Goal: Task Accomplishment & Management: Manage account settings

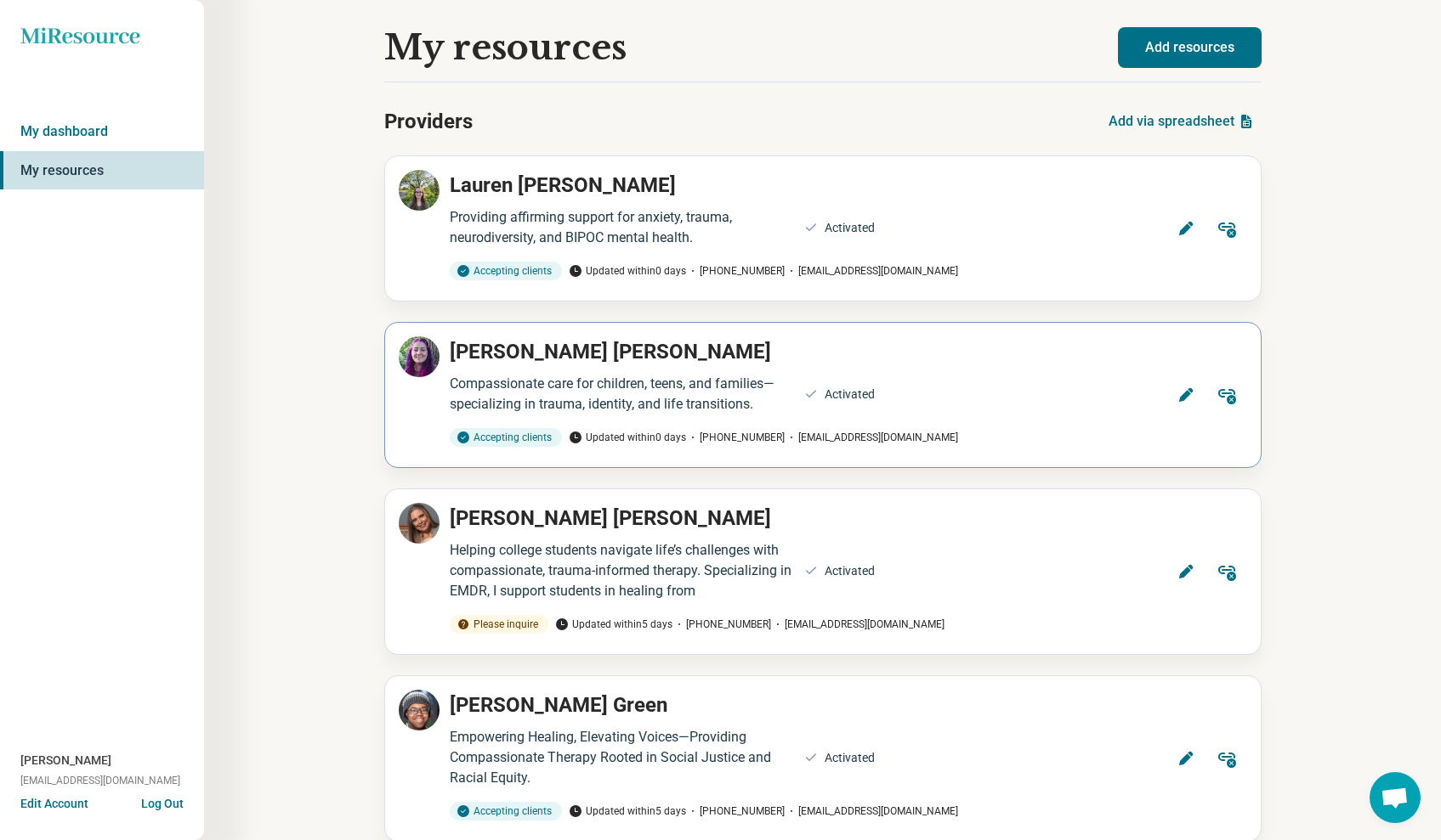
click at [1182, 398] on icon at bounding box center [1184, 395] width 13 height 13
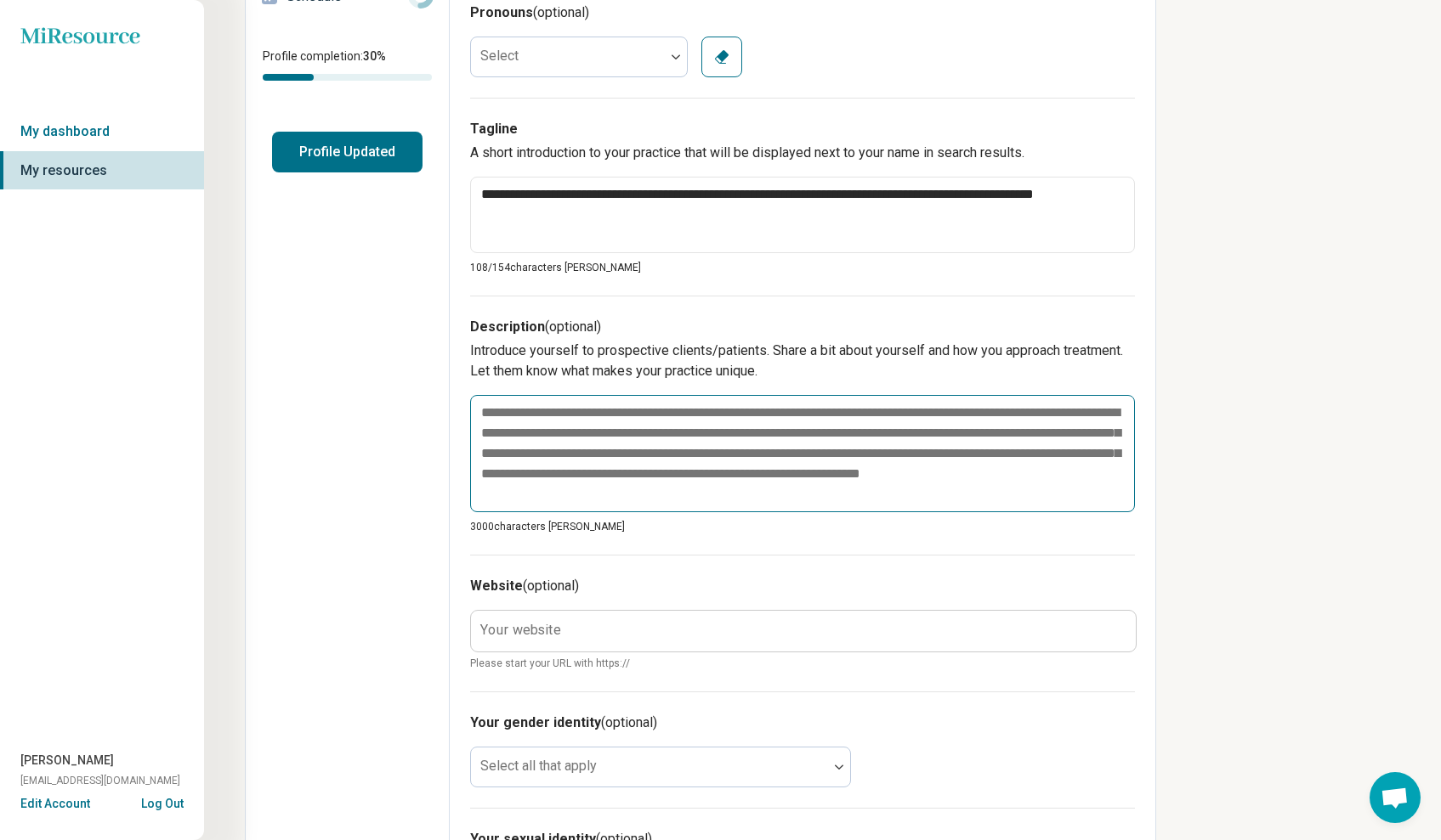
scroll to position [438, 0]
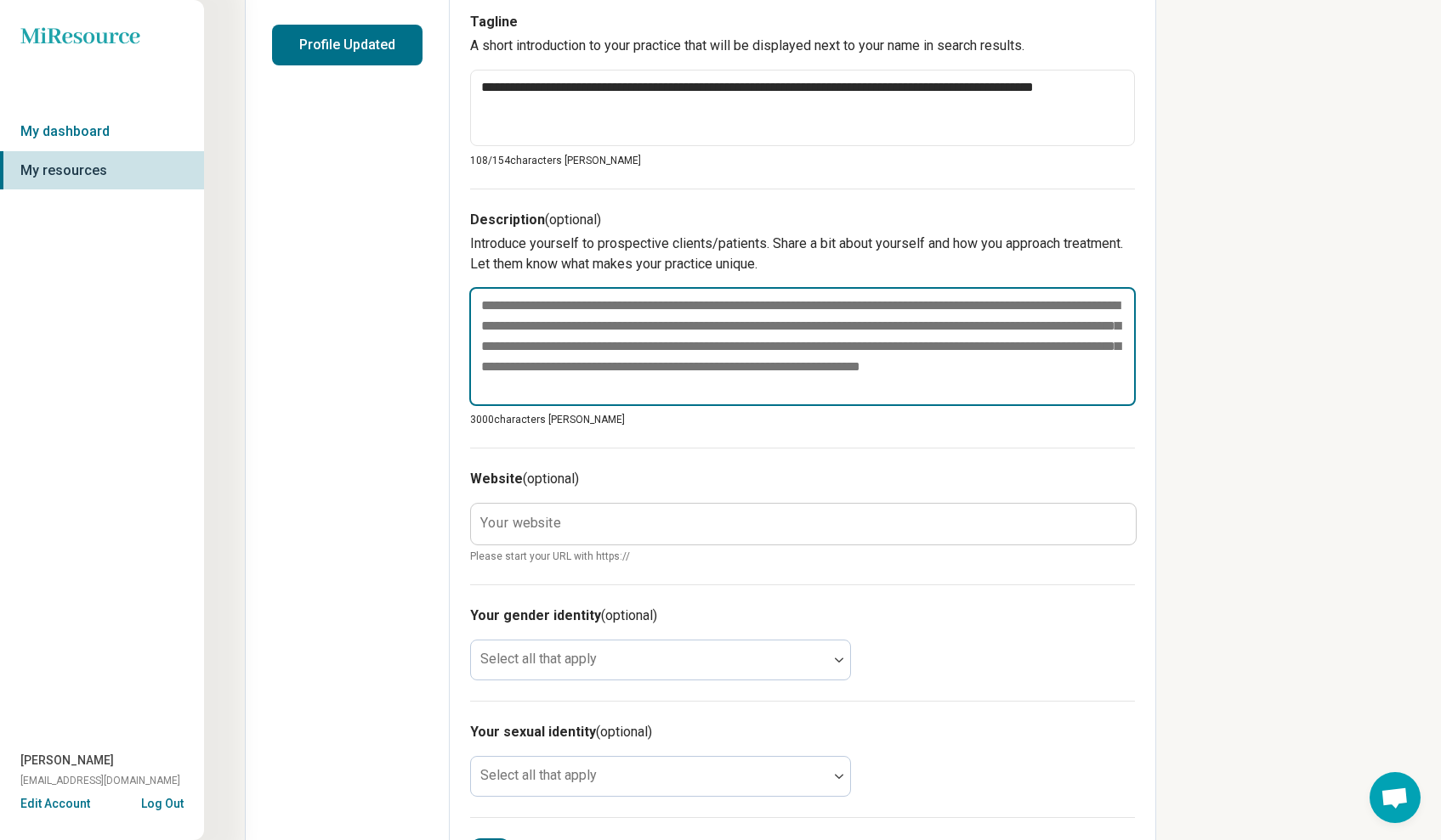
click at [577, 307] on textarea at bounding box center [802, 346] width 667 height 119
paste textarea "**********"
type textarea "*"
type textarea "**********"
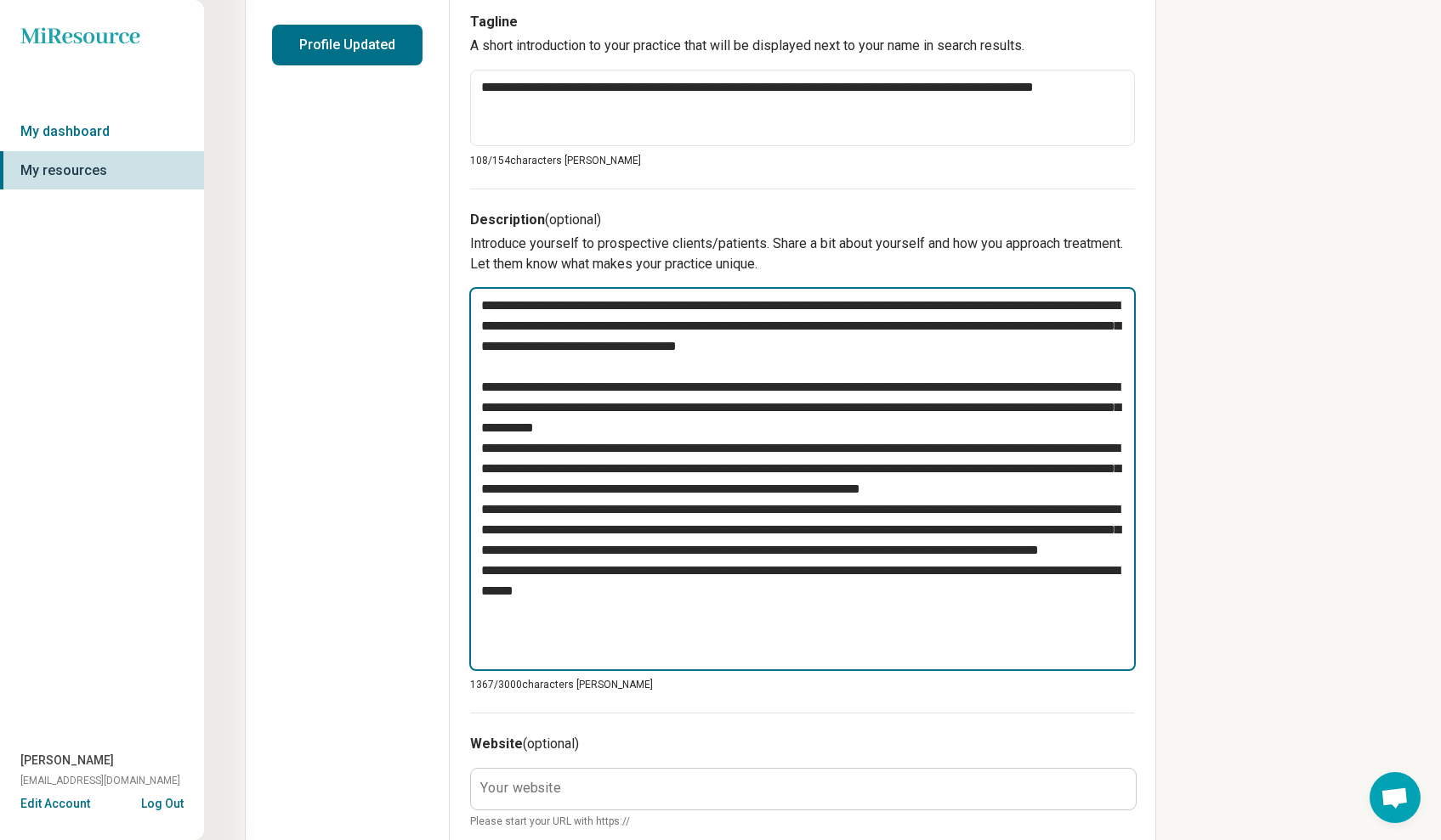
type textarea "*"
type textarea "**********"
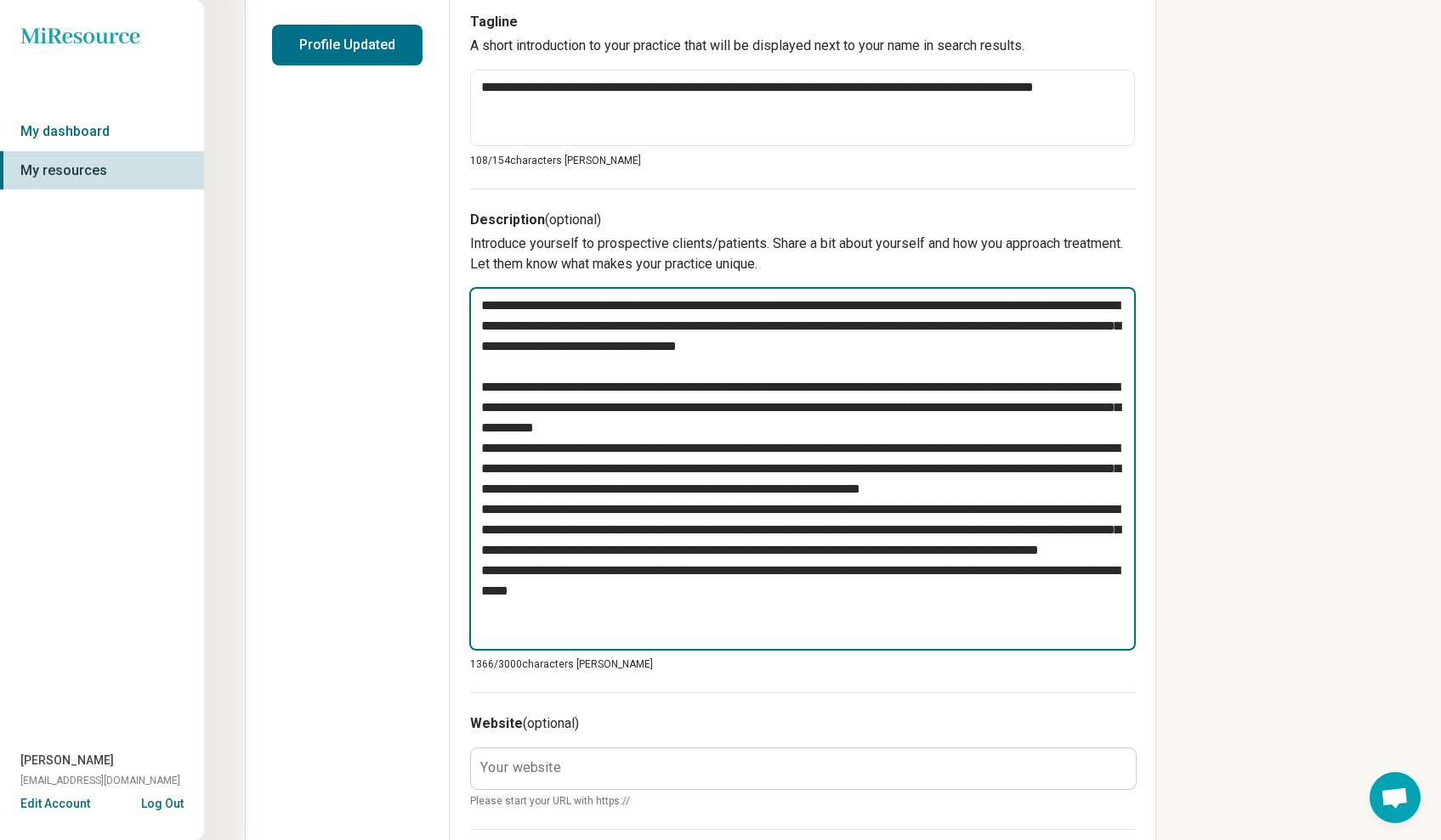
click at [876, 425] on textarea at bounding box center [802, 468] width 667 height 363
type textarea "*"
type textarea "**********"
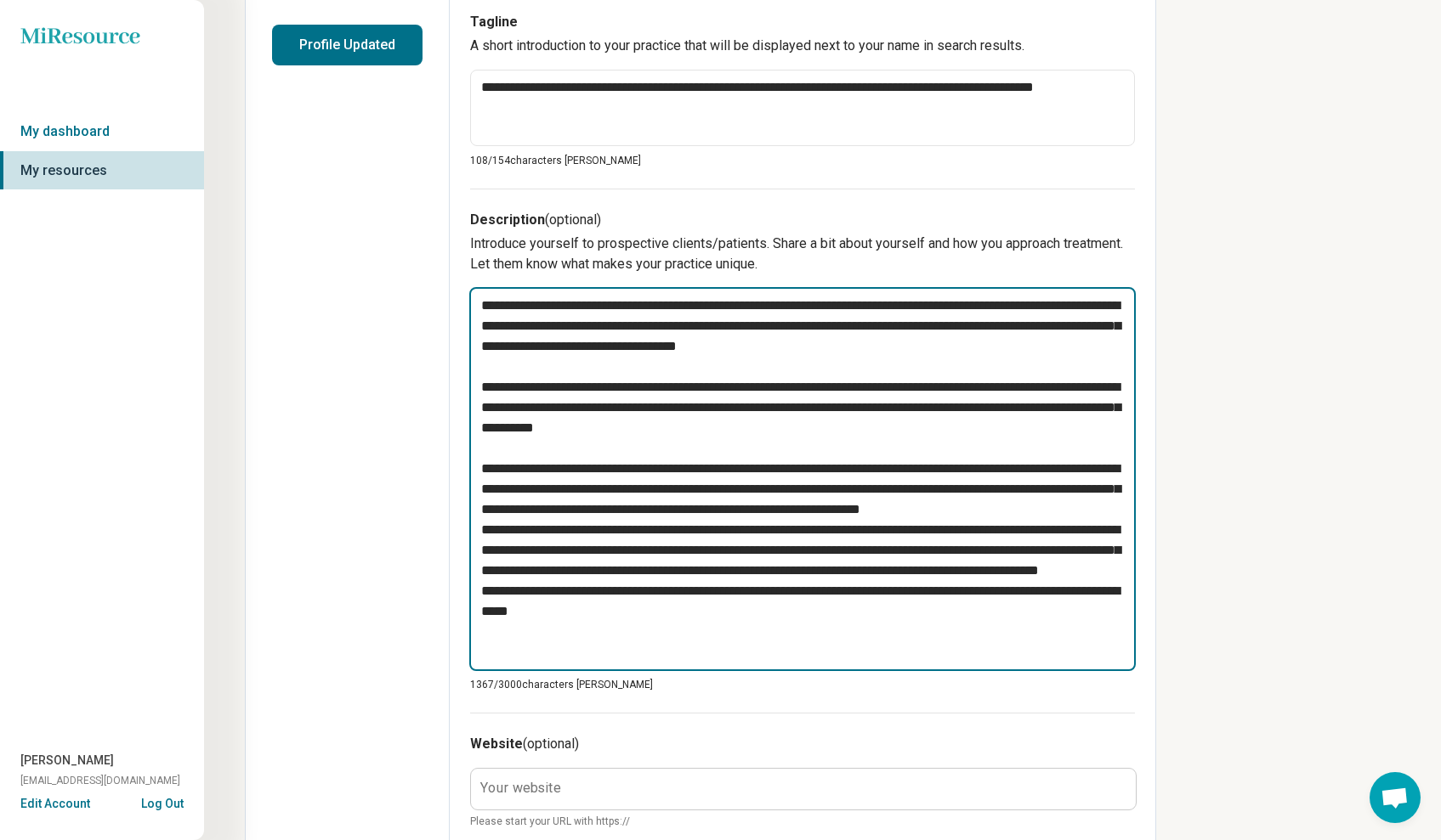
click at [715, 527] on textarea at bounding box center [802, 479] width 667 height 384
type textarea "*"
type textarea "**********"
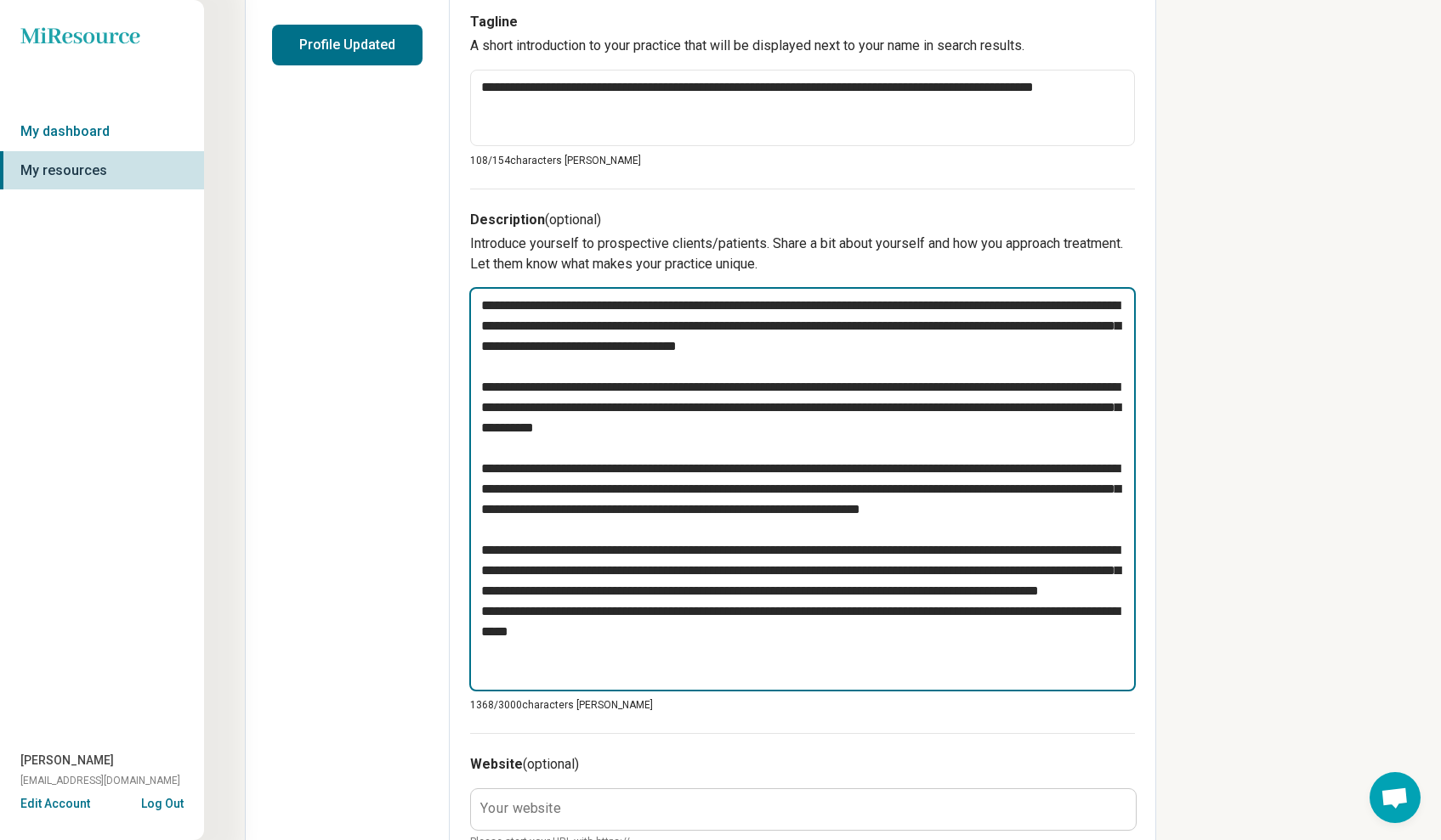
click at [740, 636] on textarea at bounding box center [802, 489] width 667 height 404
type textarea "*"
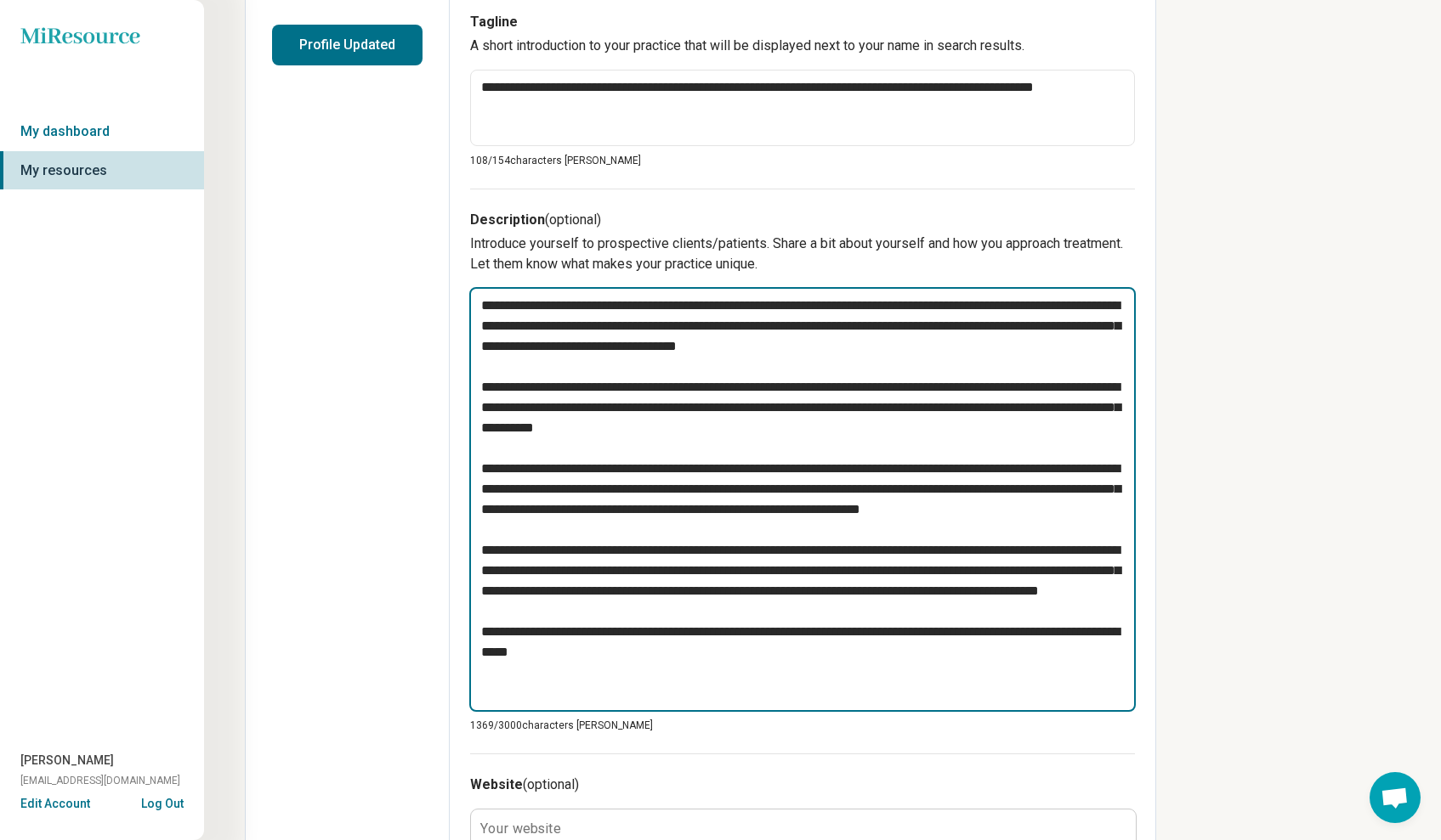
scroll to position [551, 0]
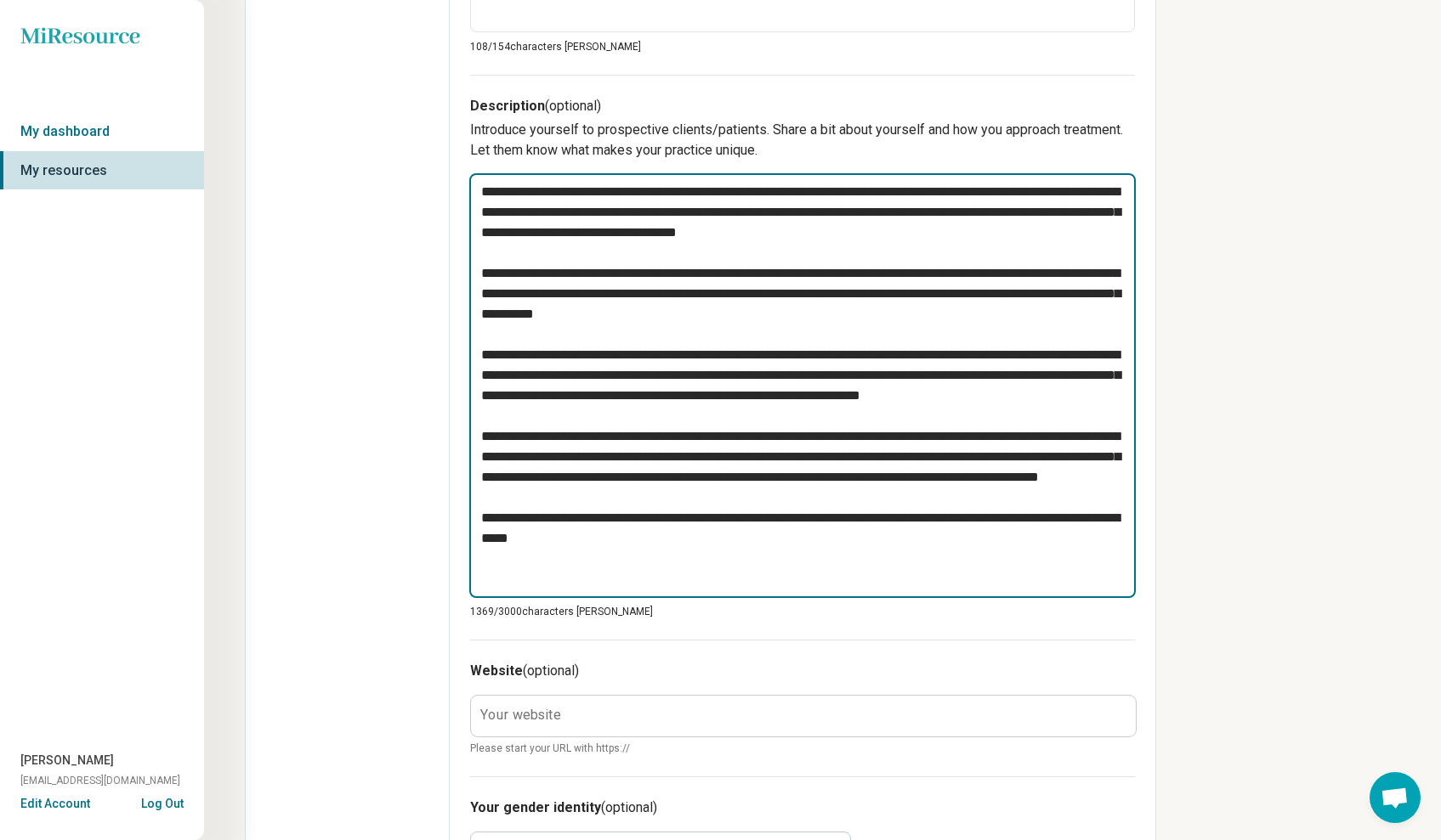
type textarea "**********"
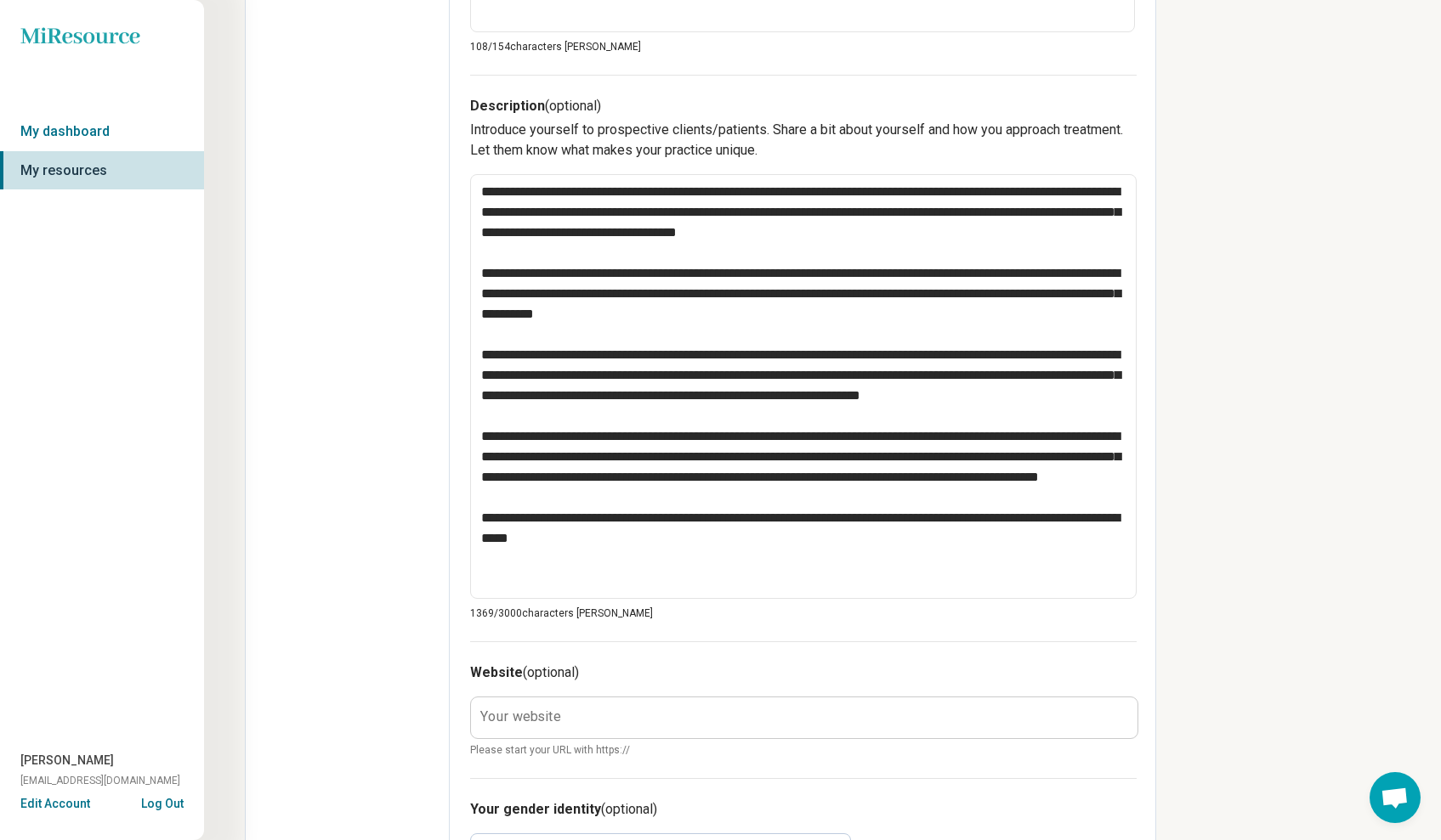
click at [1145, 502] on div "**********" at bounding box center [803, 428] width 708 height 1795
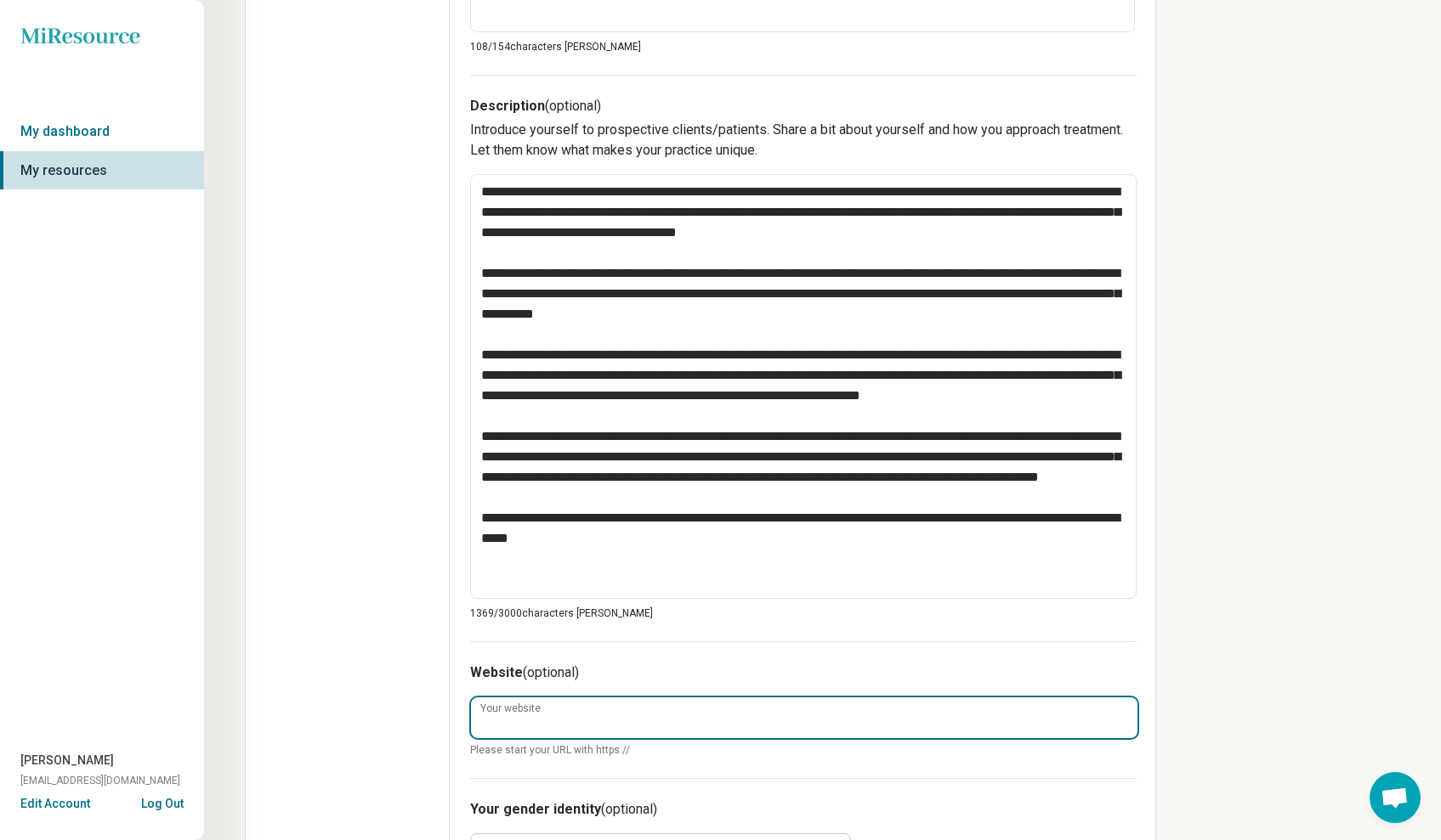
click at [937, 712] on input "Your website" at bounding box center [804, 718] width 667 height 41
paste input "**********"
type textarea "*"
type input "**********"
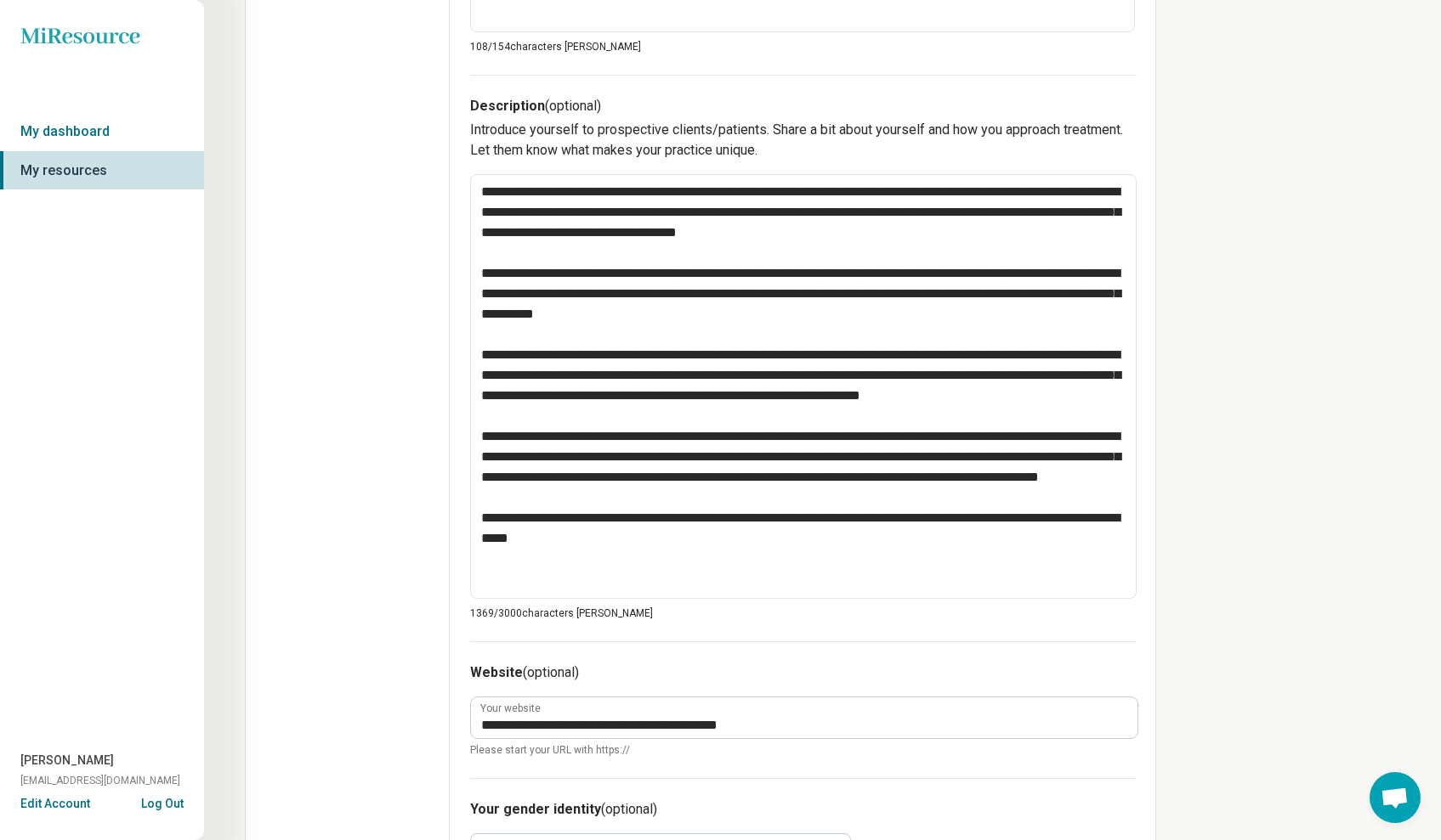
click at [1147, 709] on div "**********" at bounding box center [803, 428] width 708 height 1795
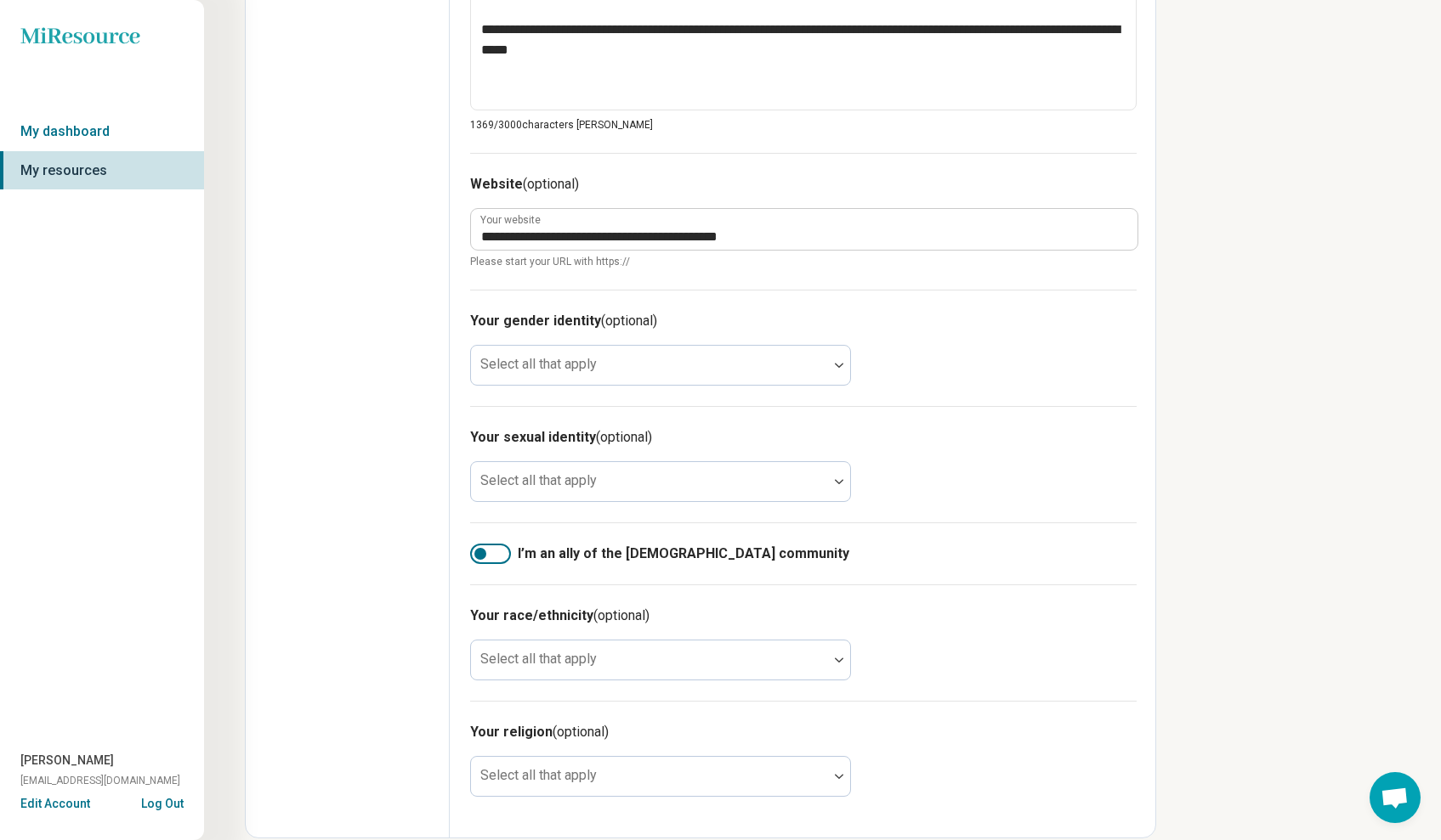
scroll to position [1064, 0]
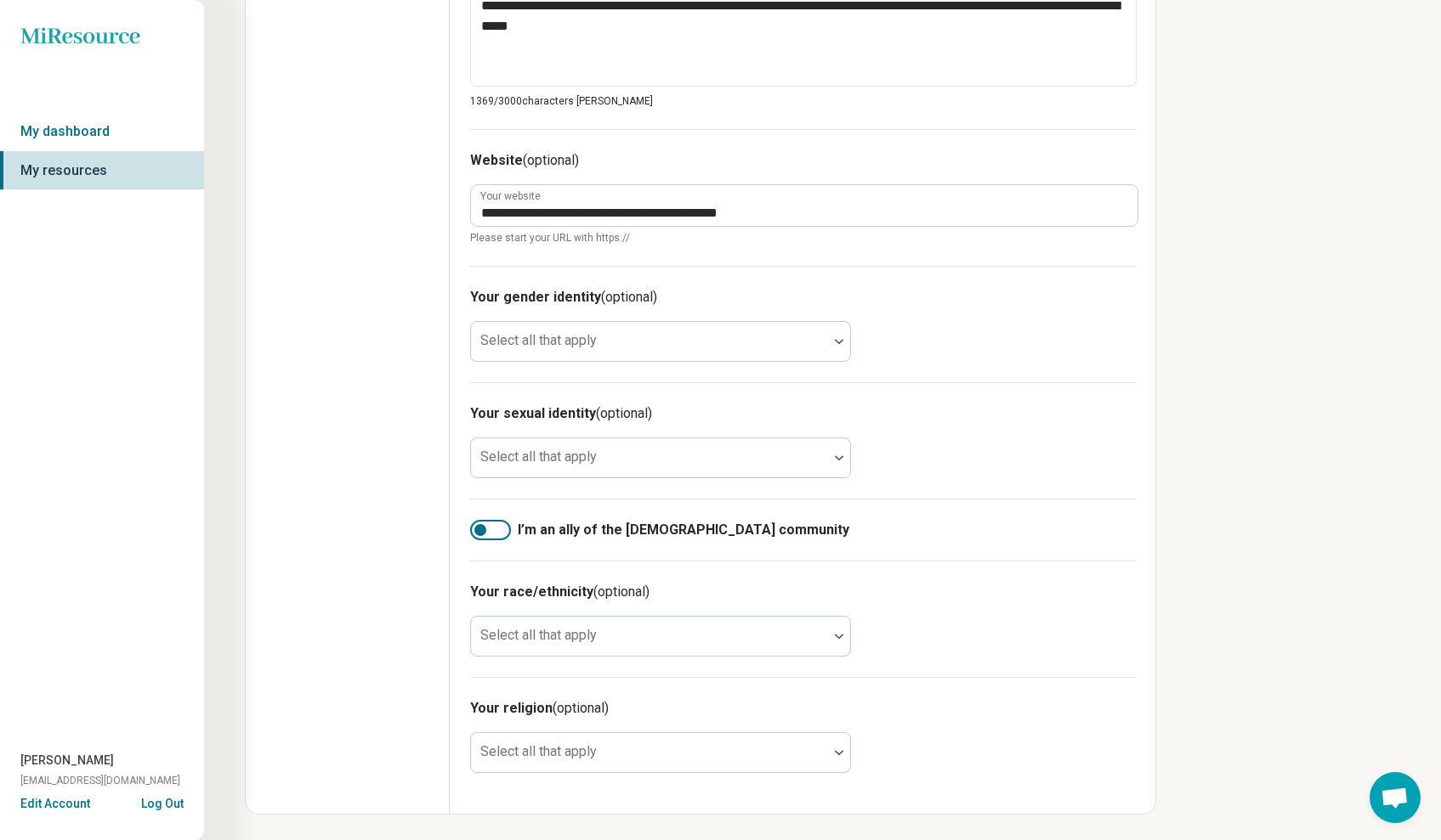
click at [500, 532] on div at bounding box center [490, 529] width 41 height 20
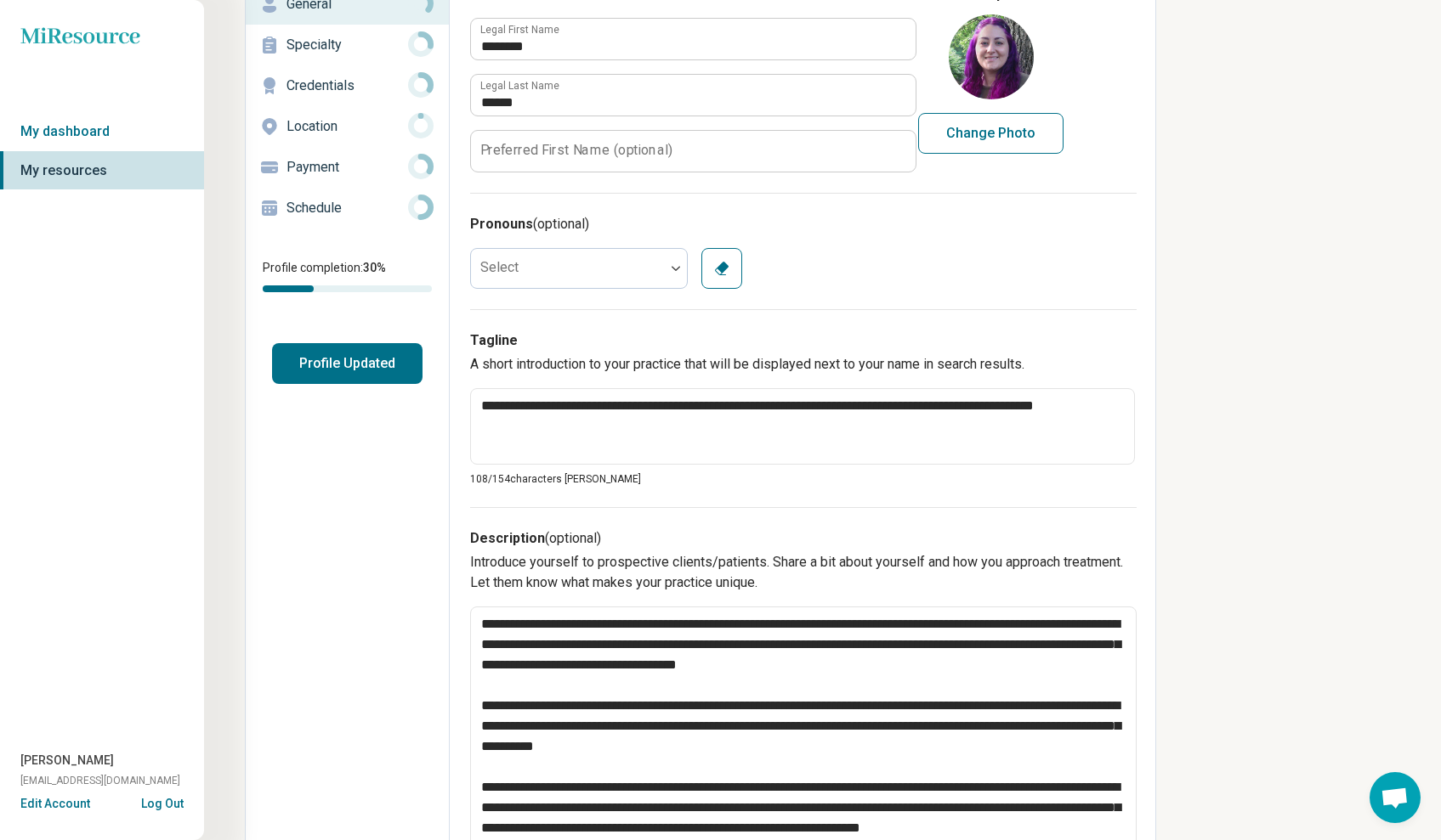
scroll to position [46, 0]
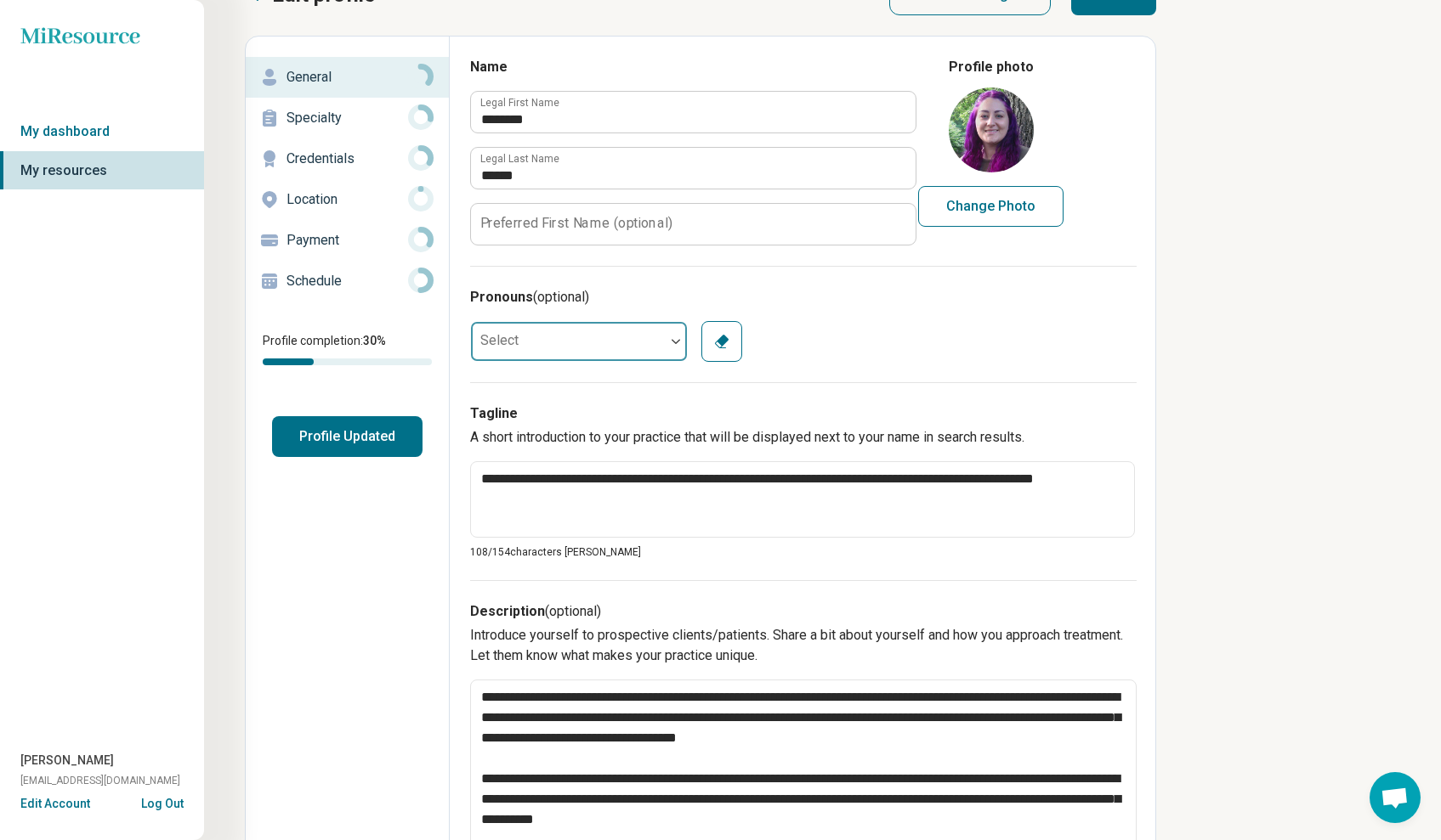
click at [669, 348] on div at bounding box center [675, 341] width 22 height 39
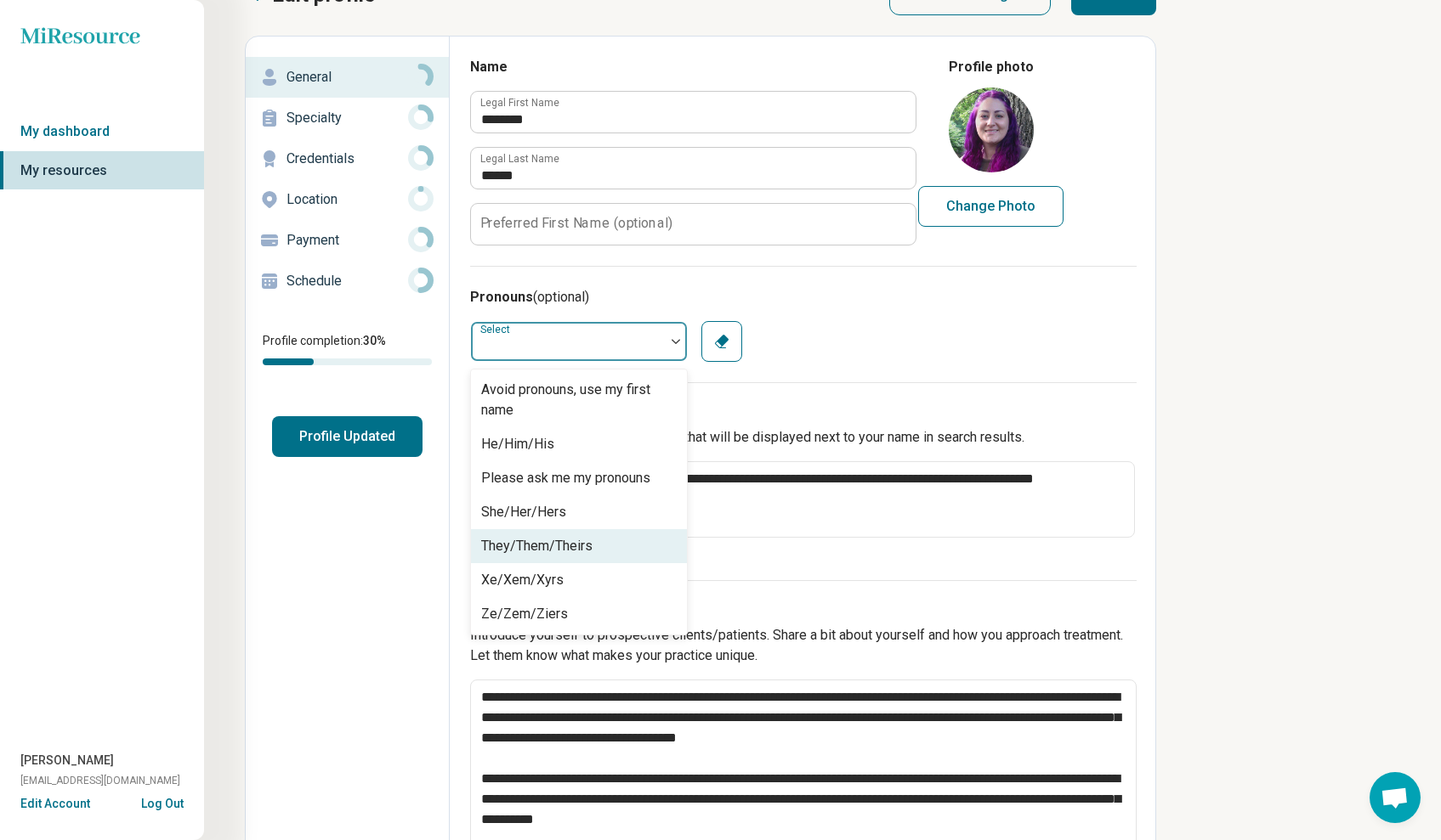
click at [608, 541] on div "They/Them/Theirs" at bounding box center [579, 546] width 216 height 34
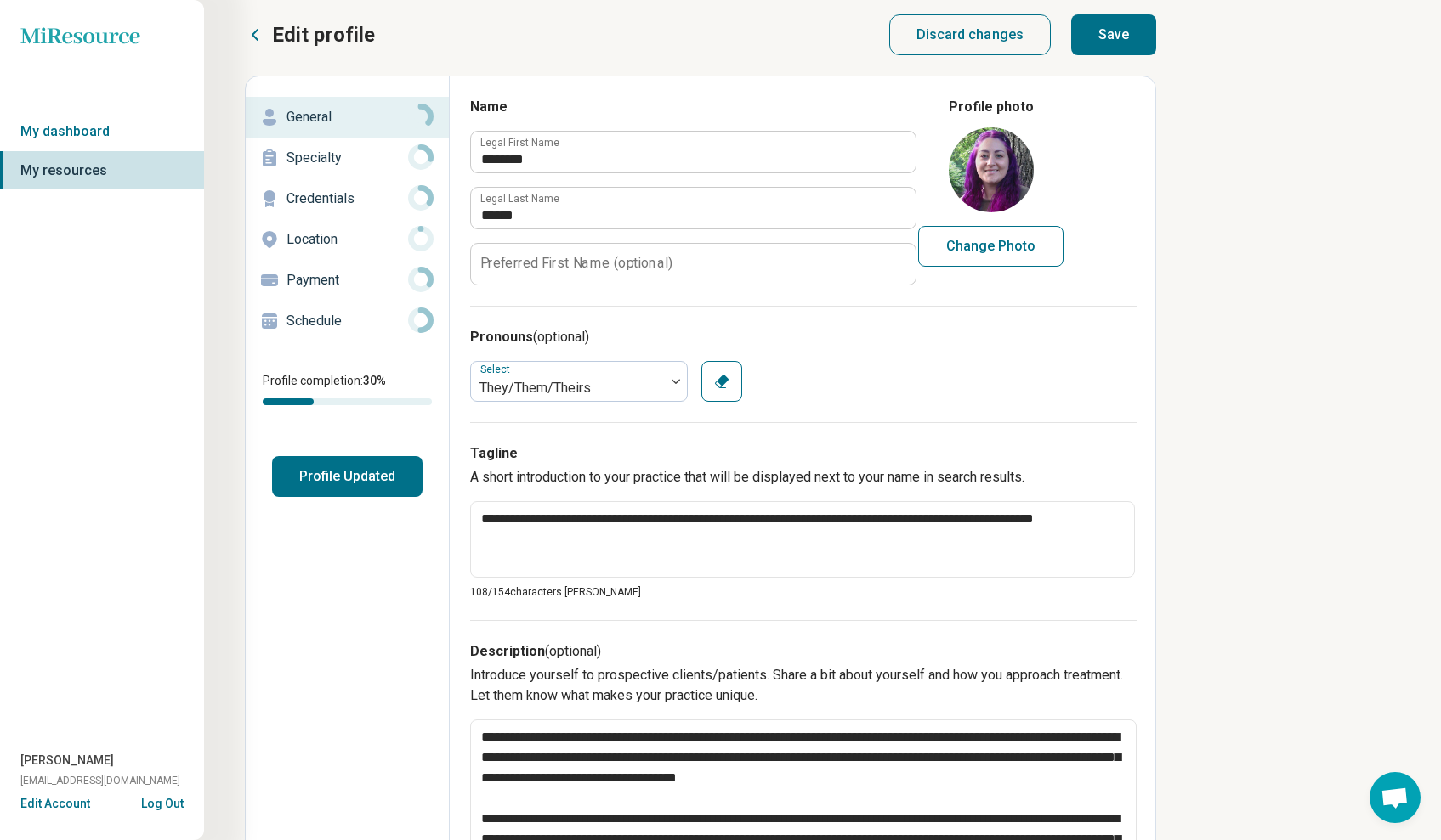
scroll to position [3, 0]
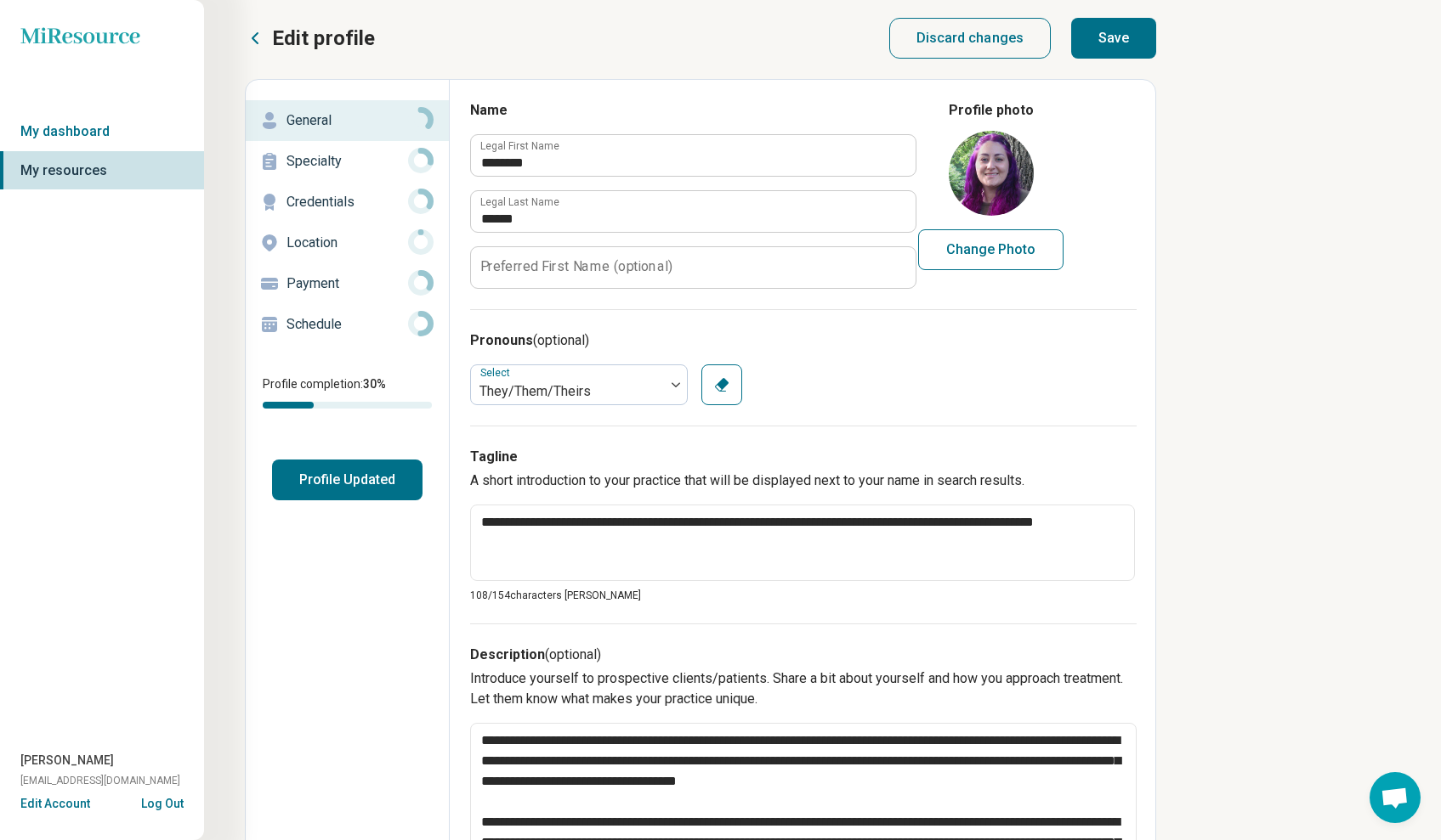
click at [1116, 35] on button "Save" at bounding box center [1113, 38] width 85 height 41
type textarea "*"
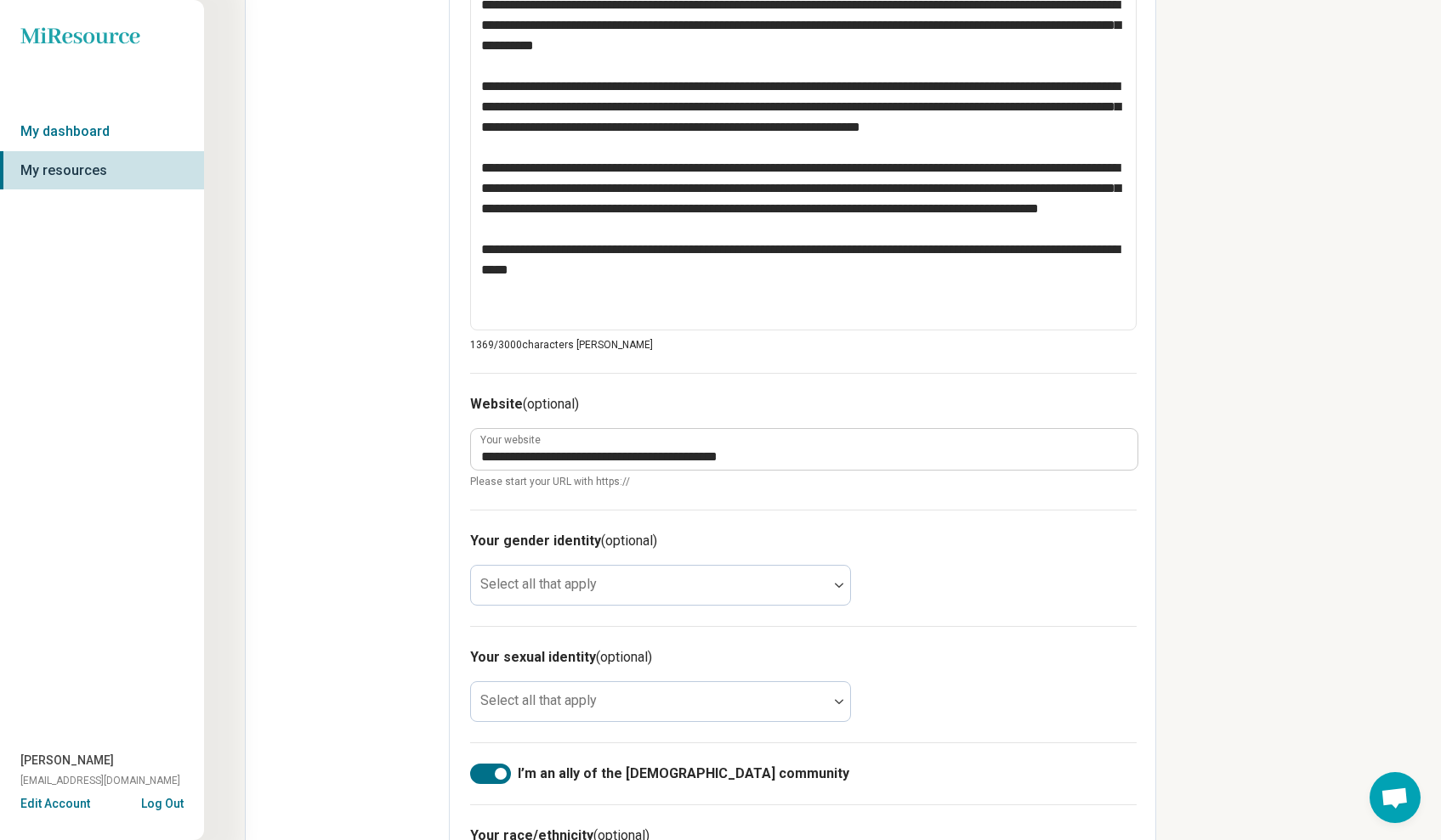
scroll to position [950, 0]
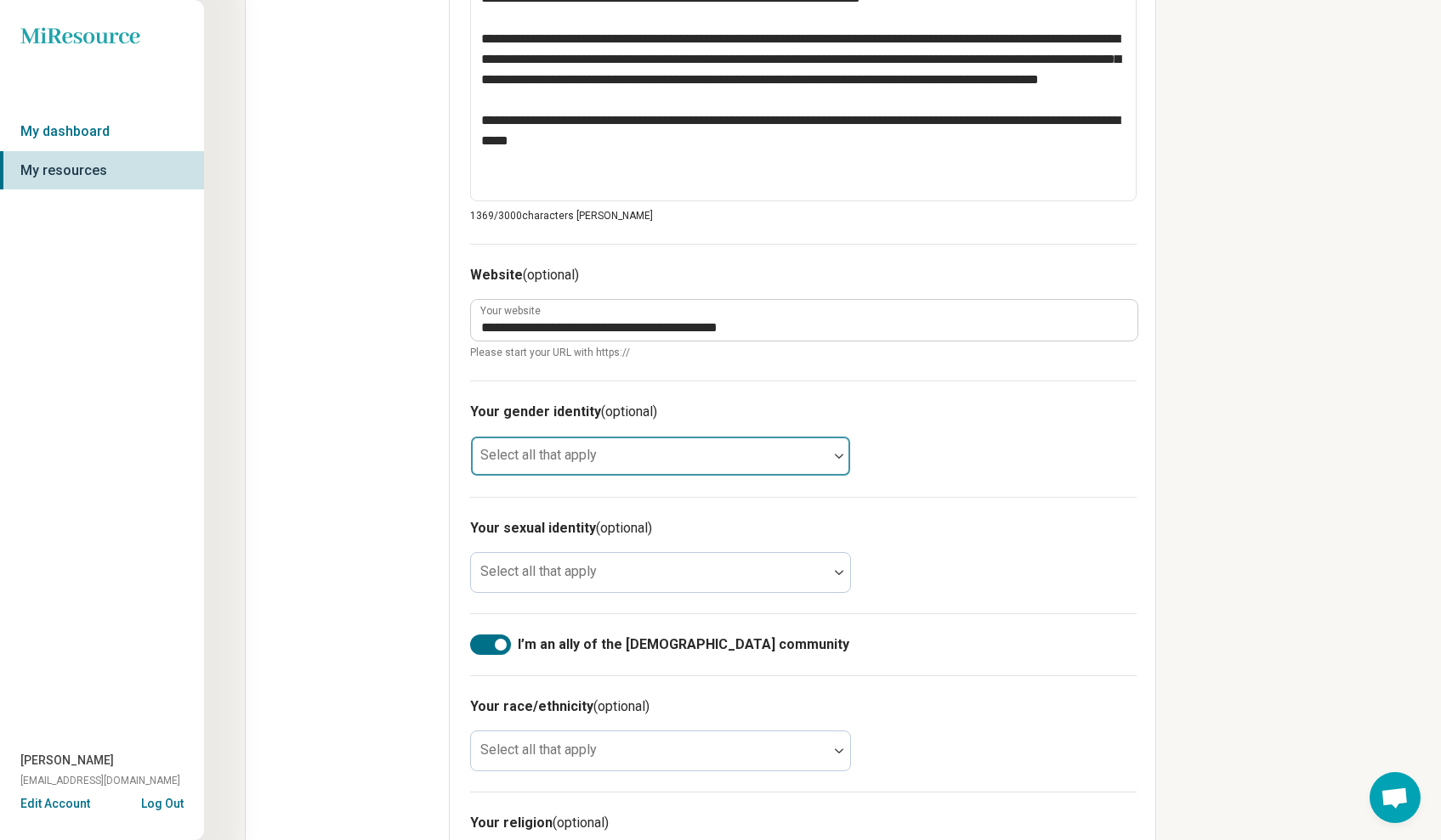
click at [840, 457] on div at bounding box center [838, 456] width 22 height 39
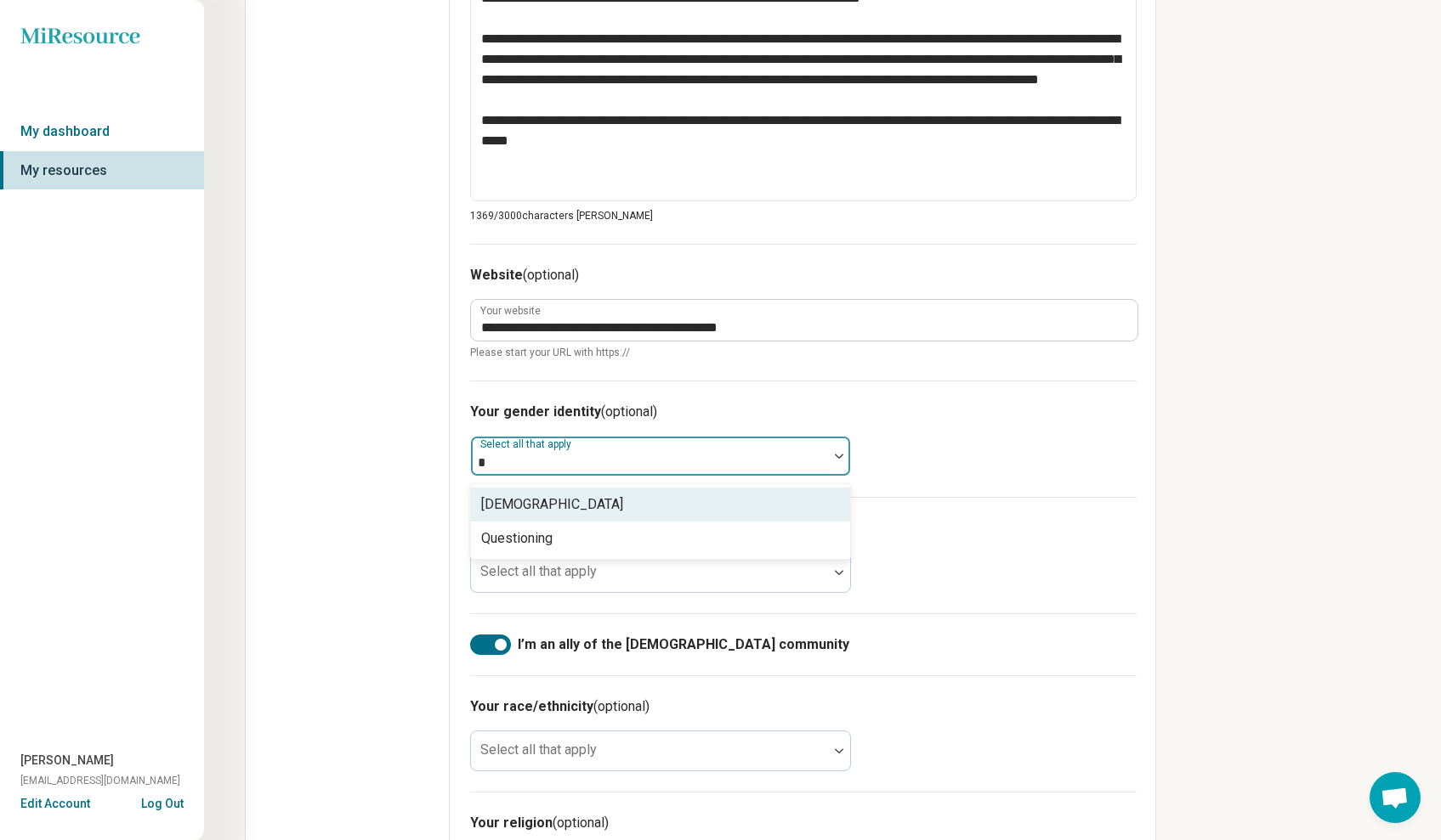
scroll to position [0, 0]
type input "****"
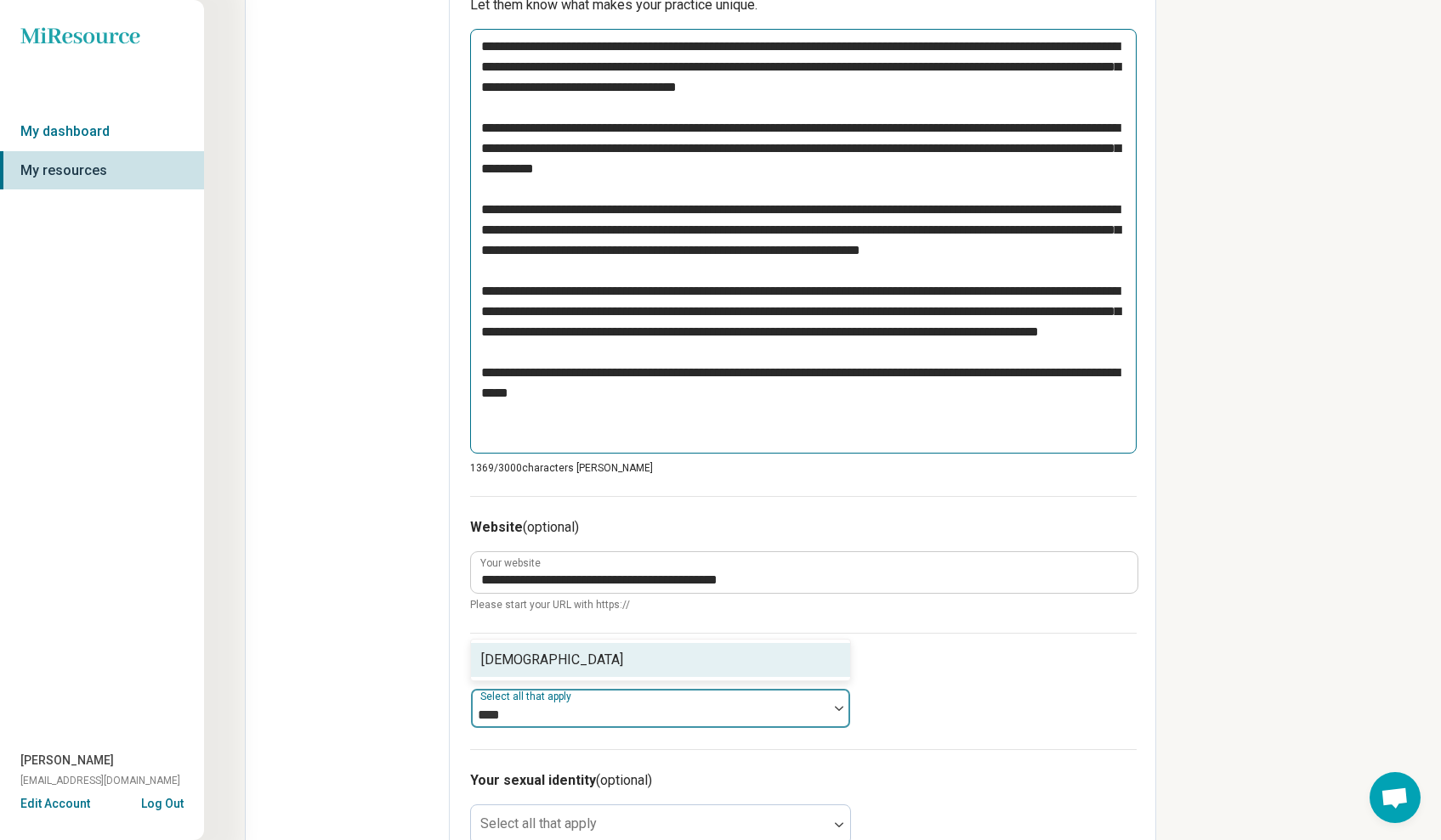
scroll to position [878, 0]
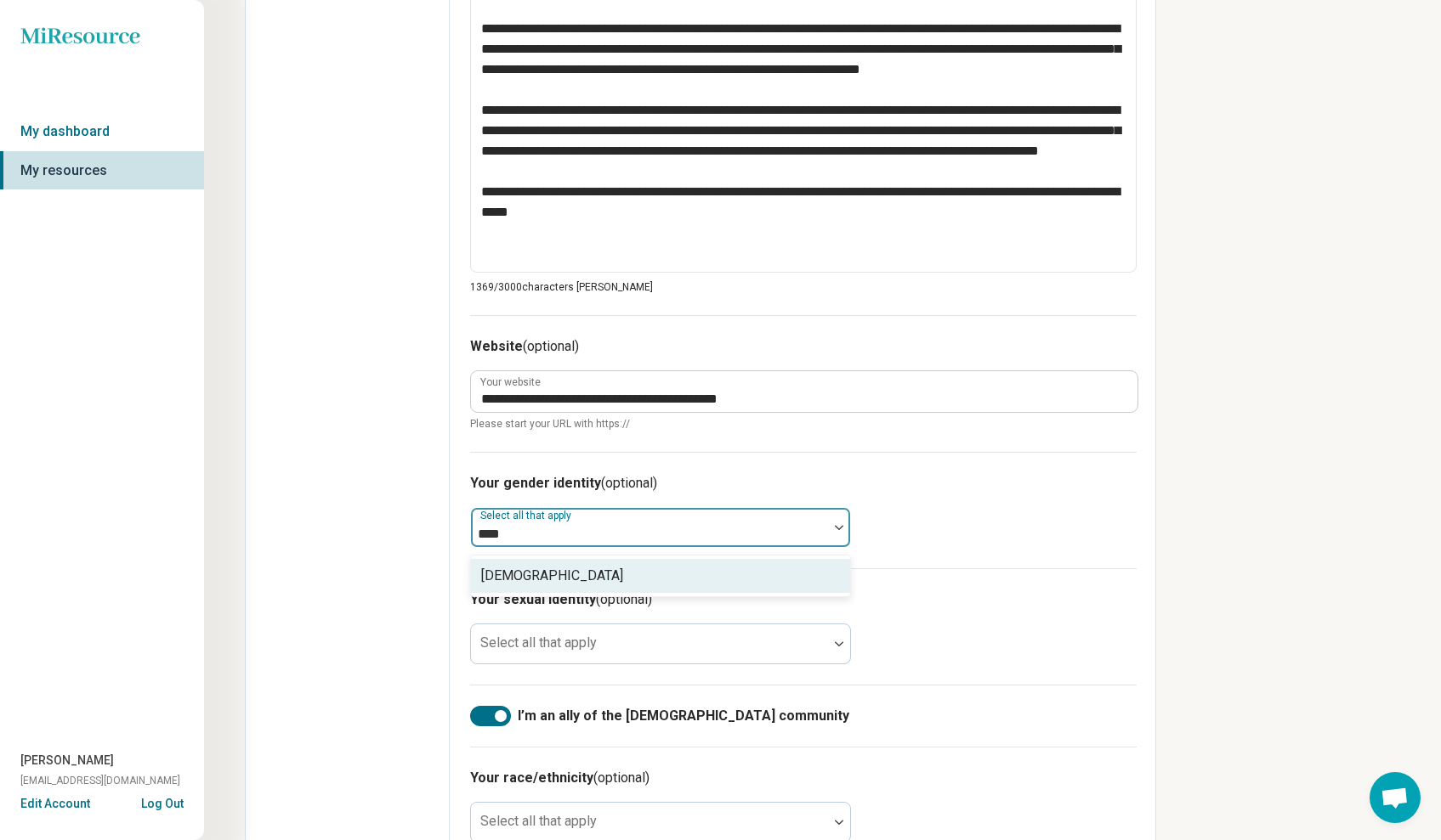
click at [641, 566] on div "[DEMOGRAPHIC_DATA]" at bounding box center [660, 576] width 379 height 34
type textarea "*"
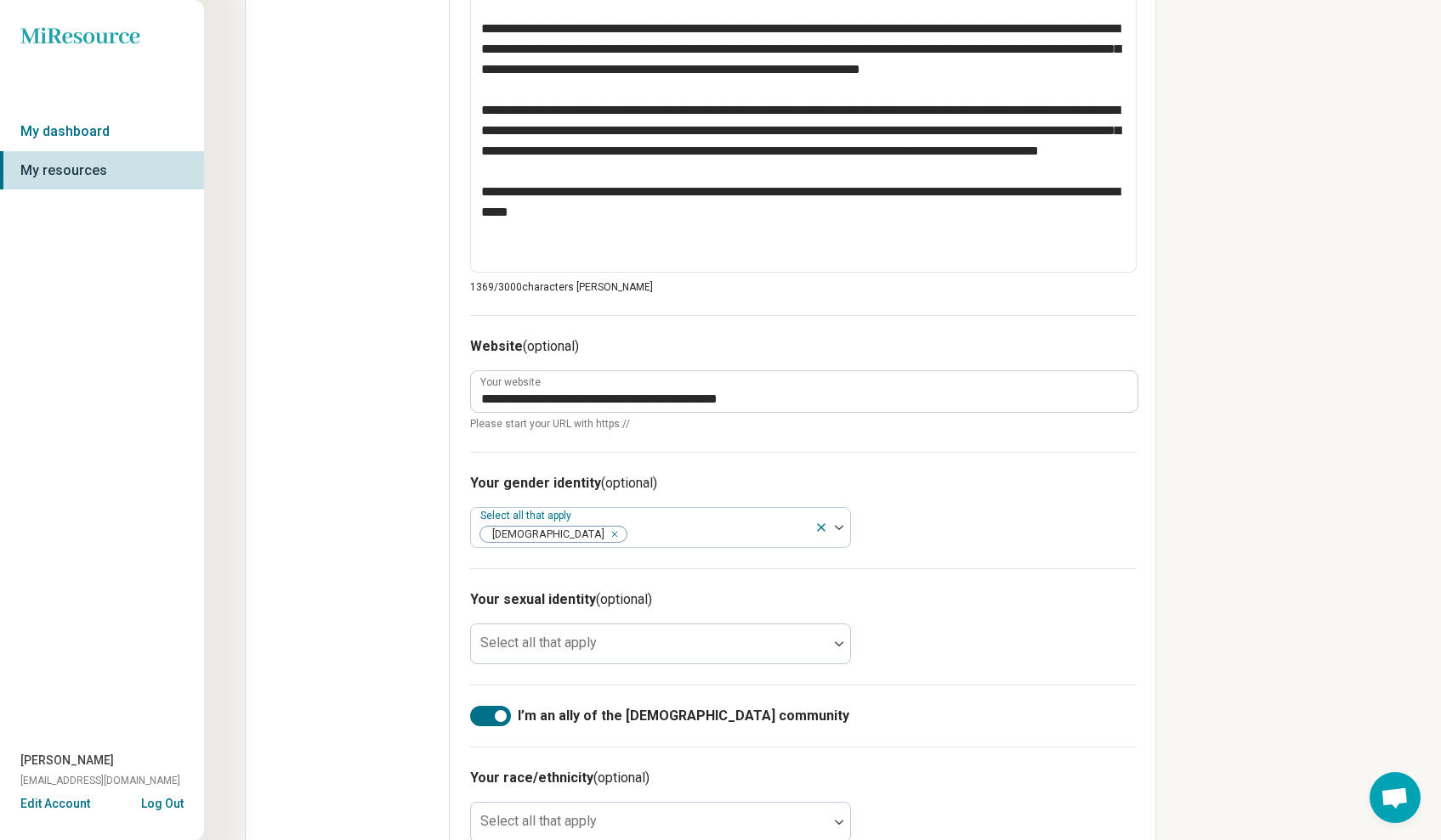
click at [1236, 478] on div "**********" at bounding box center [822, 74] width 1237 height 1906
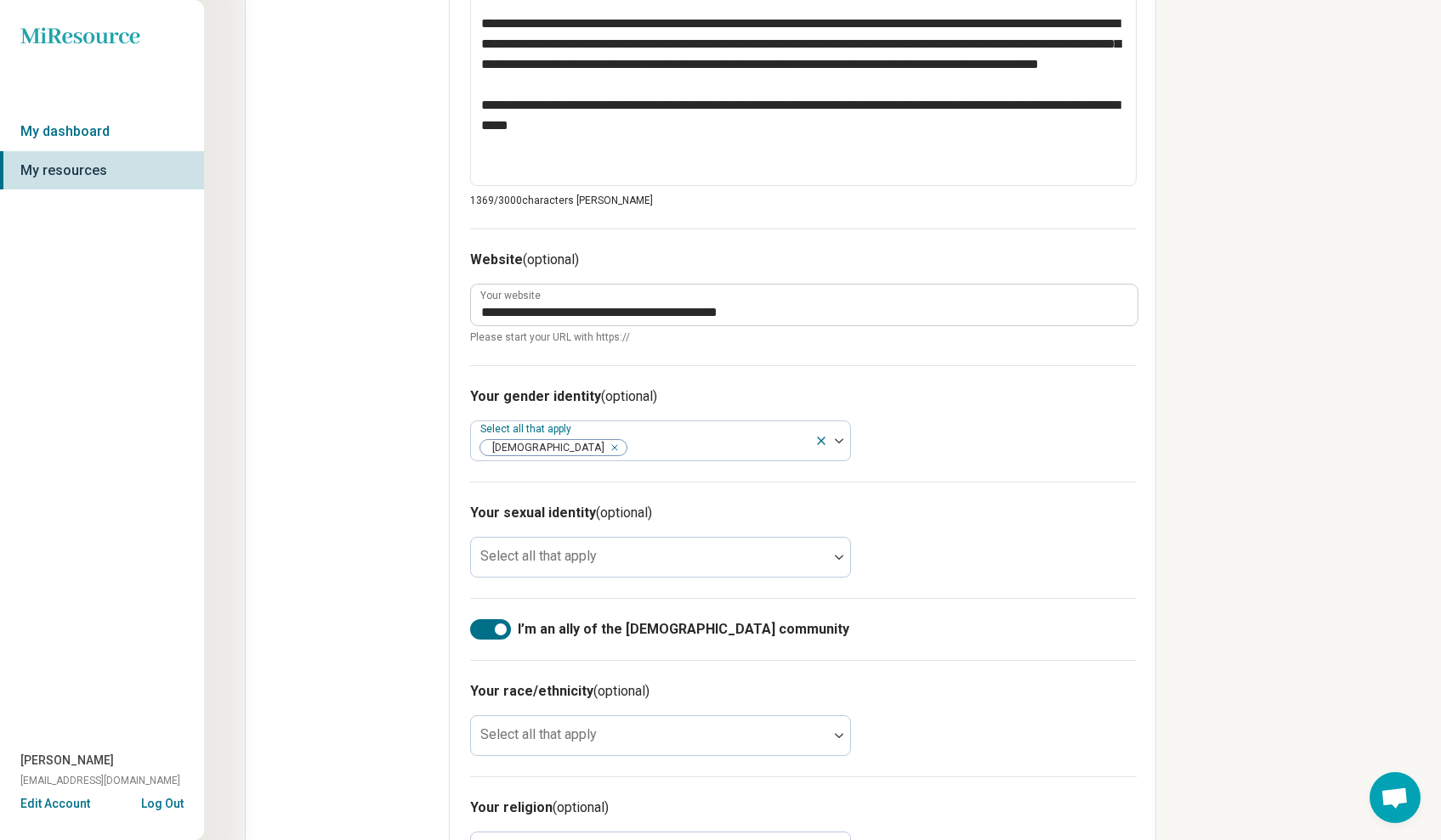
scroll to position [1014, 0]
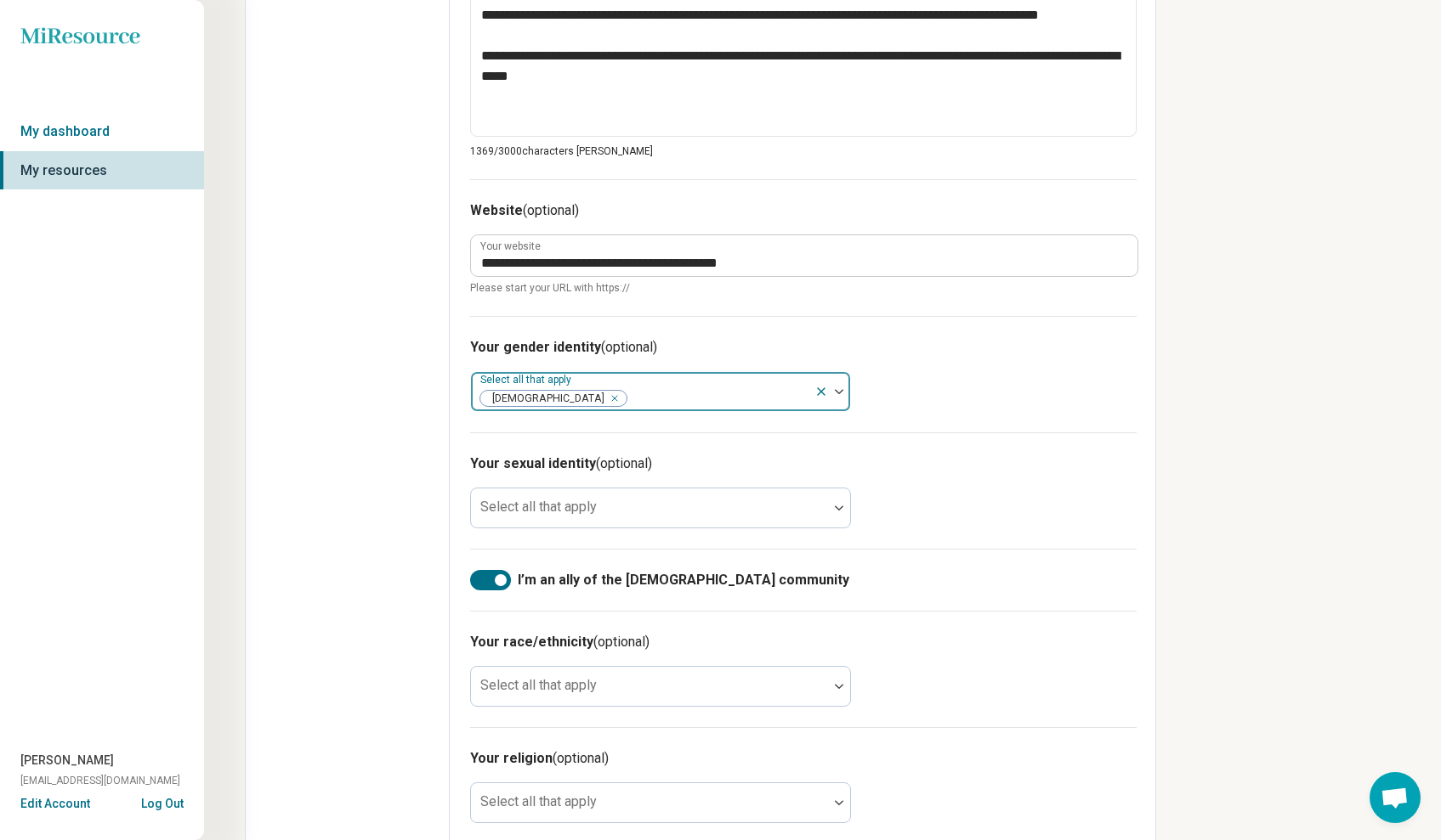
click at [819, 388] on icon at bounding box center [820, 391] width 7 height 7
type textarea "*"
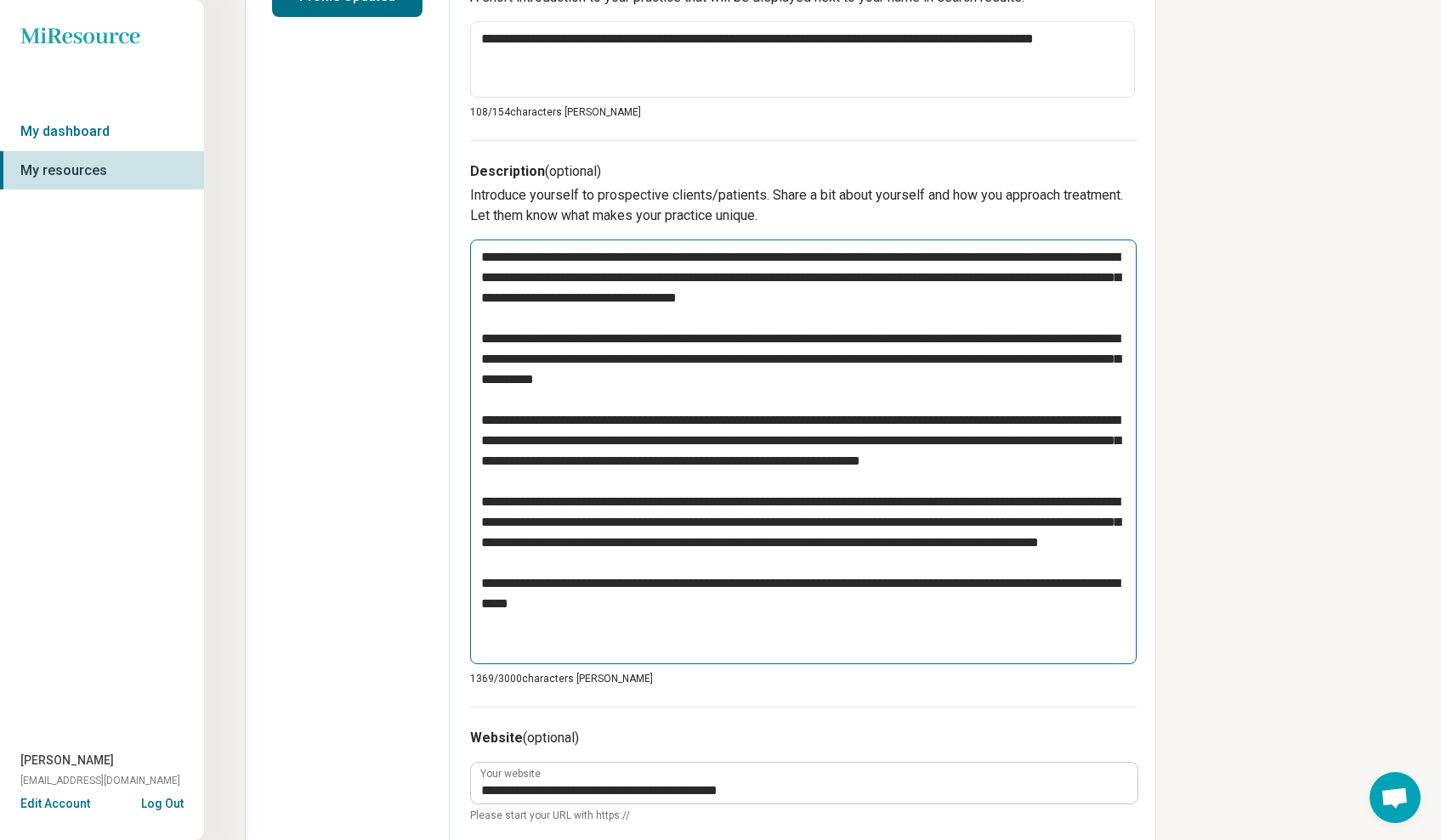
scroll to position [0, 0]
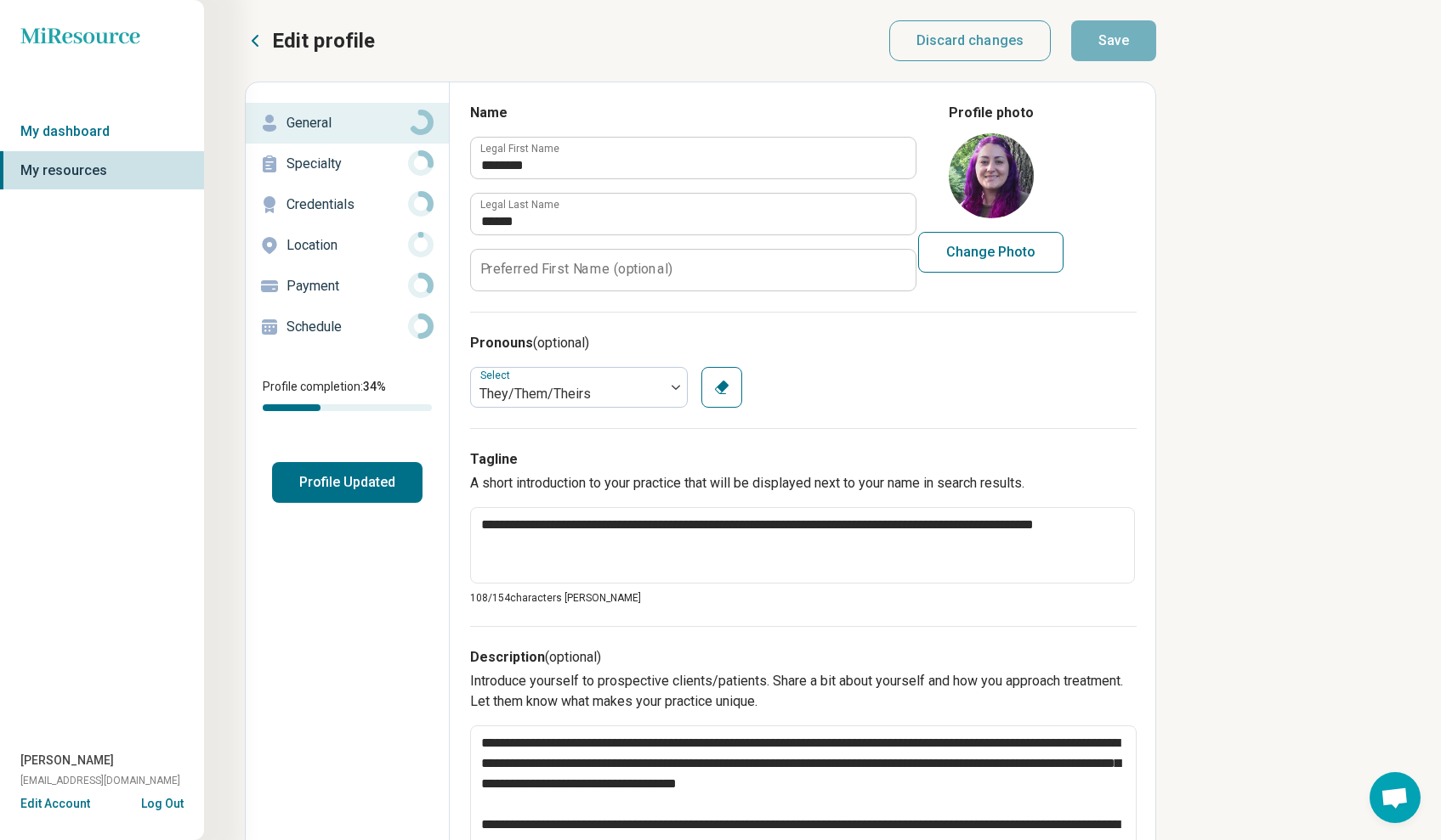
click at [340, 162] on p "Specialty" at bounding box center [346, 163] width 121 height 20
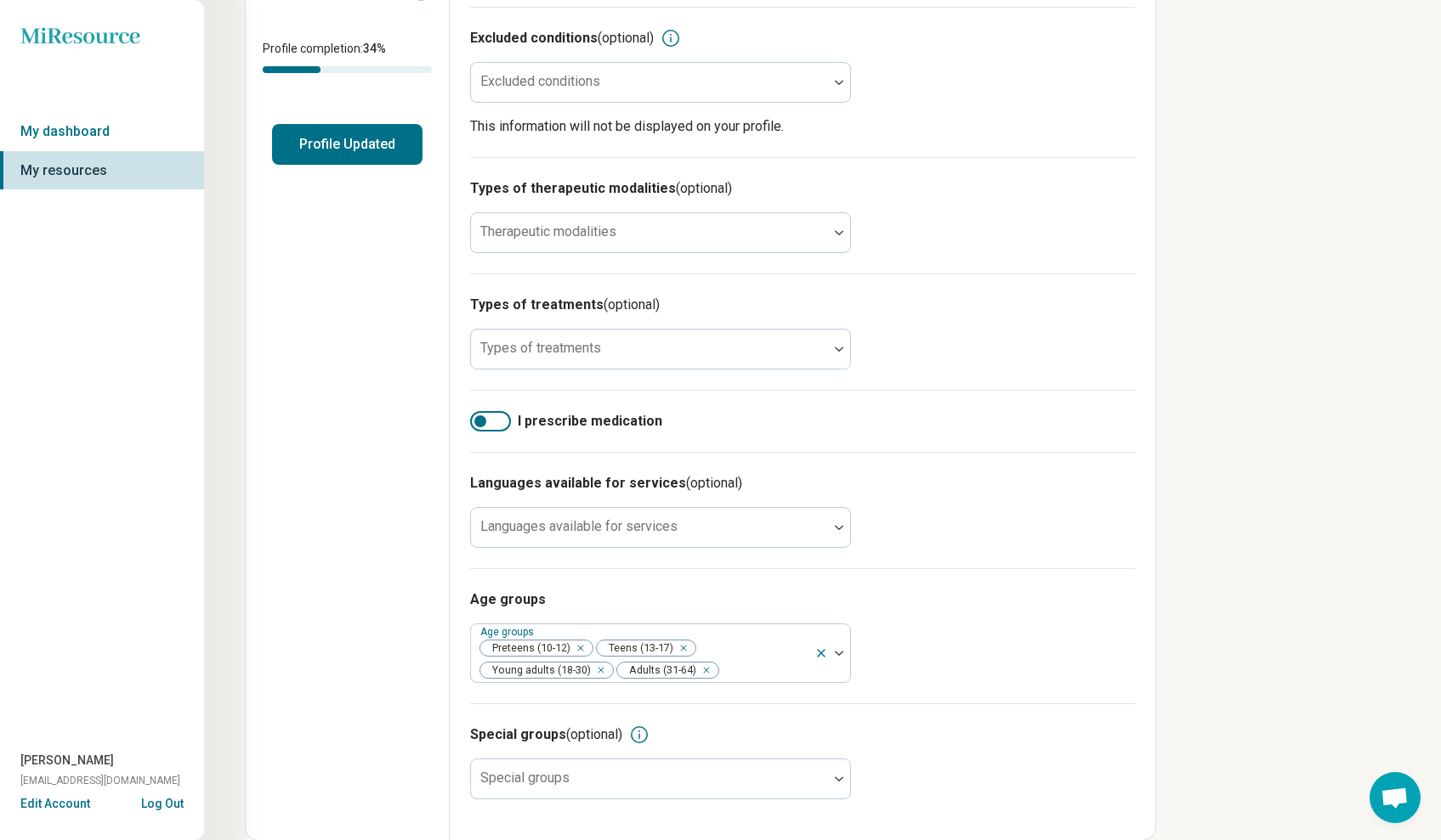
scroll to position [367, 0]
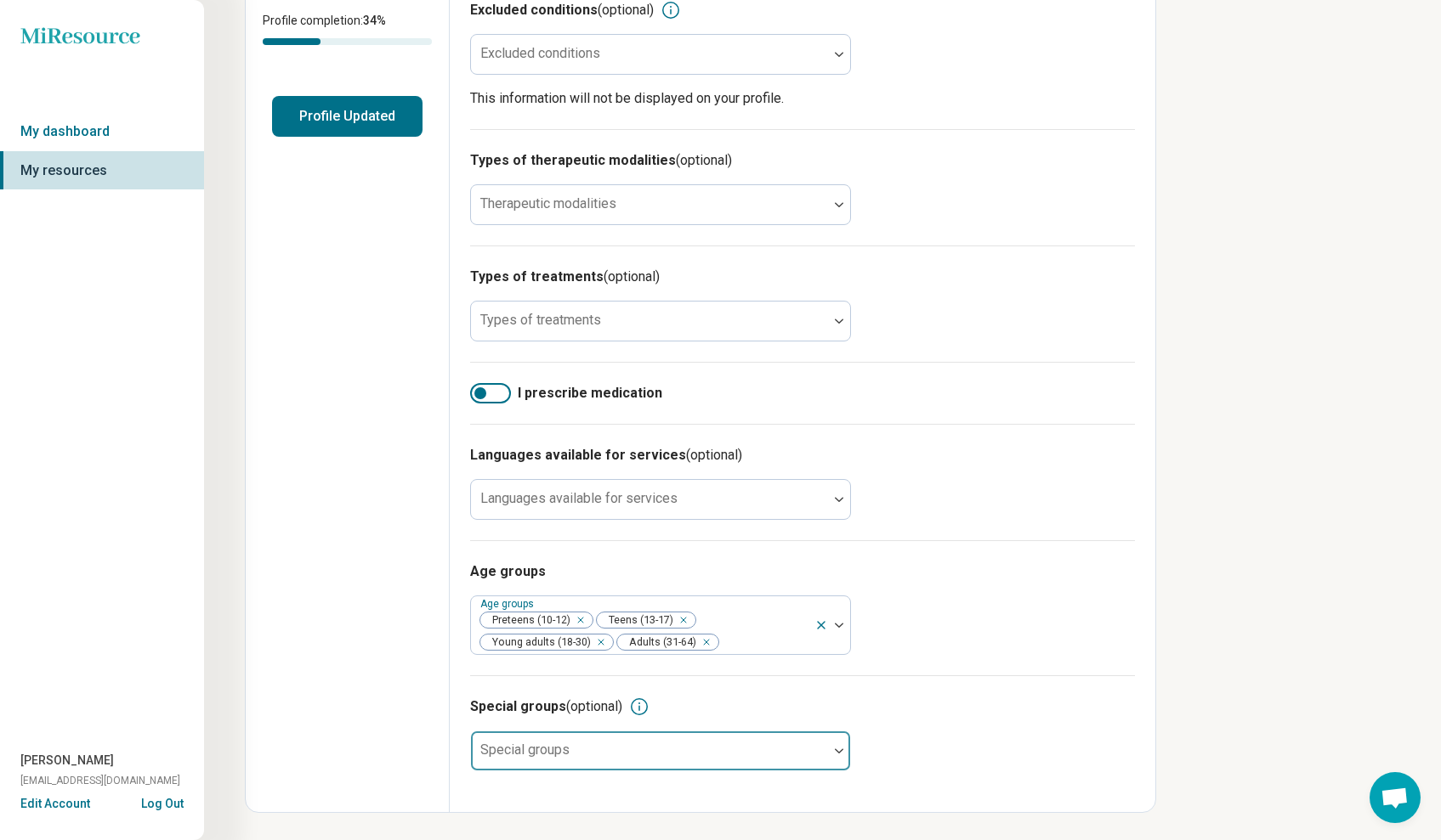
click at [824, 757] on div at bounding box center [649, 750] width 357 height 37
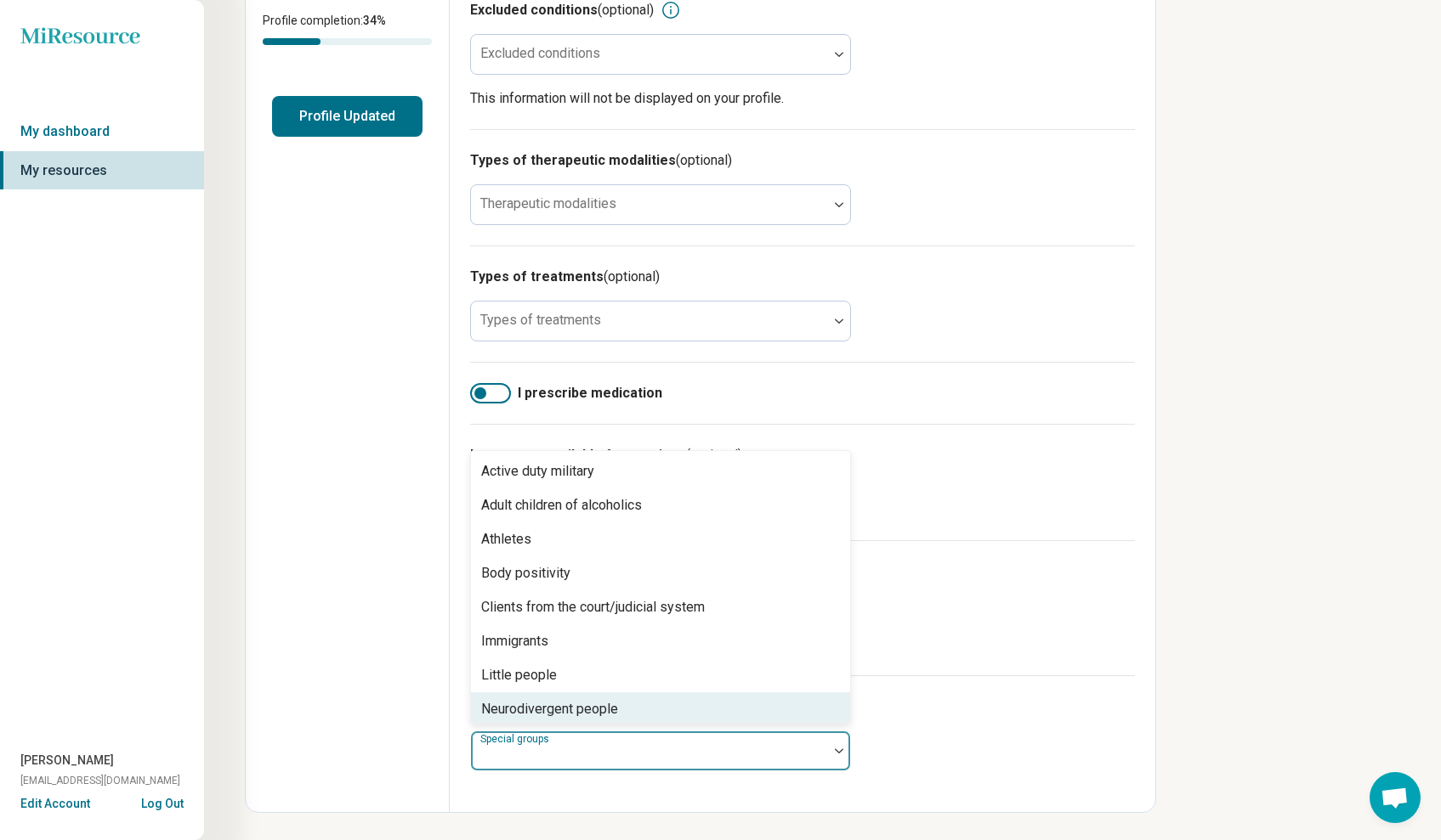
click at [609, 708] on div "Neurodivergent people" at bounding box center [548, 708] width 136 height 20
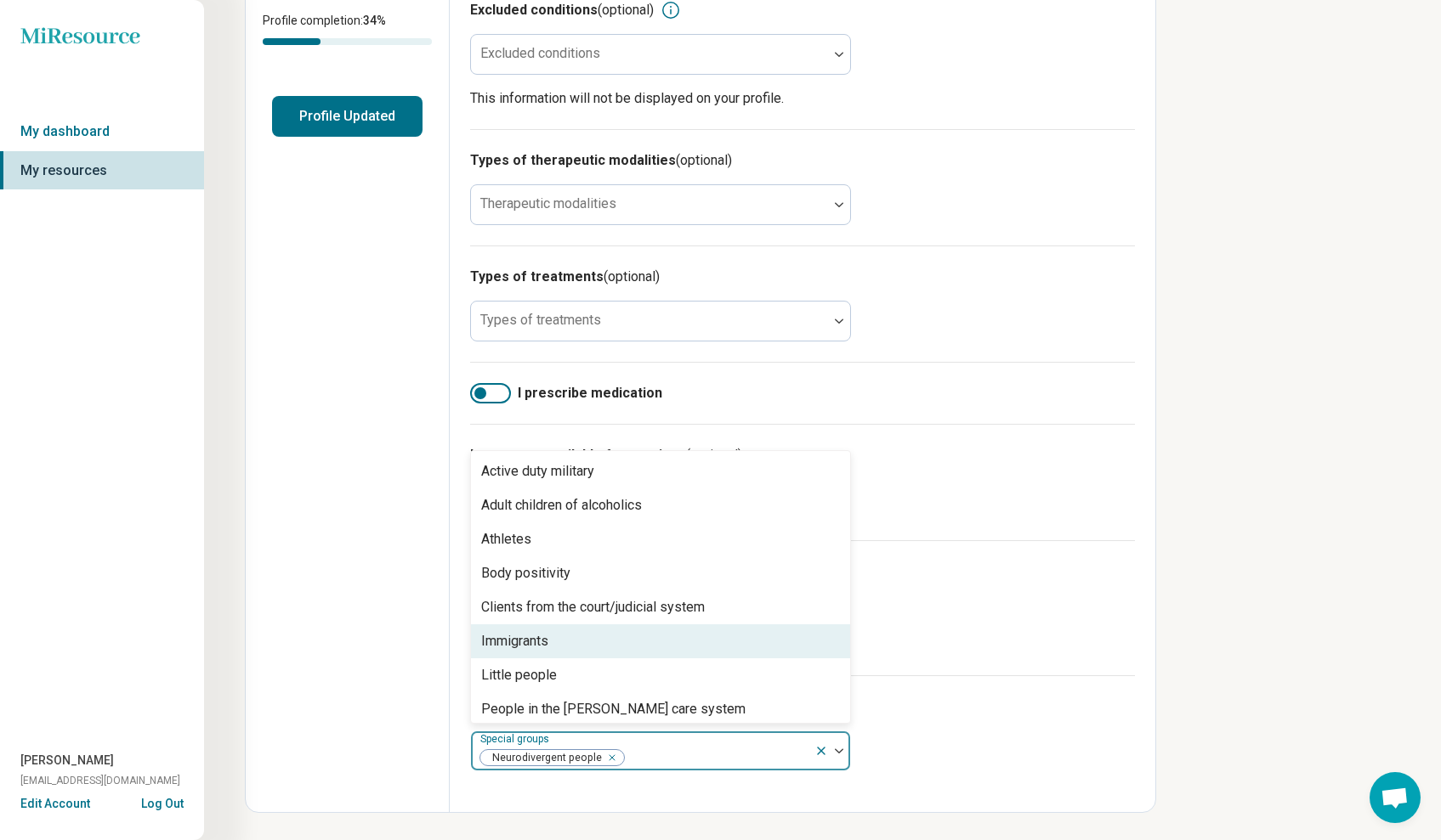
click at [557, 650] on div "Immigrants" at bounding box center [660, 642] width 379 height 34
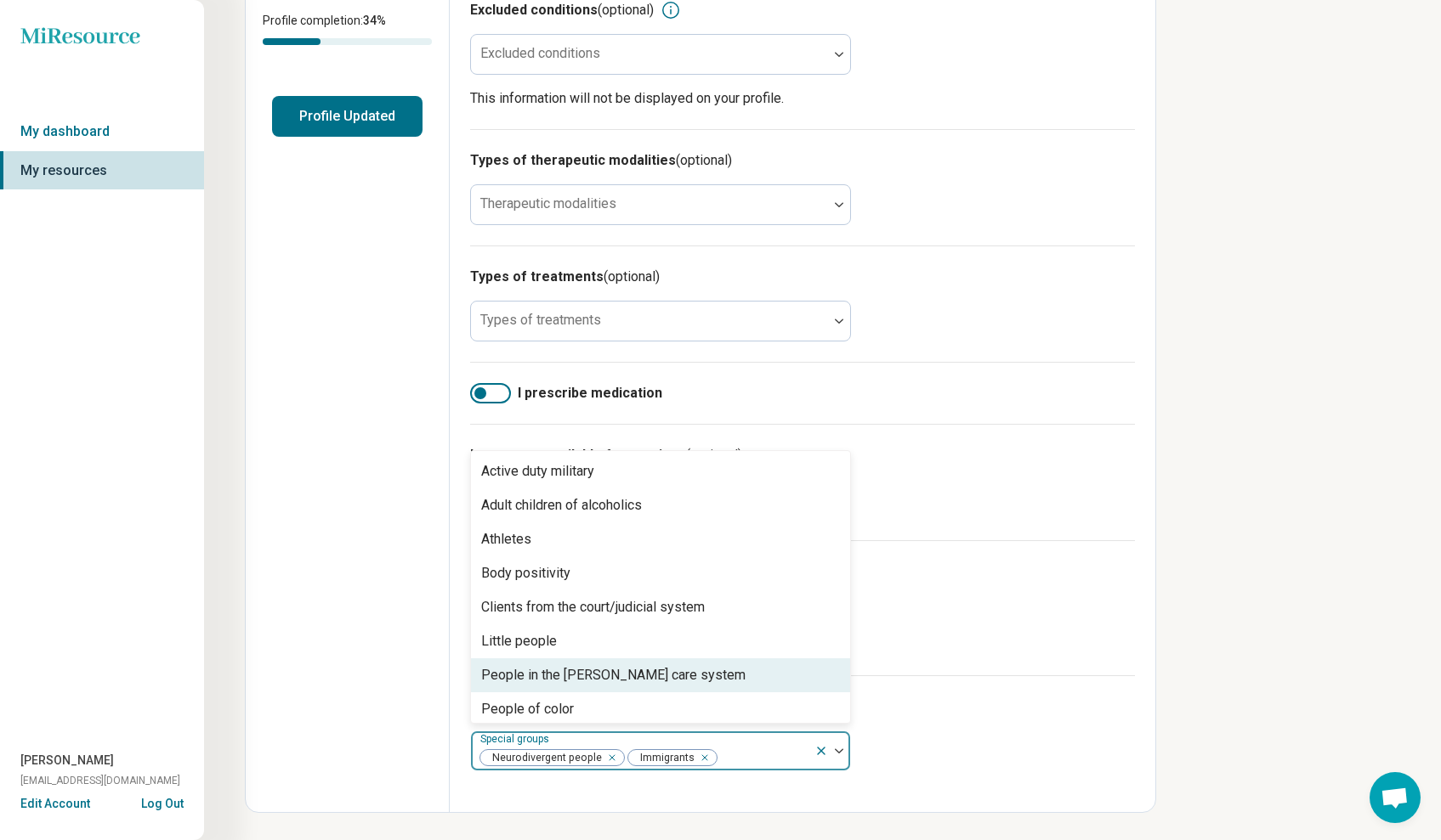
click at [570, 682] on div "People in the [PERSON_NAME] care system" at bounding box center [612, 675] width 264 height 20
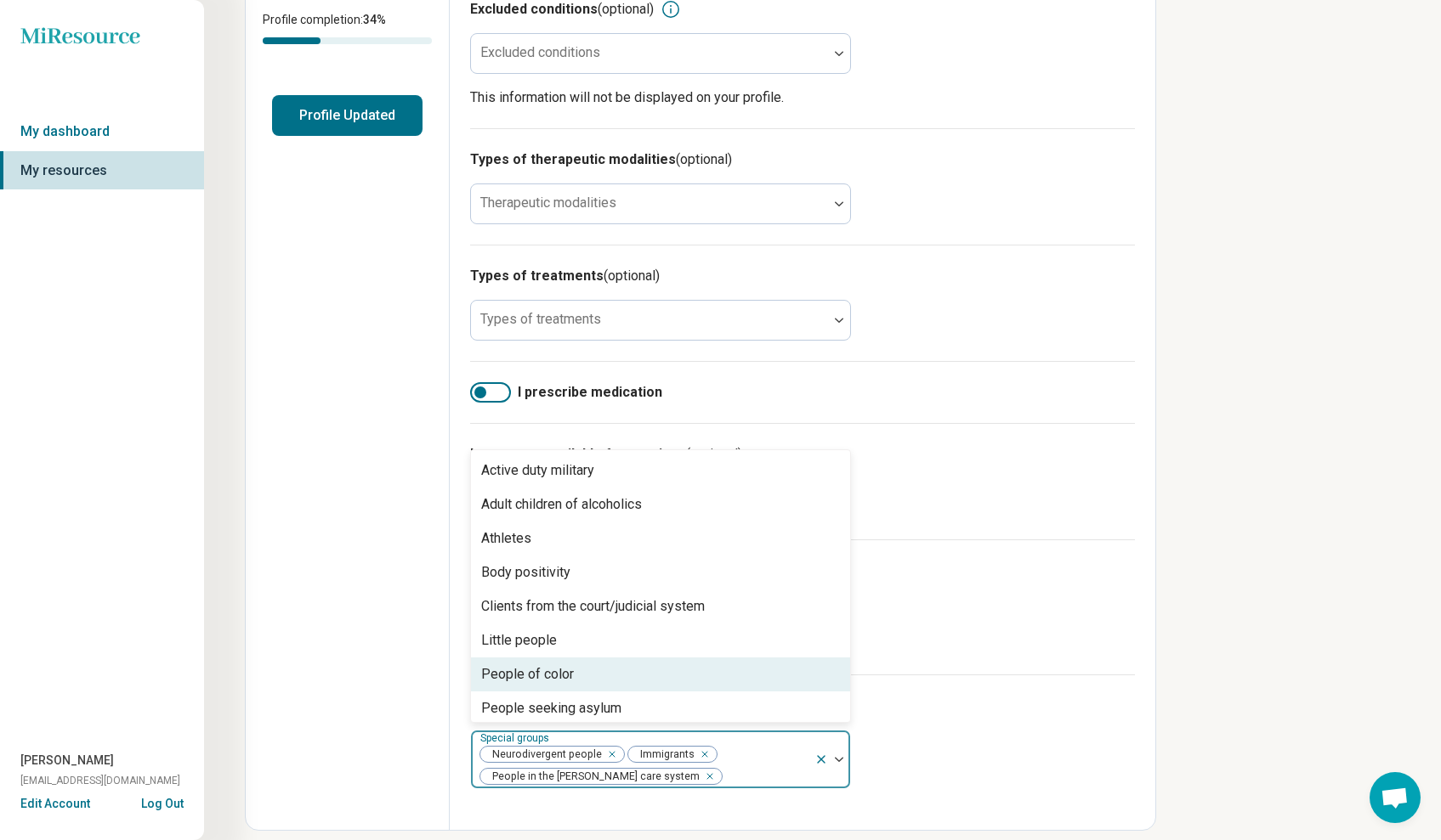
click at [567, 686] on div "People of color" at bounding box center [660, 675] width 379 height 34
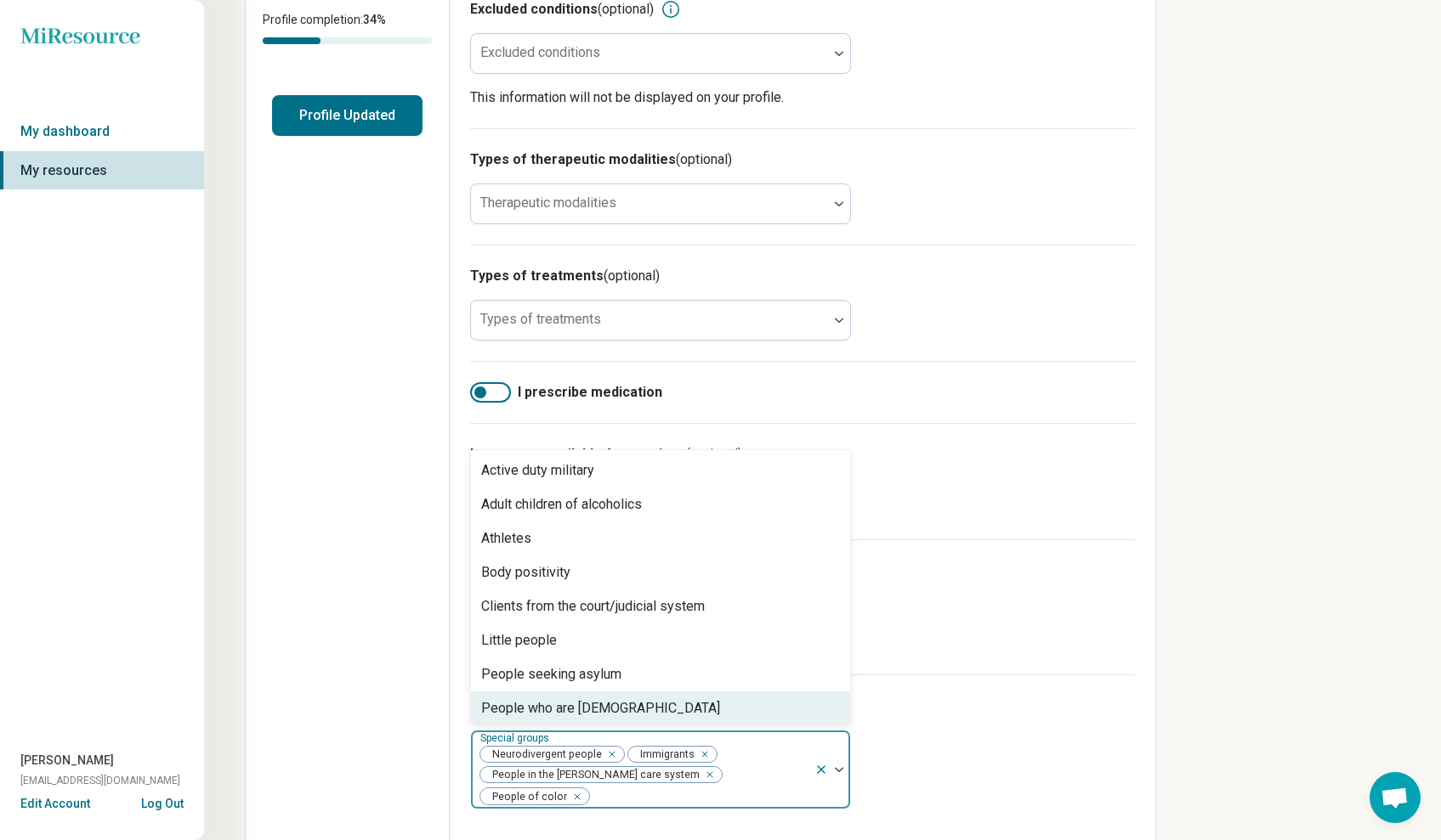
click at [566, 699] on div "People who are [DEMOGRAPHIC_DATA]" at bounding box center [600, 708] width 238 height 20
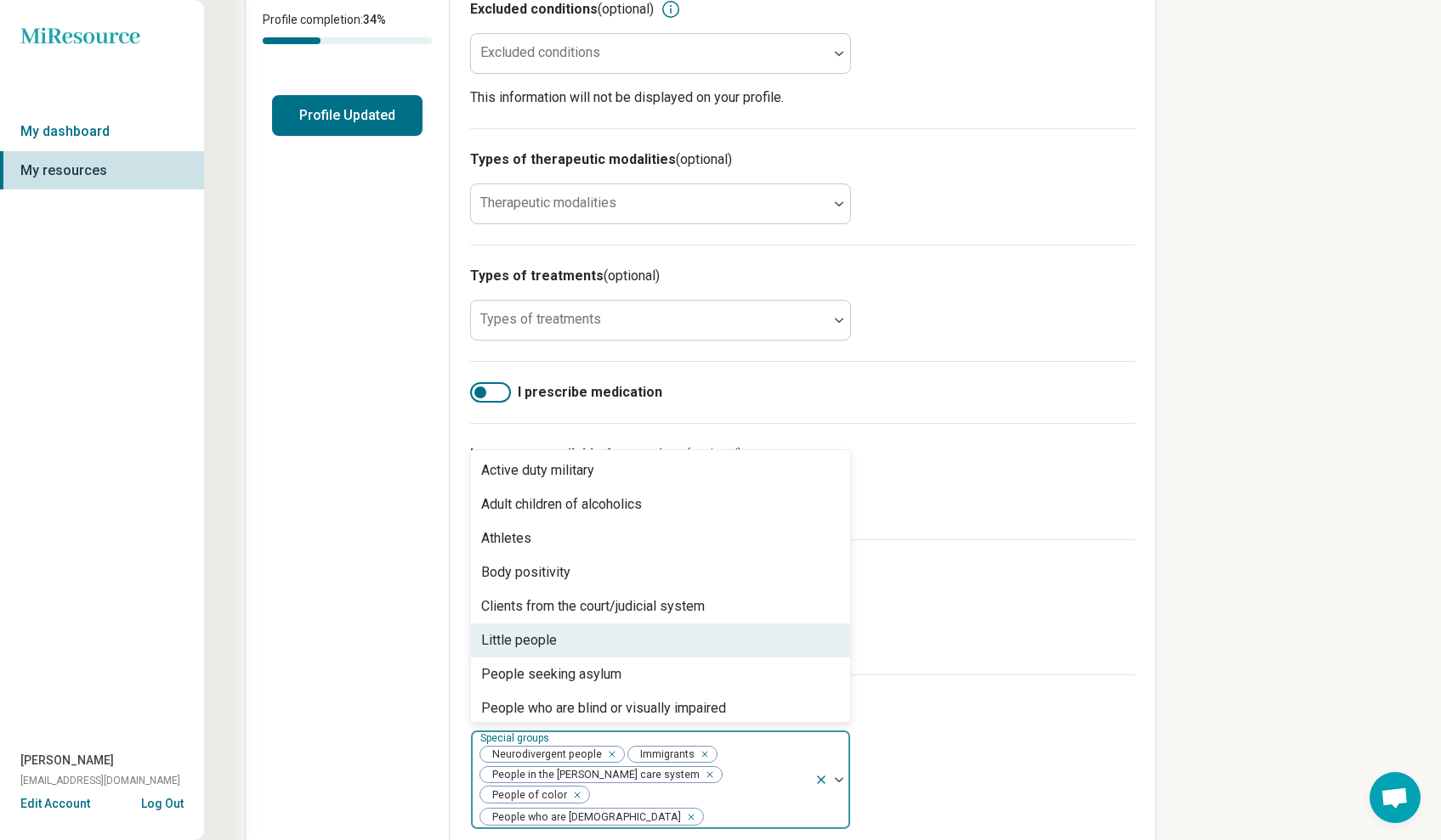
click at [566, 650] on div "Little people" at bounding box center [660, 641] width 379 height 34
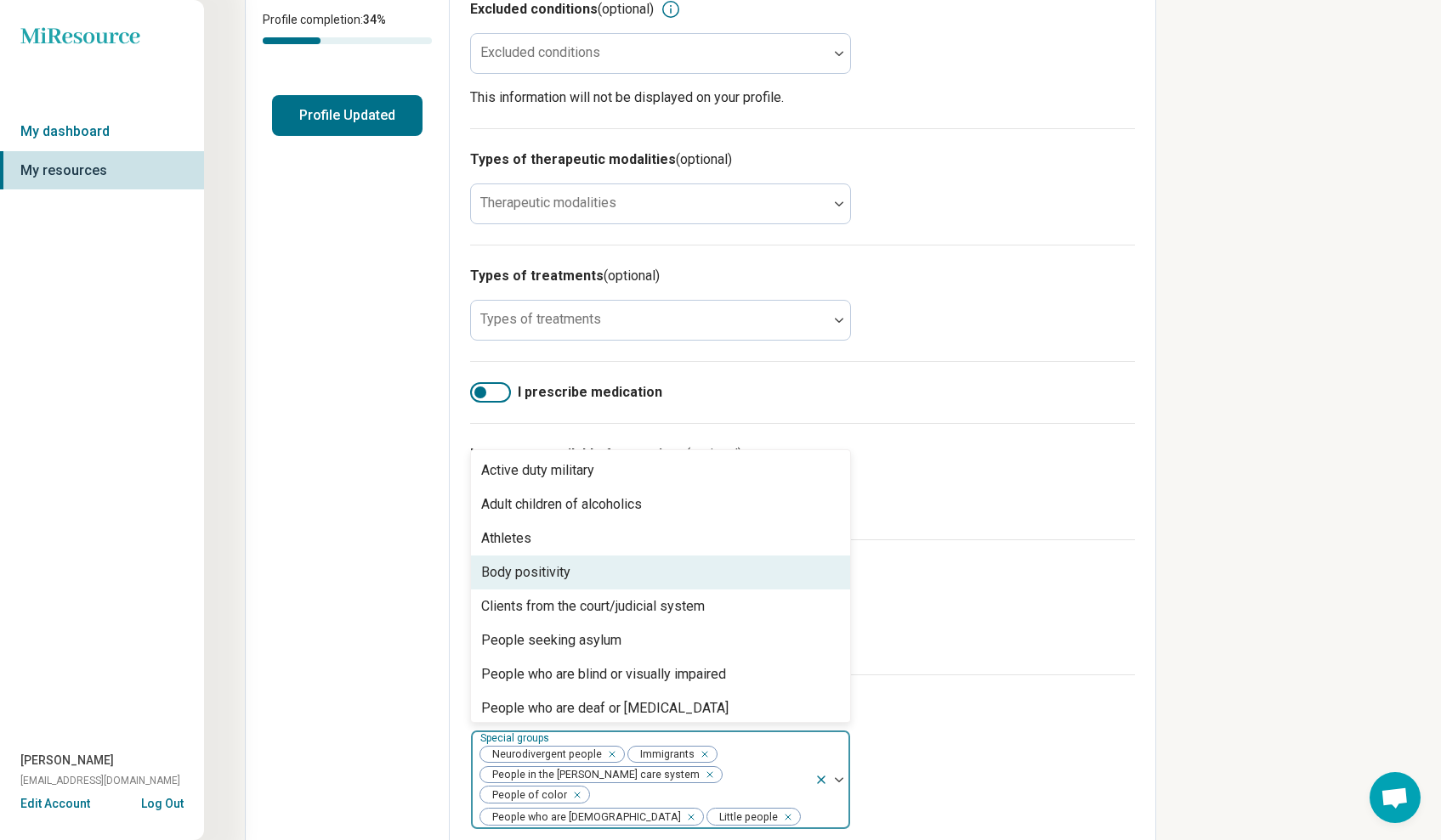
click at [562, 565] on div "Body positivity" at bounding box center [525, 572] width 90 height 20
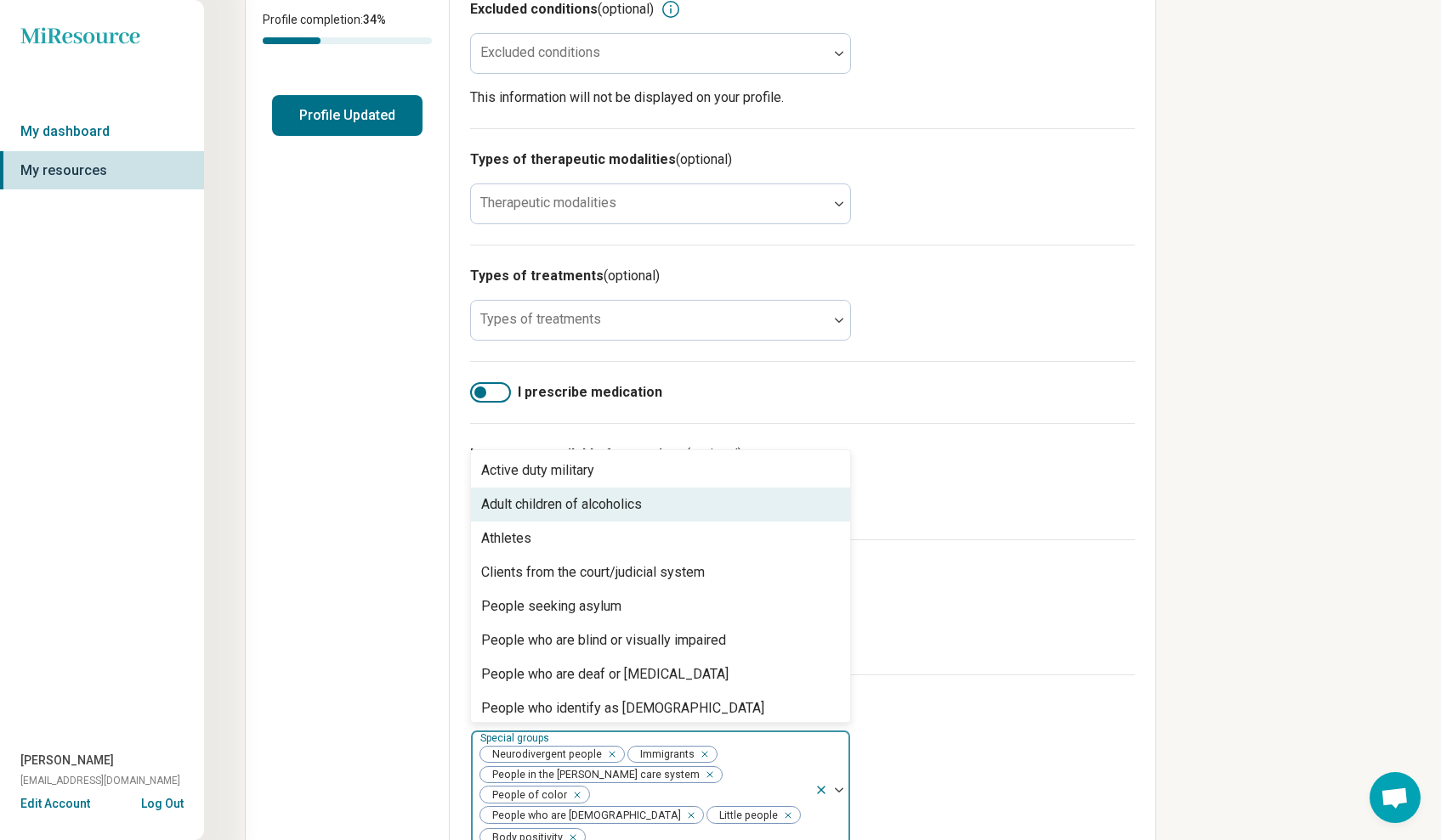
click at [569, 496] on div "Adult children of alcoholics" at bounding box center [561, 504] width 160 height 20
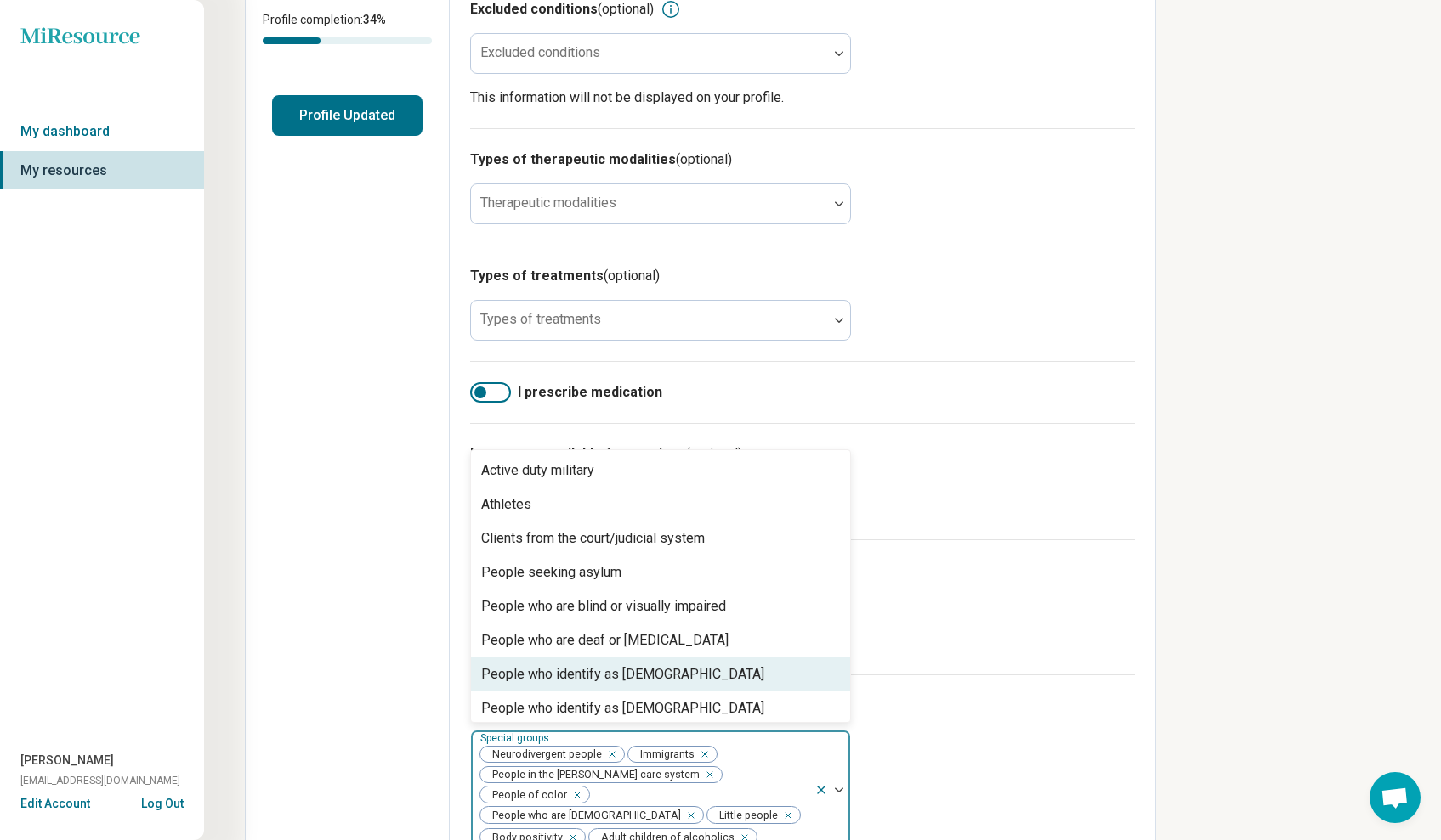
click at [618, 674] on div "People who identify as [DEMOGRAPHIC_DATA]" at bounding box center [622, 674] width 283 height 20
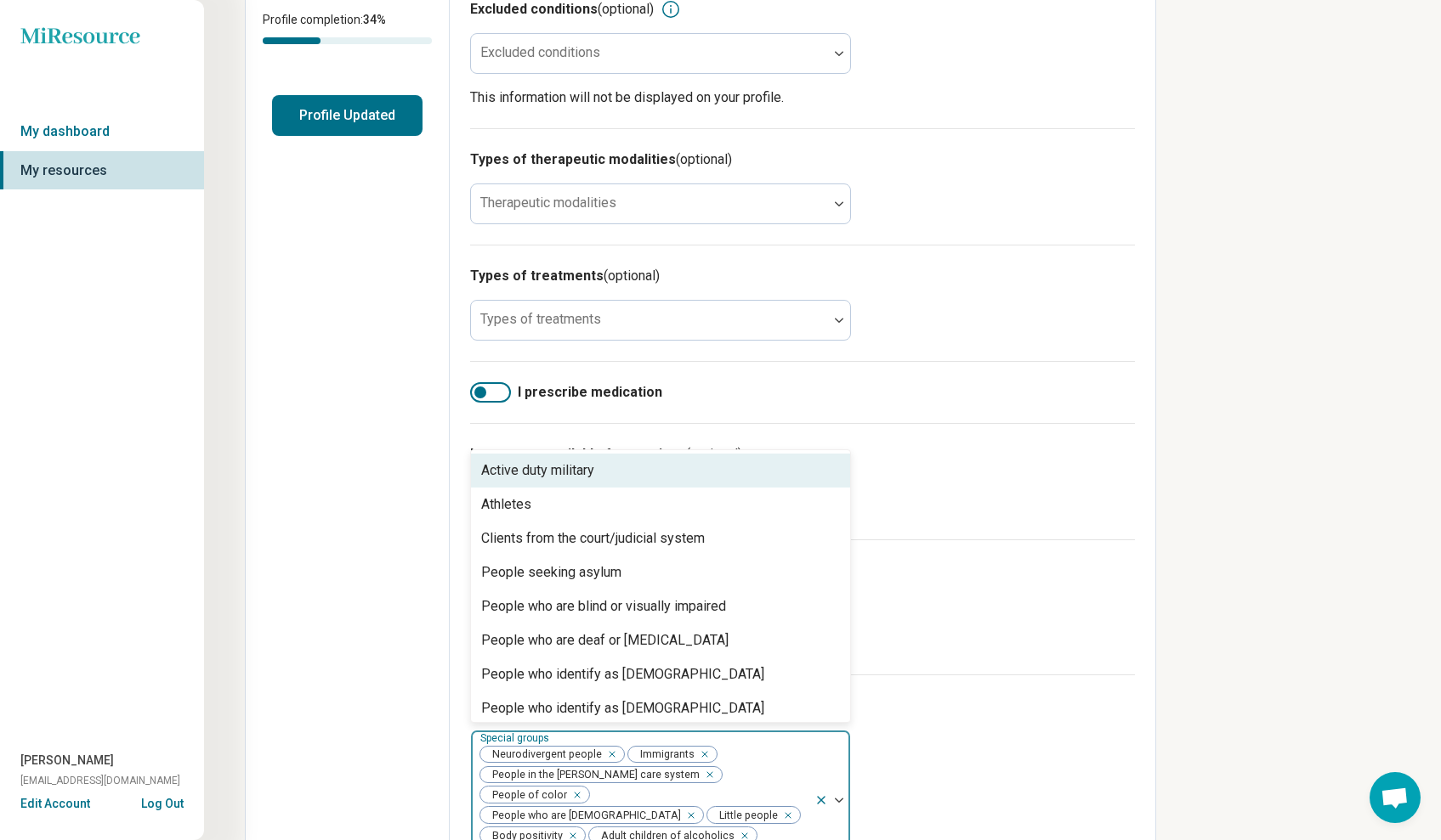
click at [618, 674] on div "People who identify as [DEMOGRAPHIC_DATA]" at bounding box center [622, 674] width 283 height 20
click at [618, 674] on div "People with disabilities" at bounding box center [551, 674] width 141 height 20
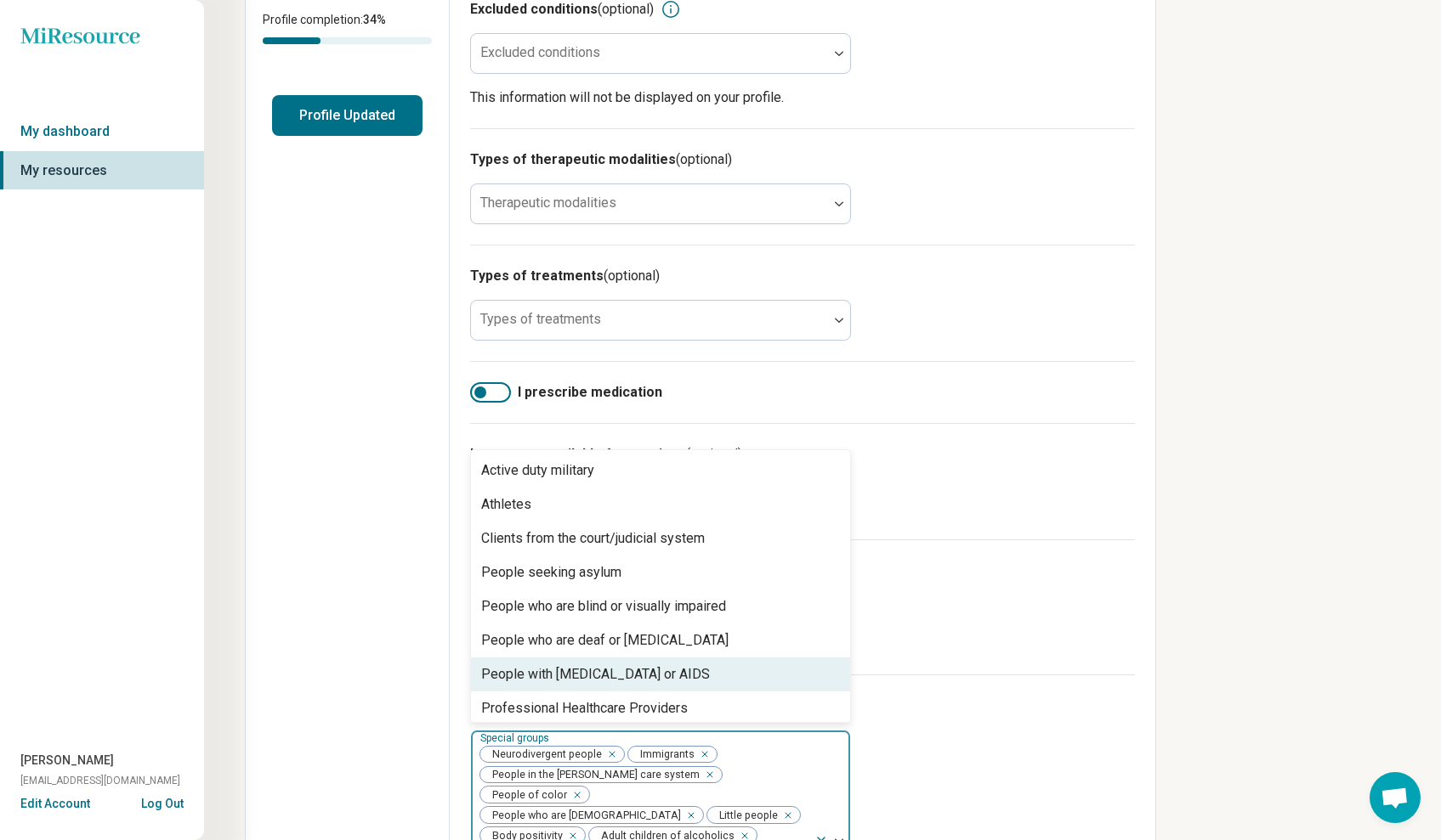
scroll to position [28, 0]
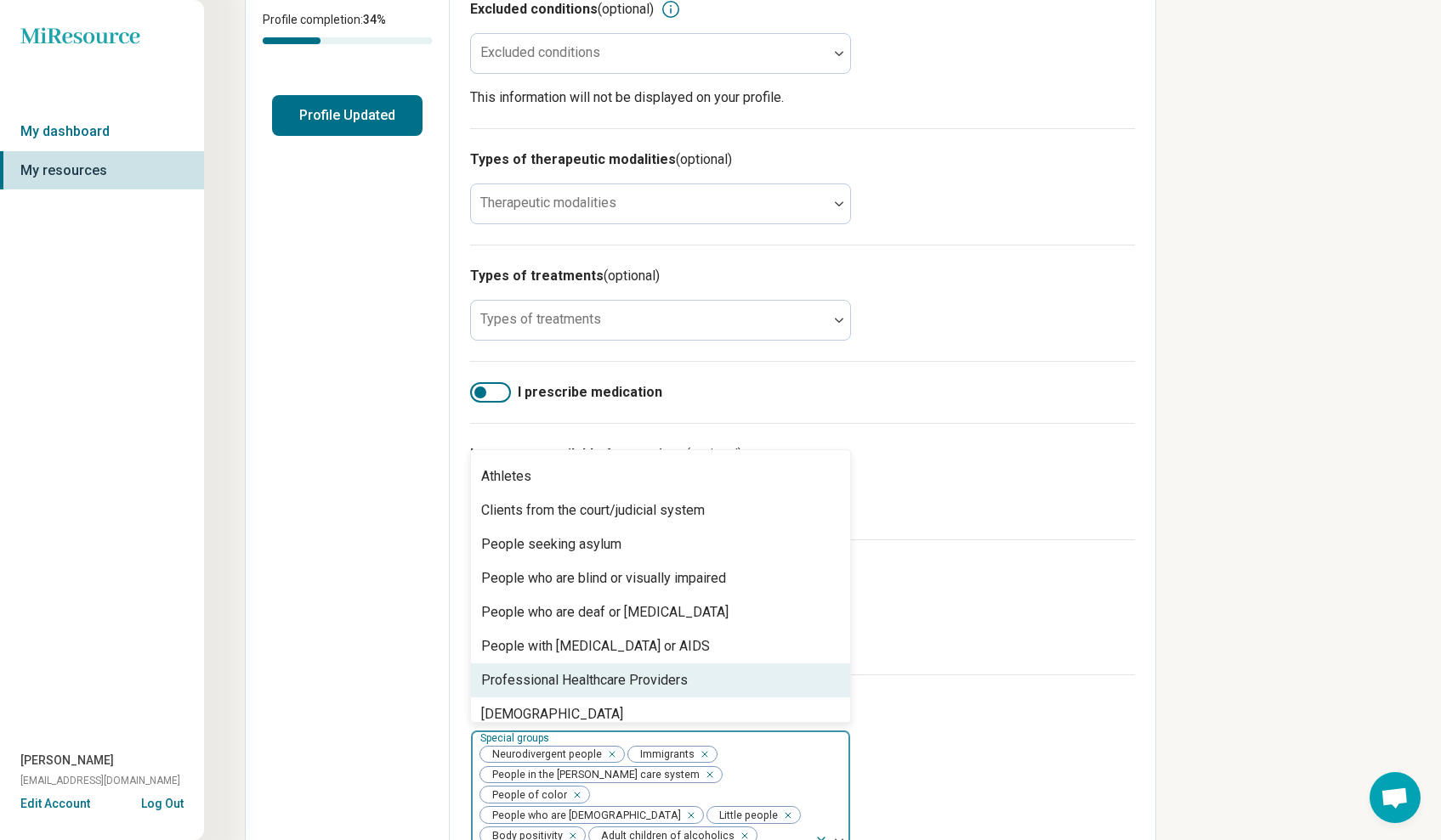
click at [672, 681] on div "Professional Healthcare Providers" at bounding box center [584, 680] width 207 height 20
click at [666, 684] on div "[DEMOGRAPHIC_DATA]" at bounding box center [660, 681] width 379 height 34
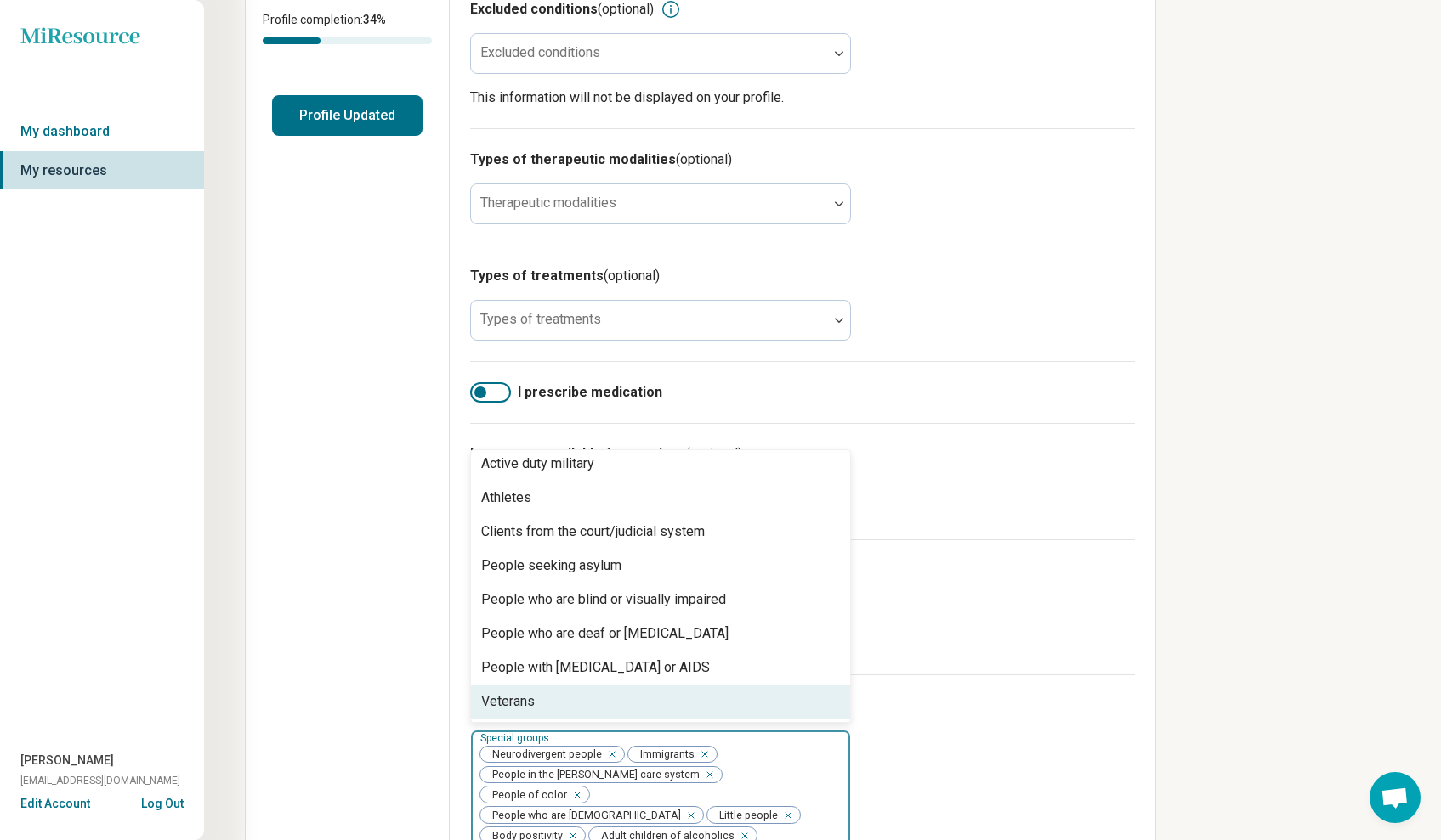
click at [659, 695] on div "Veterans" at bounding box center [660, 702] width 379 height 34
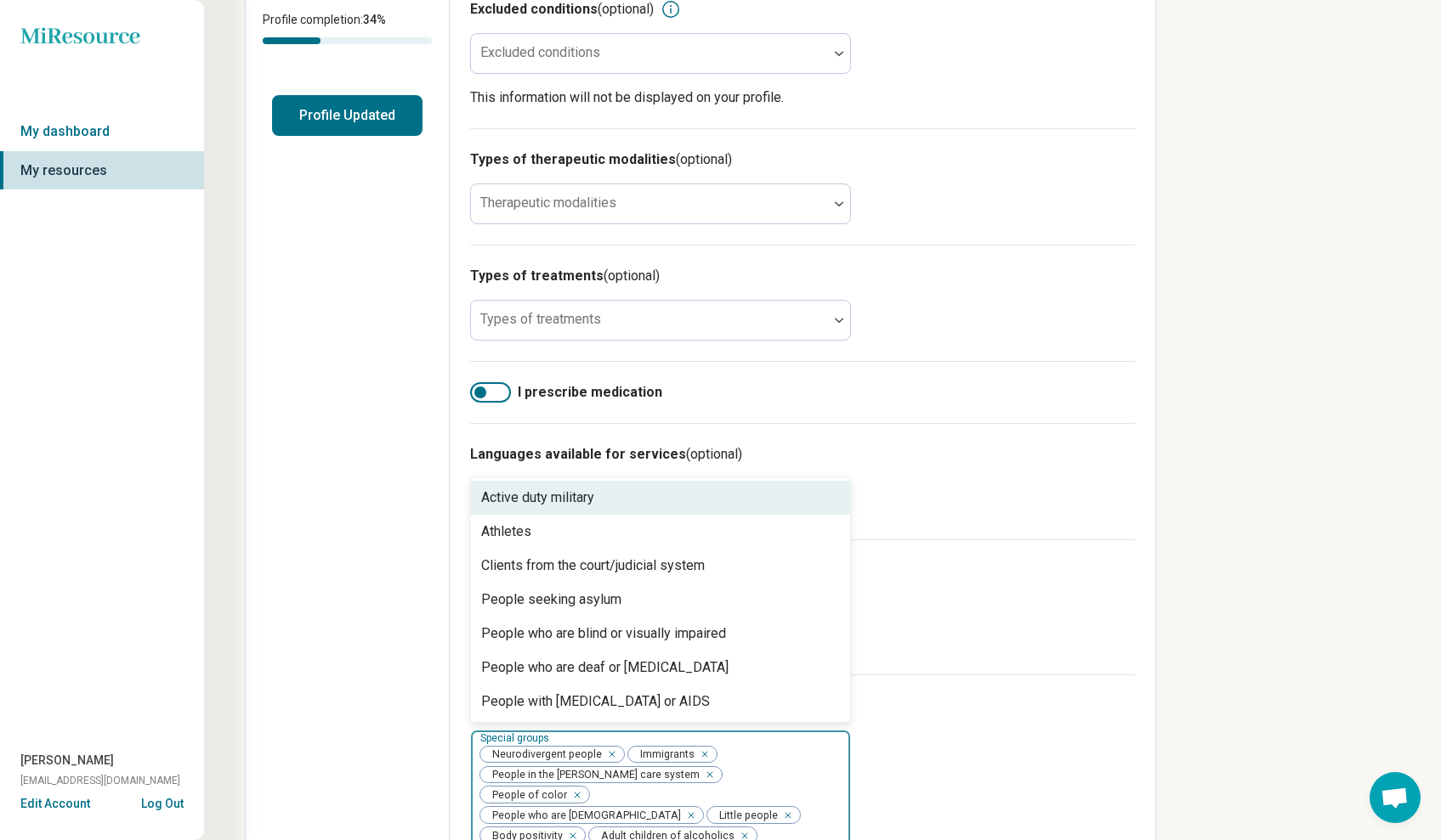
scroll to position [0, 0]
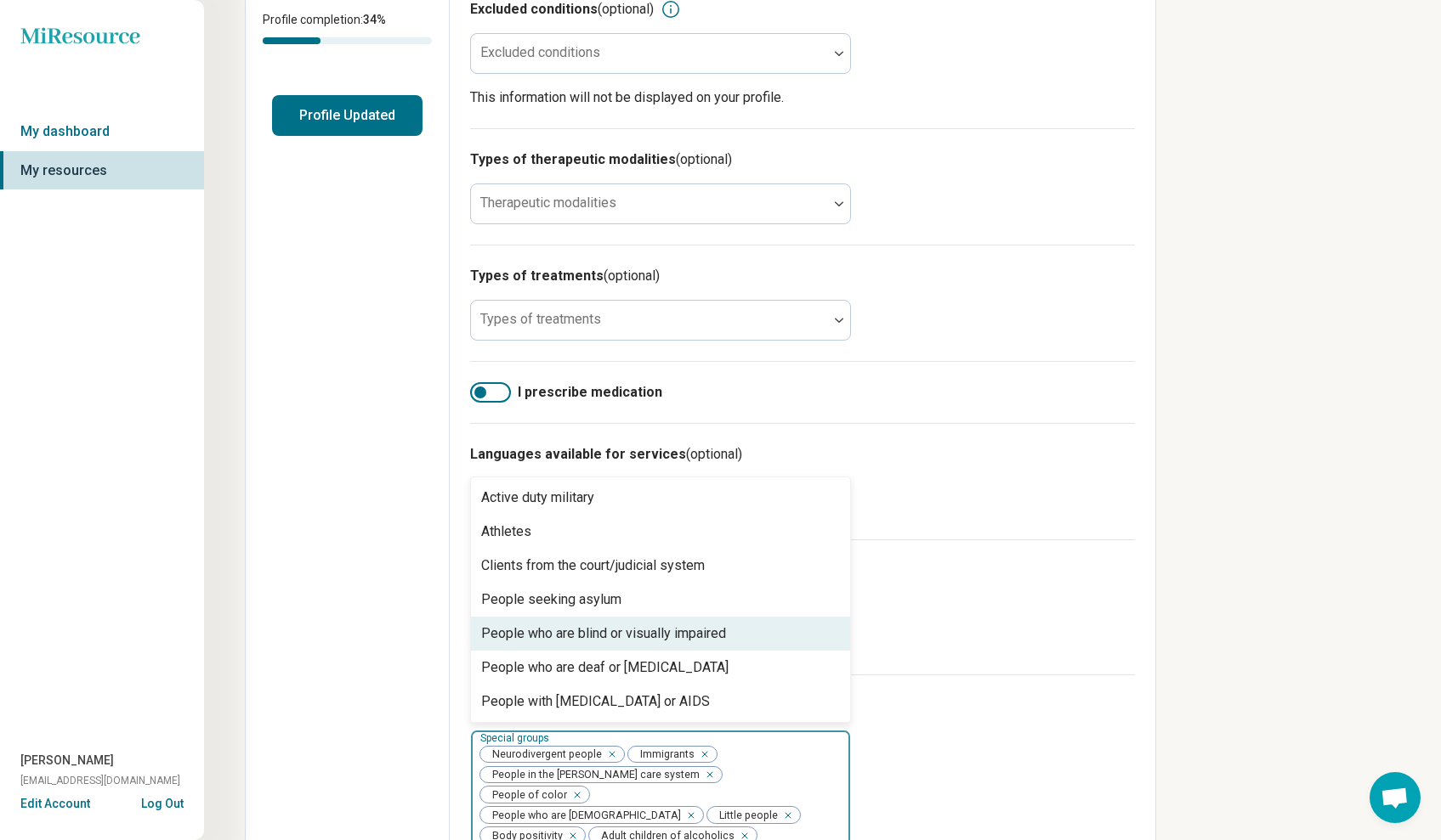
click at [721, 638] on div "People who are blind or visually impaired" at bounding box center [603, 633] width 245 height 20
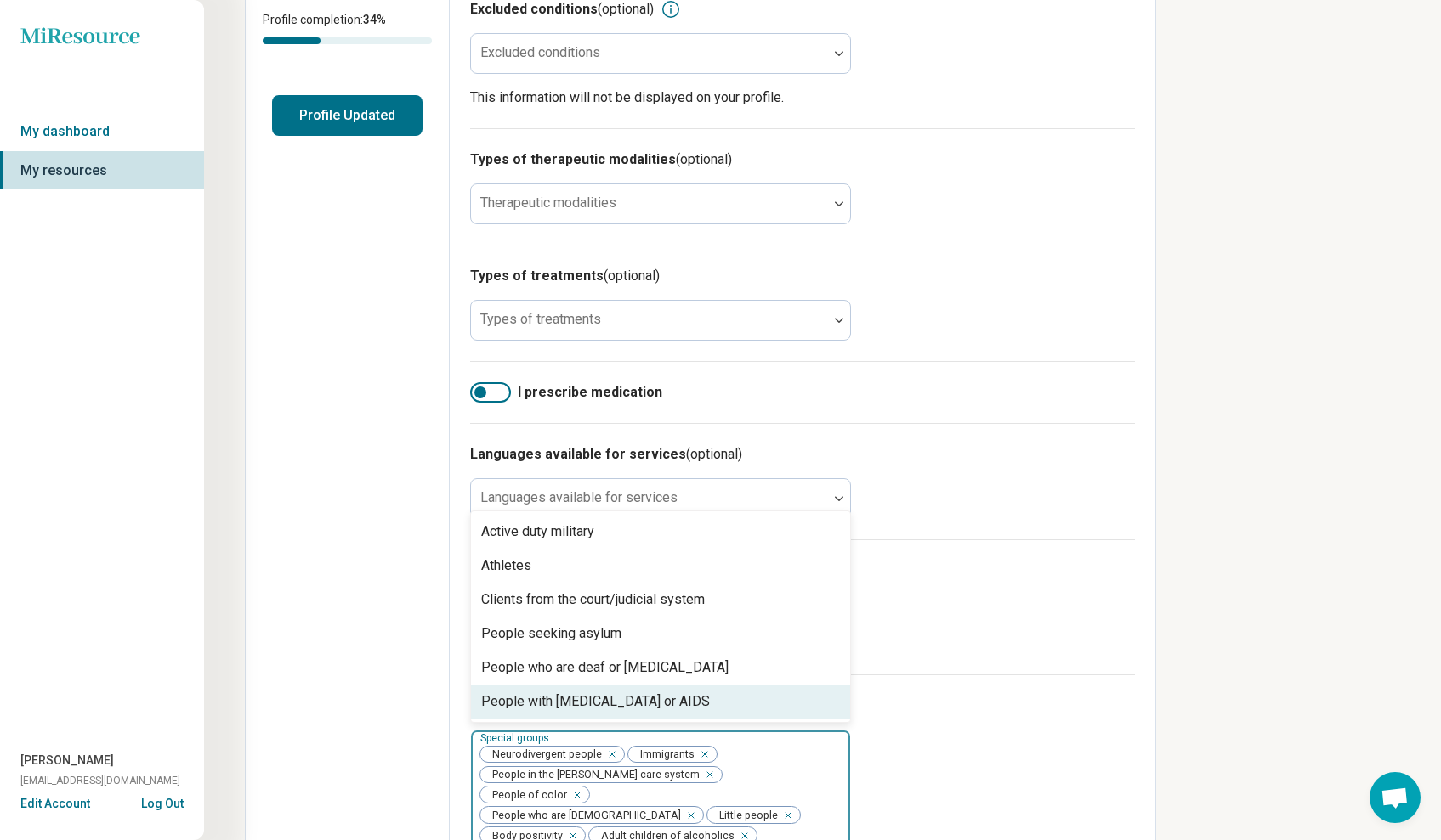
click at [754, 712] on div "People with [MEDICAL_DATA] or AIDS" at bounding box center [660, 702] width 379 height 34
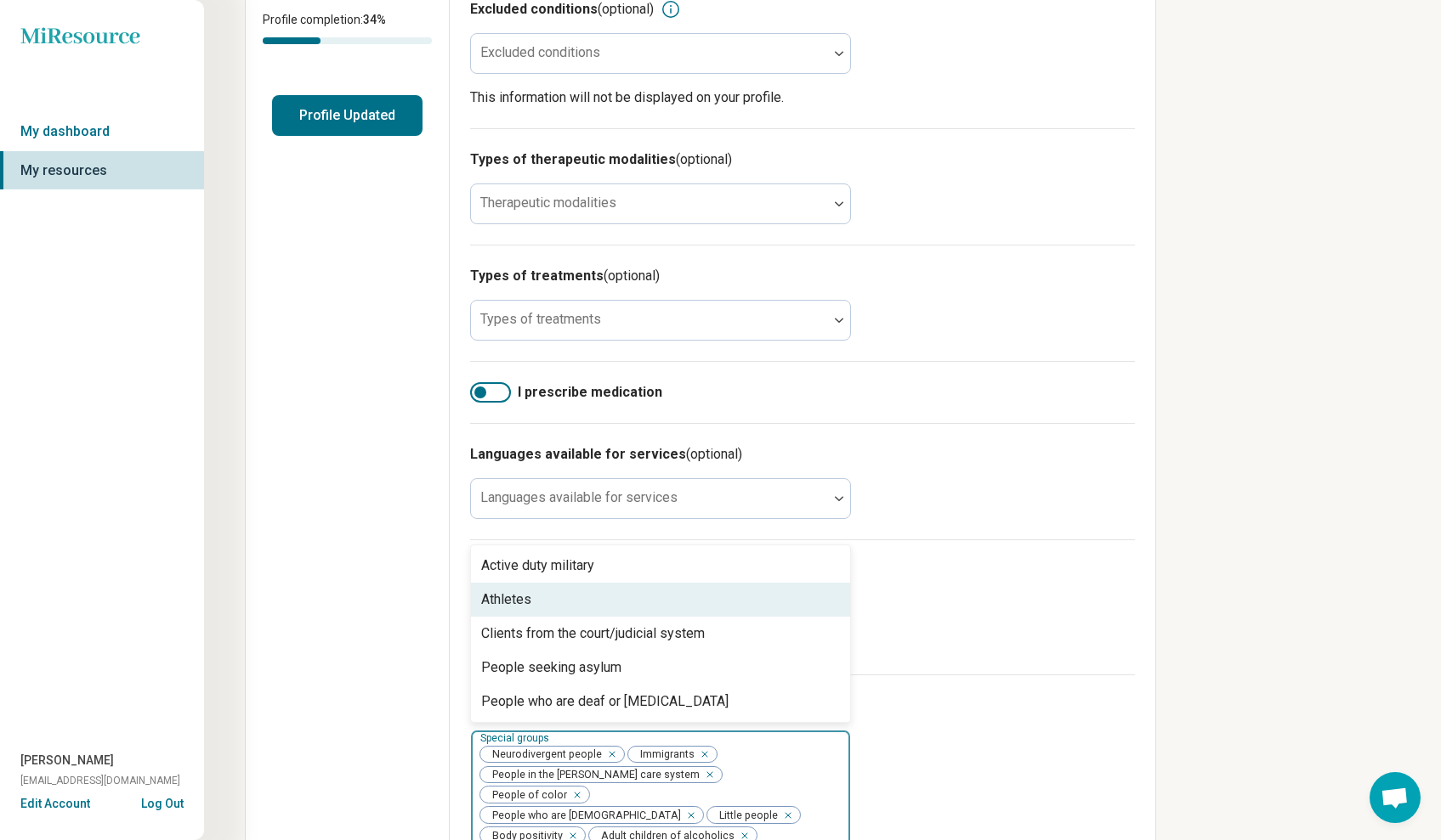
click at [740, 613] on div "Athletes" at bounding box center [660, 600] width 379 height 34
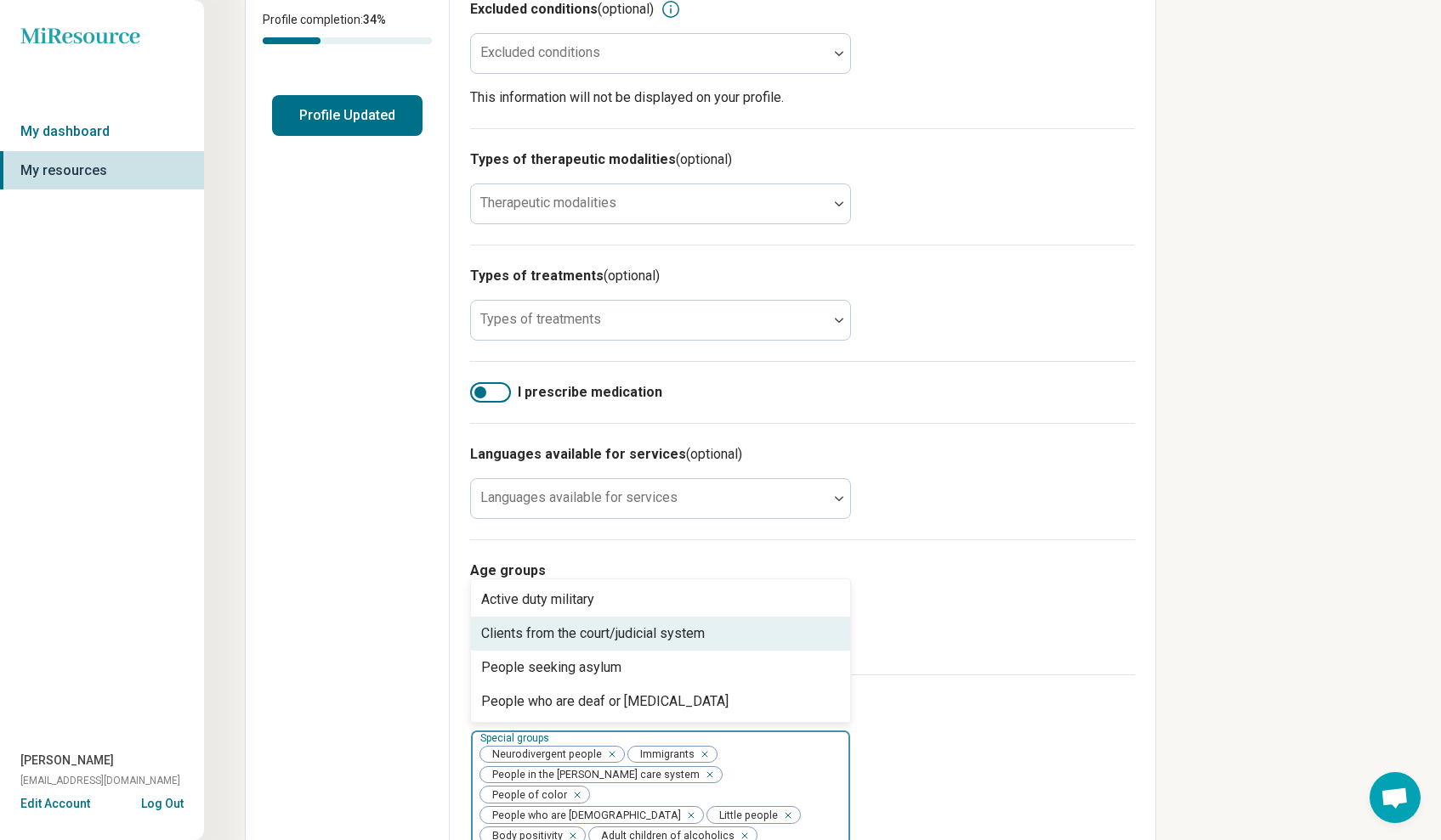
click at [1259, 611] on div "Edit profile Discard changes Save Edit profile General Specialty Credentials Lo…" at bounding box center [822, 368] width 1237 height 1470
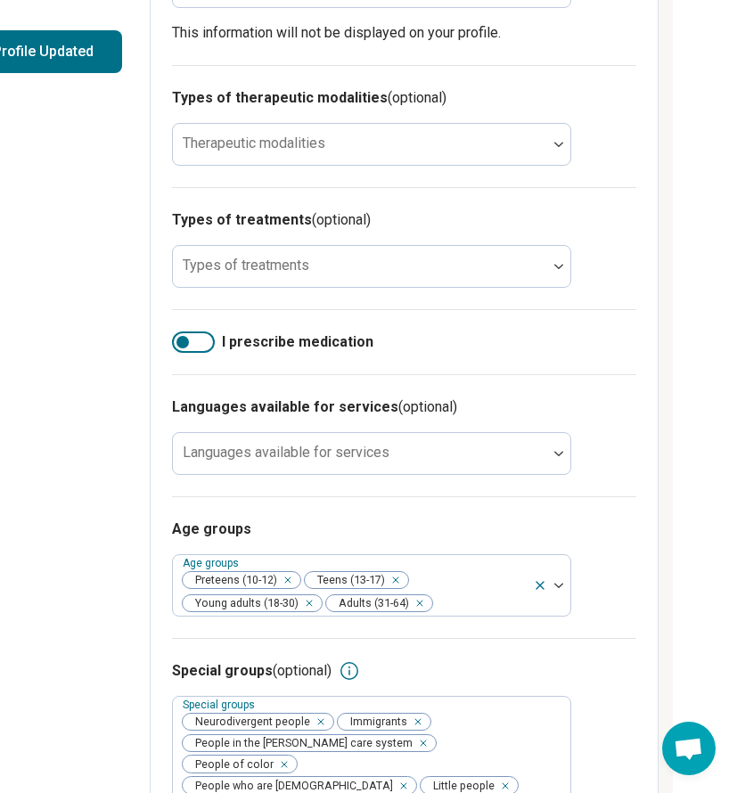
scroll to position [483, 321]
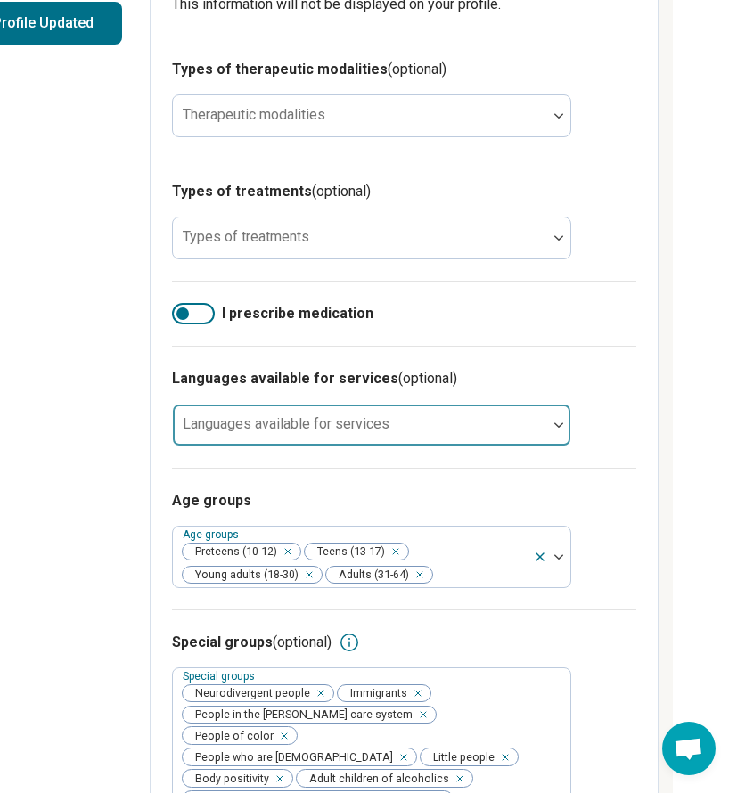
click at [553, 427] on div at bounding box center [558, 424] width 23 height 5
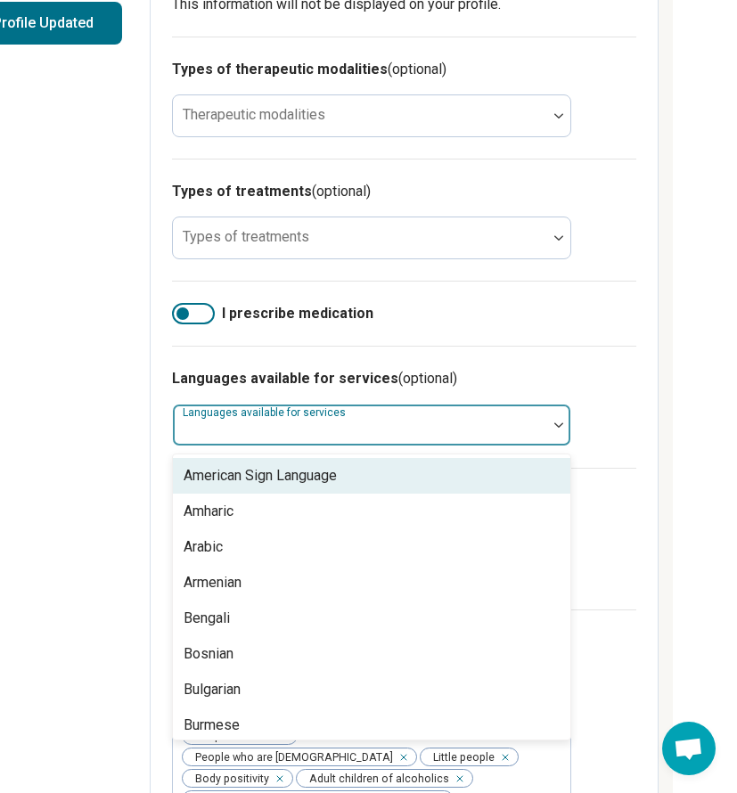
click at [484, 301] on div "I prescribe medication" at bounding box center [404, 313] width 464 height 65
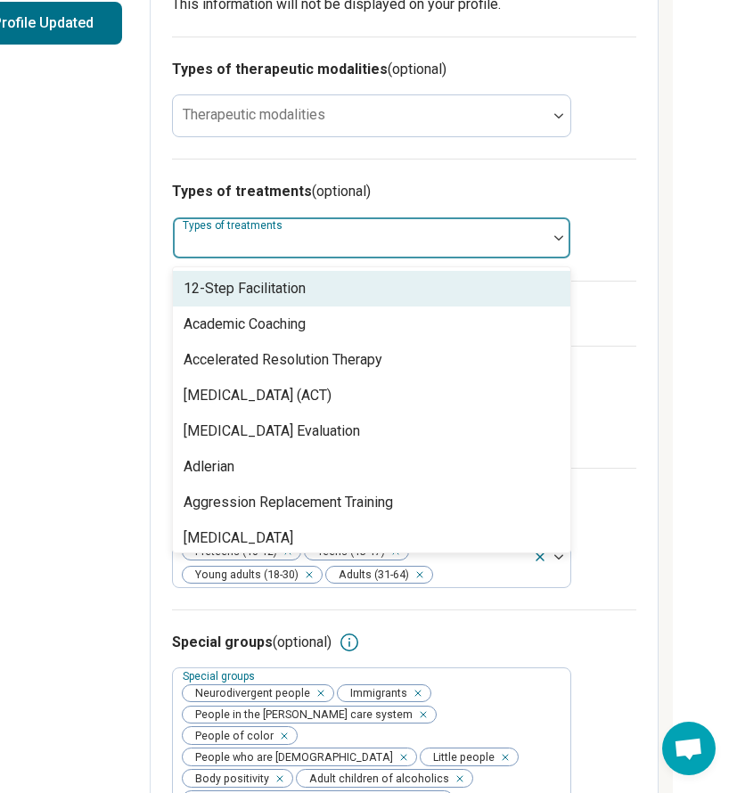
click at [564, 249] on div at bounding box center [558, 237] width 23 height 41
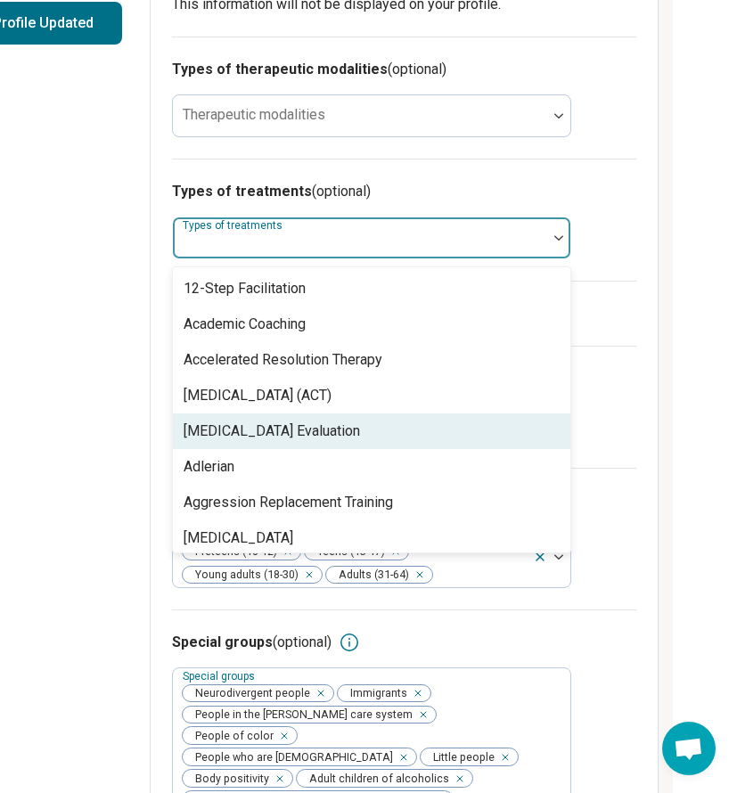
click at [392, 428] on div "[MEDICAL_DATA] Evaluation" at bounding box center [371, 432] width 397 height 36
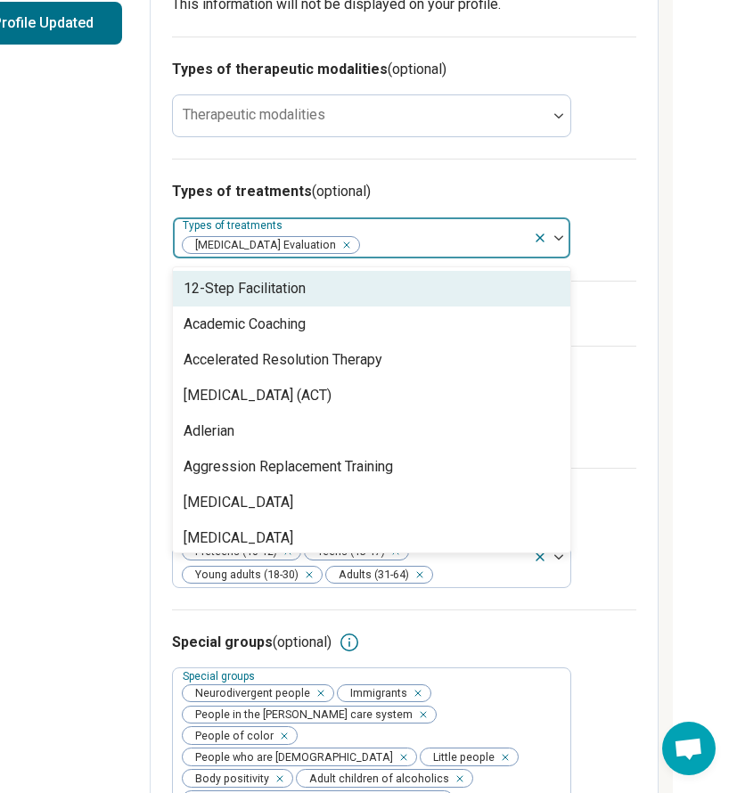
type input "*"
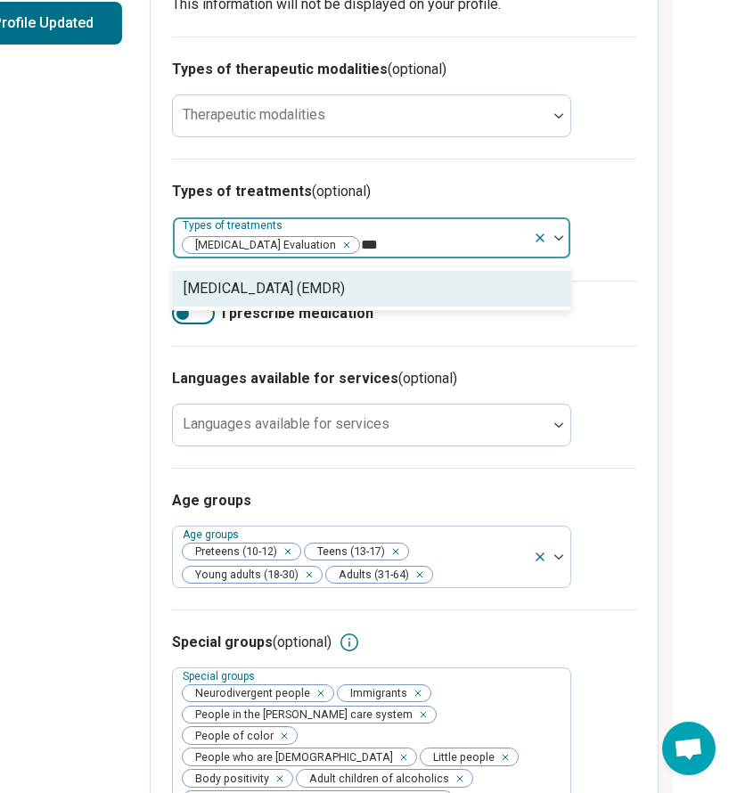
type input "****"
click at [345, 283] on div "[MEDICAL_DATA] (EMDR)" at bounding box center [264, 288] width 161 height 21
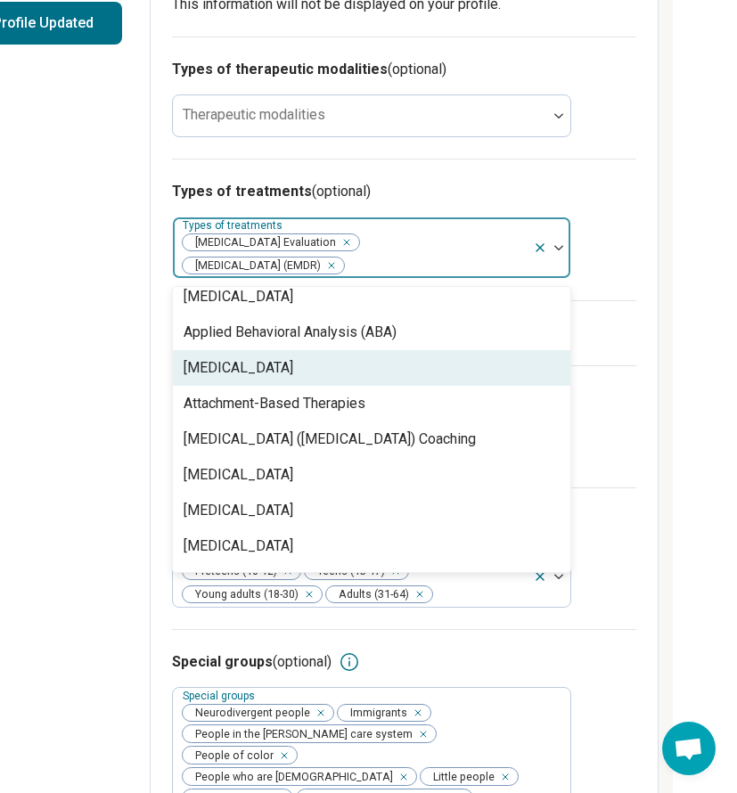
scroll to position [265, 0]
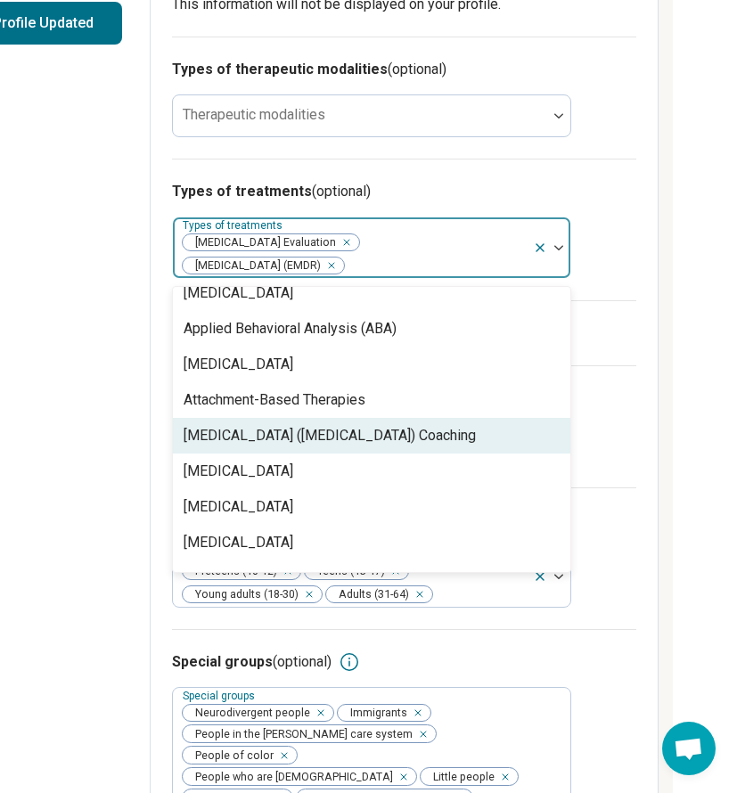
click at [459, 438] on div "[MEDICAL_DATA] ([MEDICAL_DATA]) Coaching" at bounding box center [330, 435] width 292 height 21
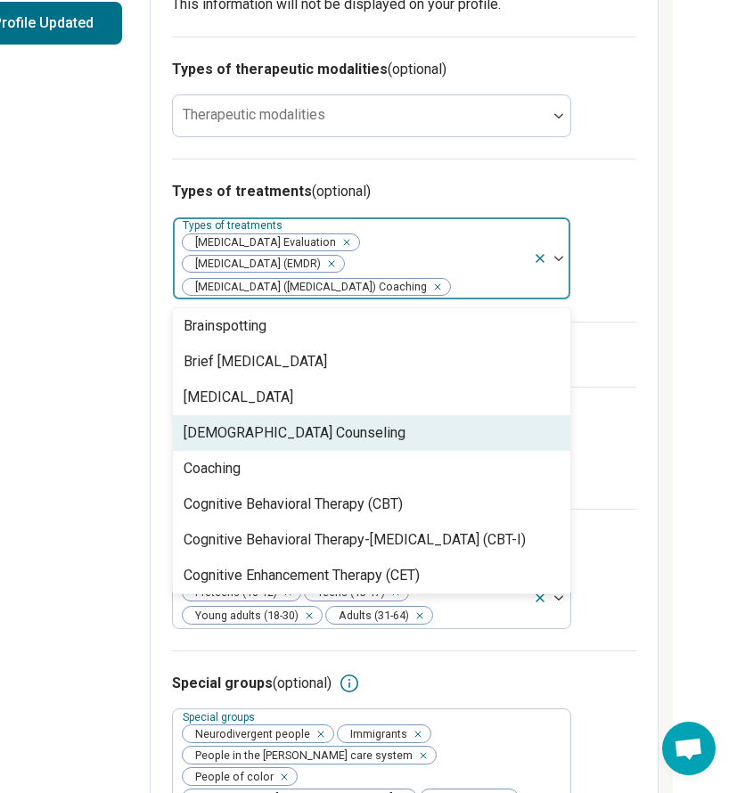
scroll to position [542, 0]
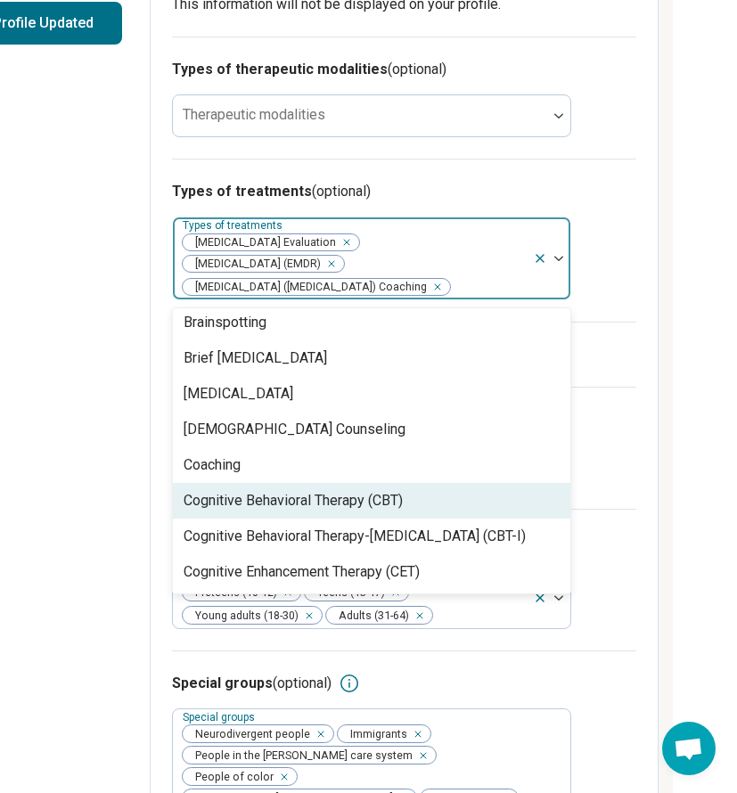
click at [446, 512] on div "Cognitive Behavioral Therapy (CBT)" at bounding box center [371, 501] width 397 height 36
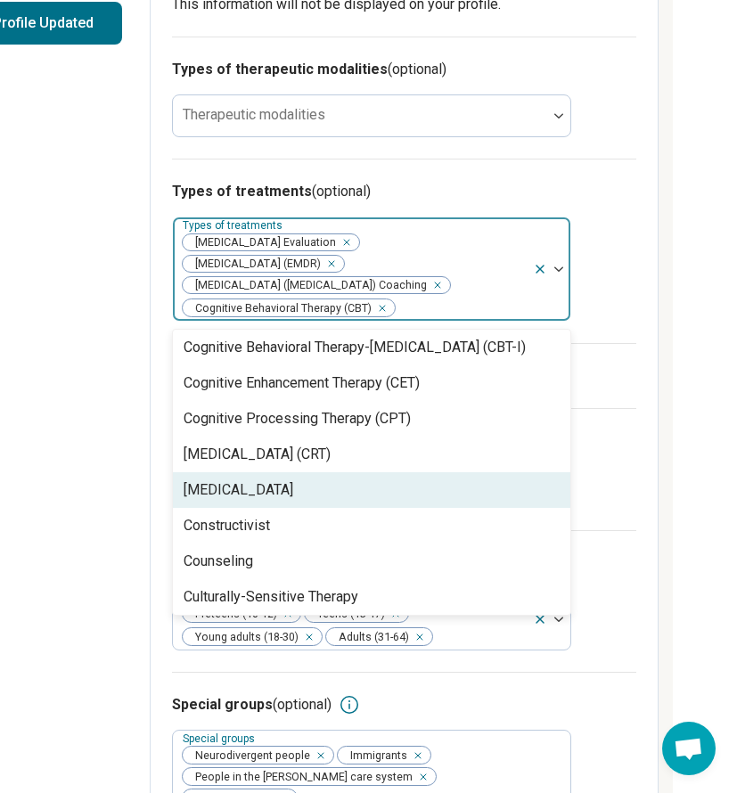
scroll to position [752, 0]
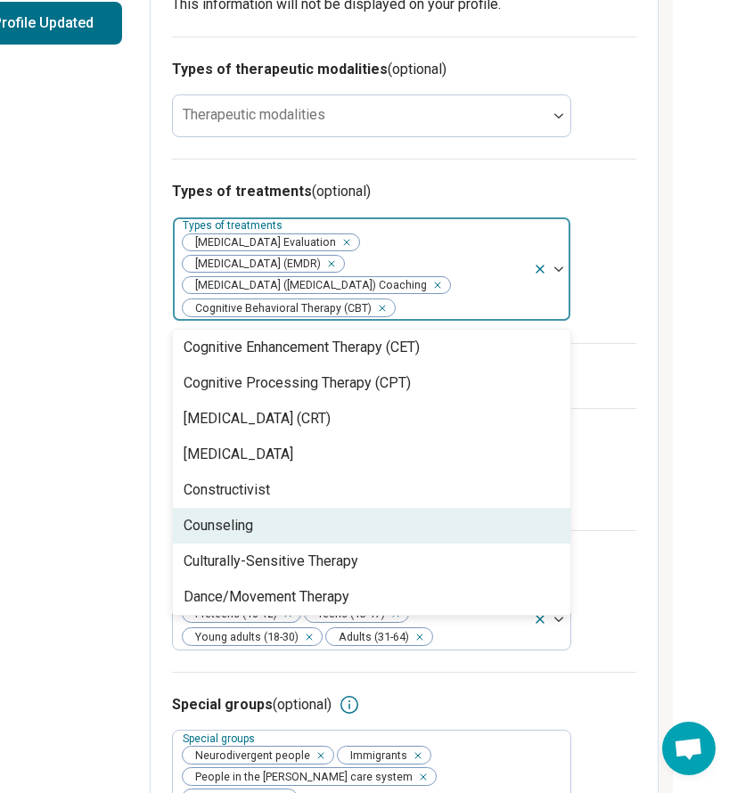
click at [448, 510] on div "Counseling" at bounding box center [371, 526] width 397 height 36
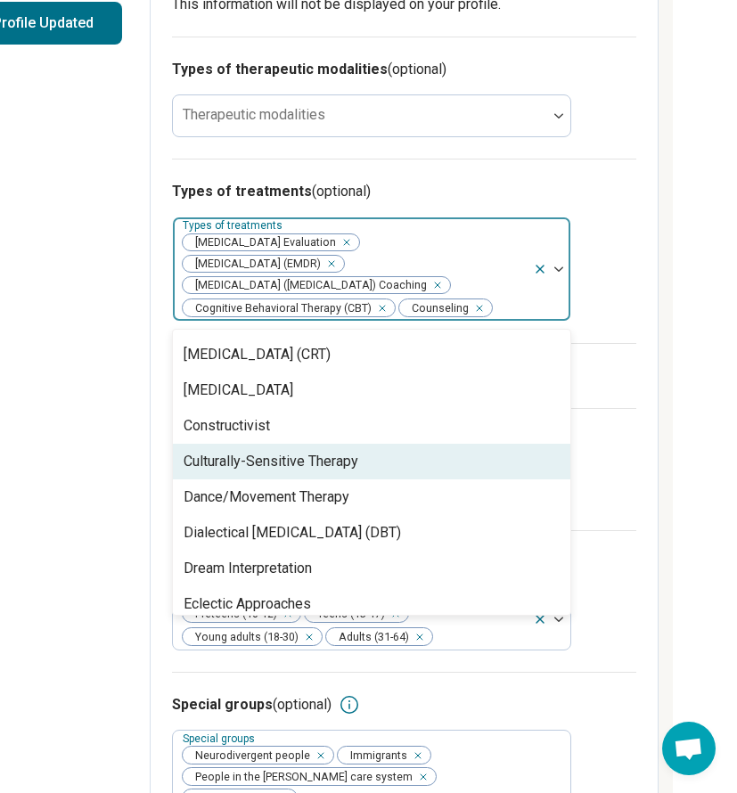
scroll to position [896, 0]
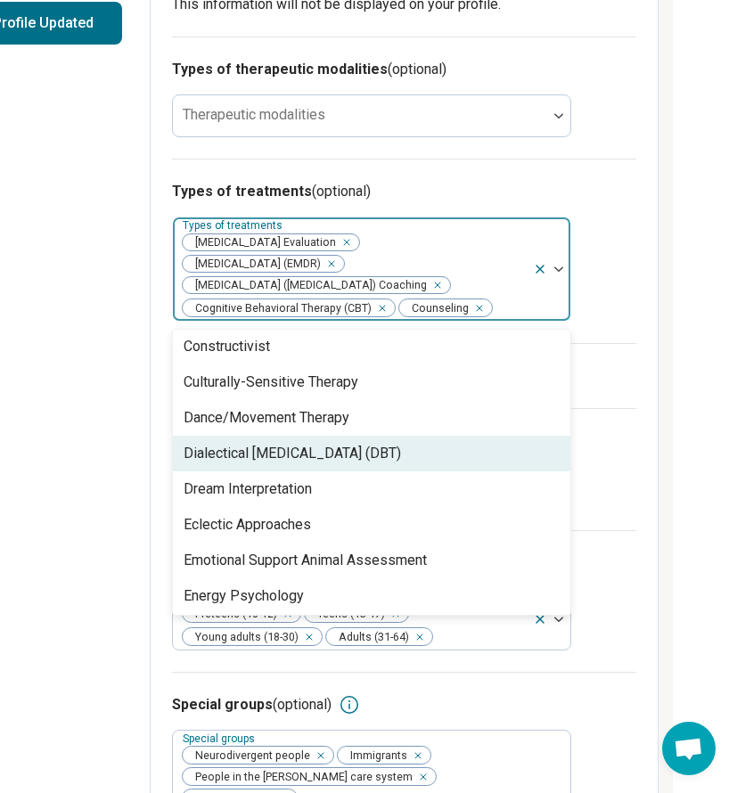
click at [347, 468] on div "Dialectical [MEDICAL_DATA] (DBT)" at bounding box center [371, 454] width 397 height 36
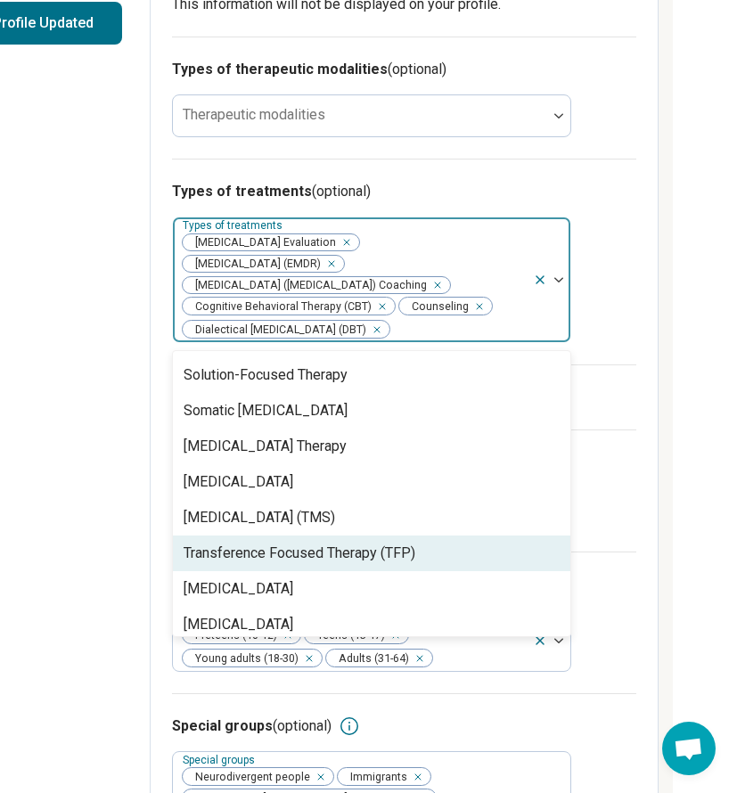
scroll to position [3180, 0]
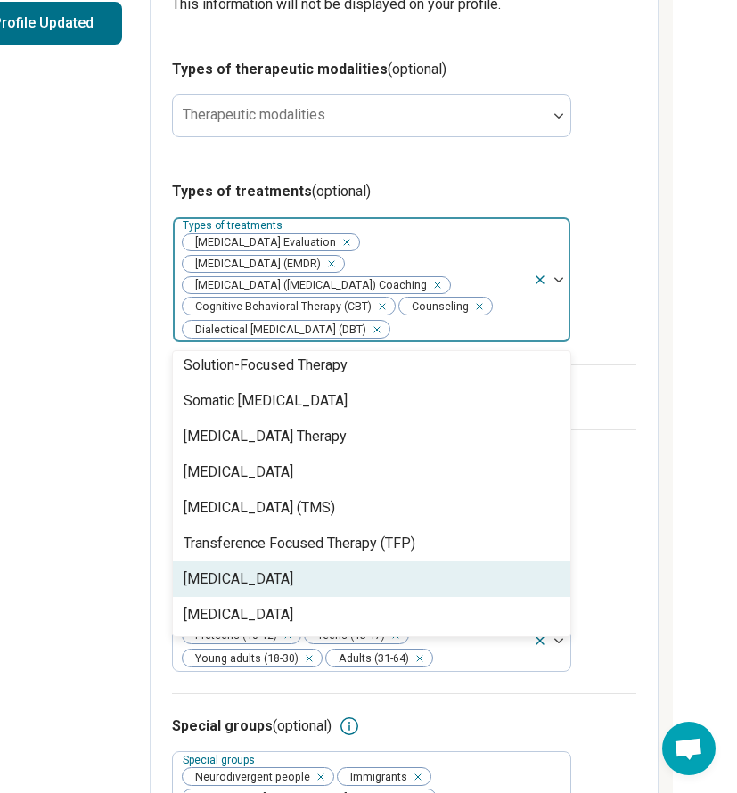
click at [293, 586] on div "[MEDICAL_DATA]" at bounding box center [239, 579] width 110 height 21
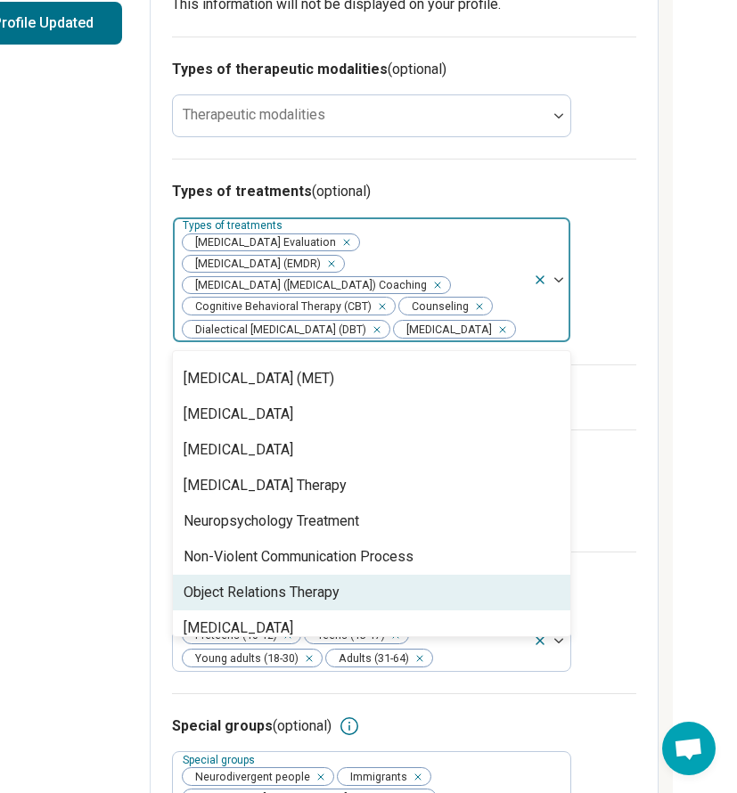
scroll to position [2216, 0]
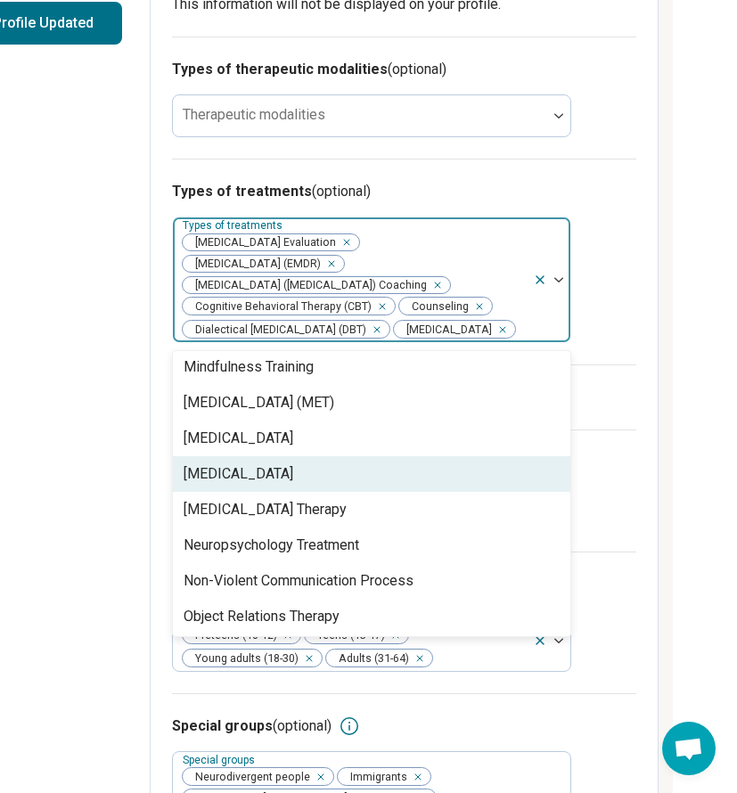
click at [353, 492] on div "[MEDICAL_DATA]" at bounding box center [371, 474] width 397 height 36
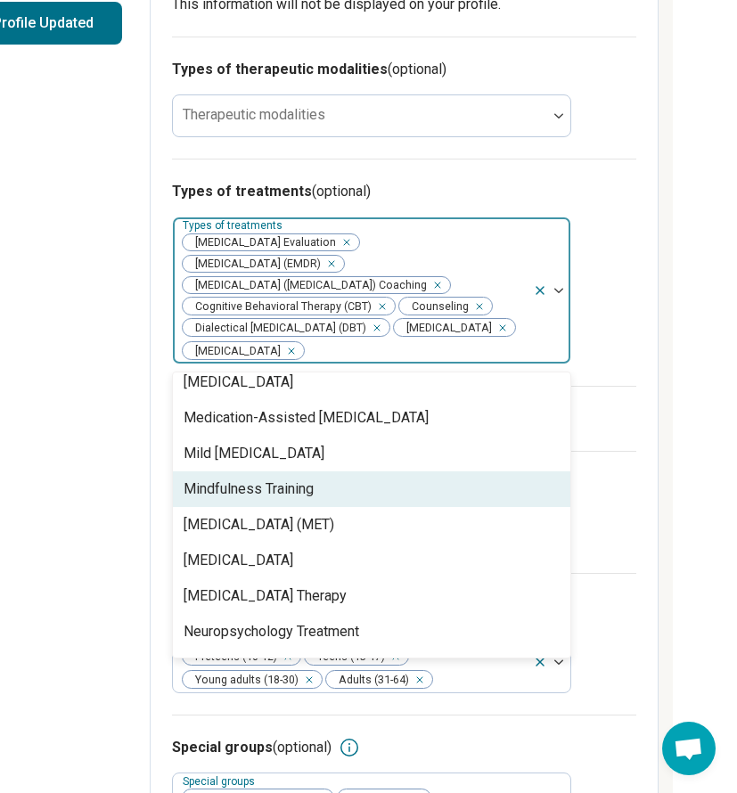
scroll to position [2113, 0]
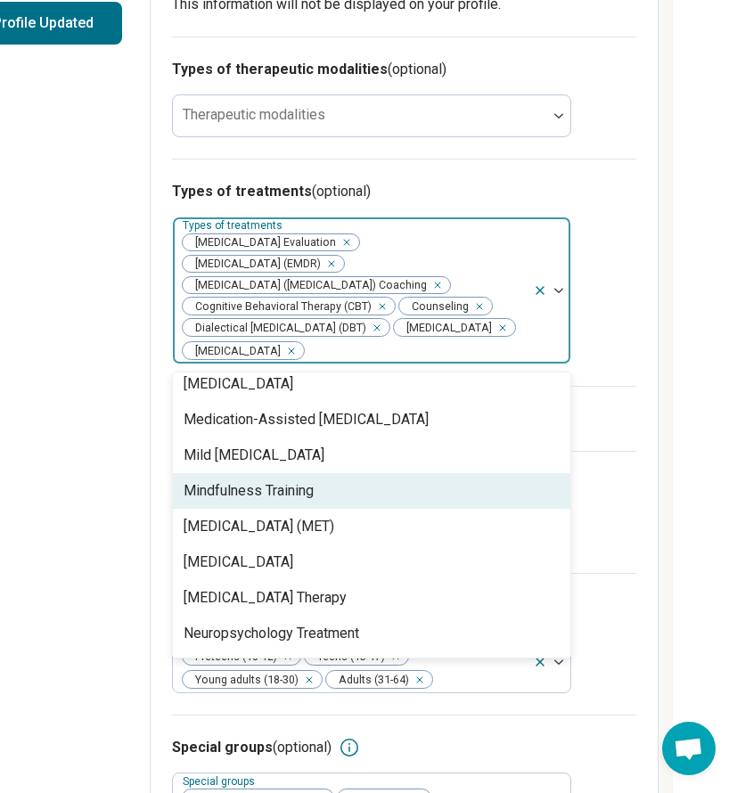
click at [355, 509] on div "Mindfulness Training" at bounding box center [371, 491] width 397 height 36
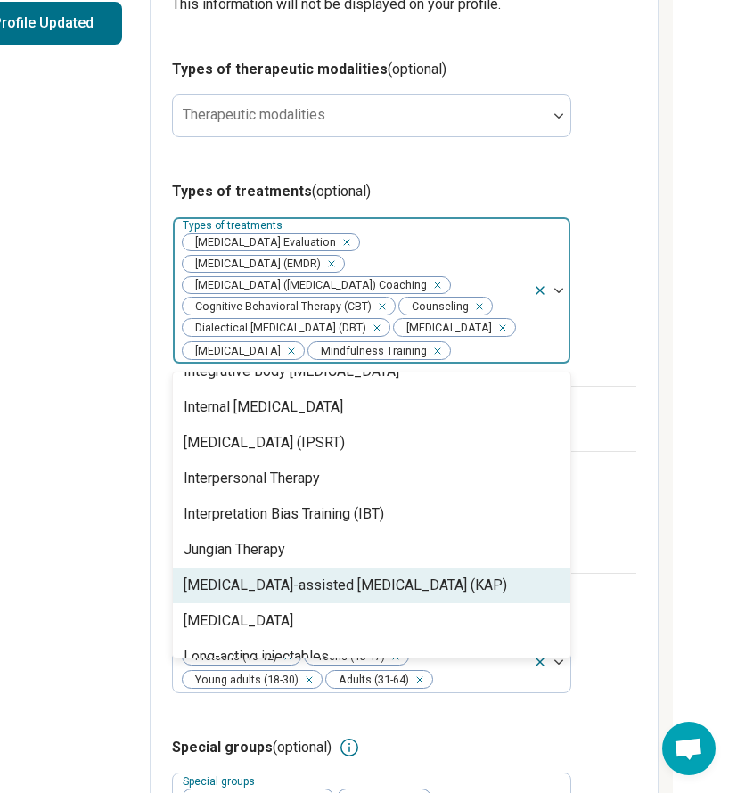
scroll to position [1765, 0]
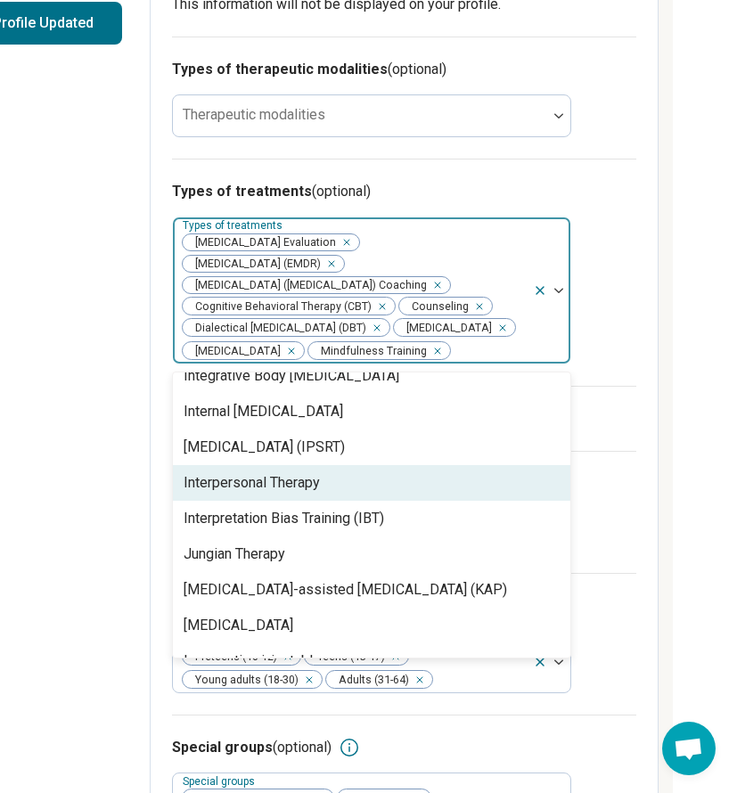
click at [355, 501] on div "Interpersonal Therapy" at bounding box center [371, 483] width 397 height 36
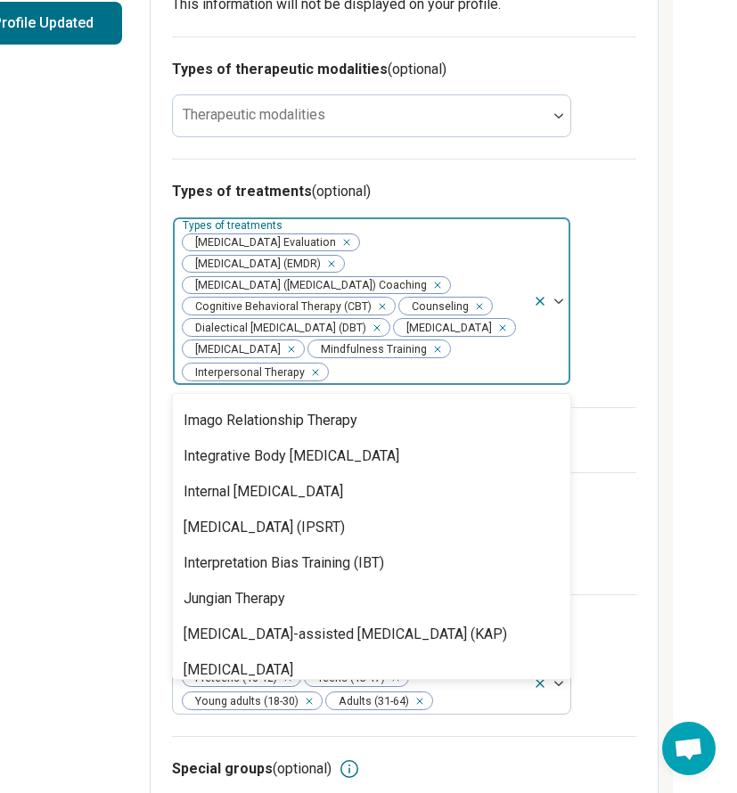
scroll to position [1697, 0]
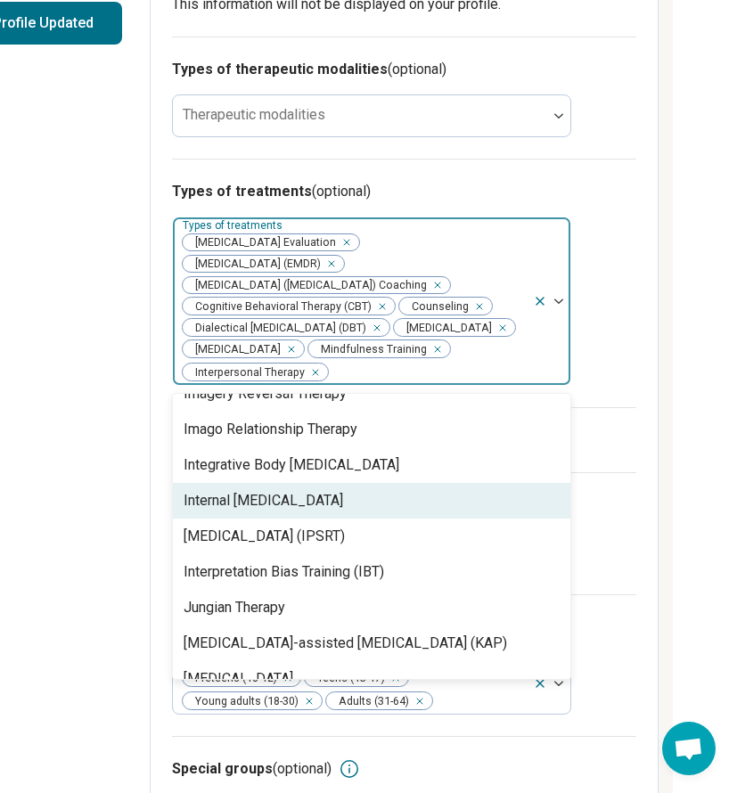
click at [343, 512] on div "Internal [MEDICAL_DATA]" at bounding box center [264, 500] width 160 height 21
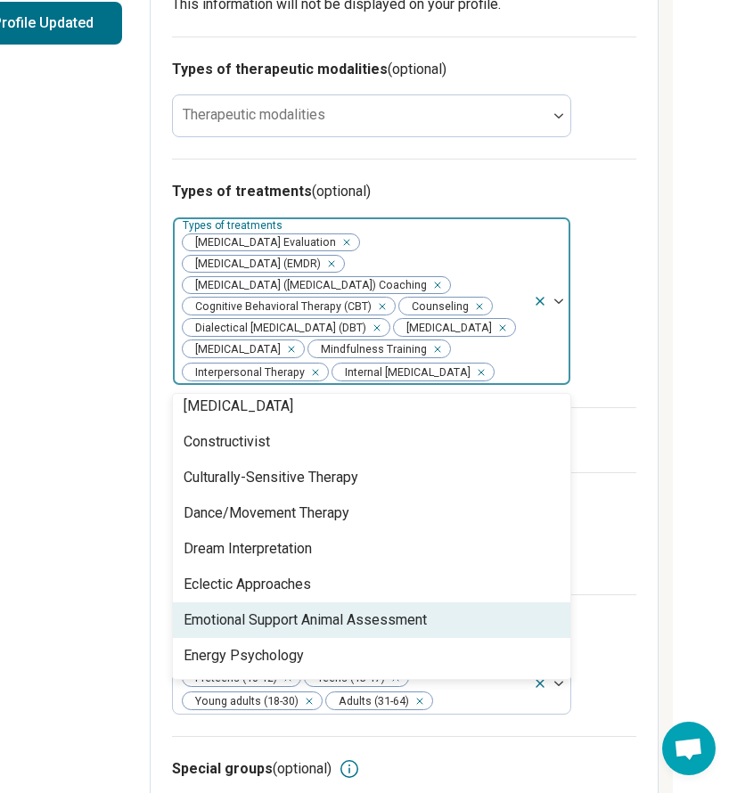
scroll to position [865, 0]
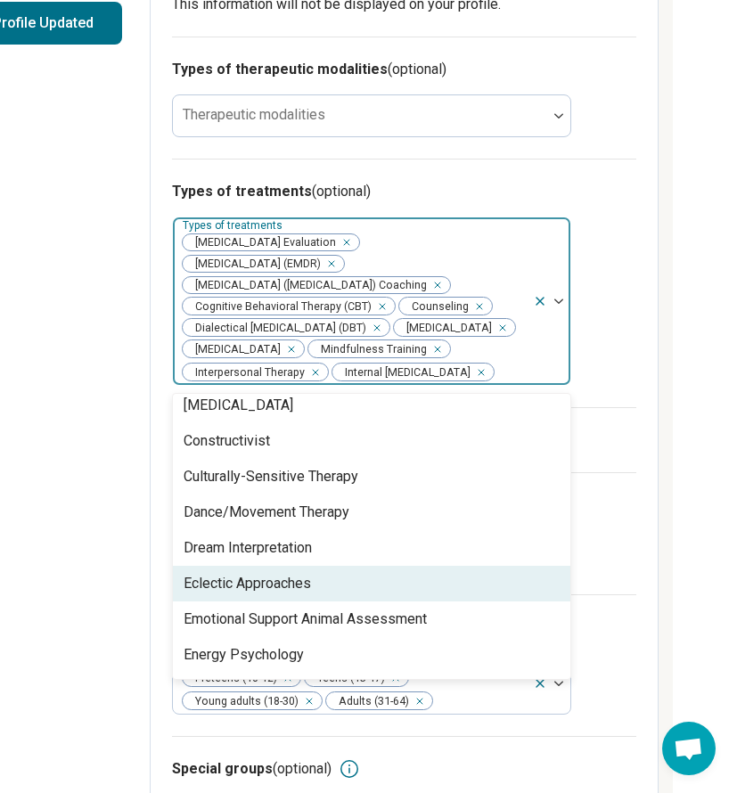
click at [337, 602] on div "Eclectic Approaches" at bounding box center [371, 584] width 397 height 36
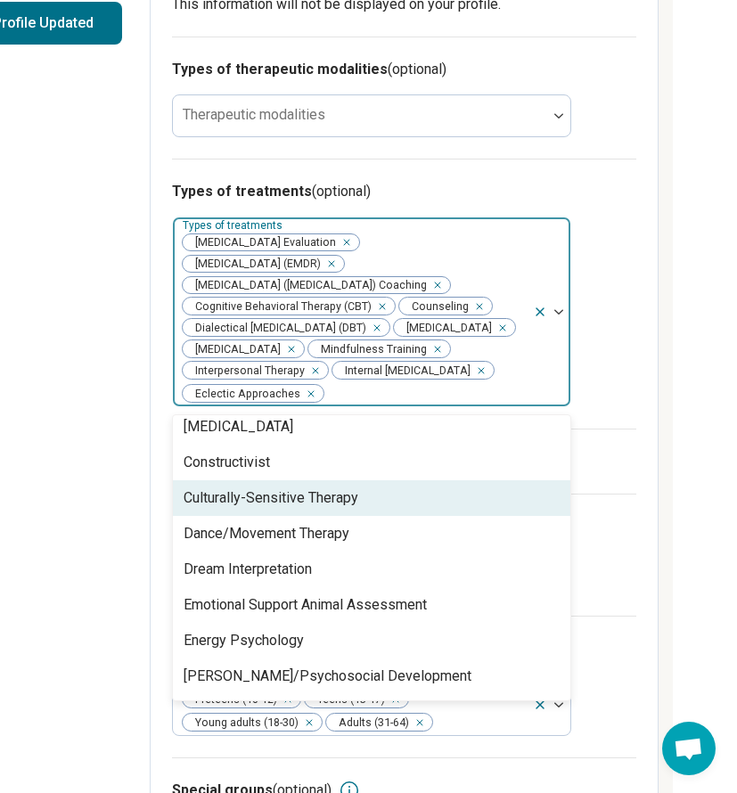
click at [278, 509] on div "Culturally-Sensitive Therapy" at bounding box center [271, 498] width 175 height 21
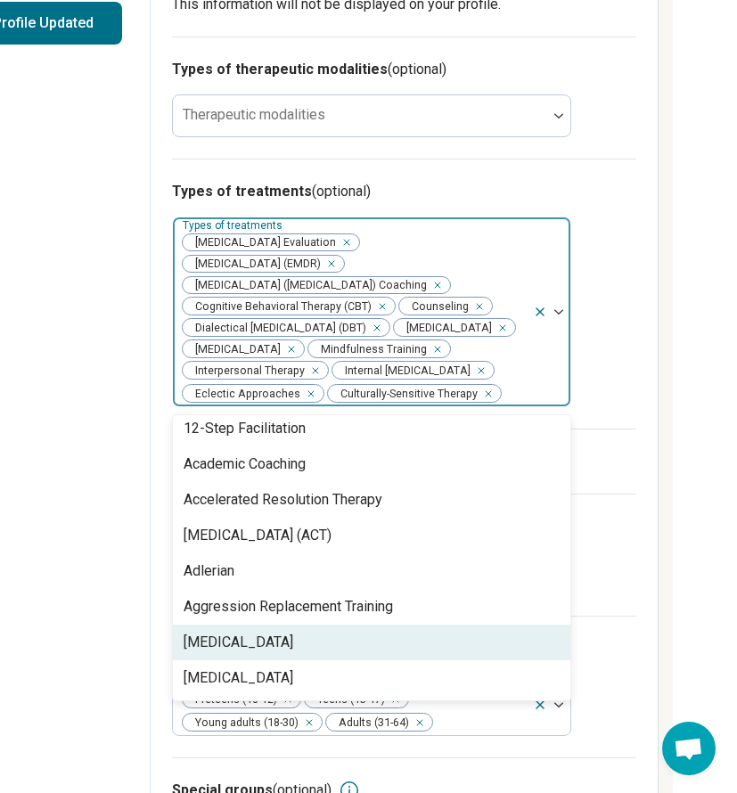
scroll to position [0, 0]
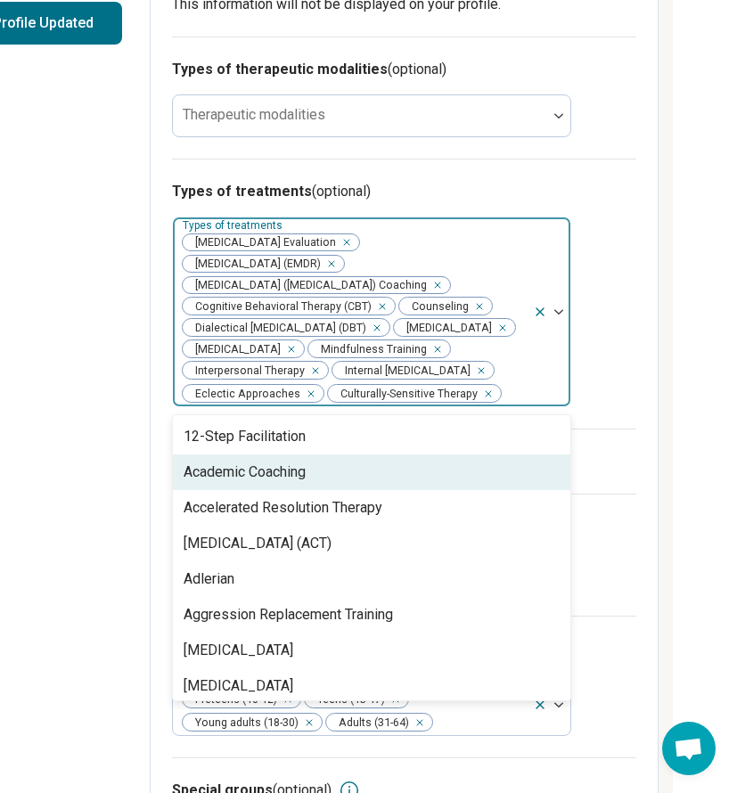
click at [635, 398] on div "Types of treatments (optional) option Culturally-Sensitive Therapy, selected. A…" at bounding box center [404, 294] width 464 height 270
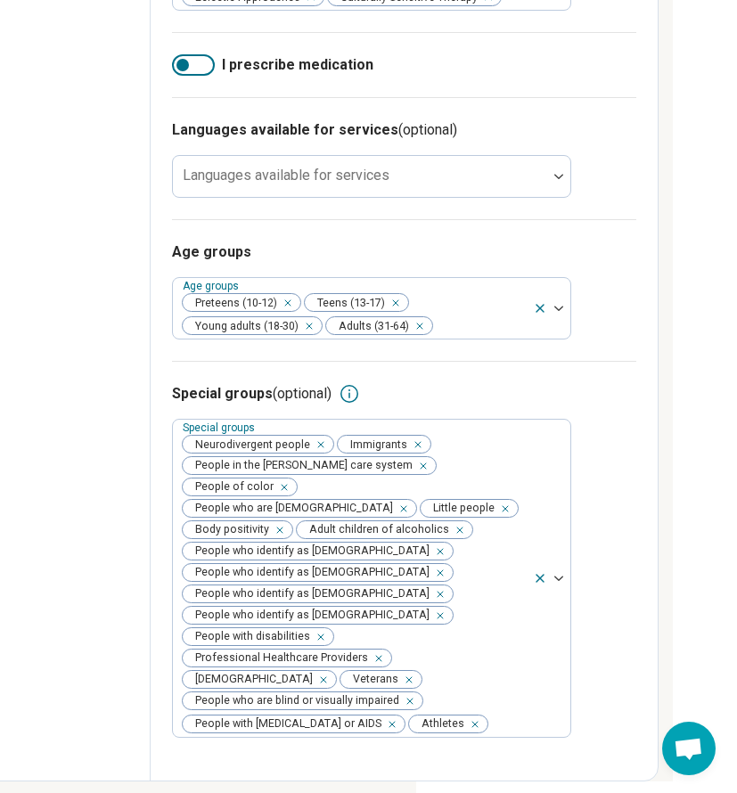
scroll to position [0, 321]
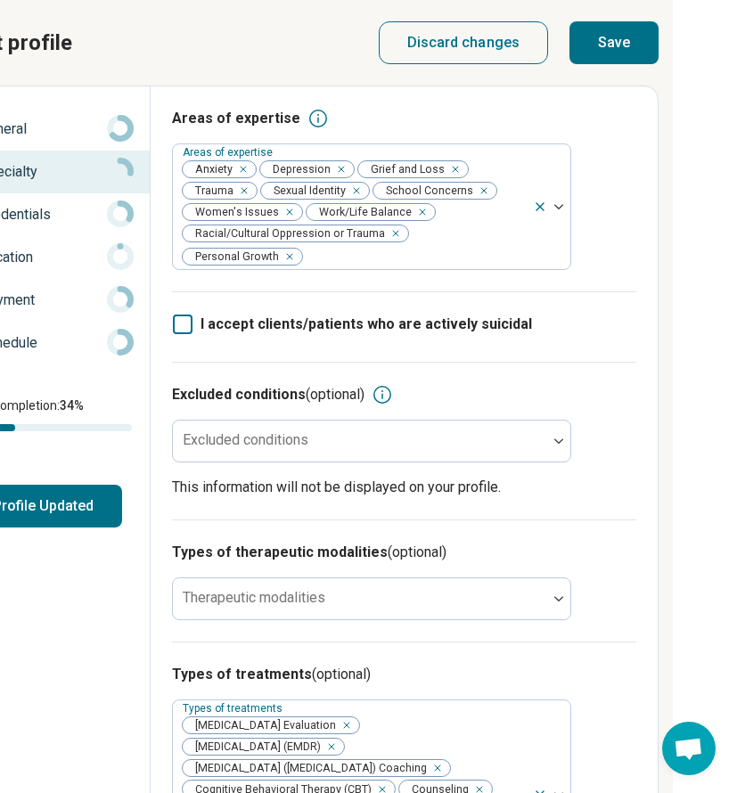
click at [641, 39] on button "Save" at bounding box center [613, 42] width 89 height 43
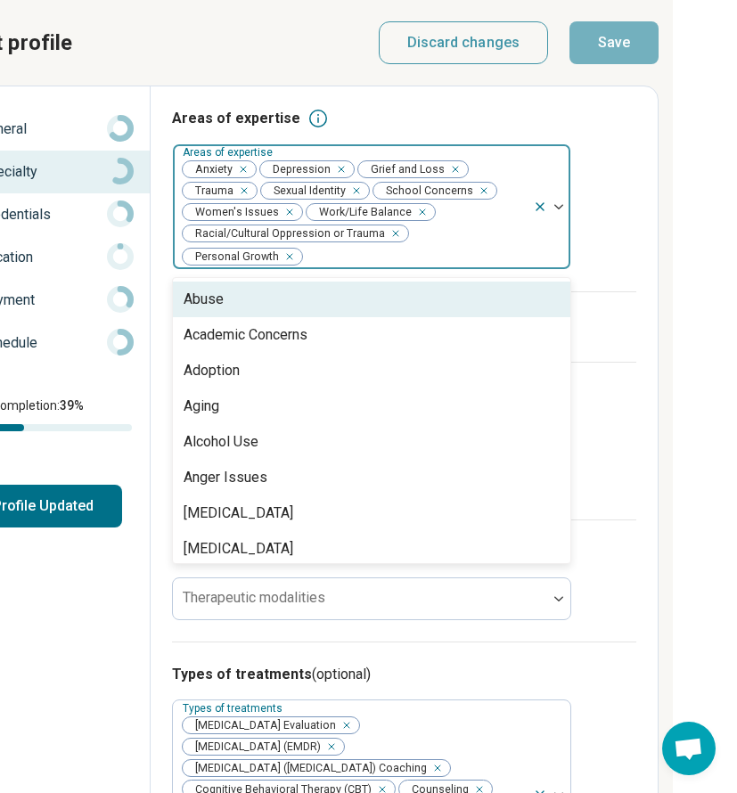
click at [413, 250] on div at bounding box center [415, 256] width 222 height 25
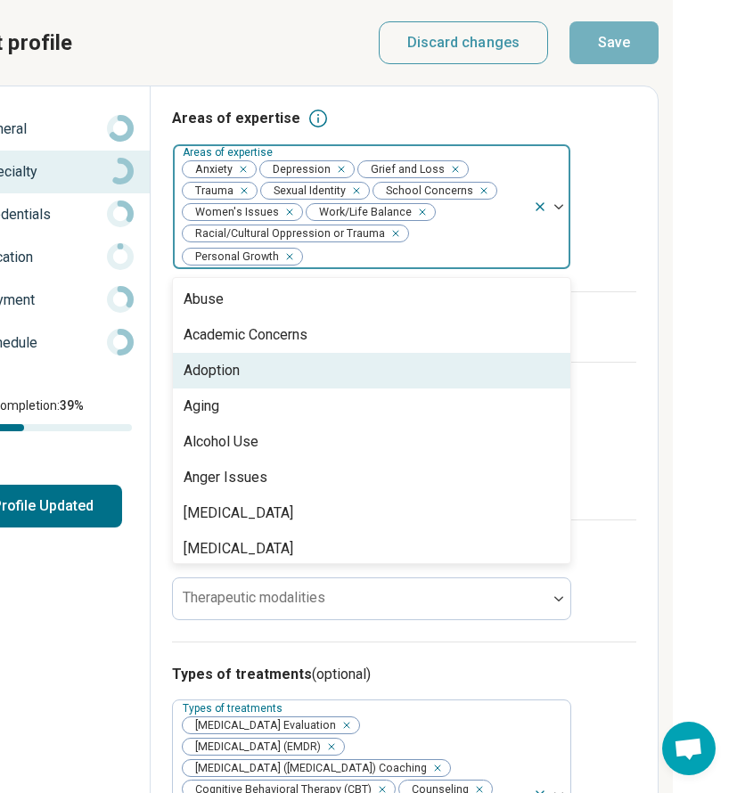
click at [418, 379] on div "Adoption" at bounding box center [371, 371] width 397 height 36
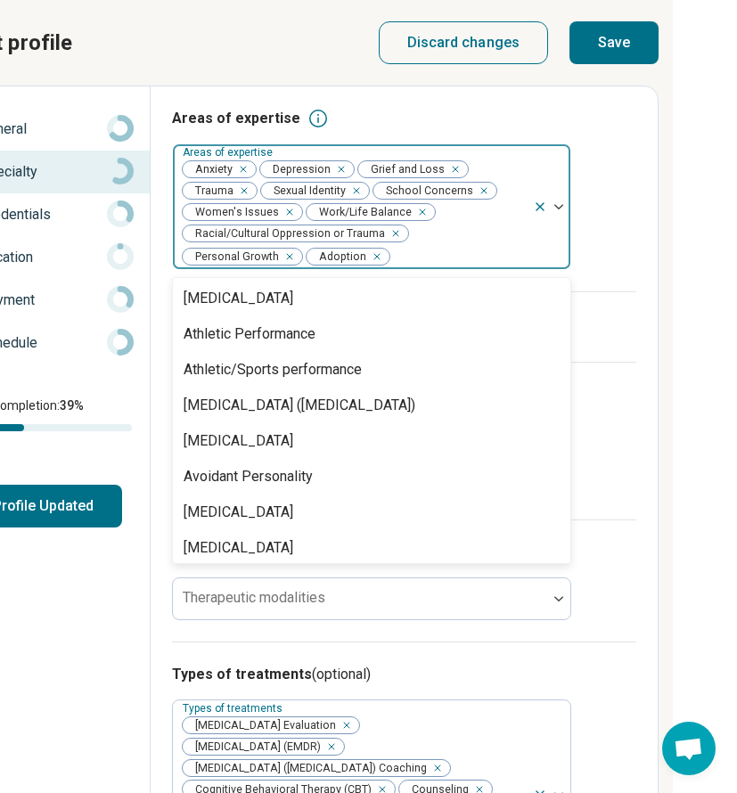
scroll to position [225, 0]
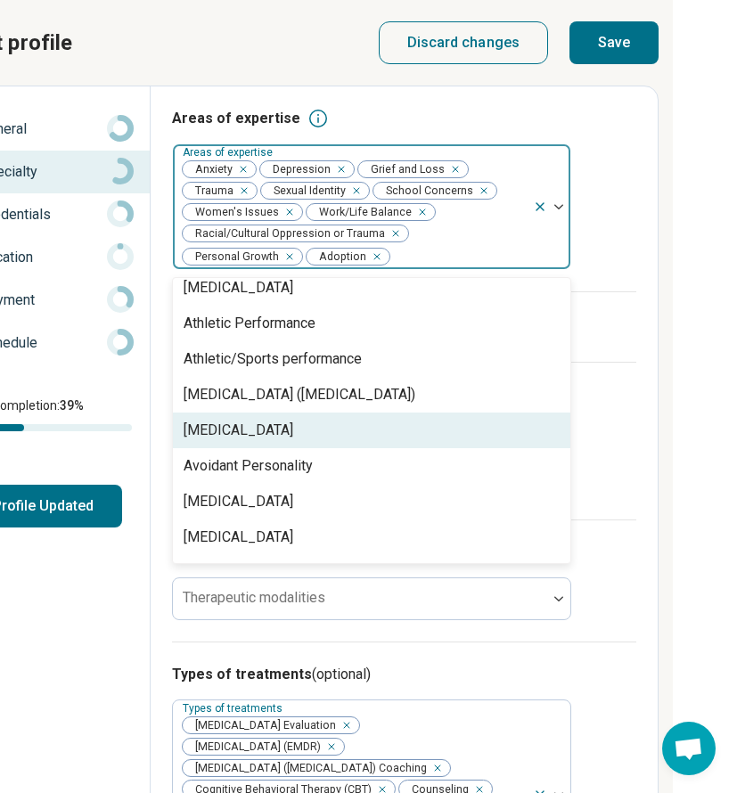
click at [381, 427] on div "[MEDICAL_DATA]" at bounding box center [371, 431] width 397 height 36
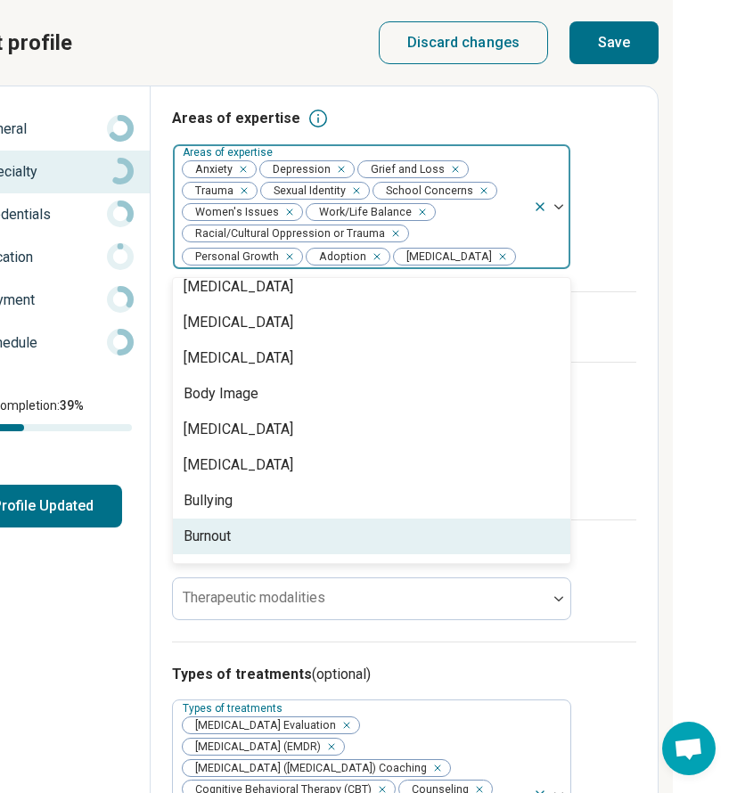
scroll to position [400, 0]
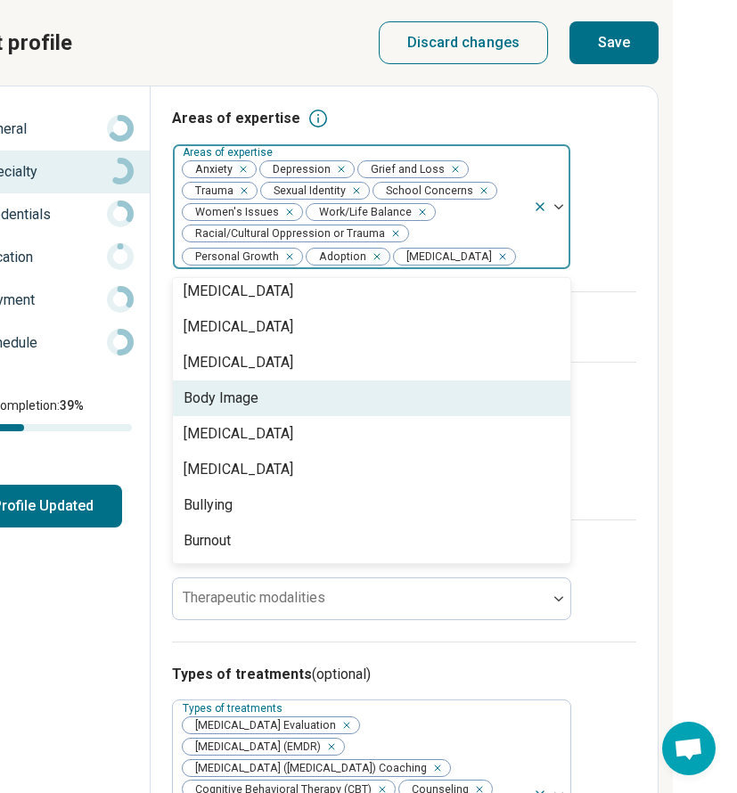
click at [354, 408] on div "Body Image" at bounding box center [371, 399] width 397 height 36
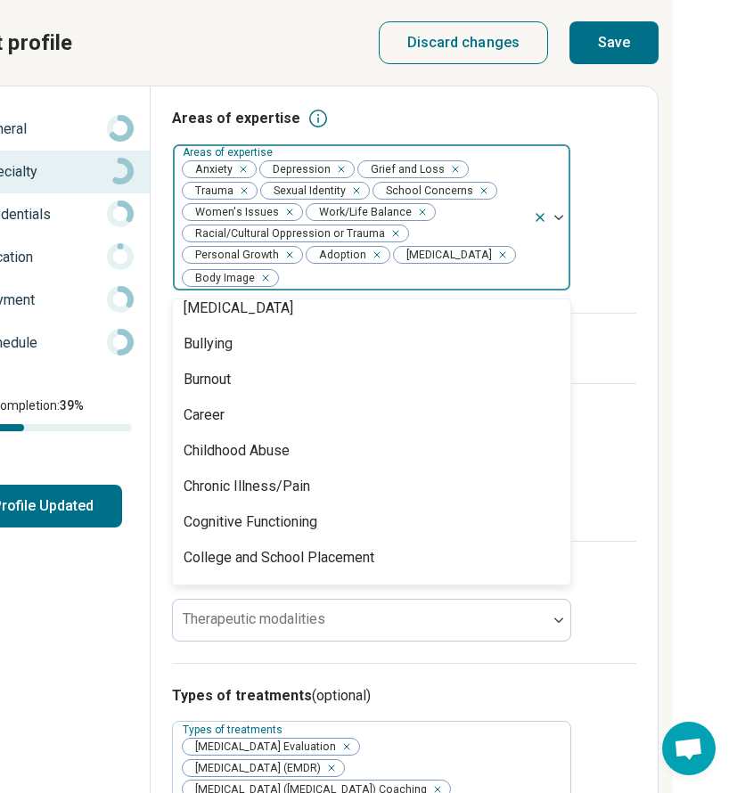
scroll to position [548, 0]
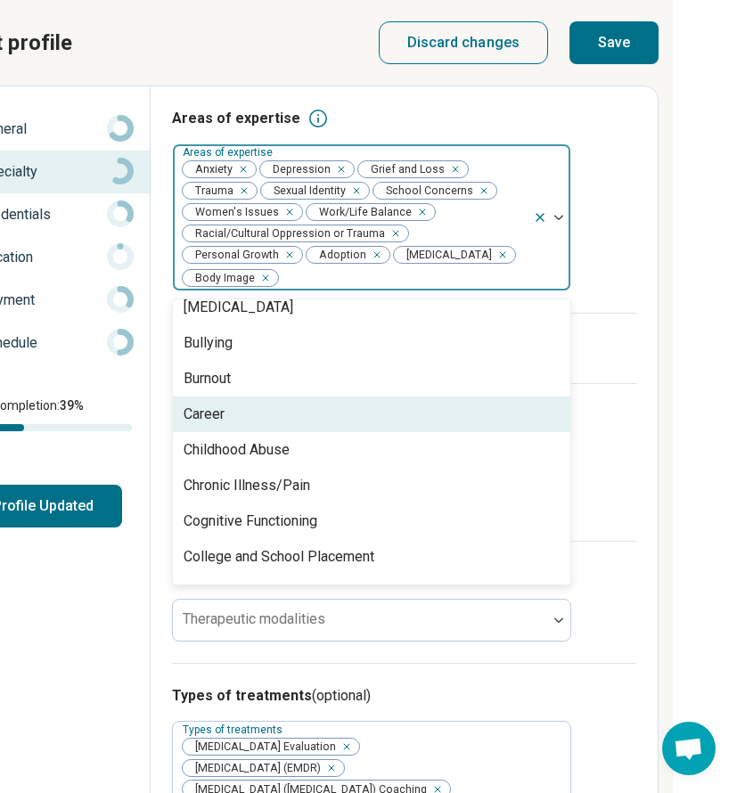
click at [320, 415] on div "Career" at bounding box center [371, 415] width 397 height 36
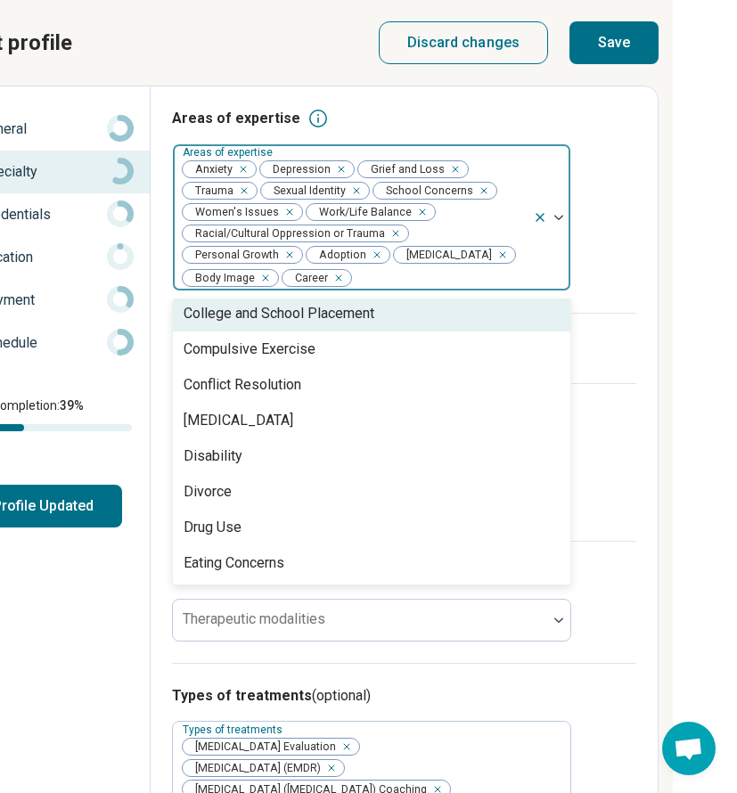
scroll to position [757, 0]
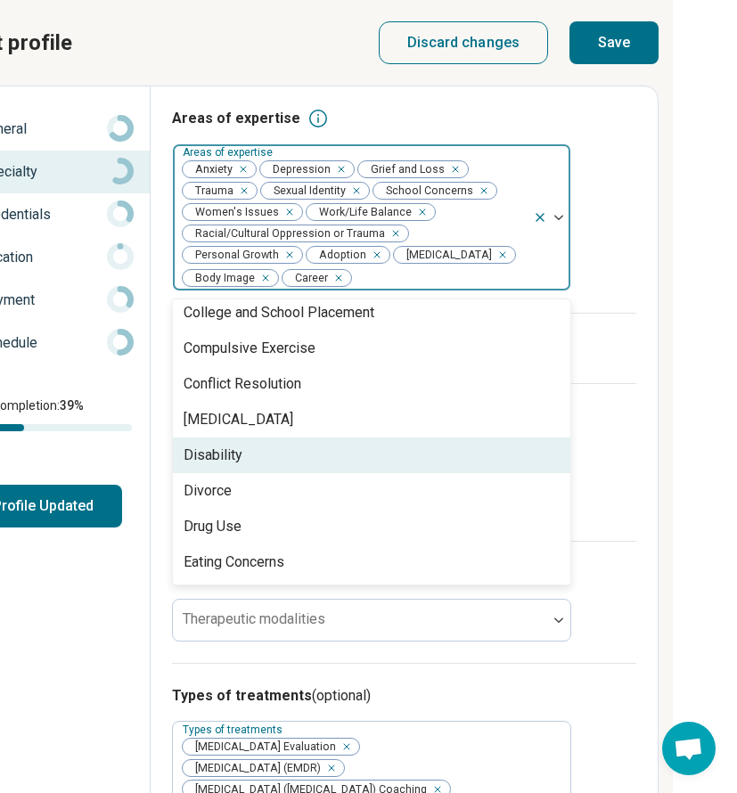
click at [315, 457] on div "Disability" at bounding box center [371, 456] width 397 height 36
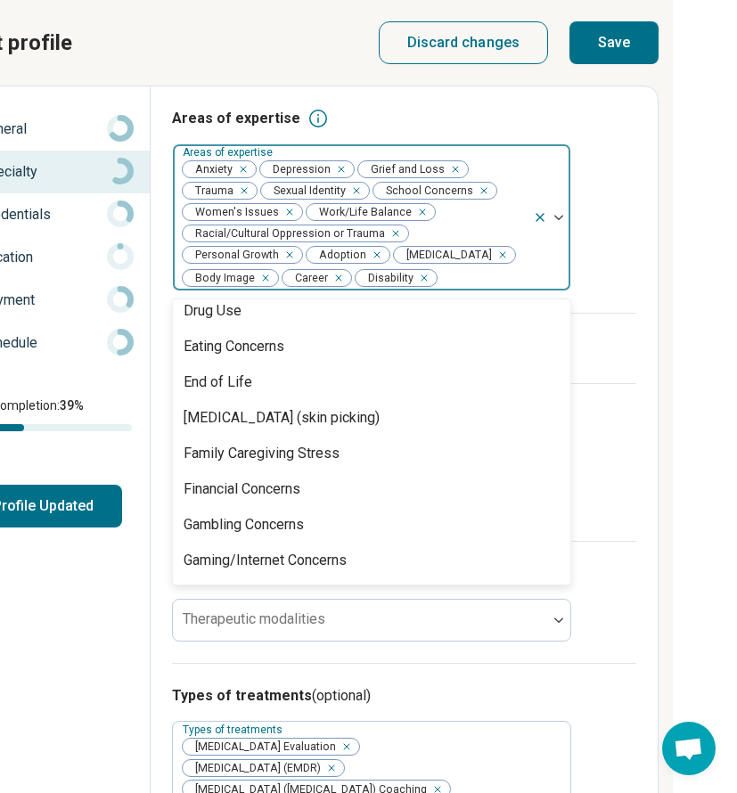
scroll to position [939, 0]
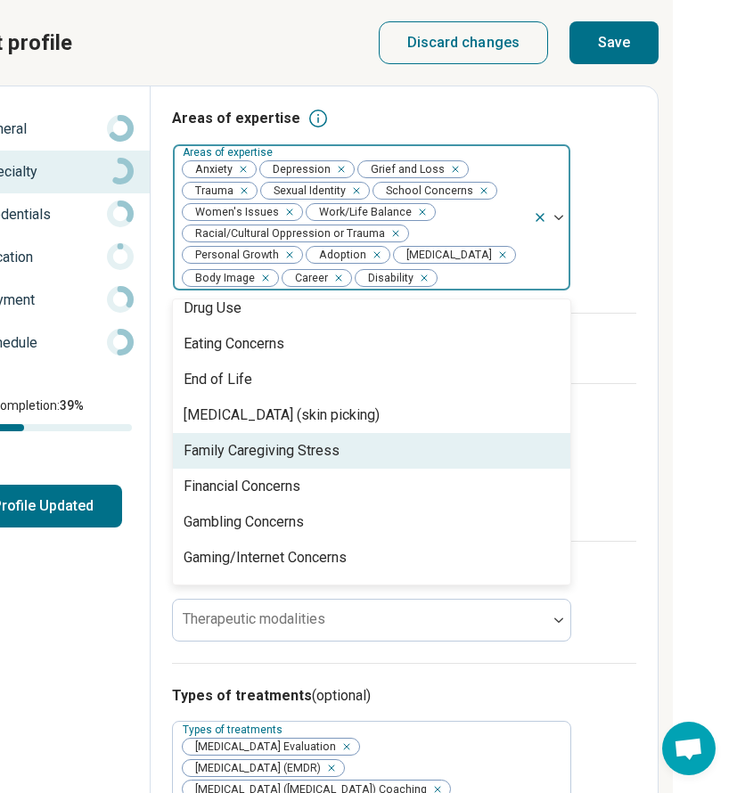
click at [315, 457] on div "Family Caregiving Stress" at bounding box center [262, 450] width 156 height 21
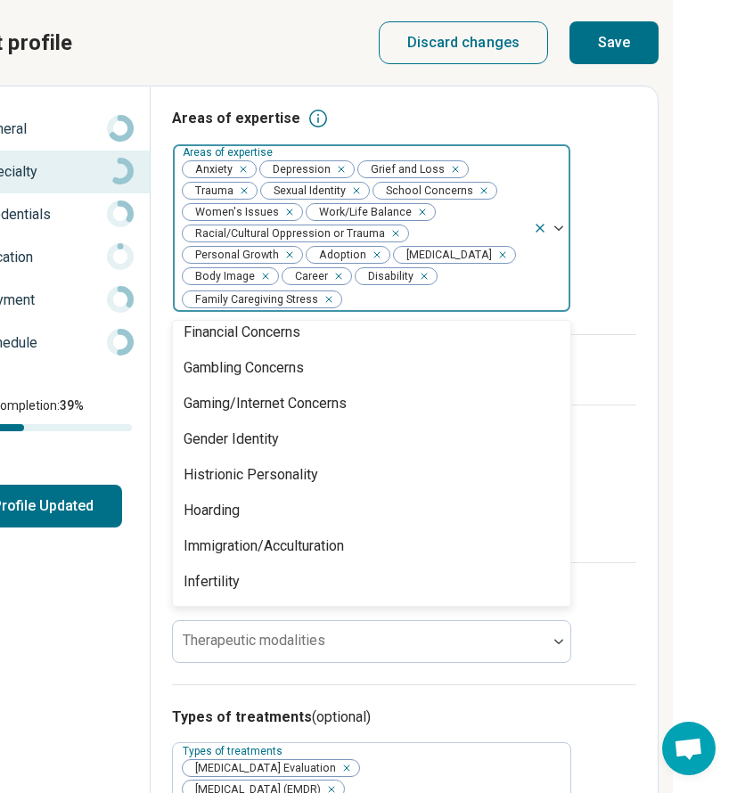
scroll to position [1080, 0]
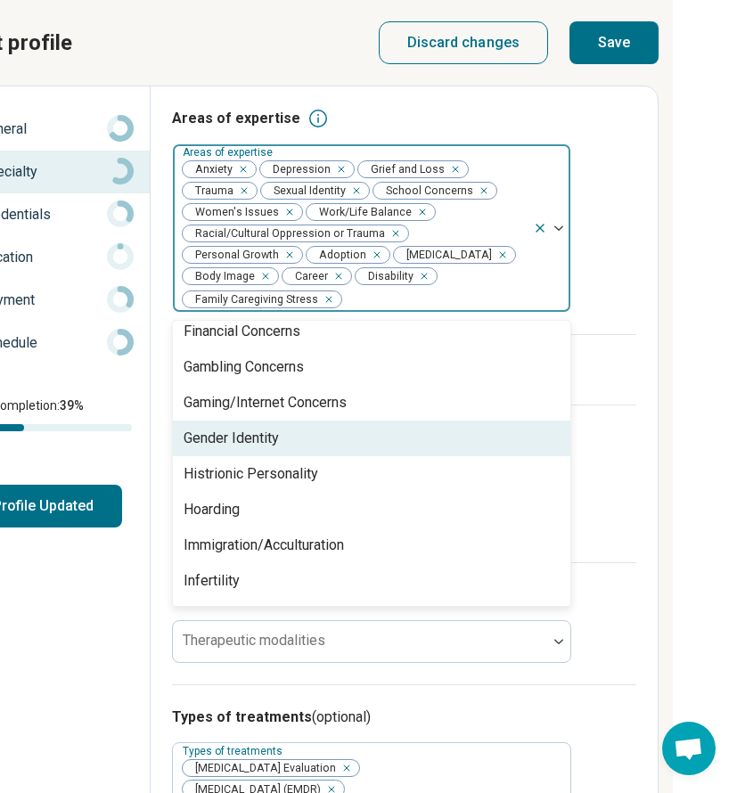
click at [299, 435] on div "Gender Identity" at bounding box center [371, 439] width 397 height 36
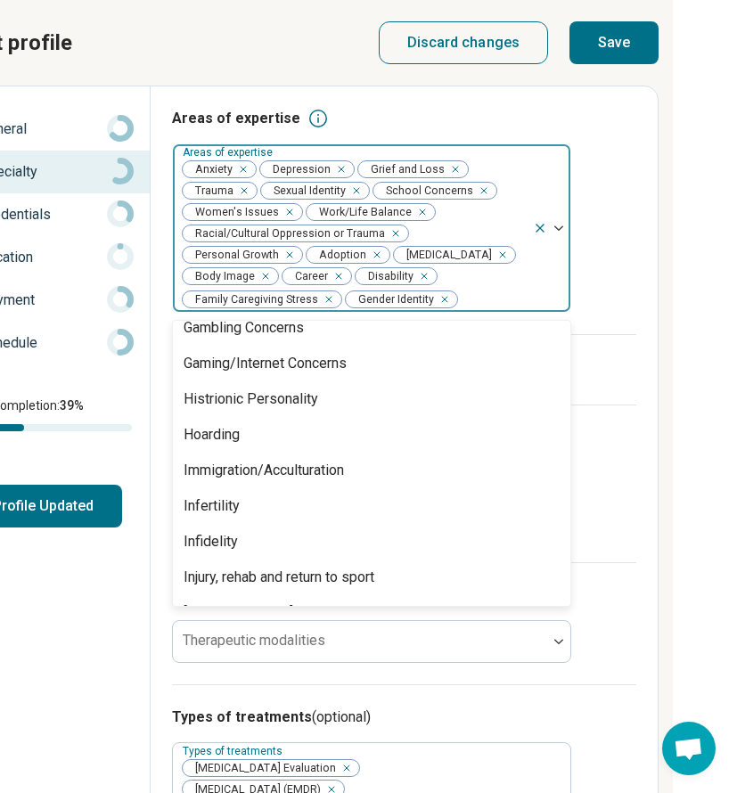
scroll to position [1135, 0]
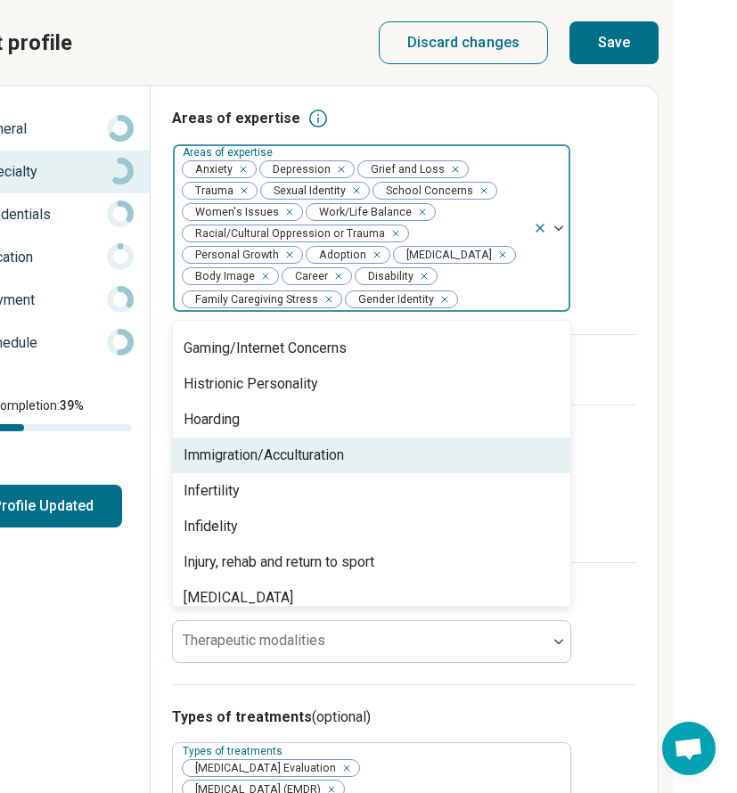
click at [303, 461] on div "Immigration/Acculturation" at bounding box center [264, 455] width 160 height 21
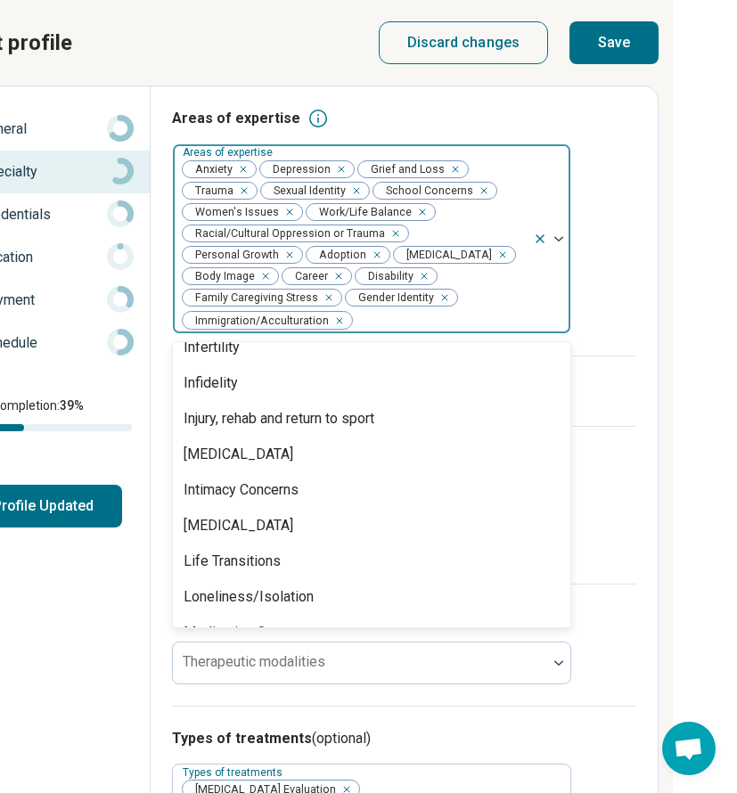
scroll to position [1266, 0]
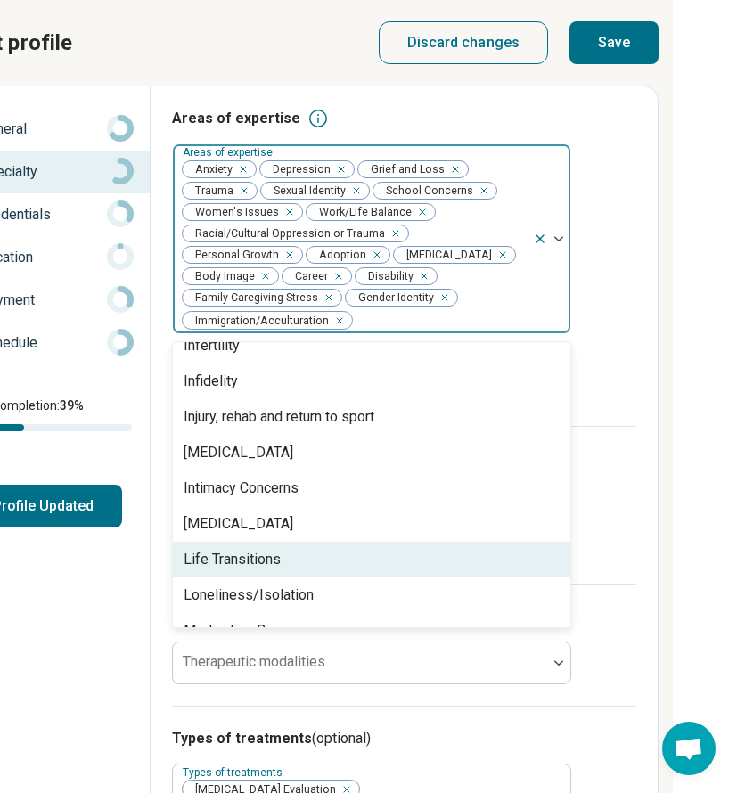
click at [319, 547] on div "Life Transitions" at bounding box center [371, 560] width 397 height 36
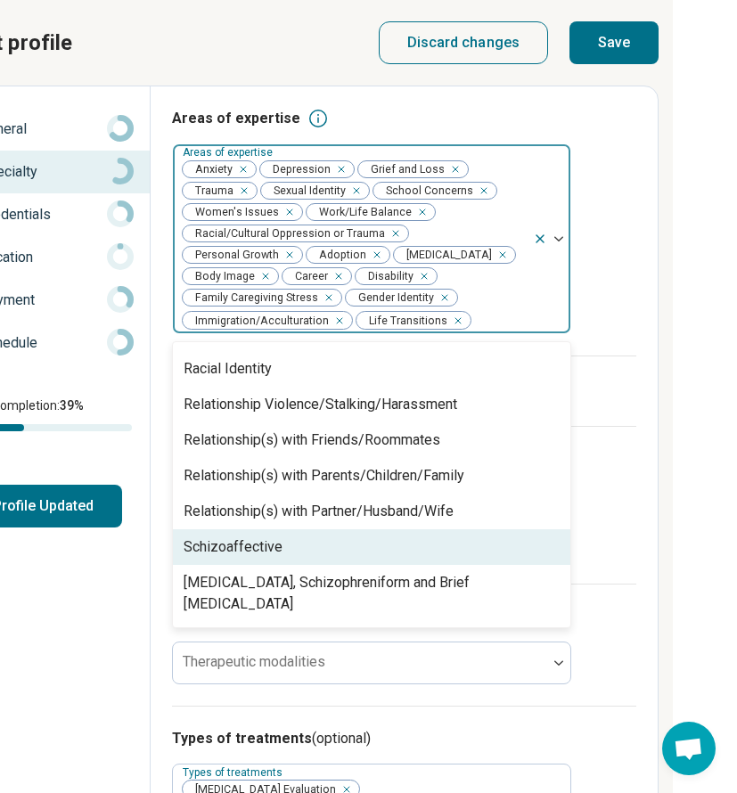
scroll to position [2249, 0]
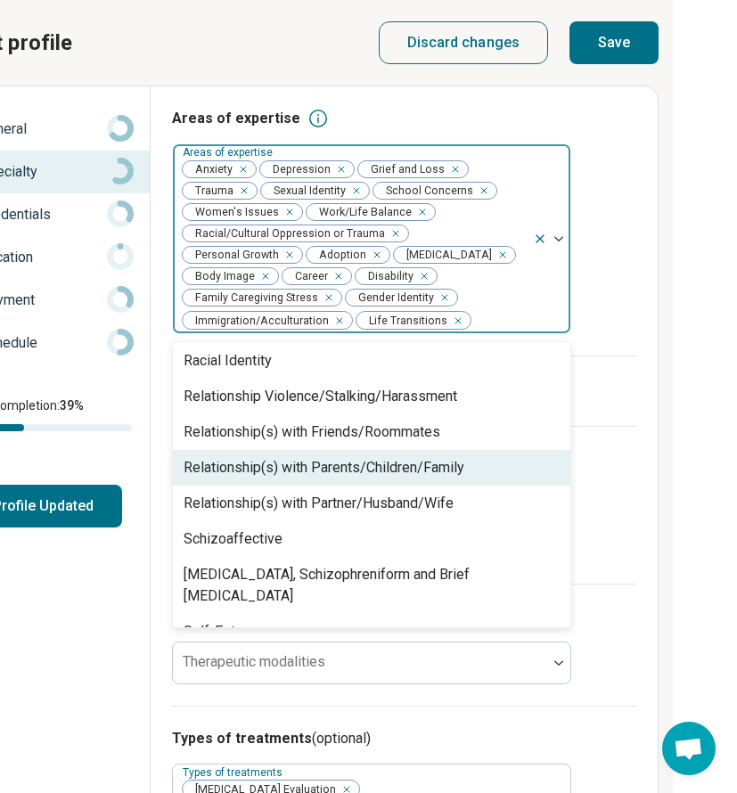
click at [282, 480] on div "Relationship(s) with Parents/Children/Family" at bounding box center [371, 468] width 397 height 36
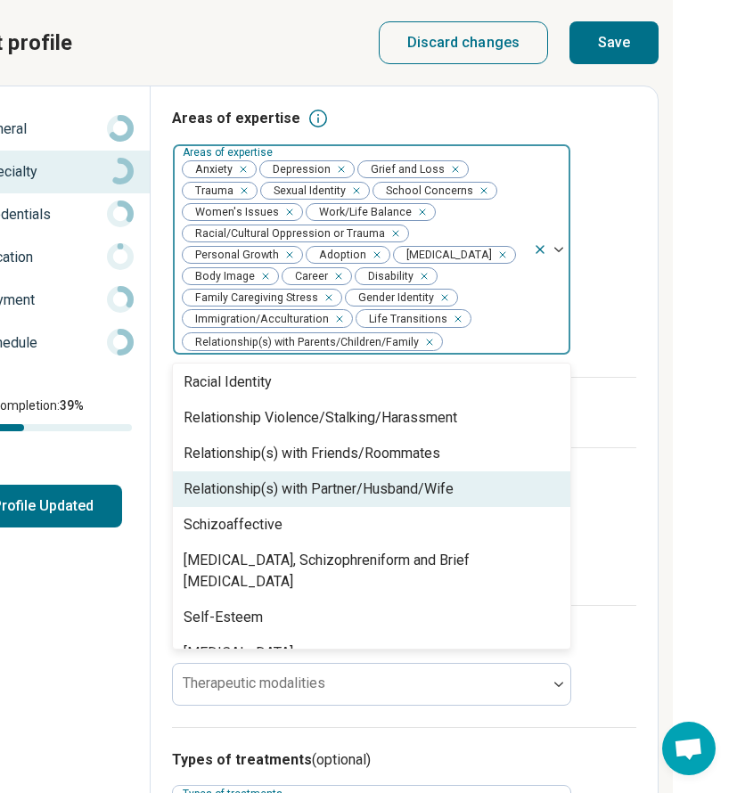
click at [283, 490] on div "Relationship(s) with Partner/Husband/Wife" at bounding box center [319, 489] width 270 height 21
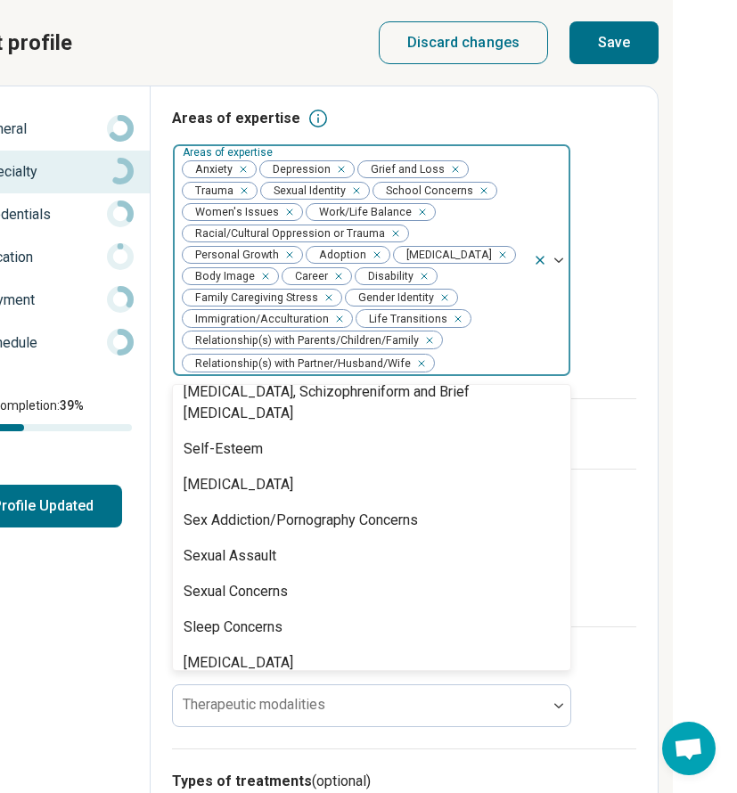
scroll to position [2405, 0]
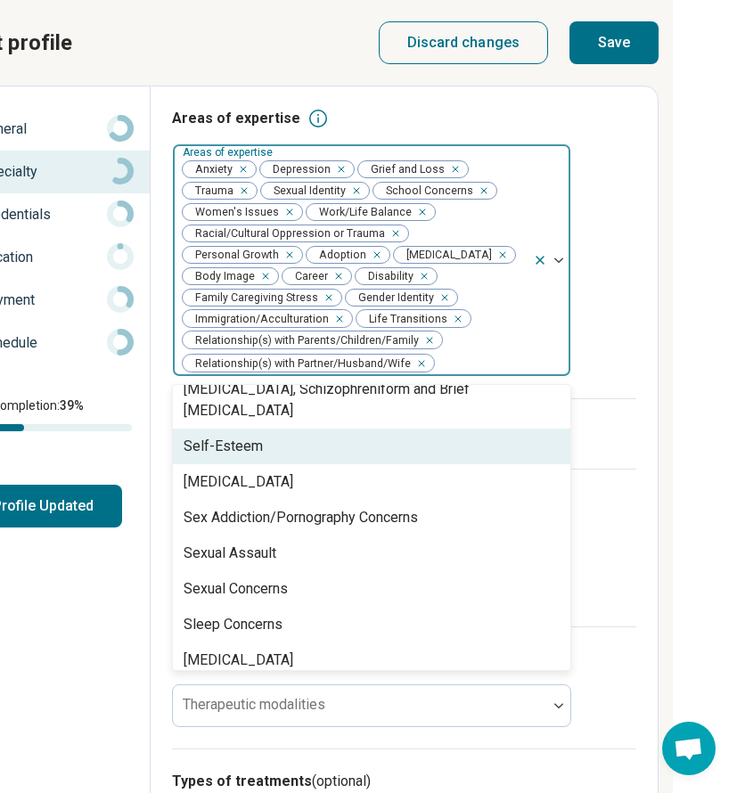
click at [256, 436] on div "Self-Esteem" at bounding box center [223, 446] width 79 height 21
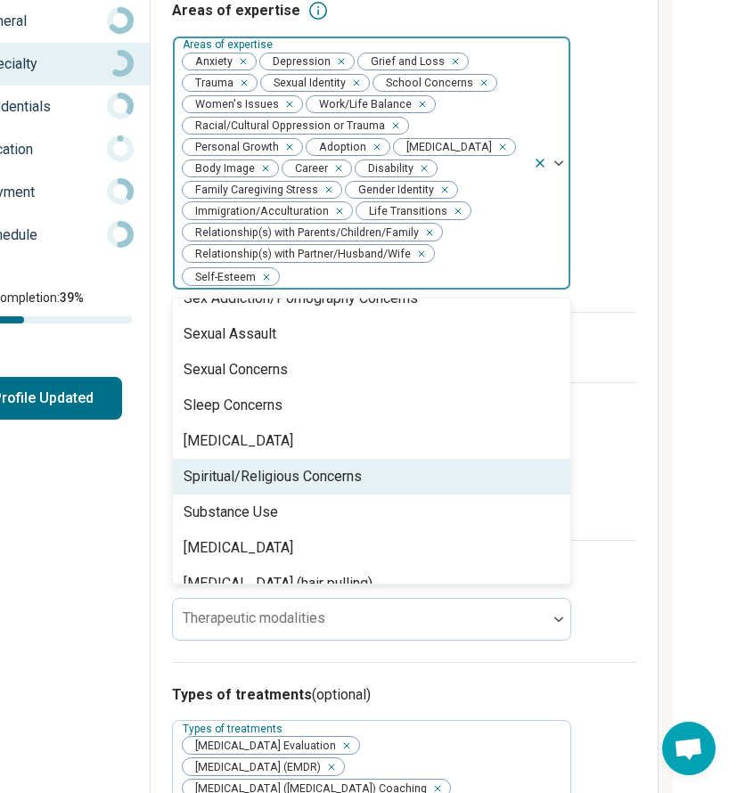
scroll to position [108, 322]
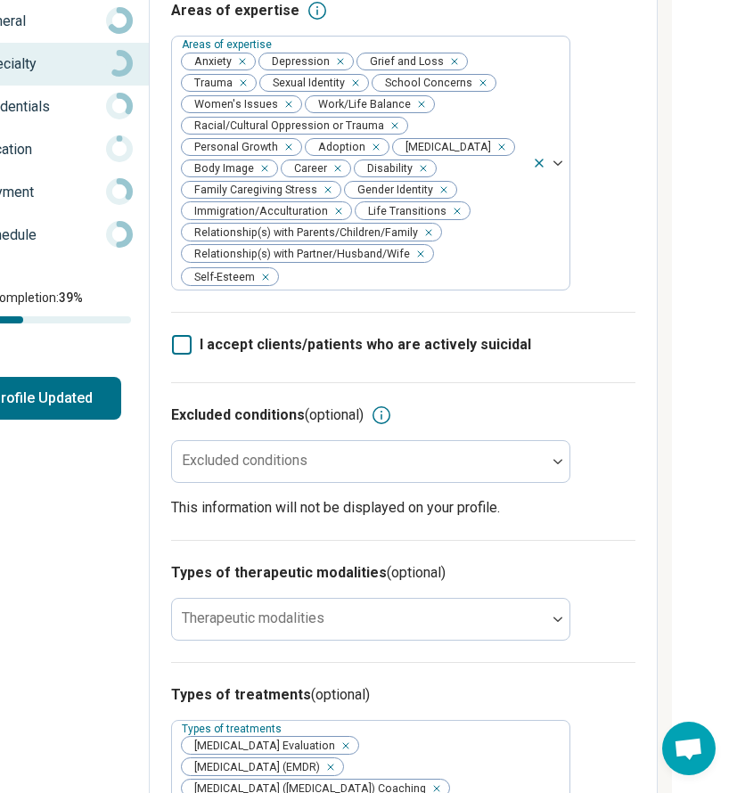
scroll to position [0, 322]
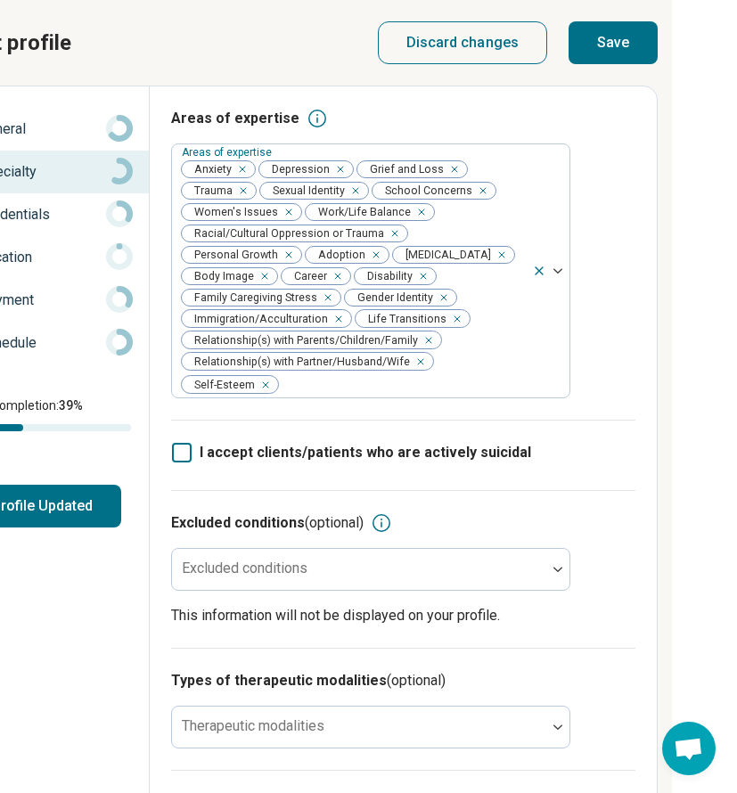
click at [621, 52] on button "Save" at bounding box center [613, 42] width 89 height 43
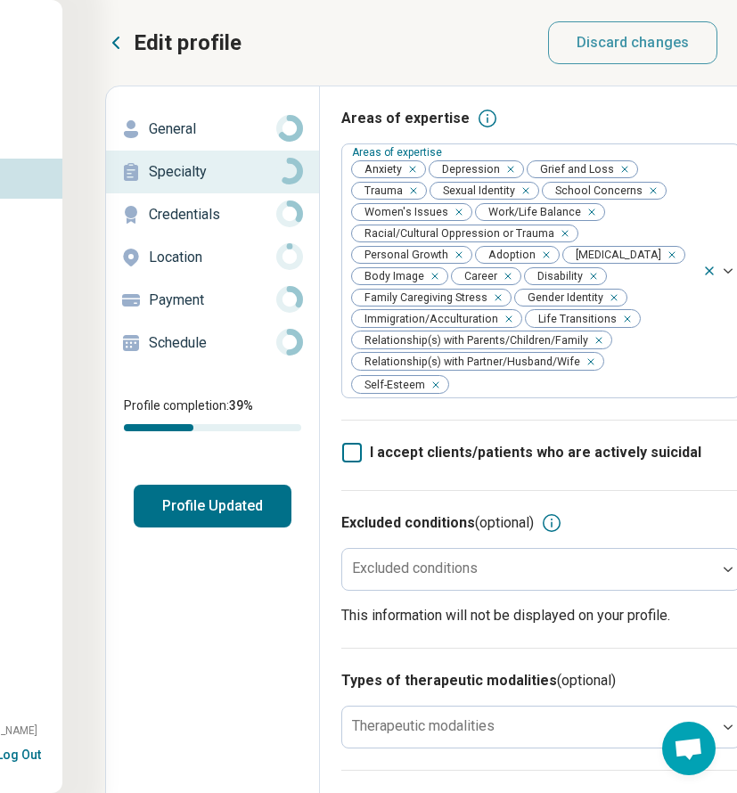
scroll to position [0, 149]
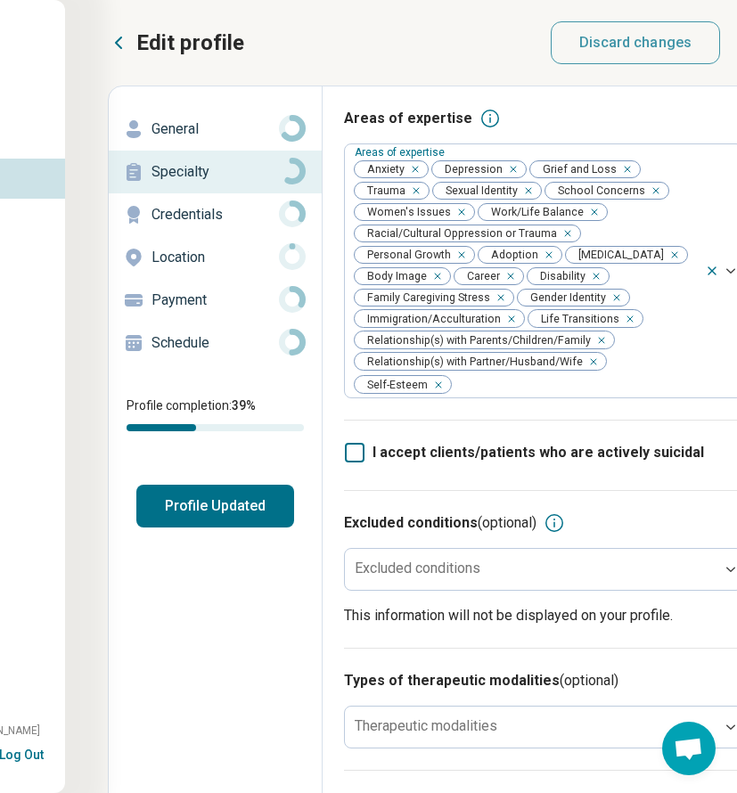
click at [176, 213] on p "Credentials" at bounding box center [215, 214] width 127 height 21
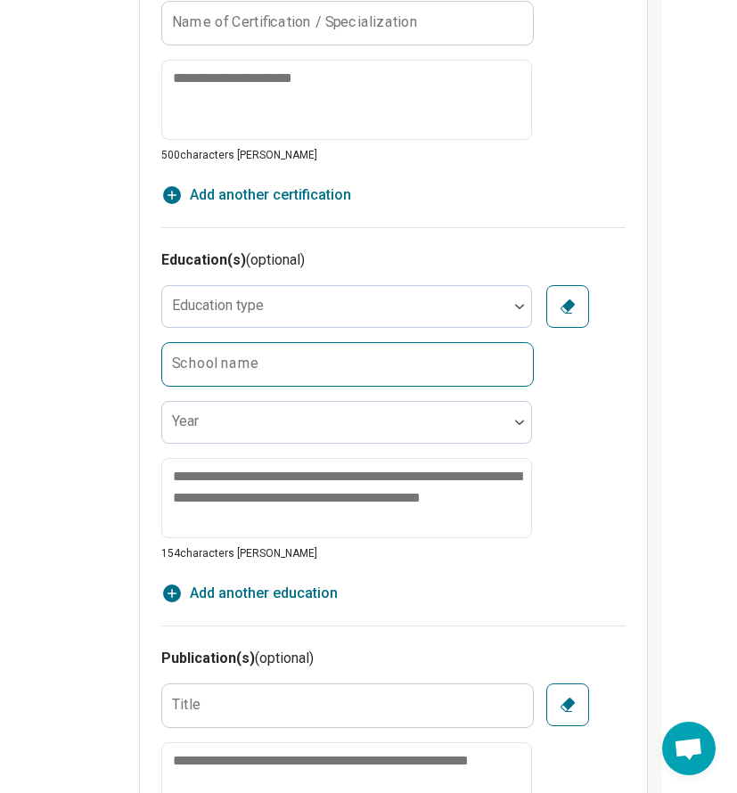
scroll to position [1092, 332]
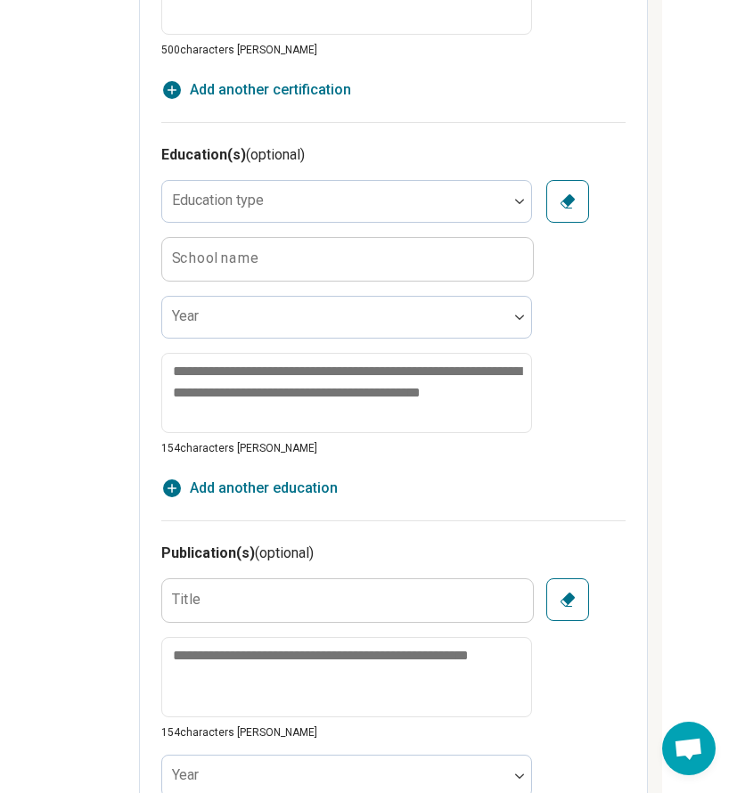
type textarea "*"
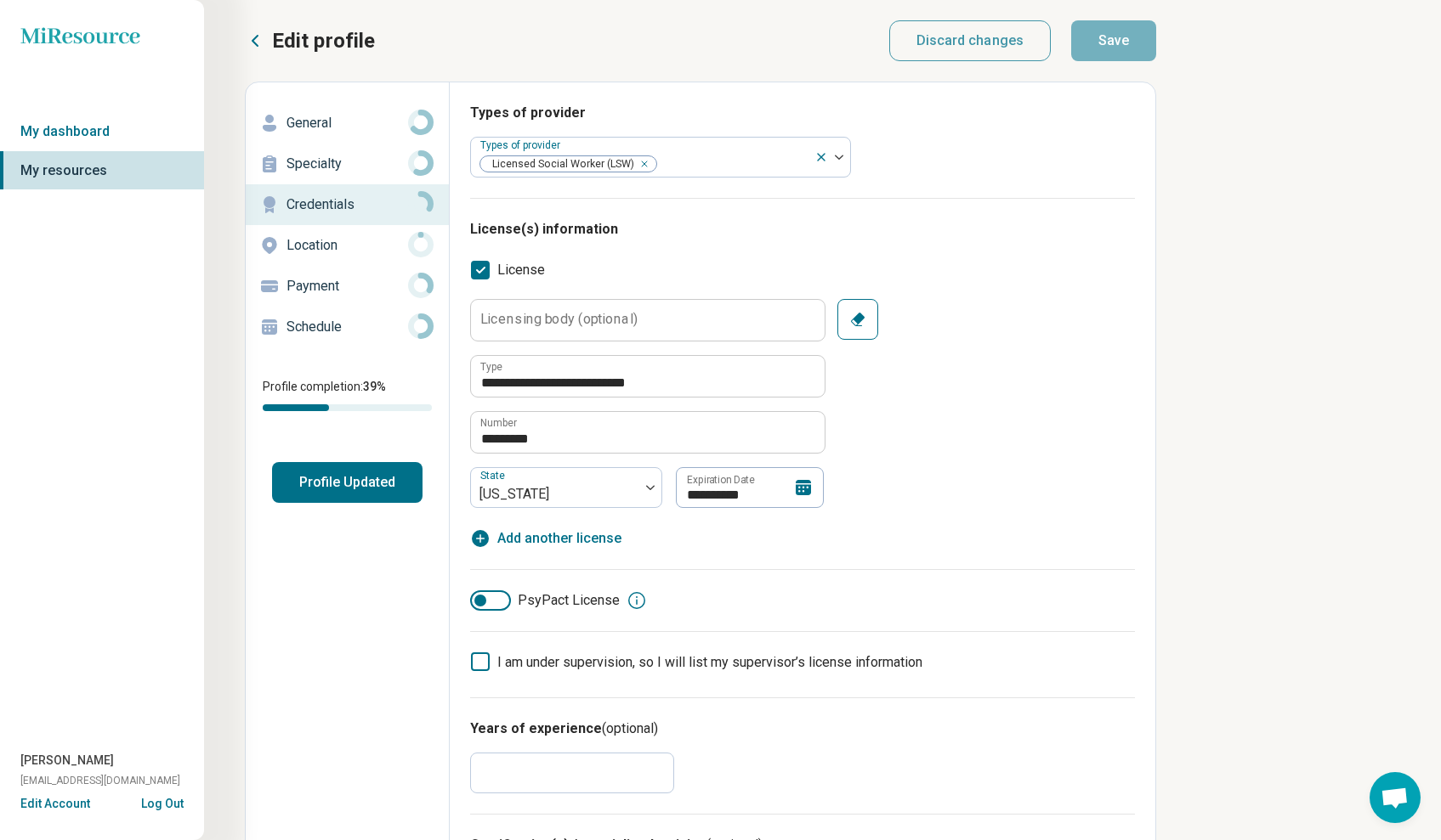
scroll to position [0, 0]
click at [336, 236] on p "Location" at bounding box center [346, 245] width 121 height 20
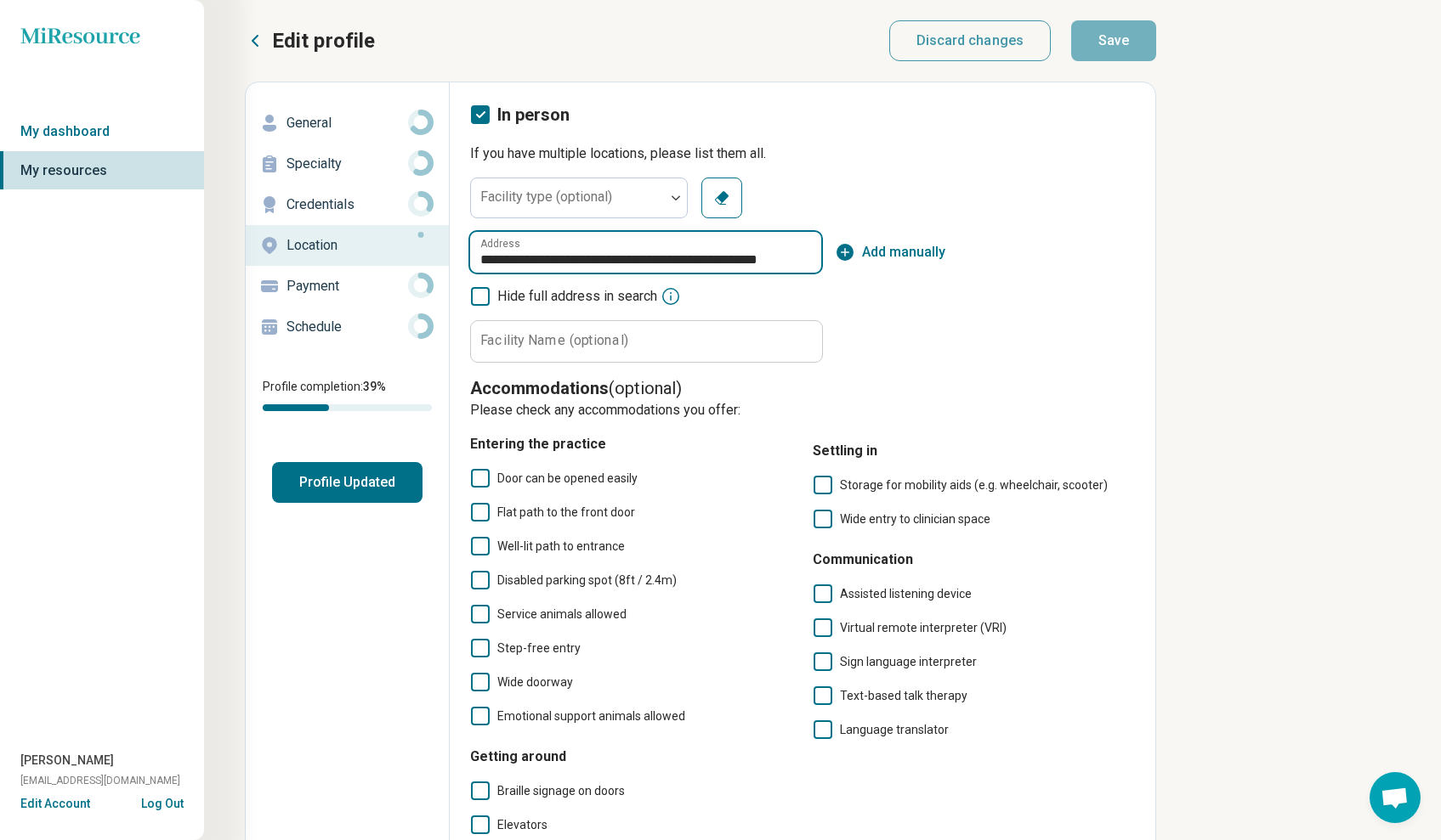
click at [618, 256] on input "**********" at bounding box center [646, 252] width 351 height 41
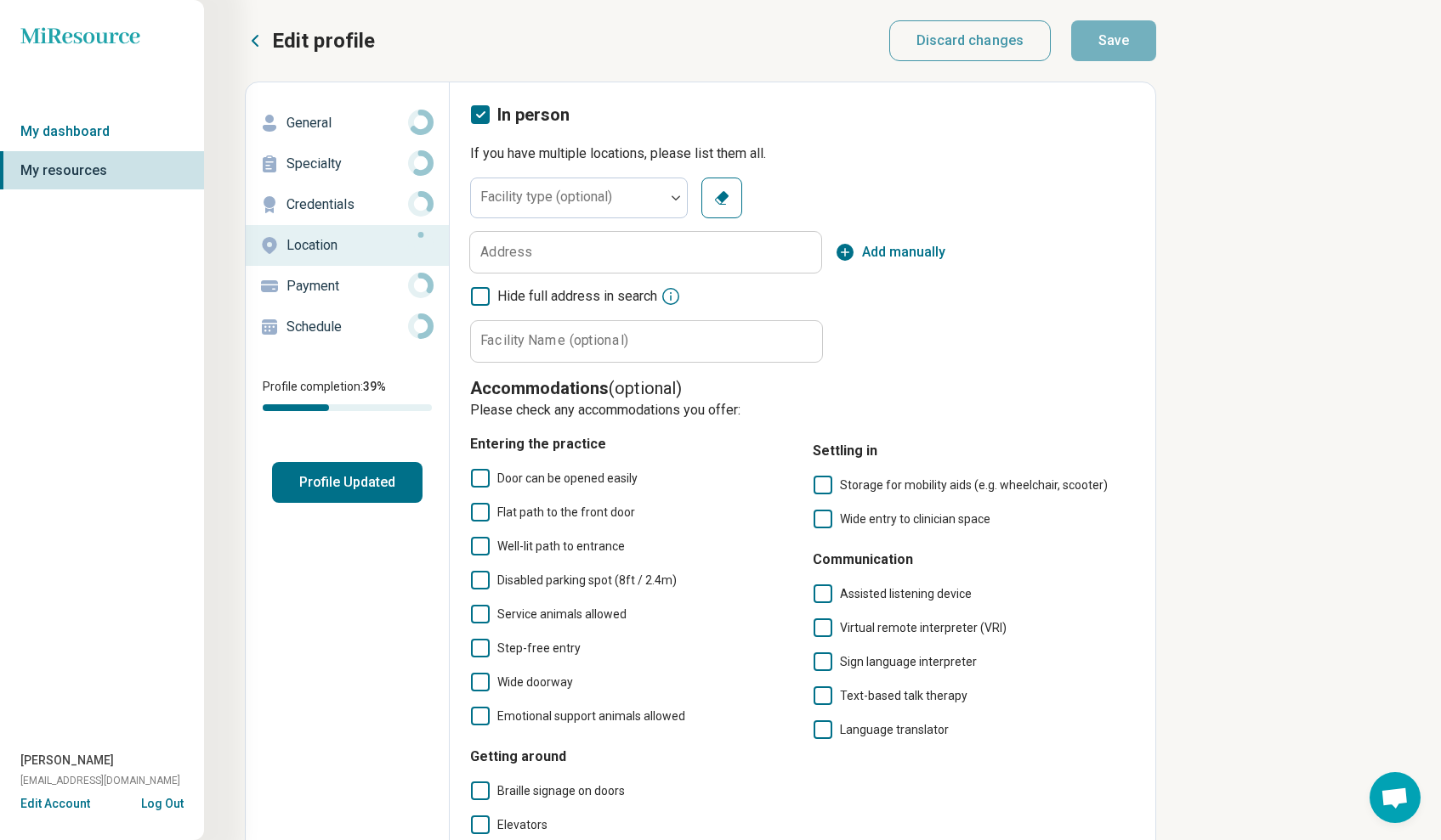
click at [735, 317] on div "Hide full address in search Facility Name (optional) Clear" at bounding box center [646, 324] width 351 height 76
click at [672, 199] on img at bounding box center [675, 197] width 9 height 5
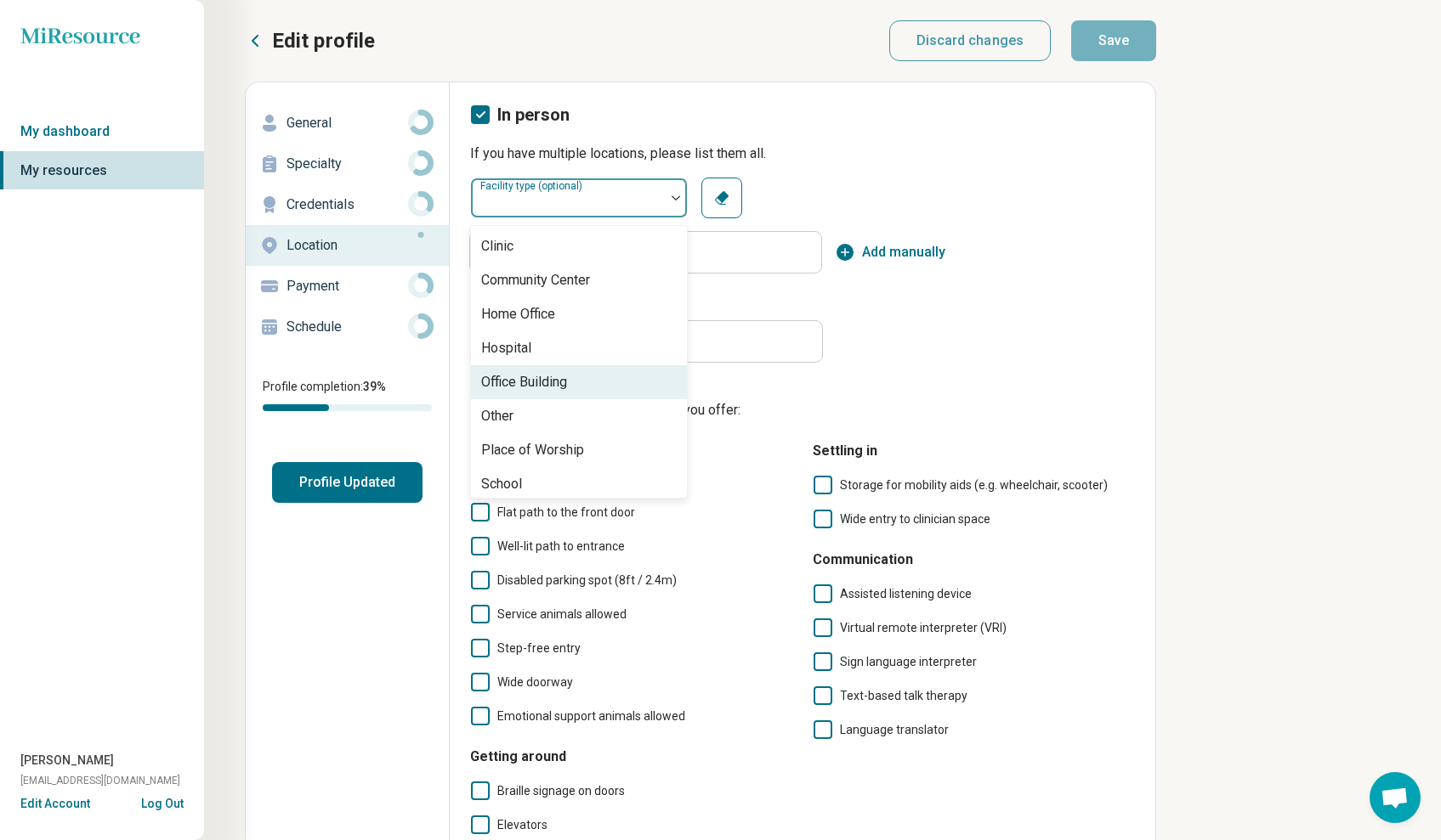
click at [587, 390] on div "Office Building" at bounding box center [579, 382] width 216 height 34
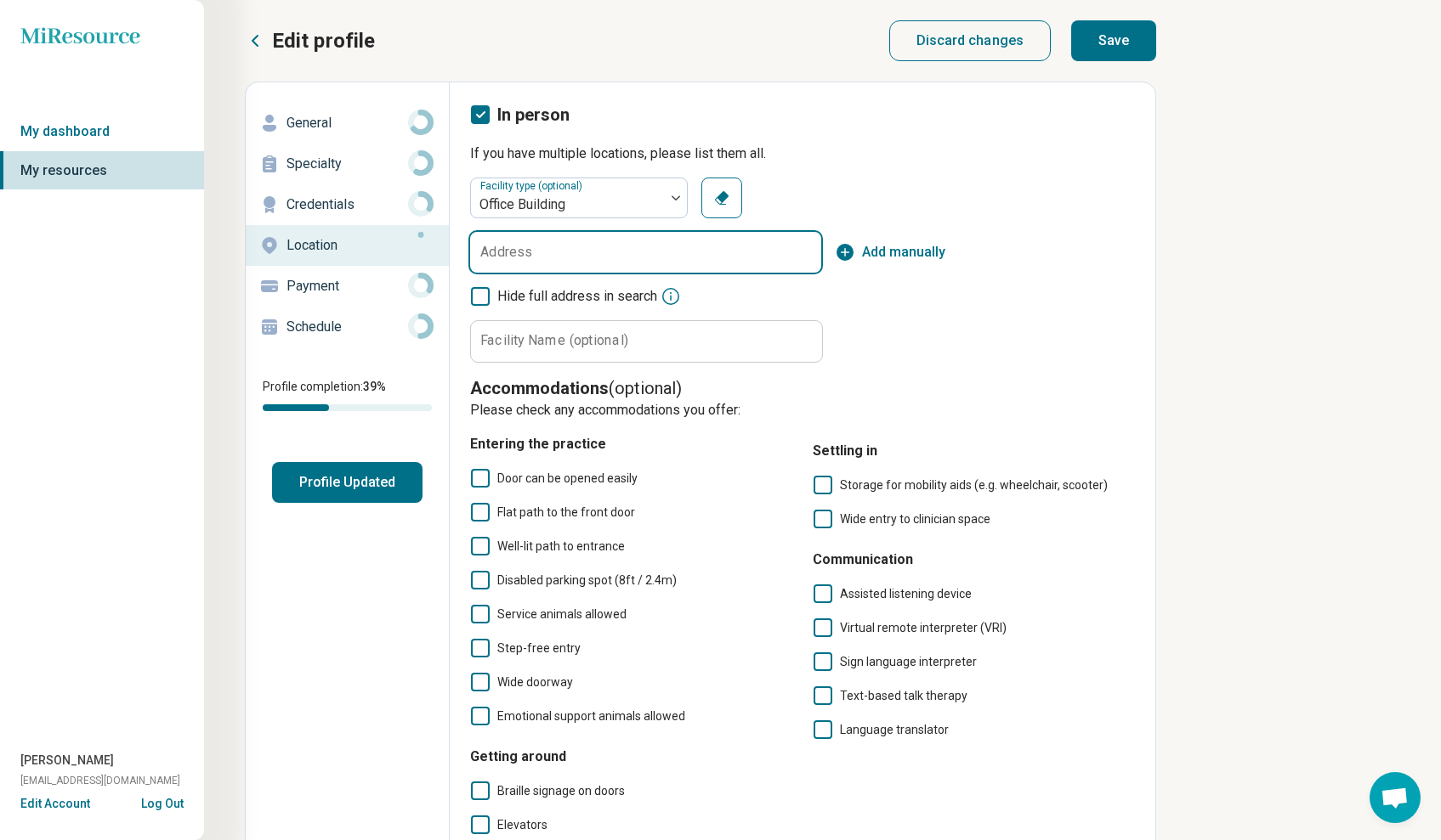
click at [563, 258] on input "Address" at bounding box center [646, 252] width 351 height 41
paste input "**********"
click at [678, 259] on input "**********" at bounding box center [646, 252] width 351 height 41
type input "**********"
click at [833, 293] on div "Facility type (optional) Office Building Clear Address Add manually Hide full a…" at bounding box center [802, 270] width 665 height 185
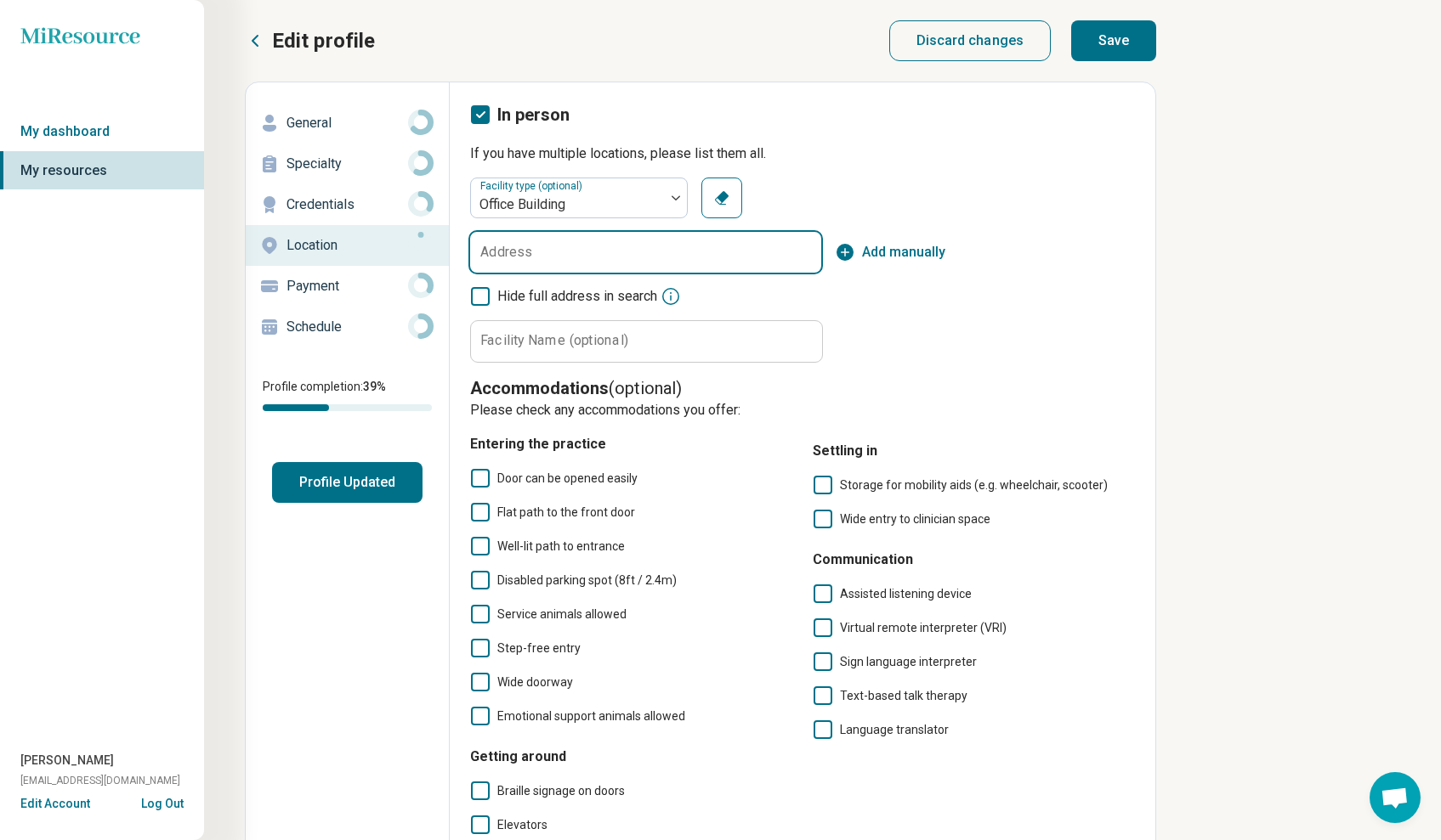
click at [764, 257] on input "Address" at bounding box center [646, 252] width 351 height 41
click at [872, 254] on span "Add manually" at bounding box center [903, 252] width 83 height 20
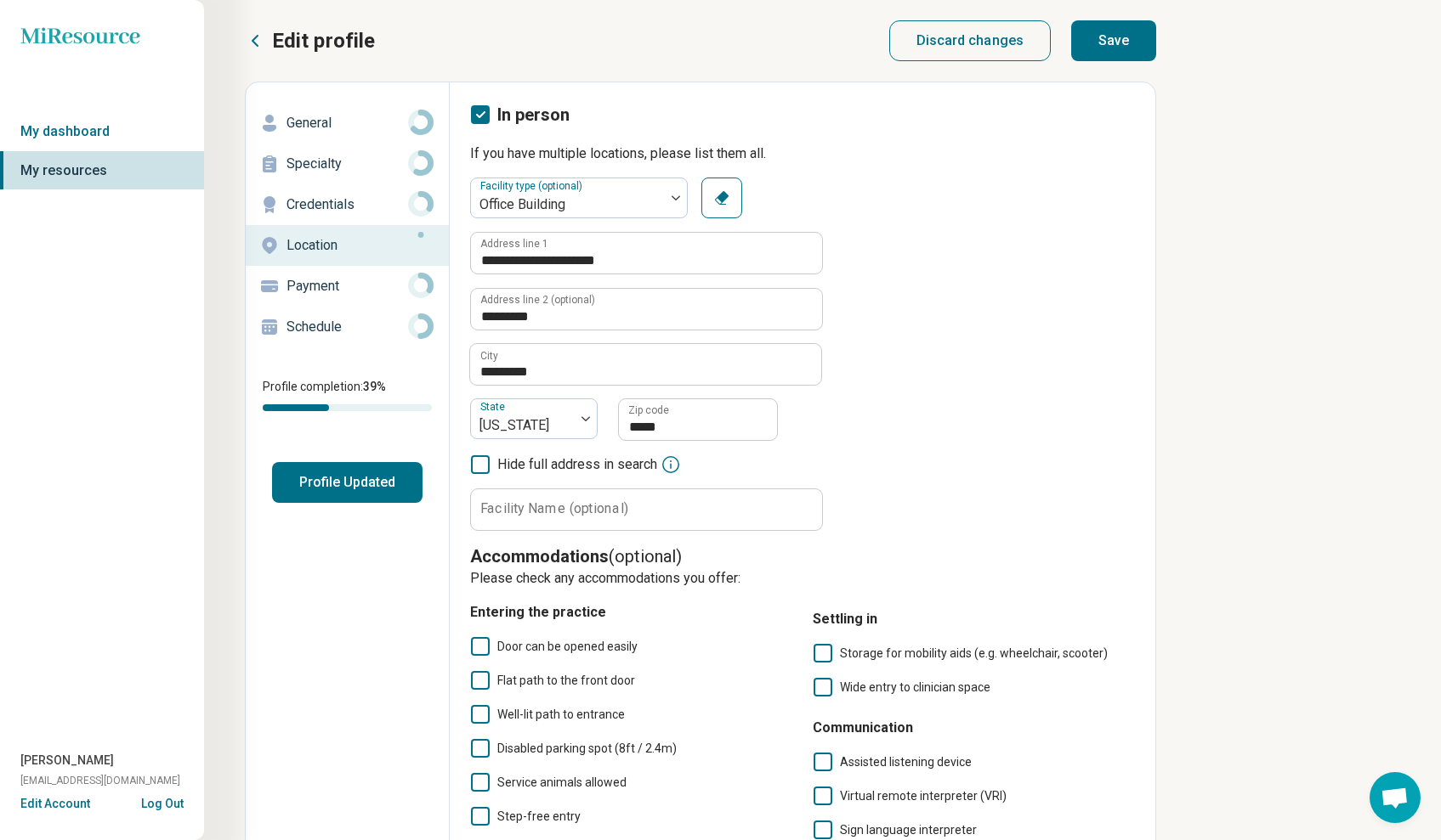
click at [922, 402] on div "**********" at bounding box center [802, 354] width 665 height 354
click at [1109, 40] on button "Save" at bounding box center [1113, 40] width 85 height 41
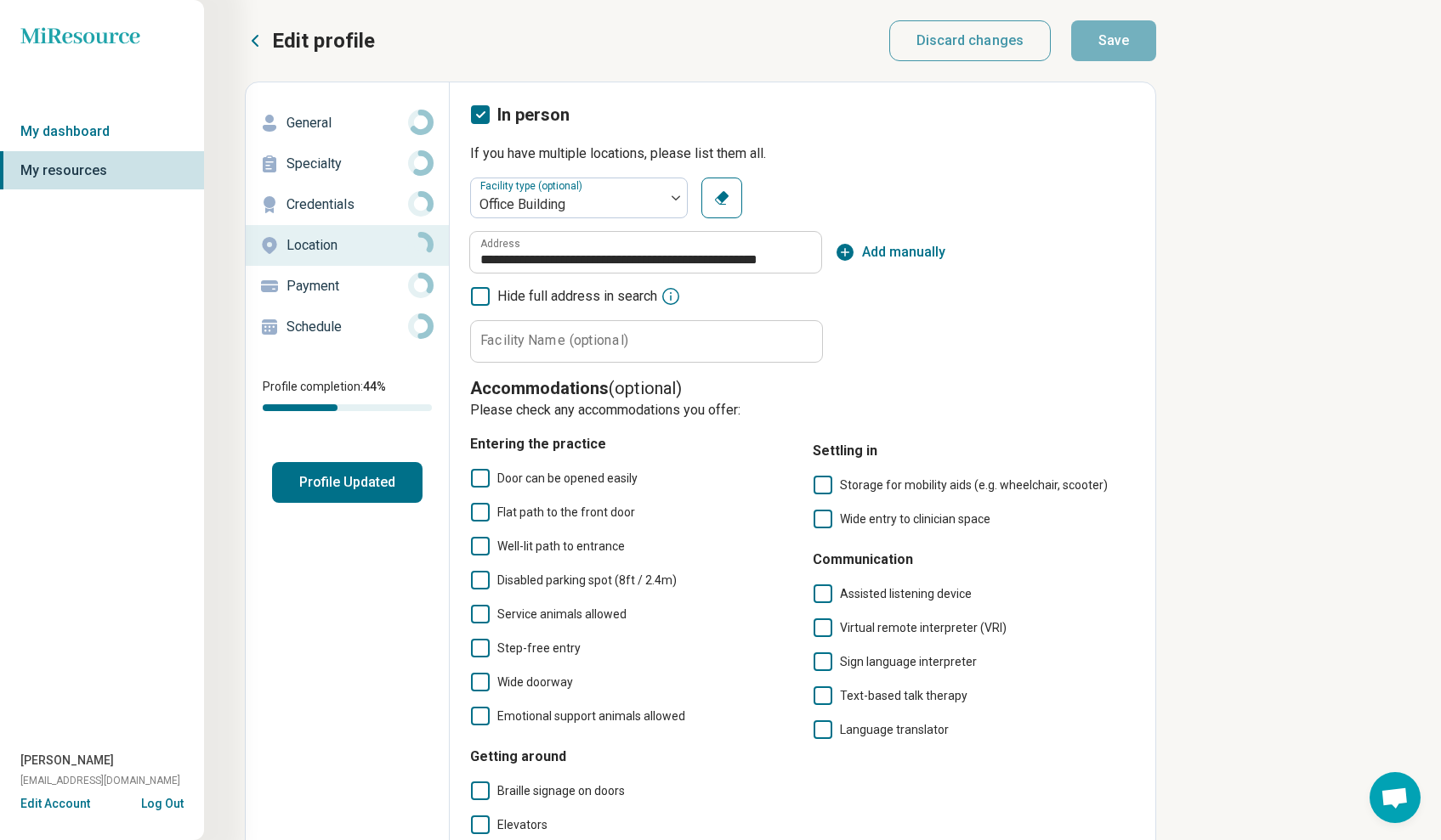
click at [368, 295] on p "Payment" at bounding box center [346, 286] width 121 height 20
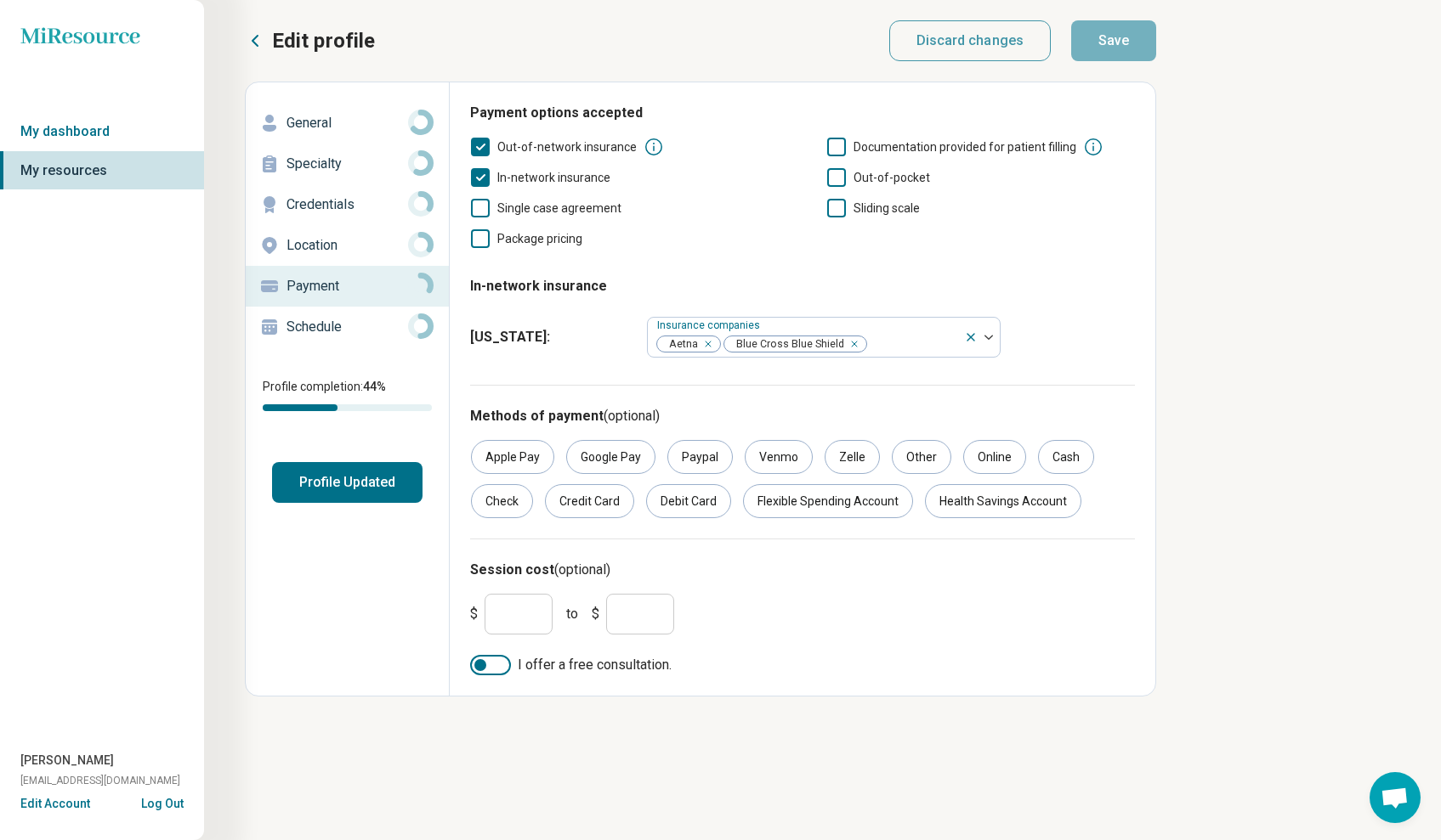
click at [836, 181] on icon at bounding box center [836, 177] width 19 height 19
click at [844, 215] on icon at bounding box center [836, 209] width 19 height 19
click at [844, 215] on icon at bounding box center [836, 209] width 19 height 19
click at [832, 174] on icon at bounding box center [836, 177] width 19 height 19
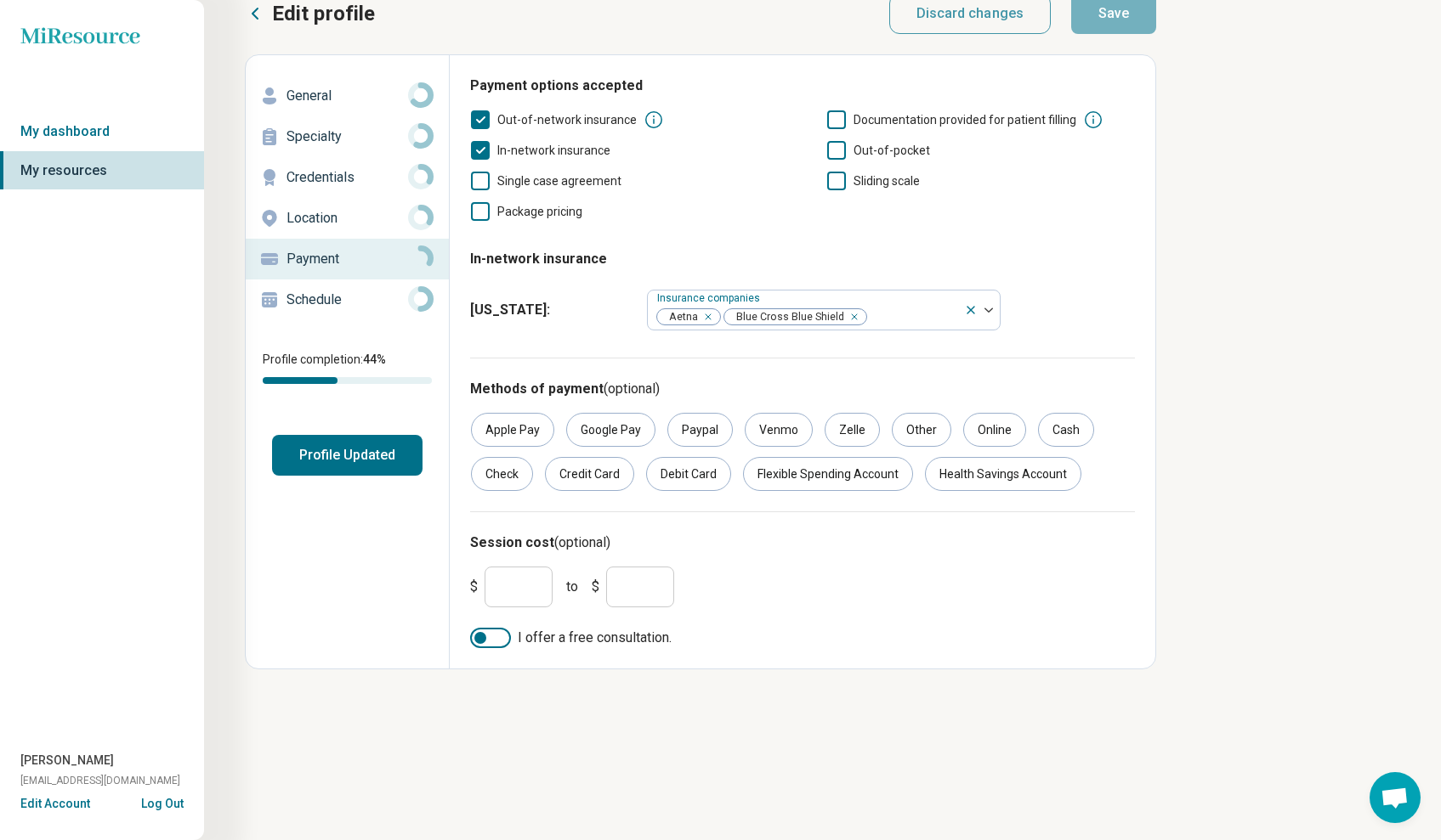
scroll to position [28, 0]
click at [492, 632] on div at bounding box center [490, 638] width 41 height 20
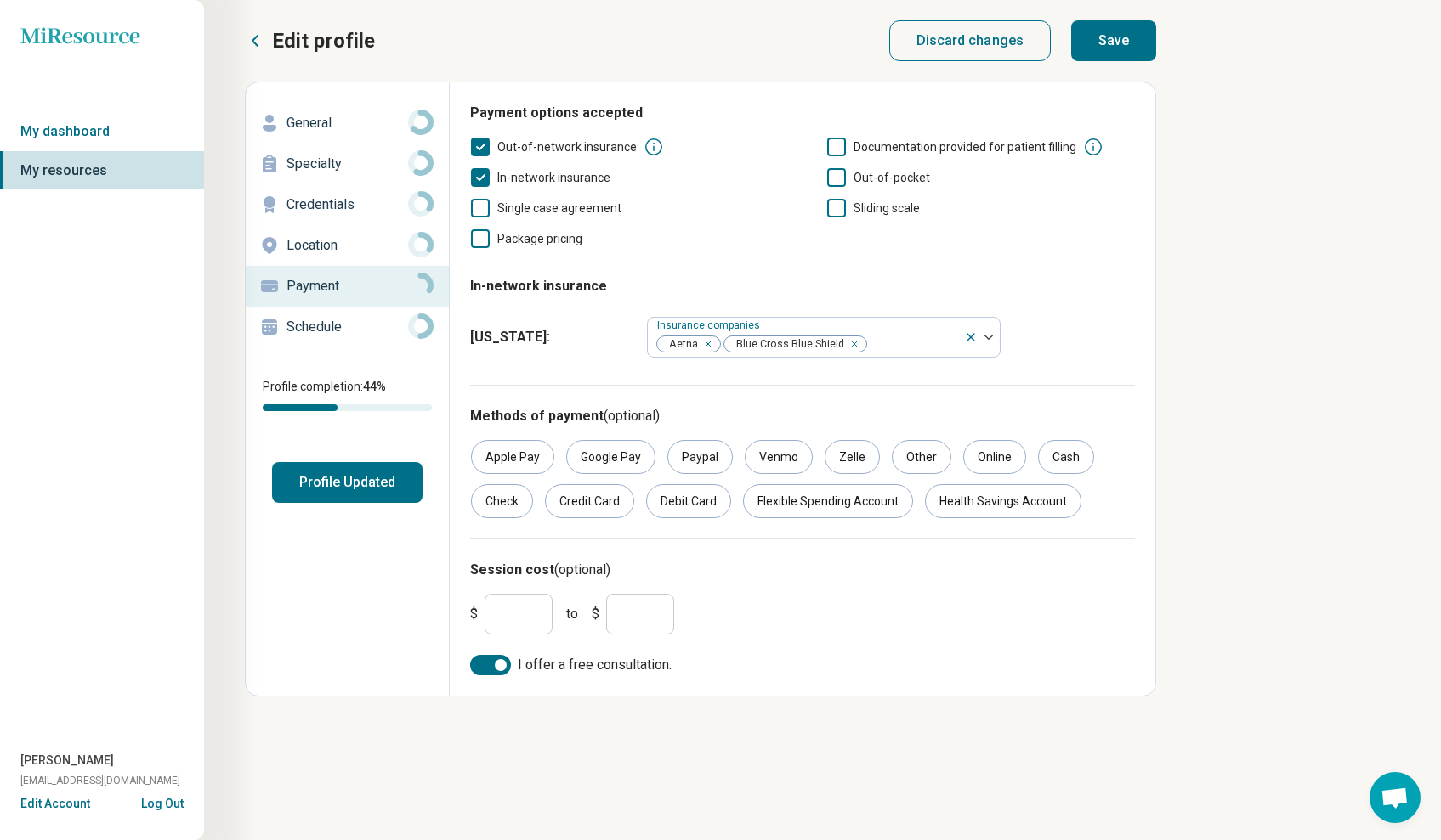
scroll to position [0, 0]
click at [598, 502] on div "Credit Card" at bounding box center [589, 502] width 90 height 34
click at [1126, 47] on button "Save" at bounding box center [1113, 40] width 85 height 41
click at [356, 327] on p "Schedule" at bounding box center [346, 326] width 121 height 20
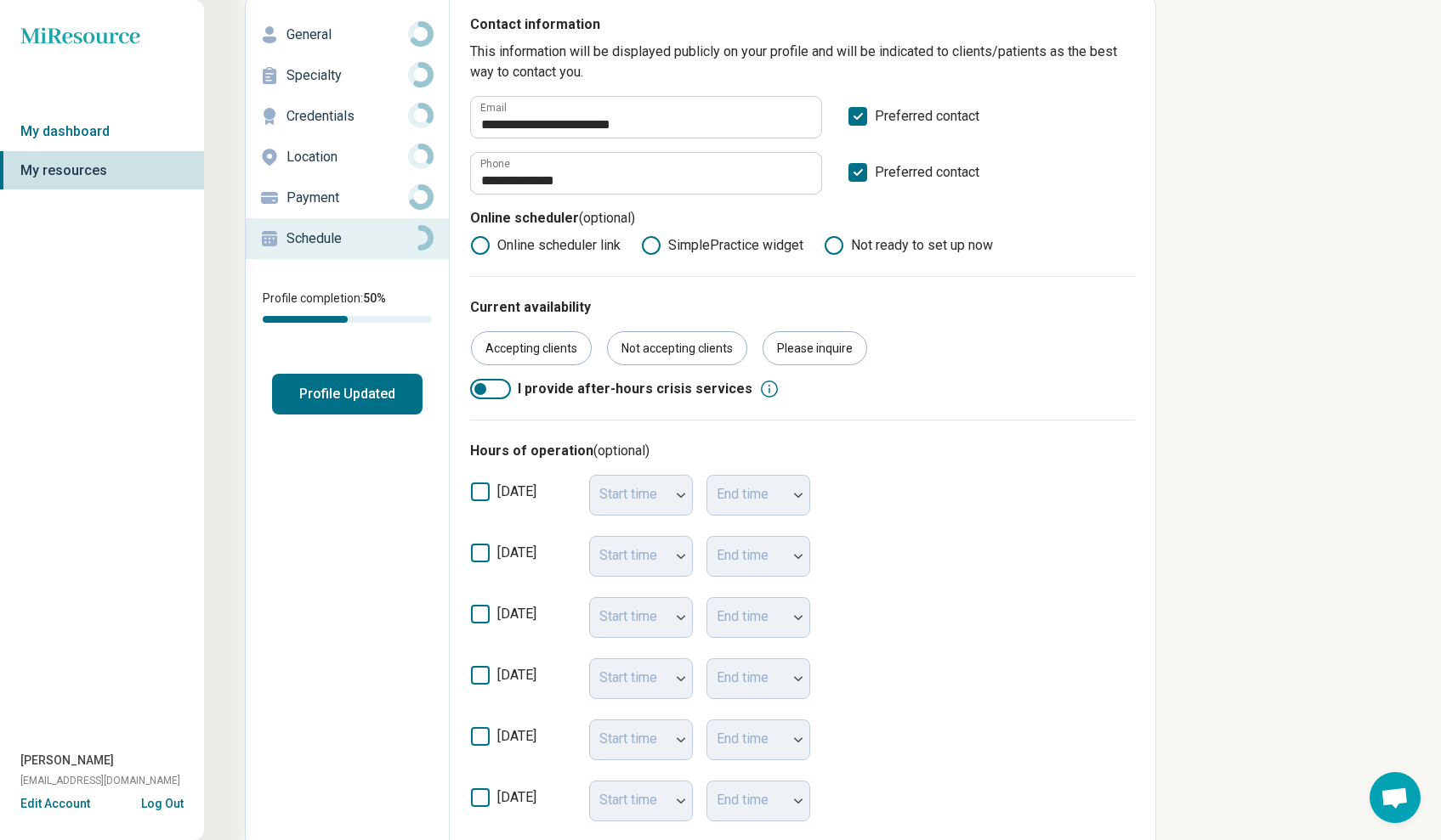
scroll to position [208, 0]
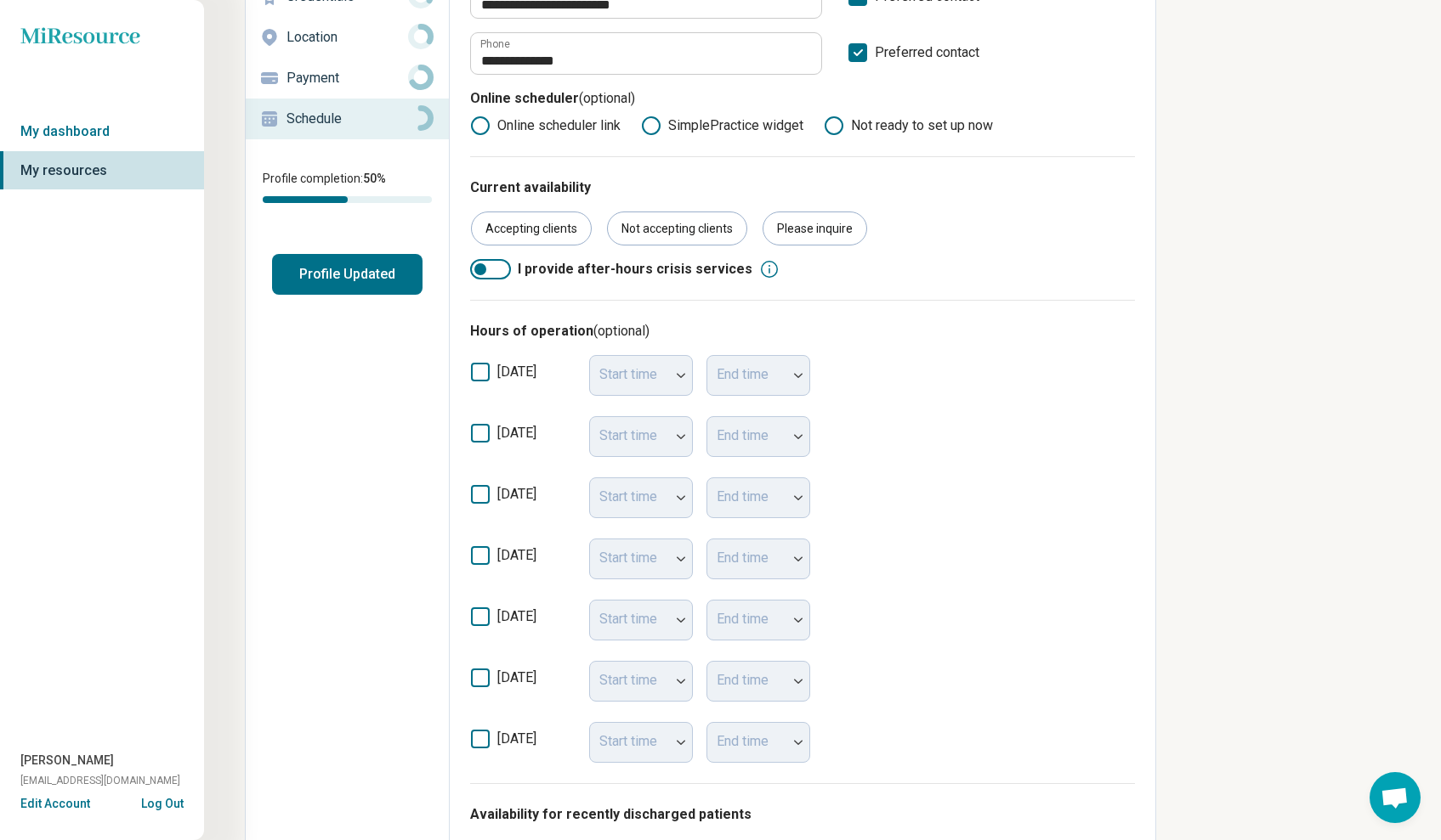
click at [489, 444] on label "[DATE]" at bounding box center [523, 440] width 106 height 34
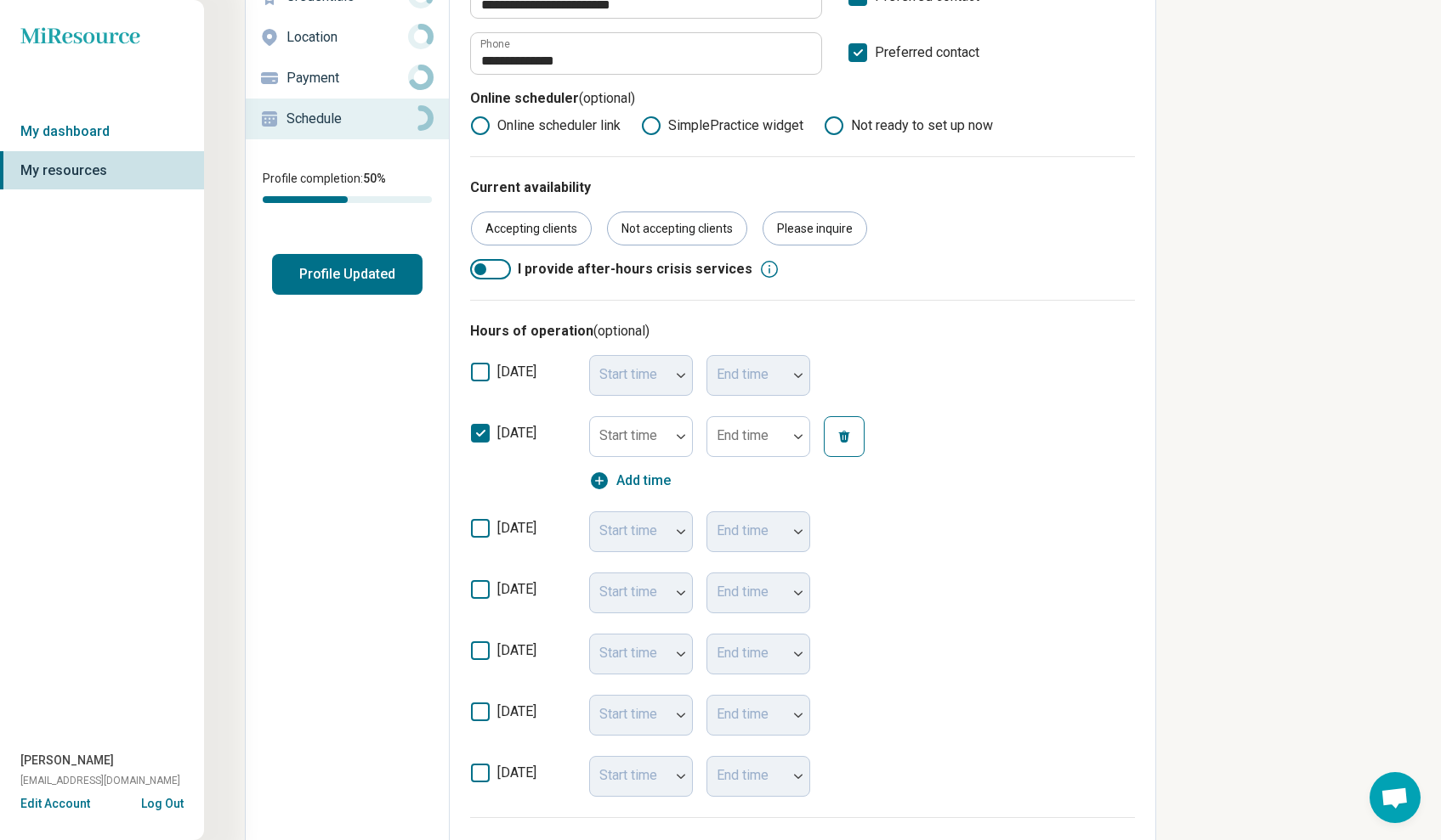
scroll to position [11, 0]
click at [488, 532] on icon at bounding box center [481, 529] width 19 height 19
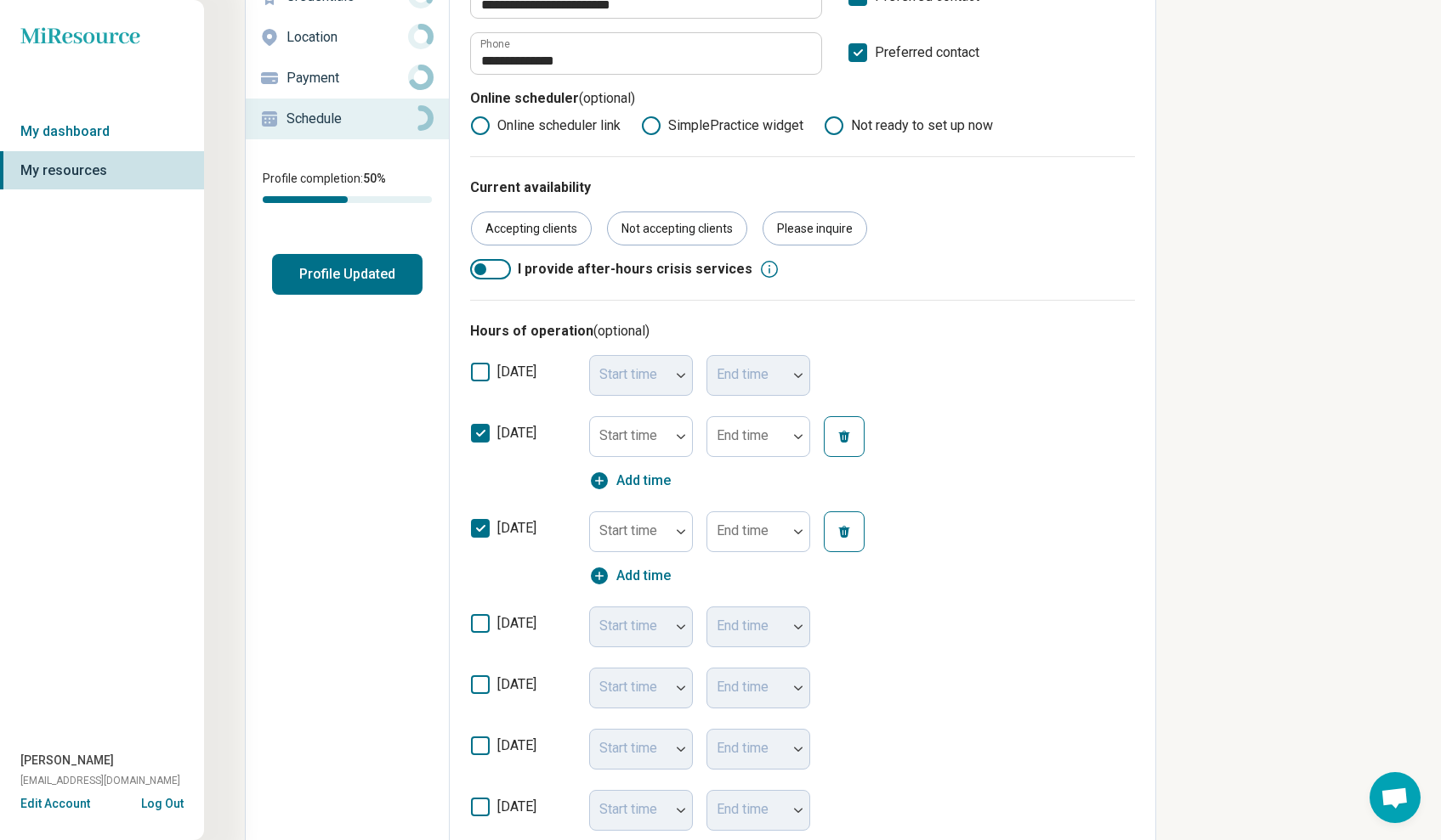
click at [484, 621] on icon at bounding box center [481, 624] width 19 height 19
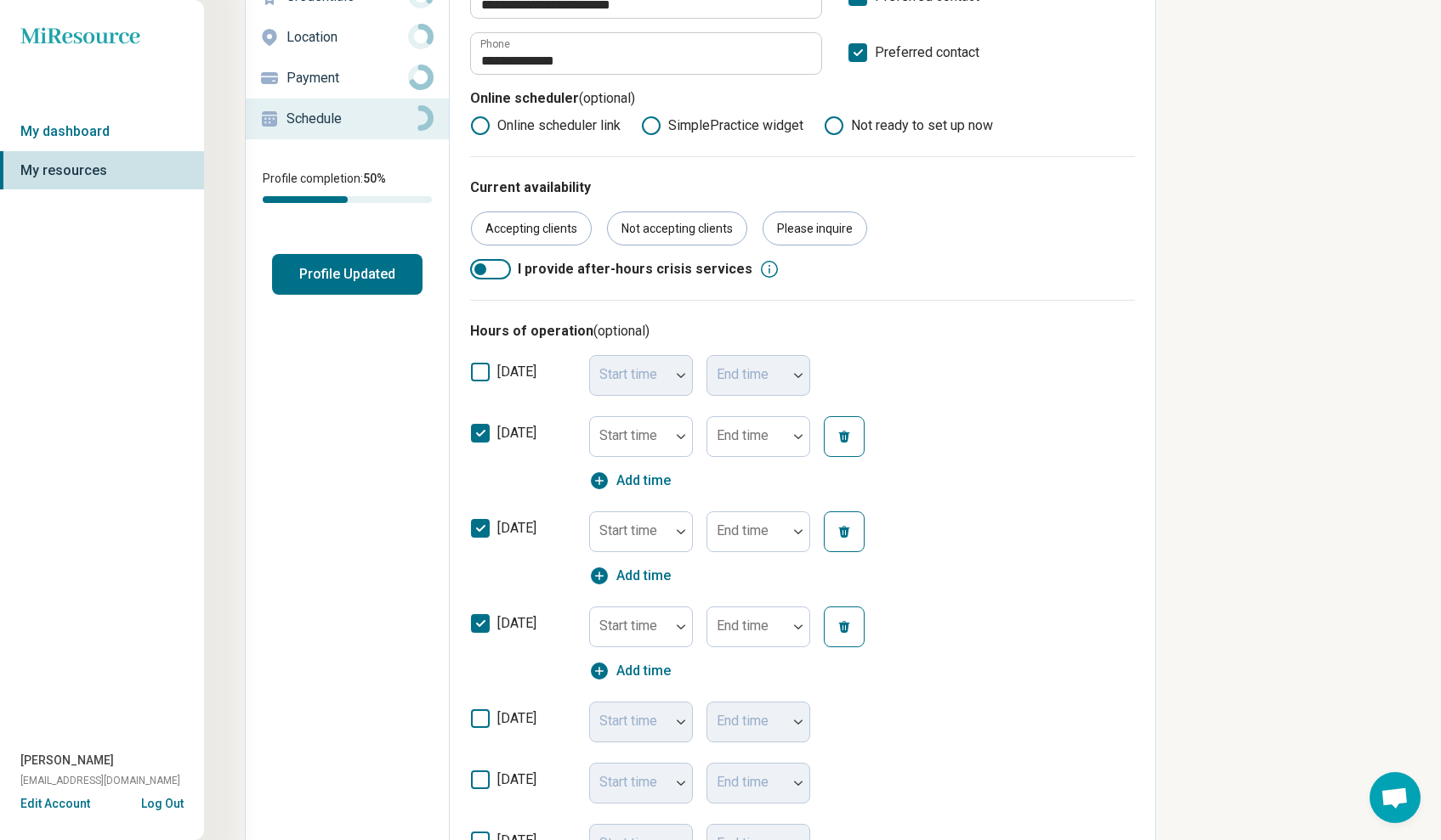
click at [483, 715] on icon at bounding box center [481, 719] width 19 height 19
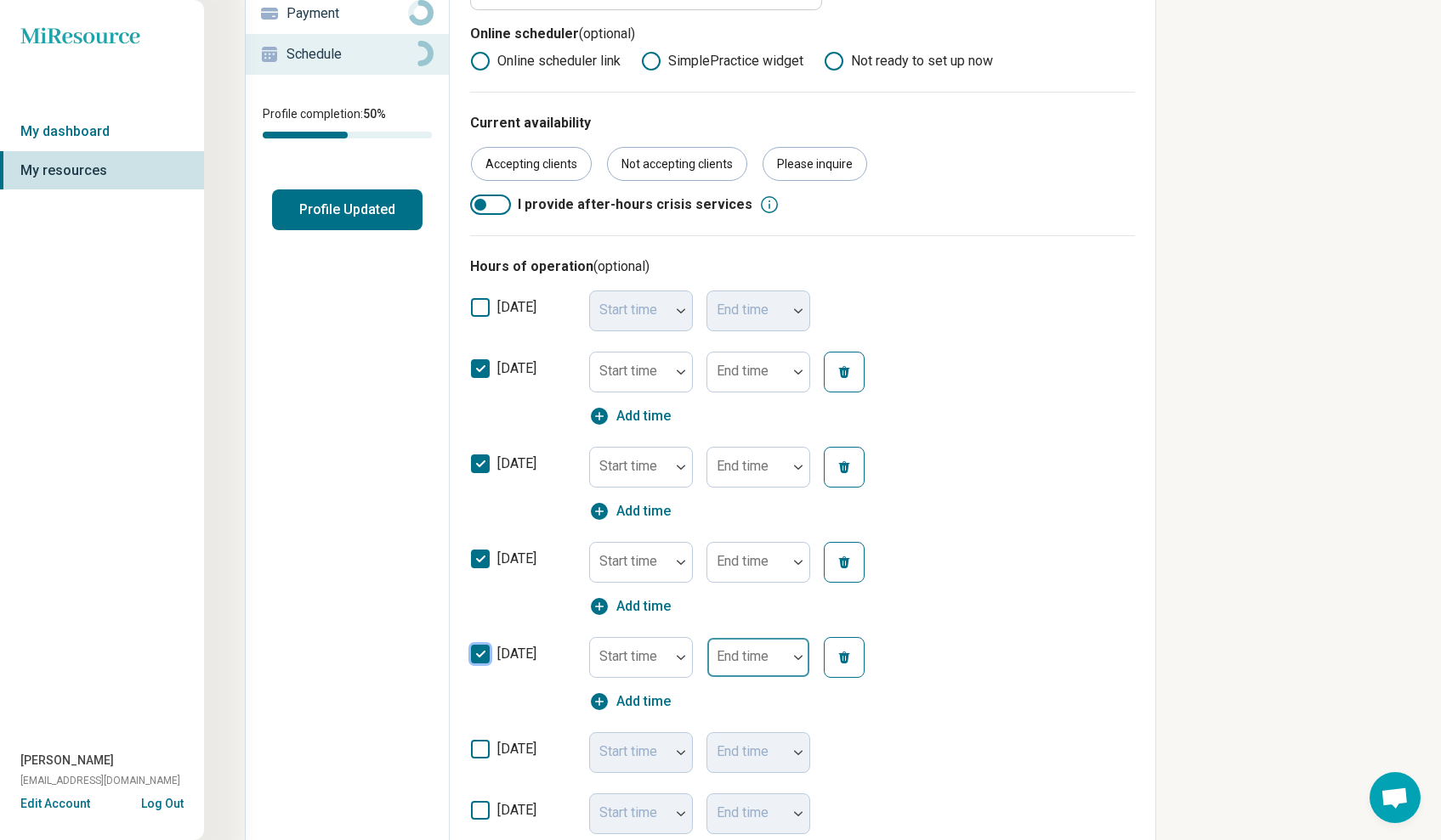
scroll to position [326, 0]
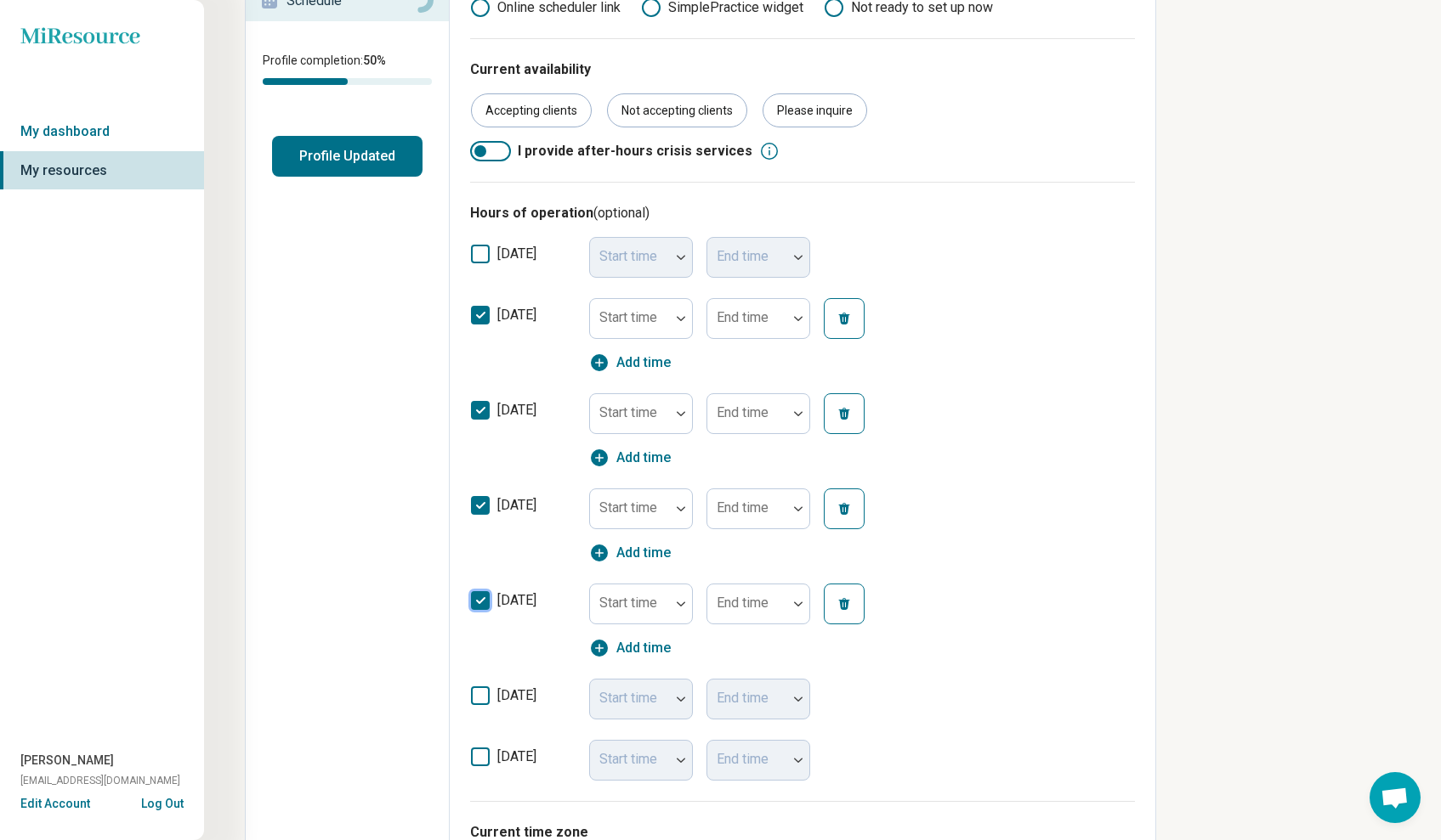
click at [475, 695] on icon at bounding box center [481, 696] width 19 height 19
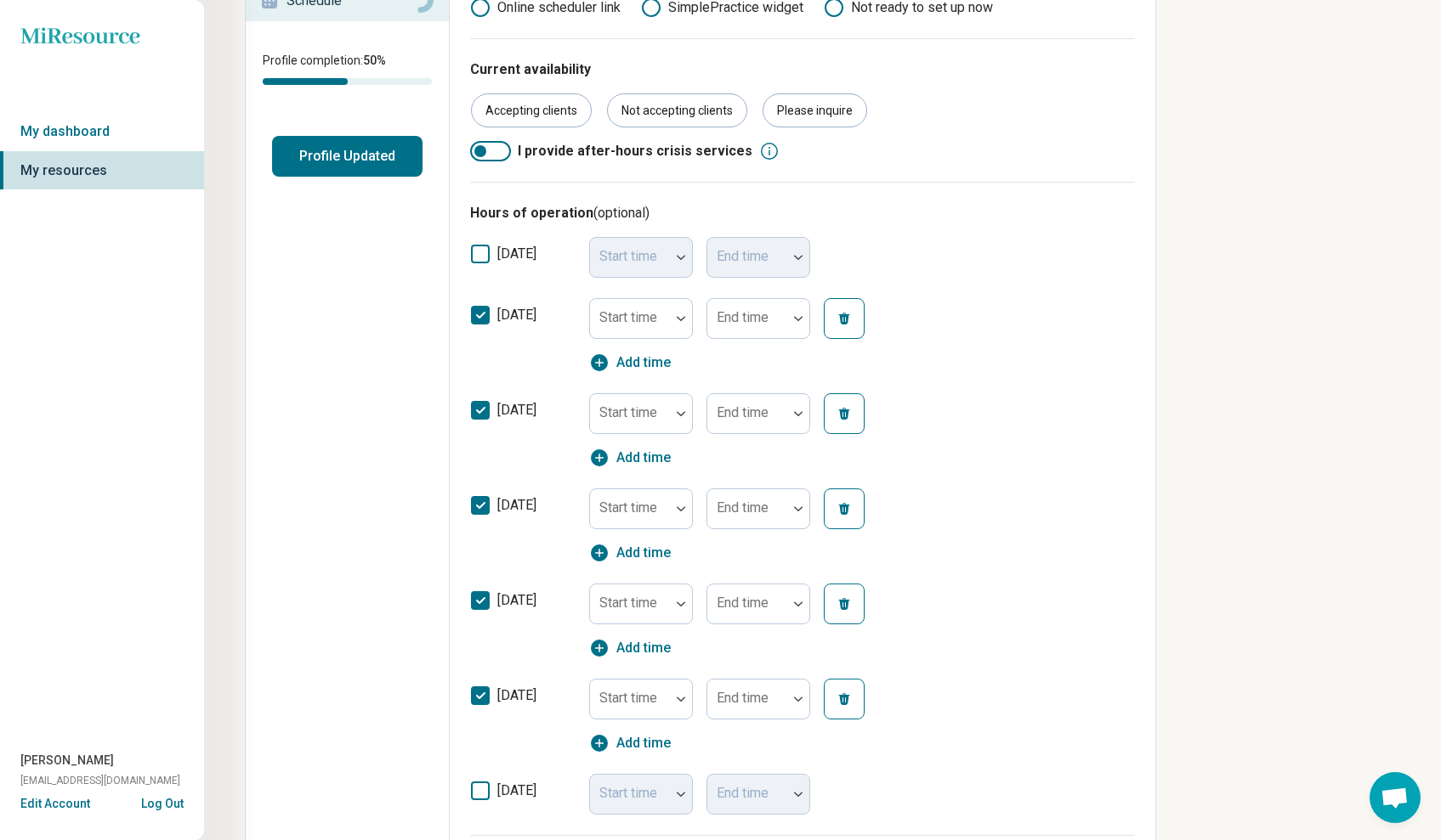
scroll to position [11, 0]
click at [624, 317] on div "Start time" at bounding box center [641, 318] width 104 height 41
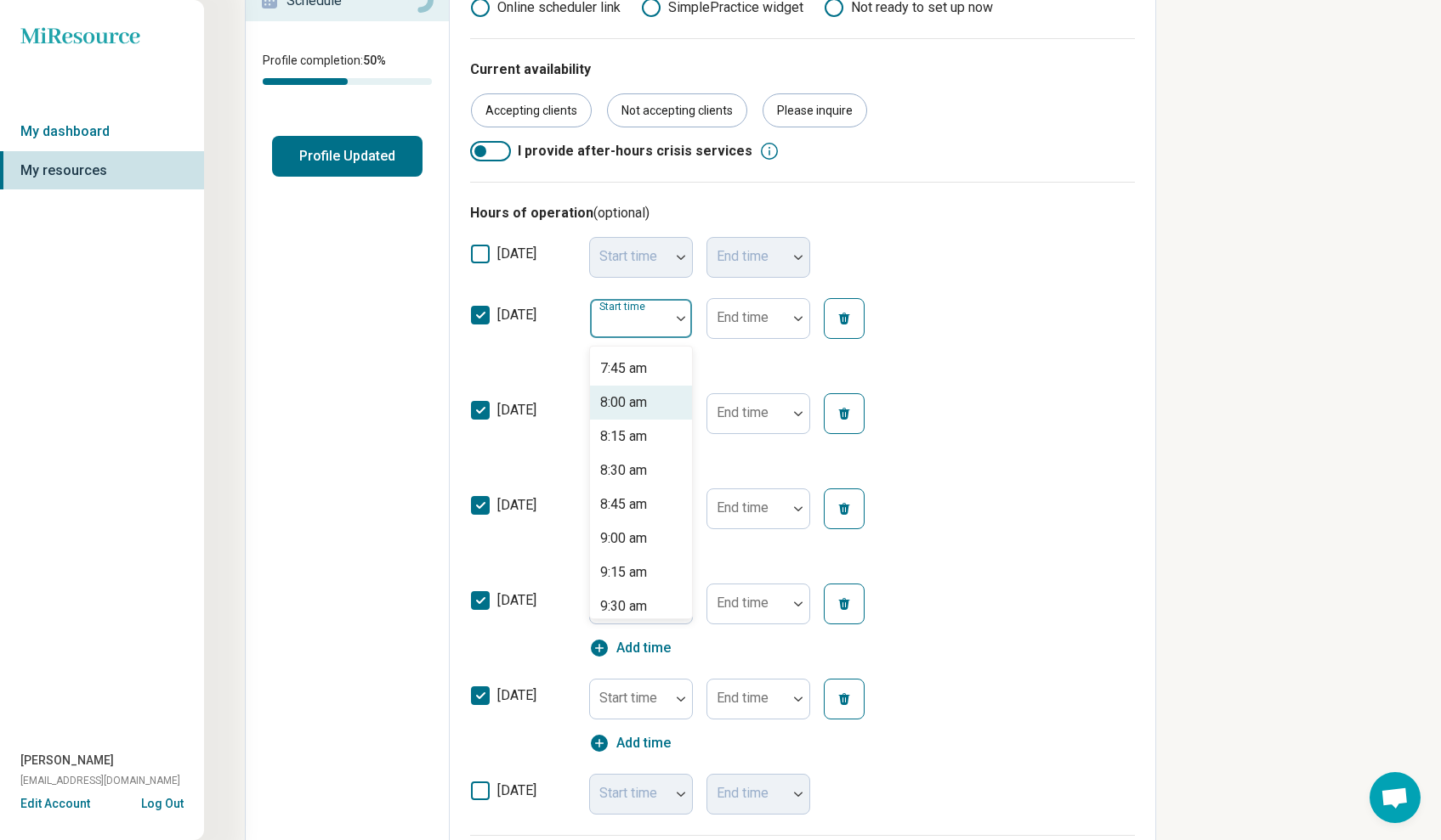
click at [637, 410] on div "8:00 am" at bounding box center [623, 402] width 47 height 20
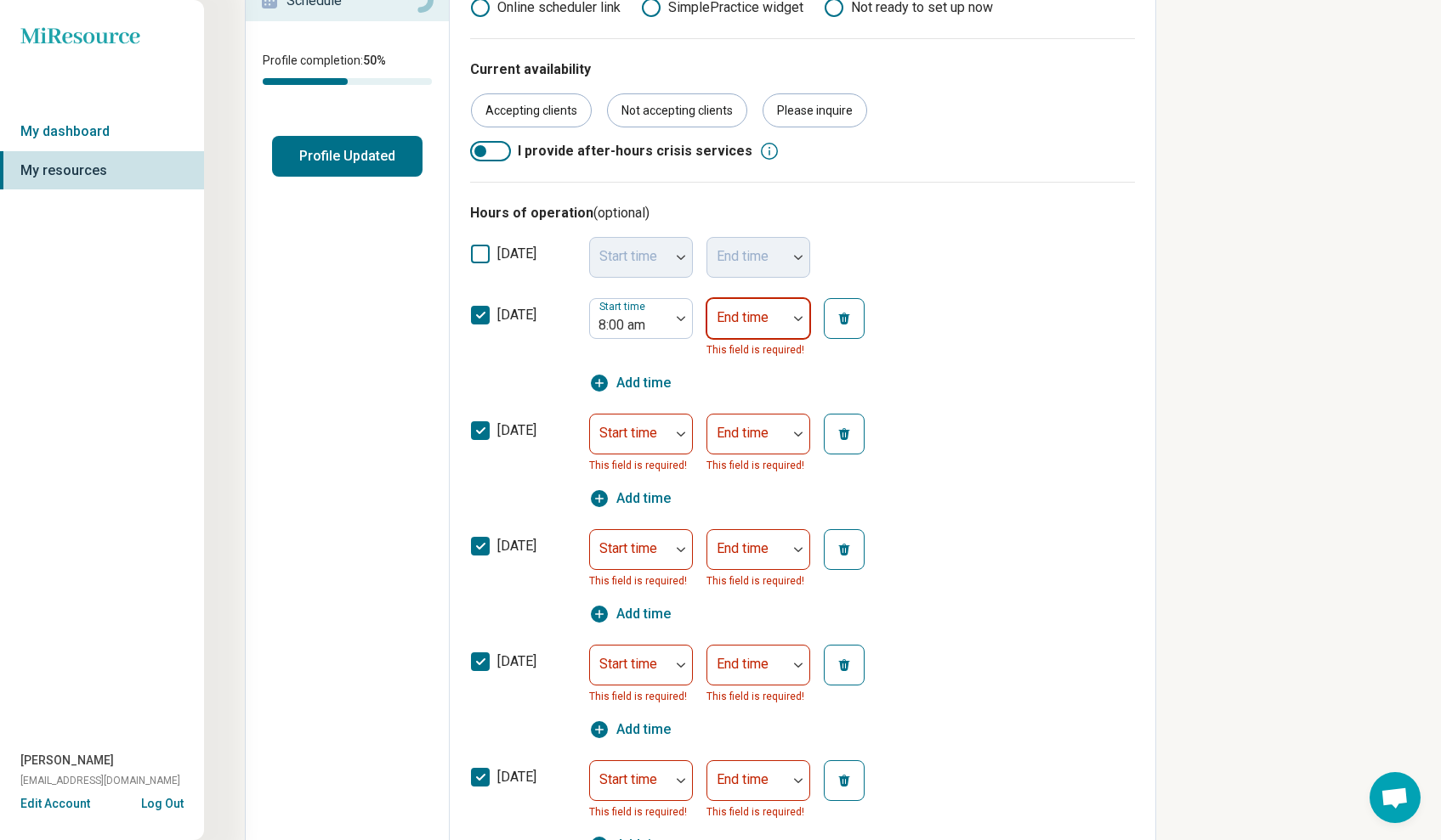
click at [753, 319] on div "End time" at bounding box center [758, 318] width 104 height 41
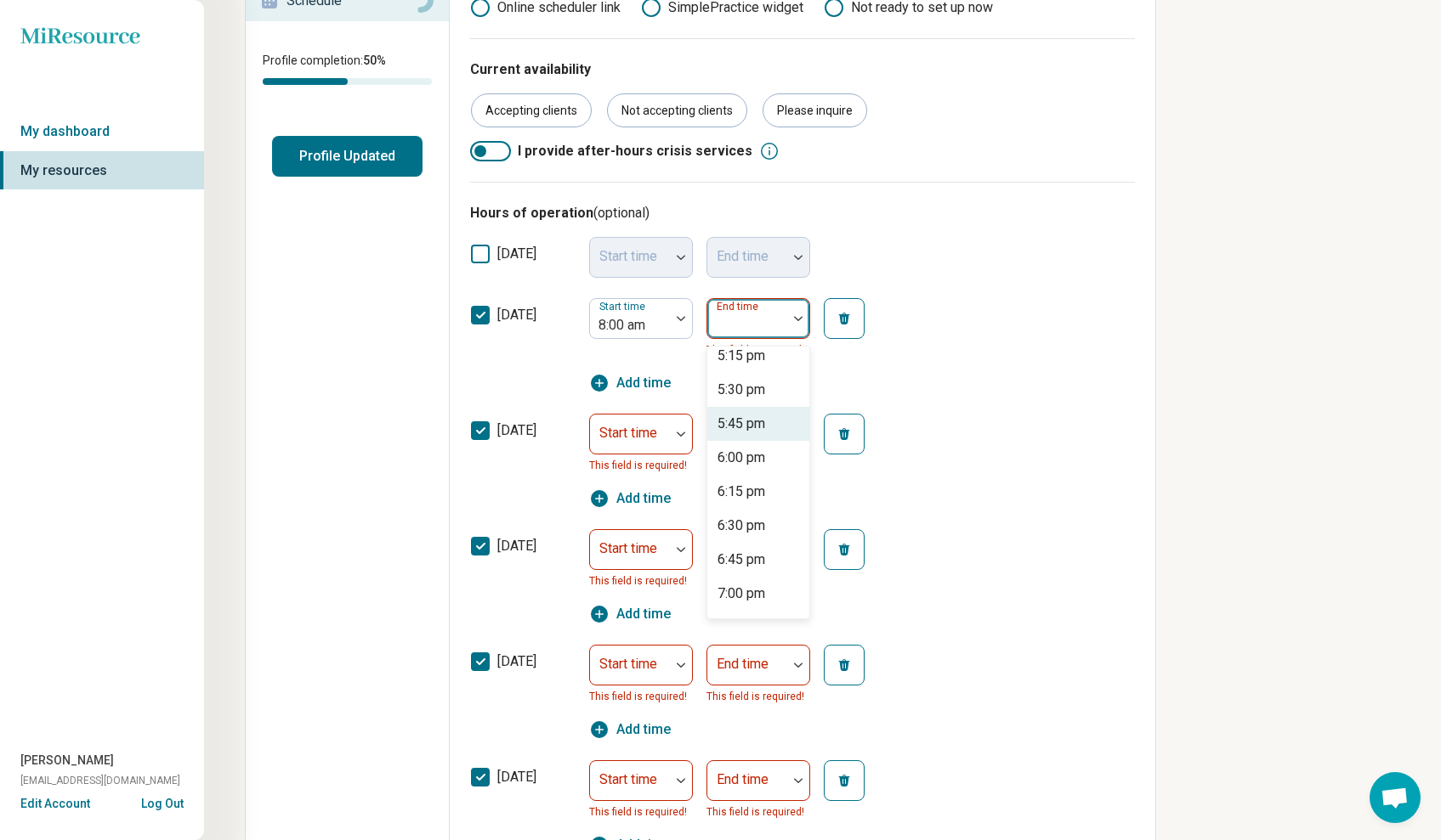
scroll to position [1206, 0]
click at [759, 361] on div "5:00 pm" at bounding box center [758, 351] width 102 height 34
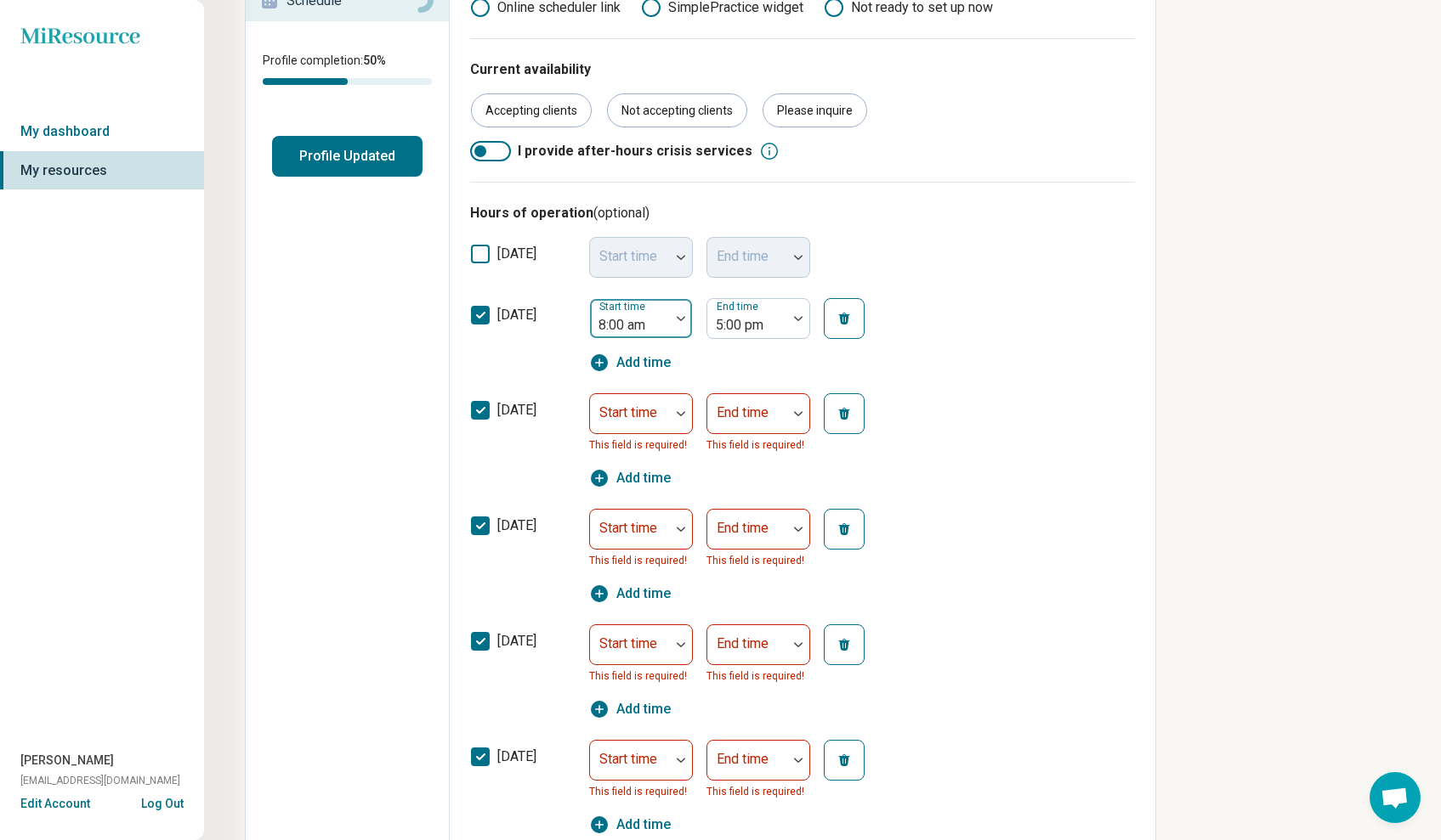
click at [678, 318] on img at bounding box center [680, 318] width 9 height 5
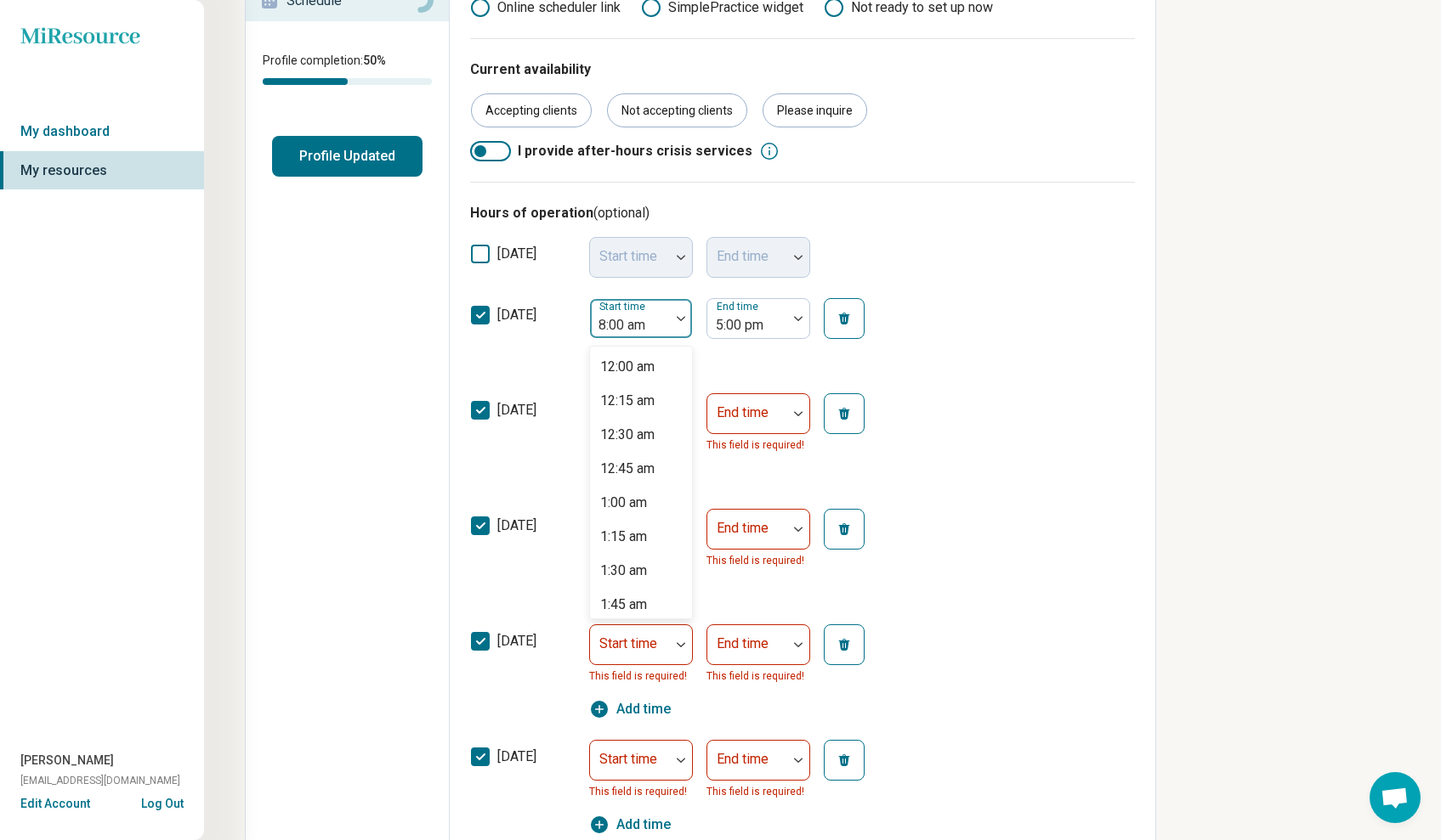
scroll to position [864, 0]
click at [646, 335] on div at bounding box center [630, 325] width 67 height 24
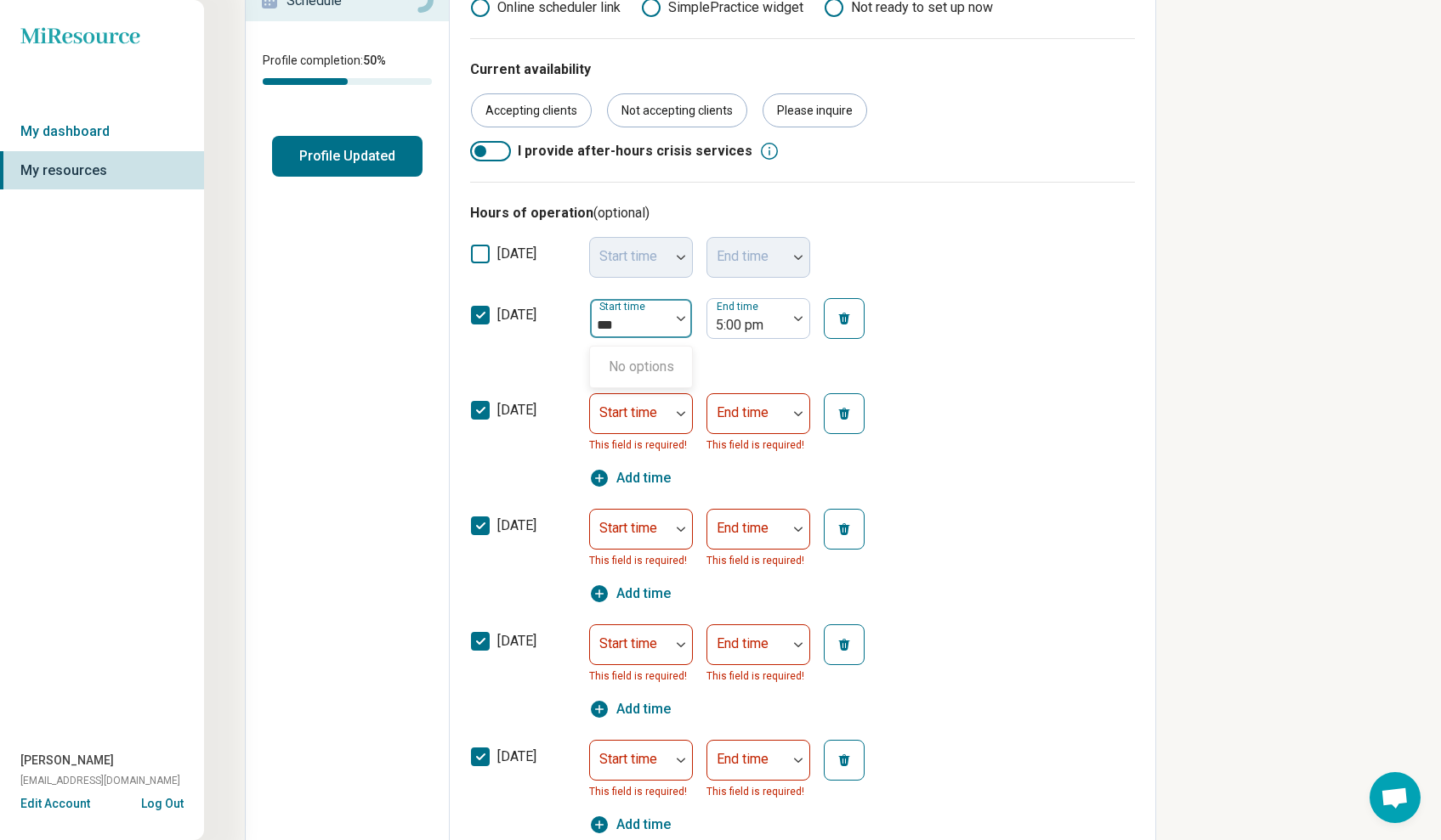
type input "**"
click at [649, 373] on div "10:00 am" at bounding box center [627, 366] width 54 height 20
click at [754, 326] on div "5:00 pm" at bounding box center [747, 325] width 63 height 20
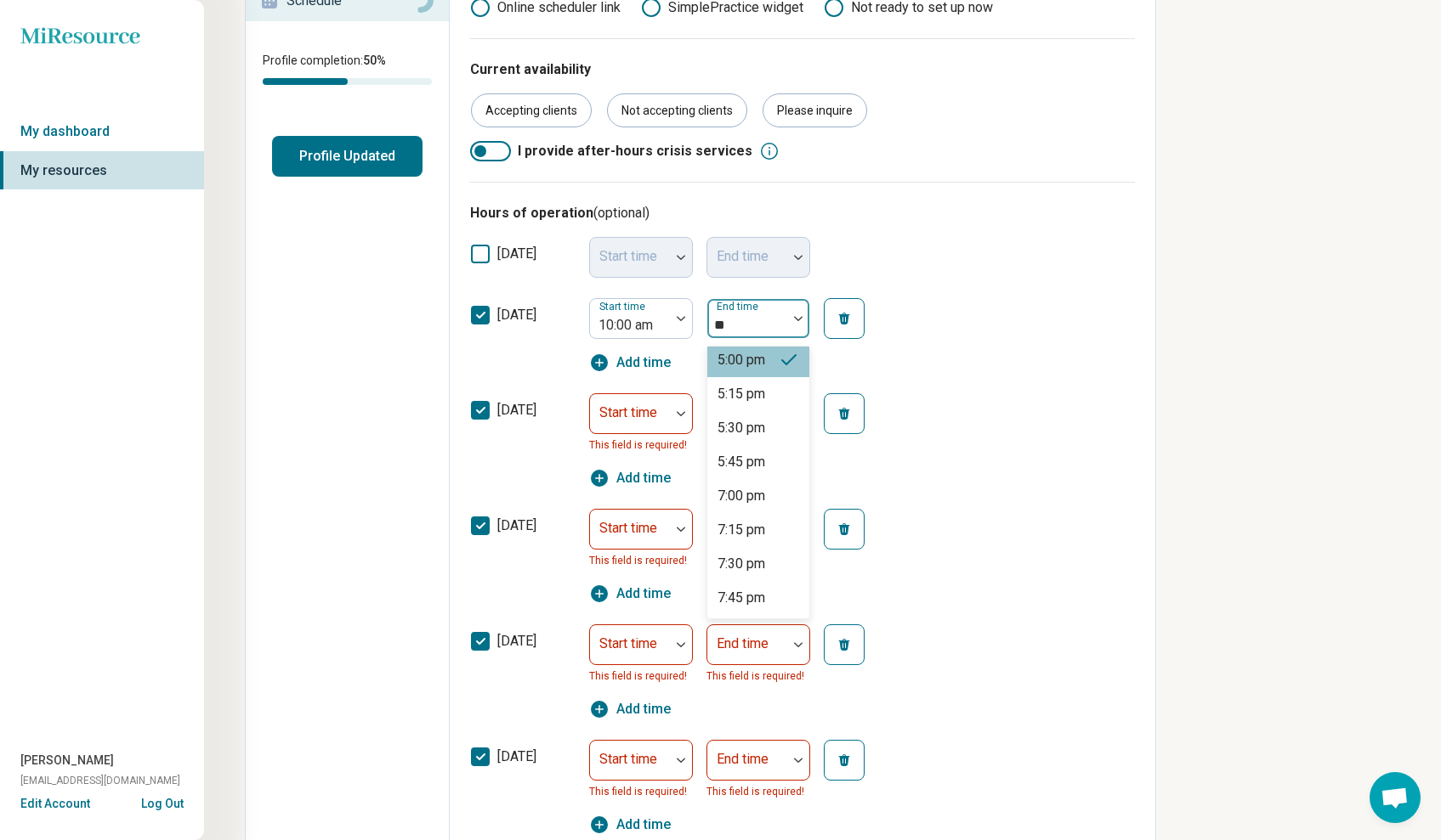
scroll to position [0, 0]
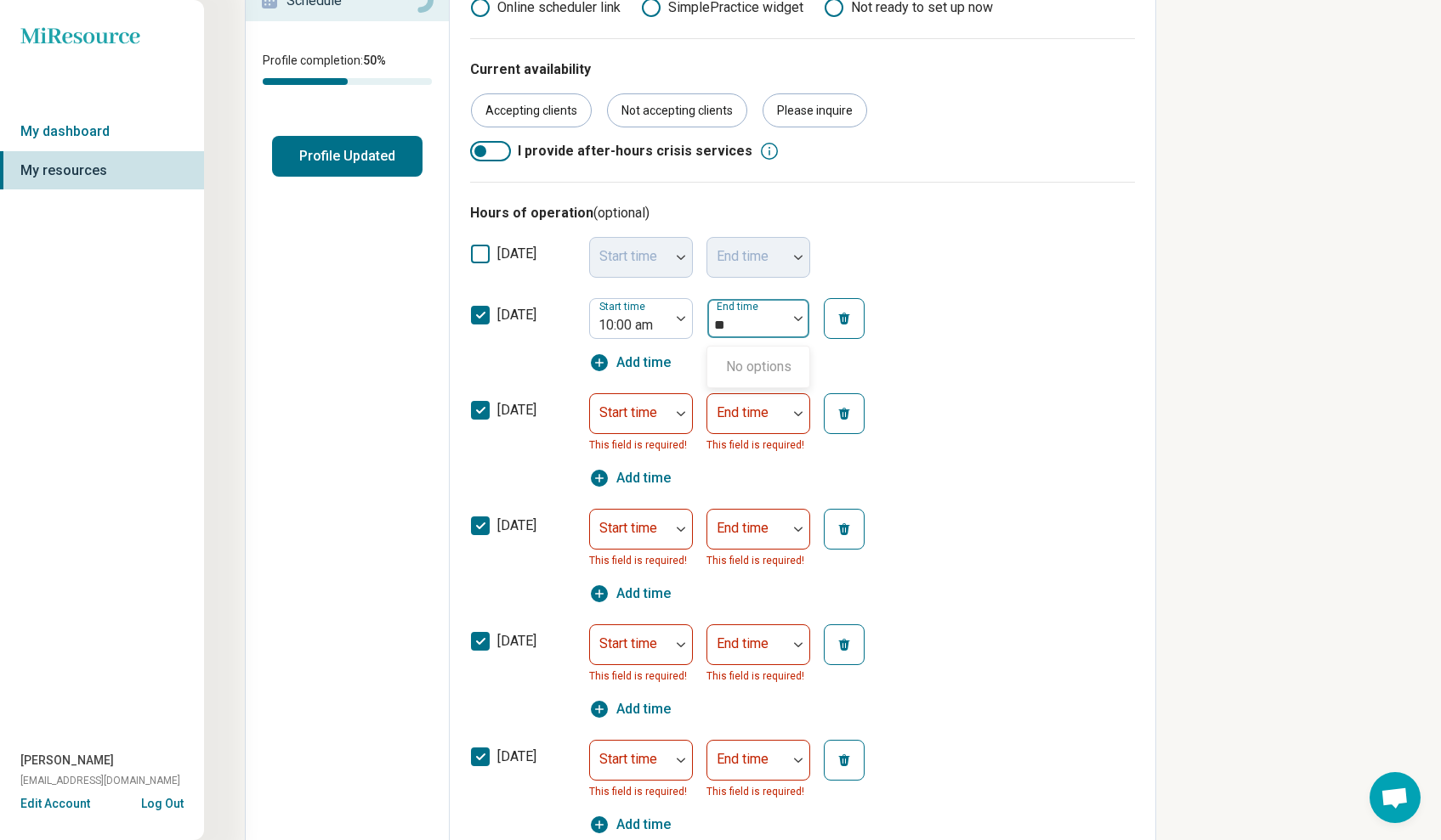
type input "*"
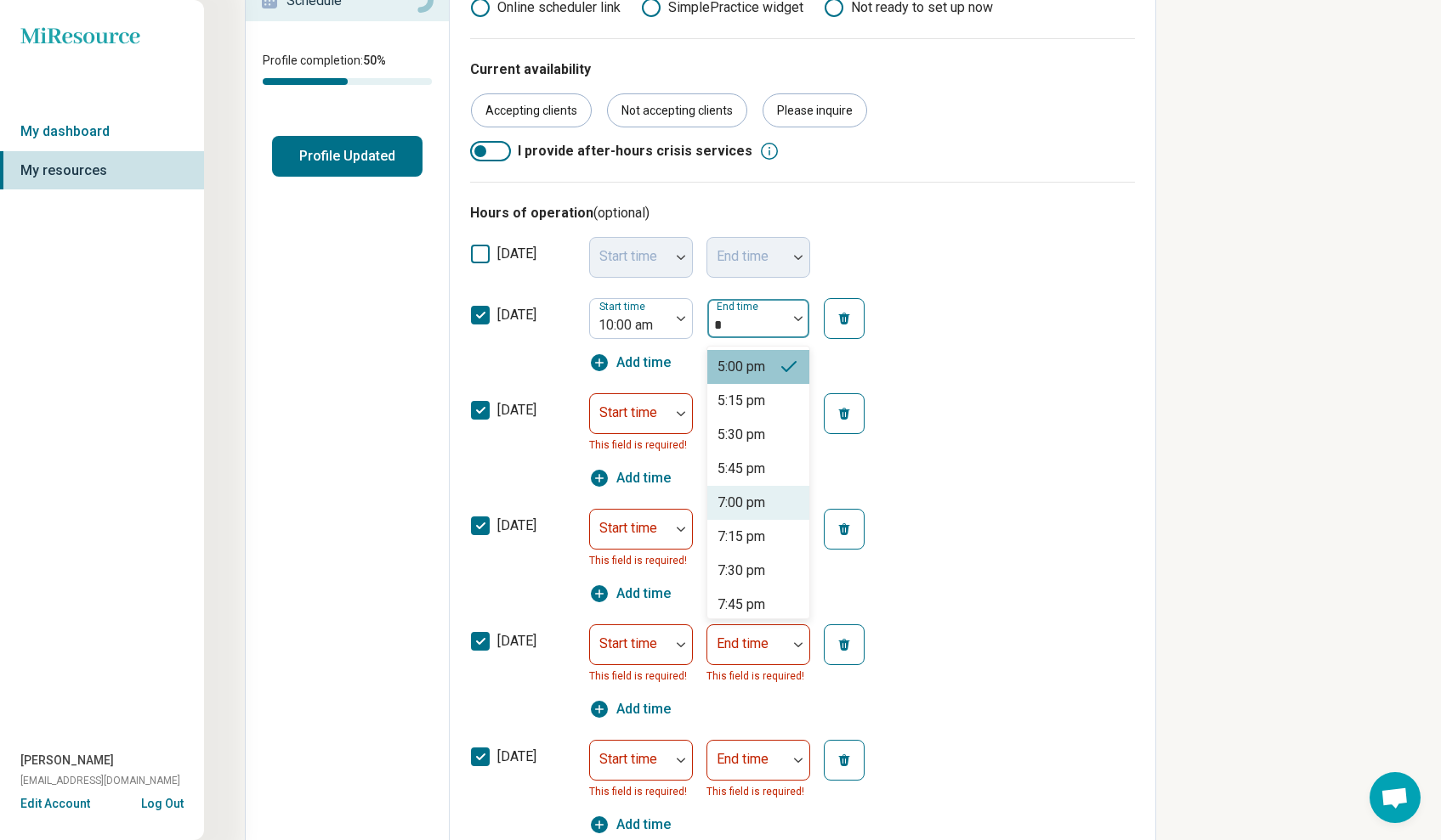
click at [785, 499] on div "7:00 pm" at bounding box center [758, 503] width 102 height 34
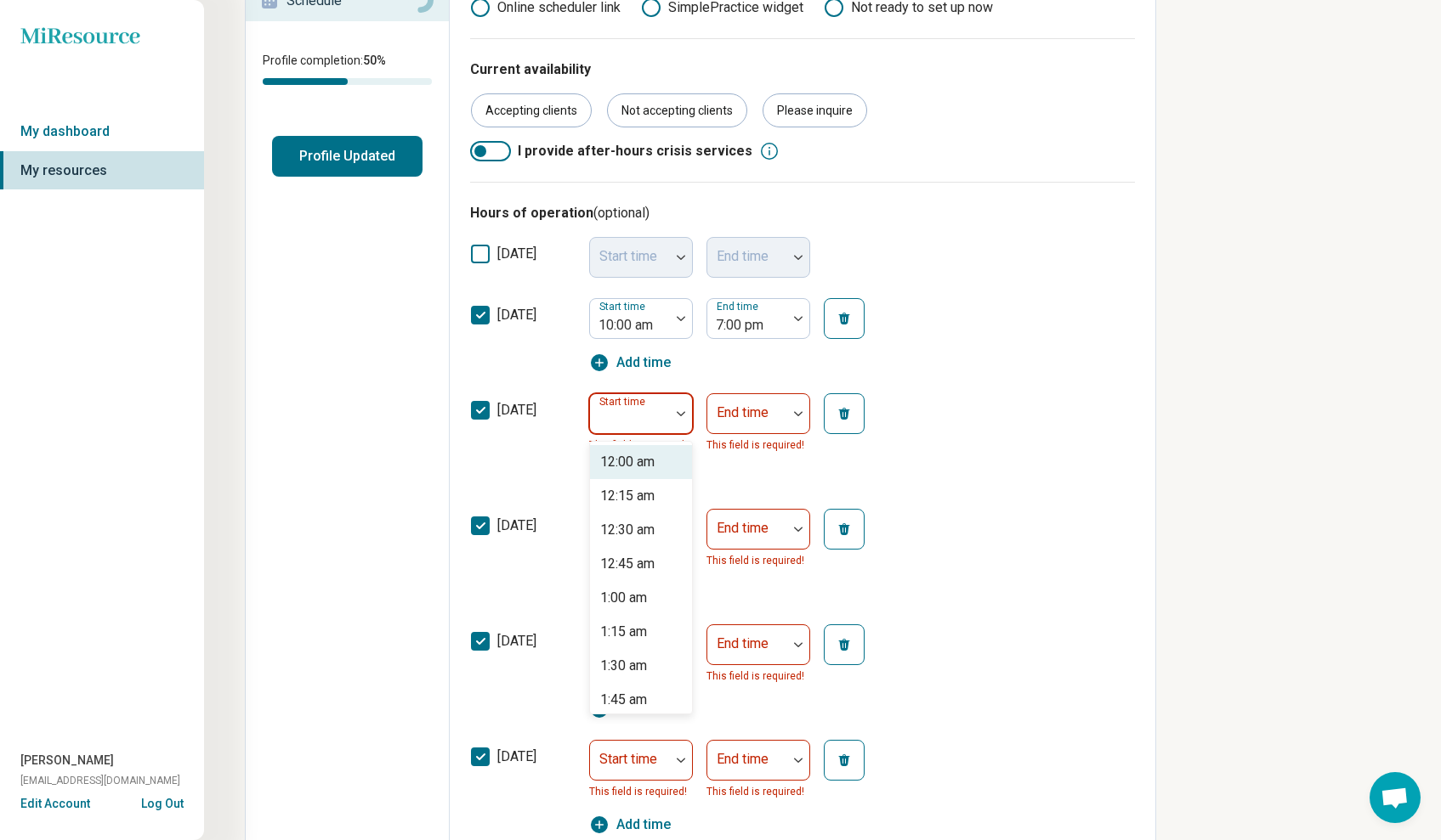
click at [628, 419] on div "Start time" at bounding box center [641, 414] width 104 height 41
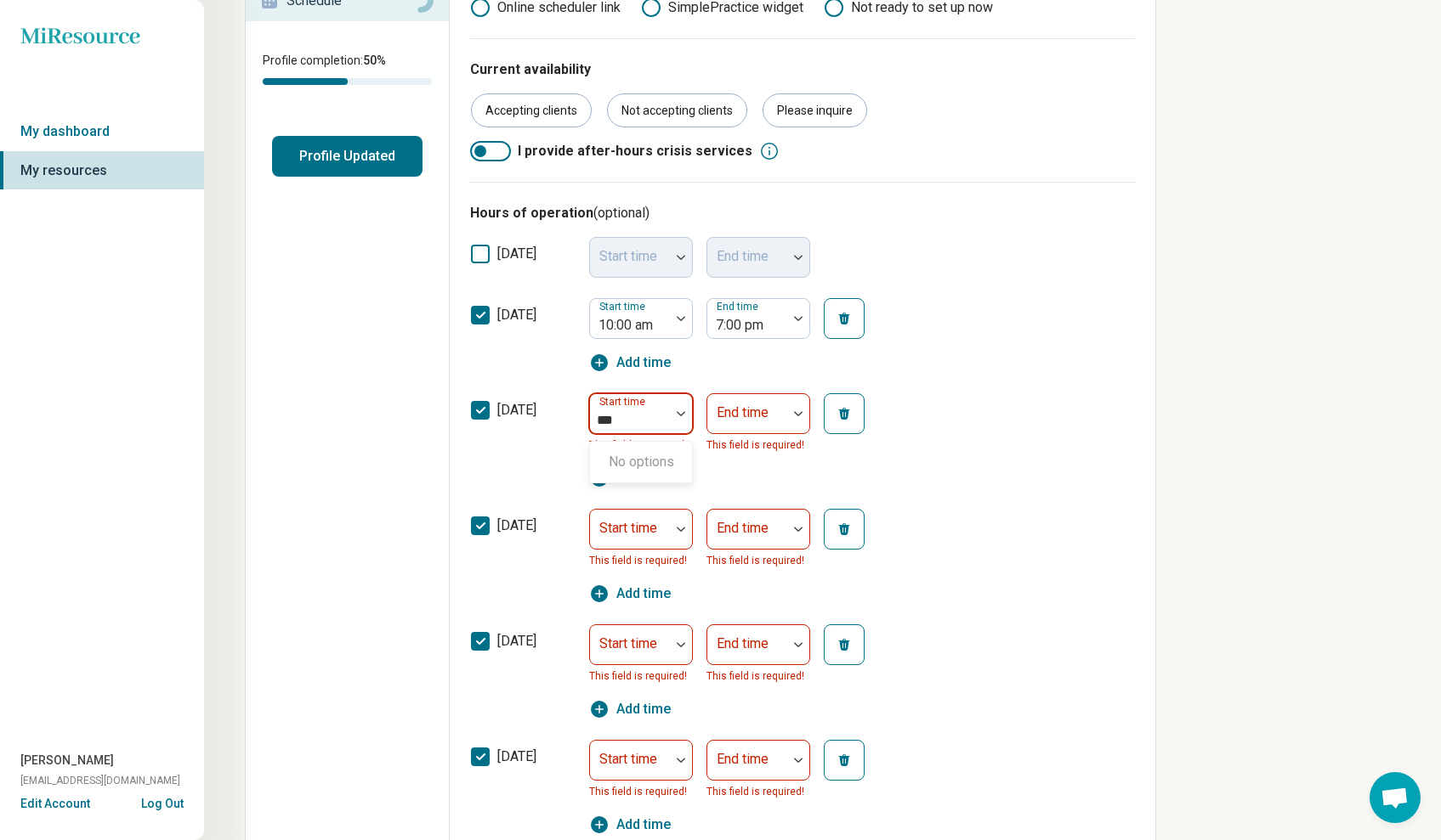
type input "**"
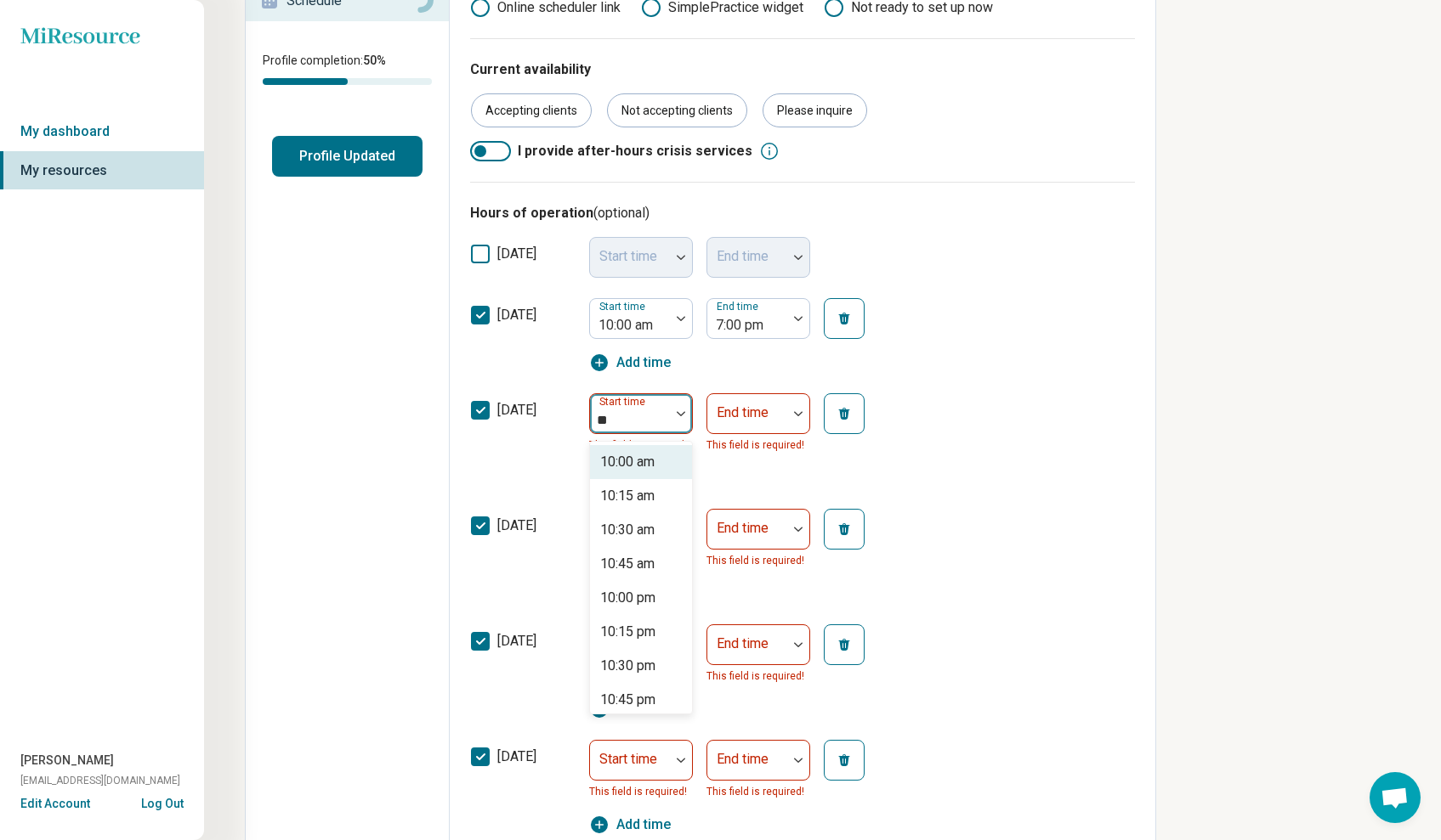
click at [629, 457] on div "10:00 am" at bounding box center [627, 461] width 54 height 20
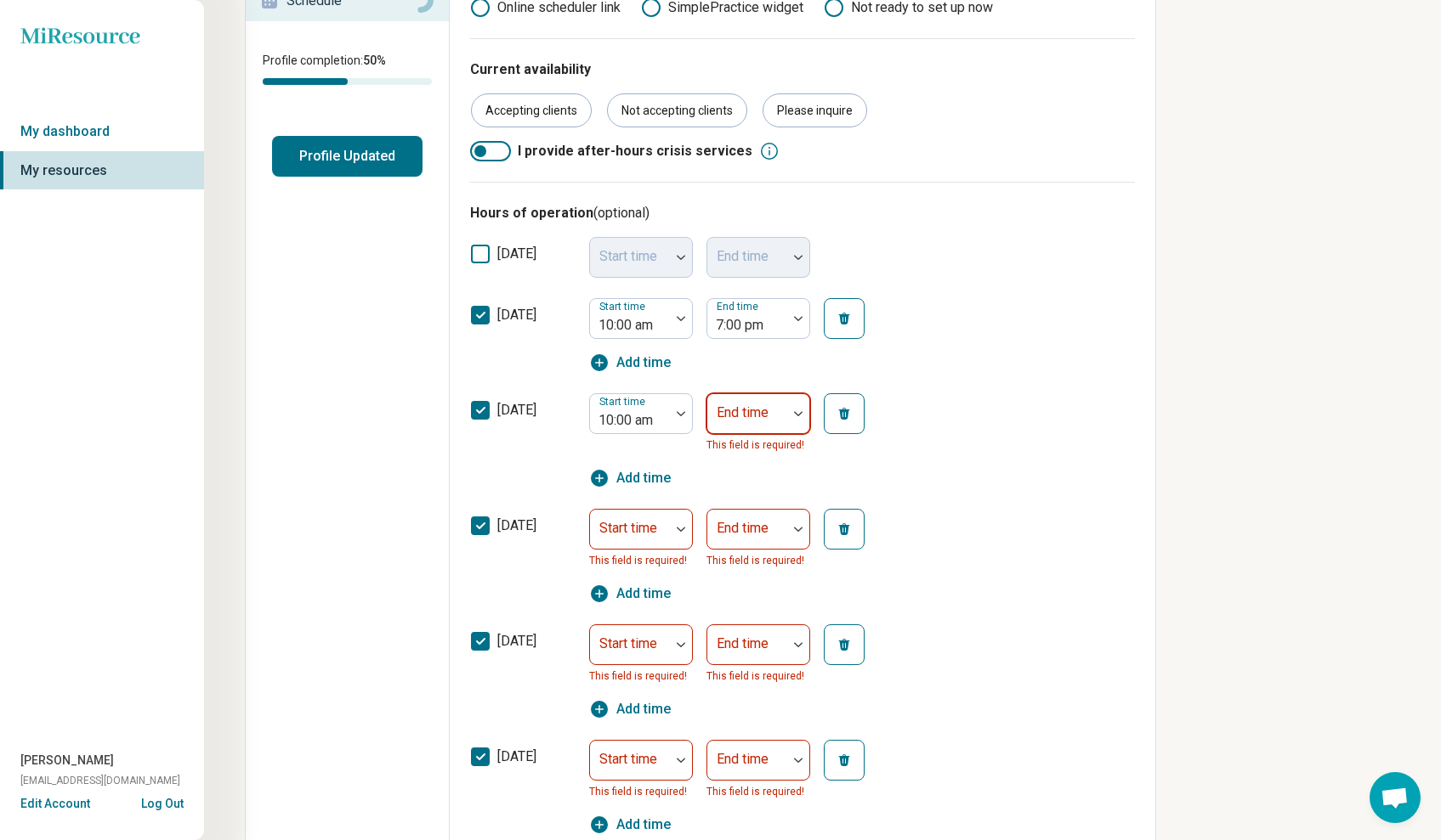
click at [747, 418] on div "End time" at bounding box center [758, 414] width 104 height 41
type input "*"
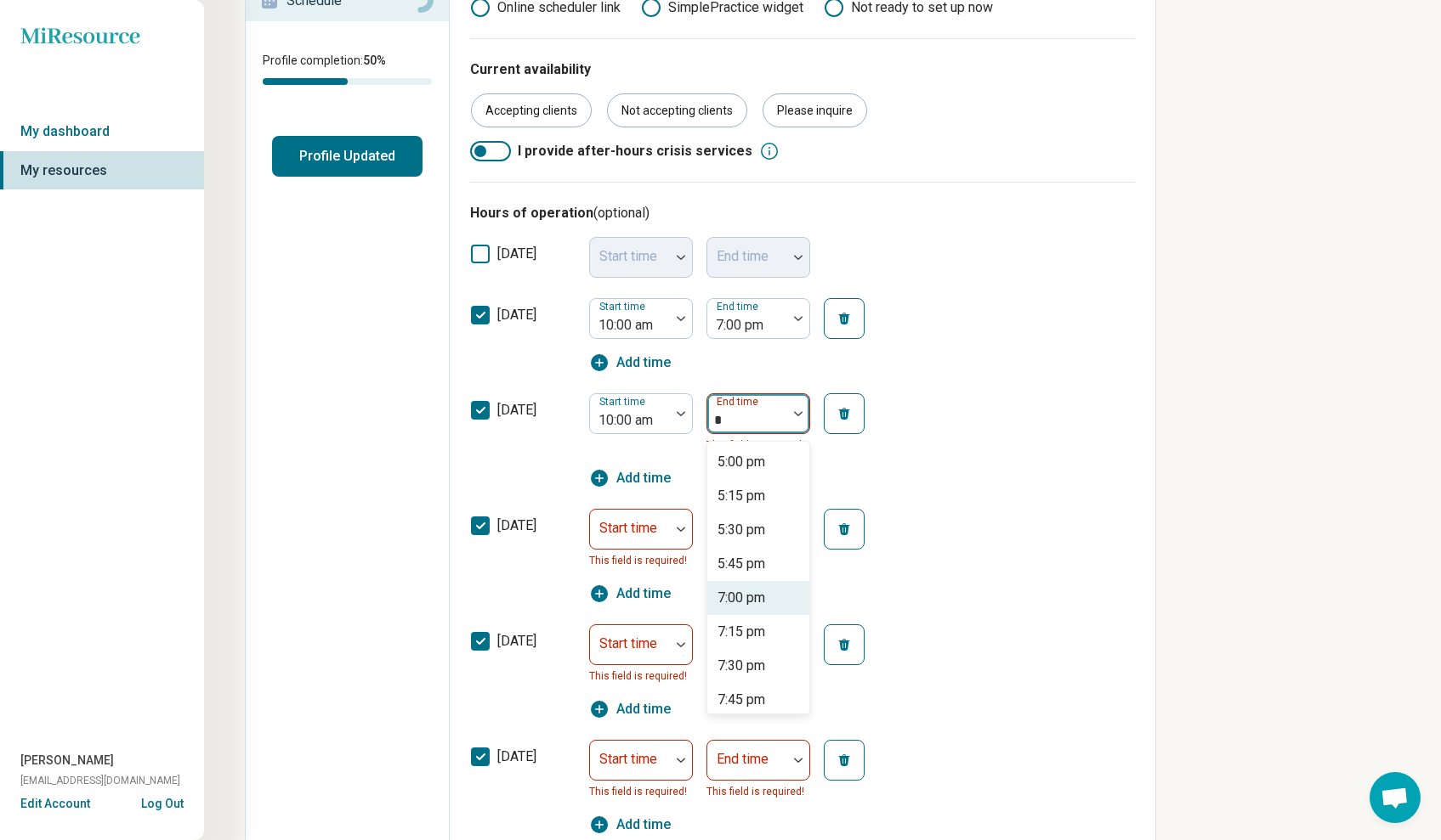
click at [751, 599] on div "7:00 pm" at bounding box center [741, 598] width 48 height 20
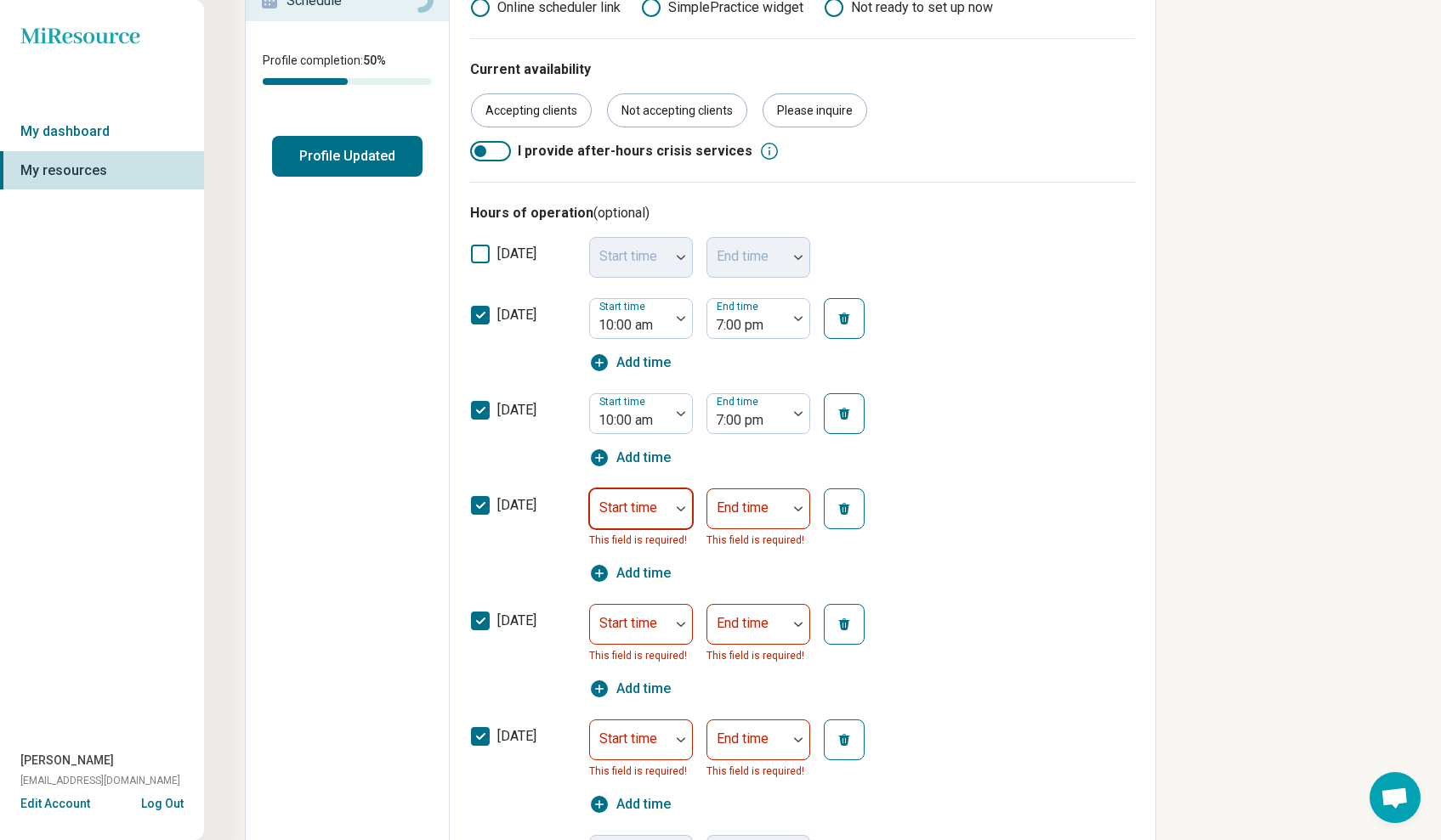
click at [634, 520] on div at bounding box center [630, 515] width 67 height 24
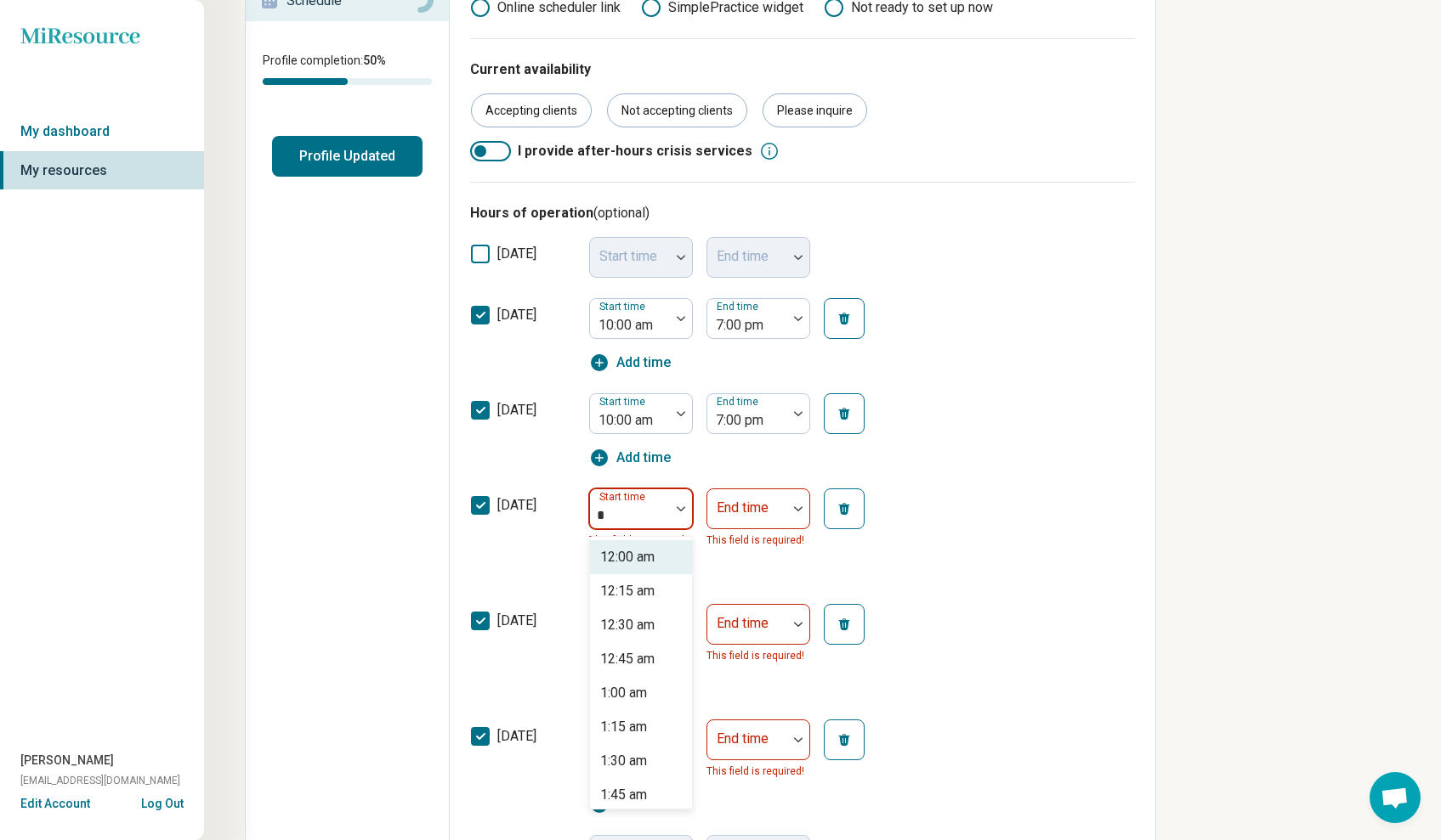
type input "**"
click at [633, 557] on div "10:00 am" at bounding box center [627, 557] width 54 height 20
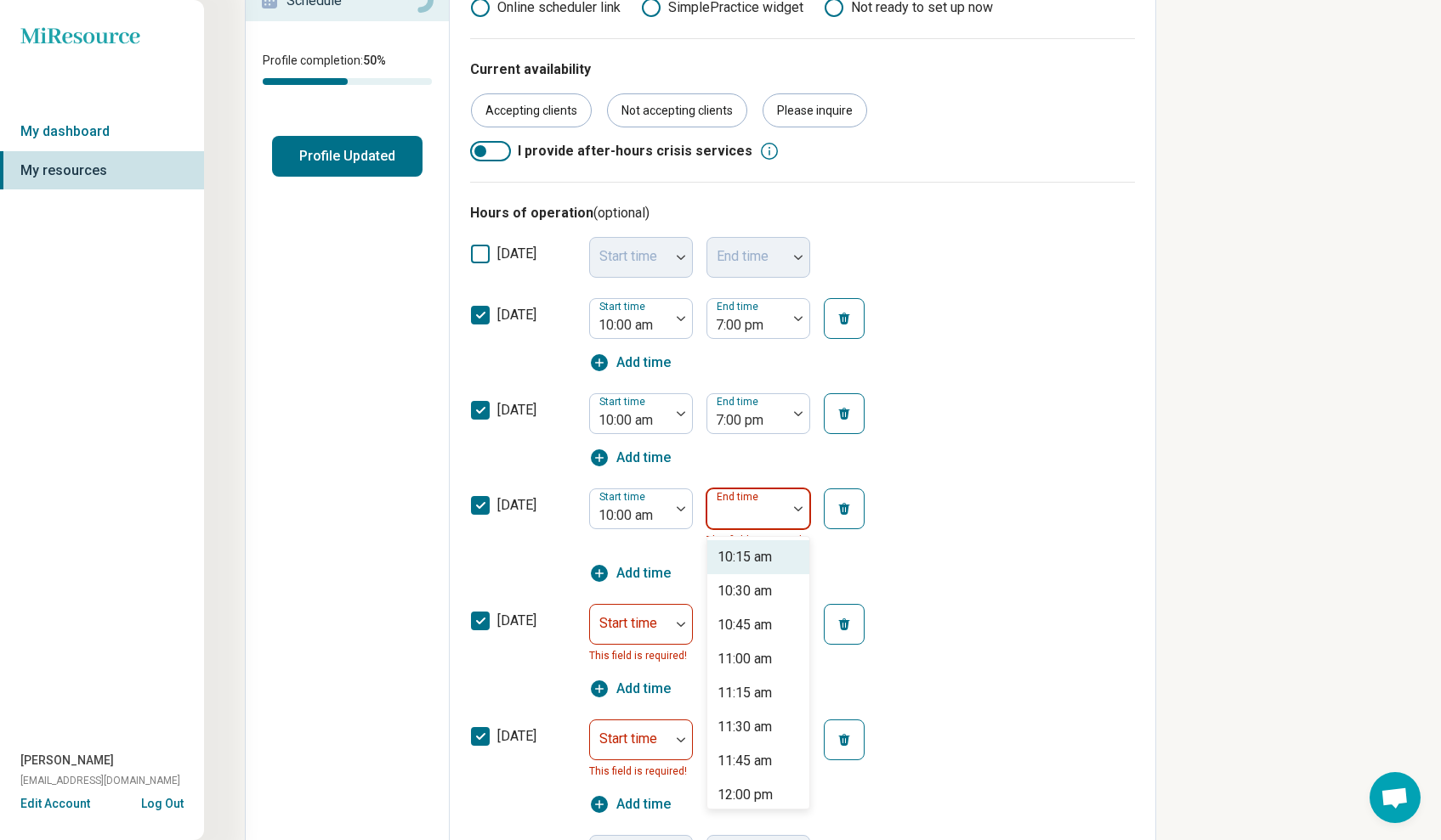
click at [765, 524] on div at bounding box center [748, 515] width 67 height 24
type input "*"
click at [770, 699] on div "7:00 pm" at bounding box center [758, 693] width 102 height 34
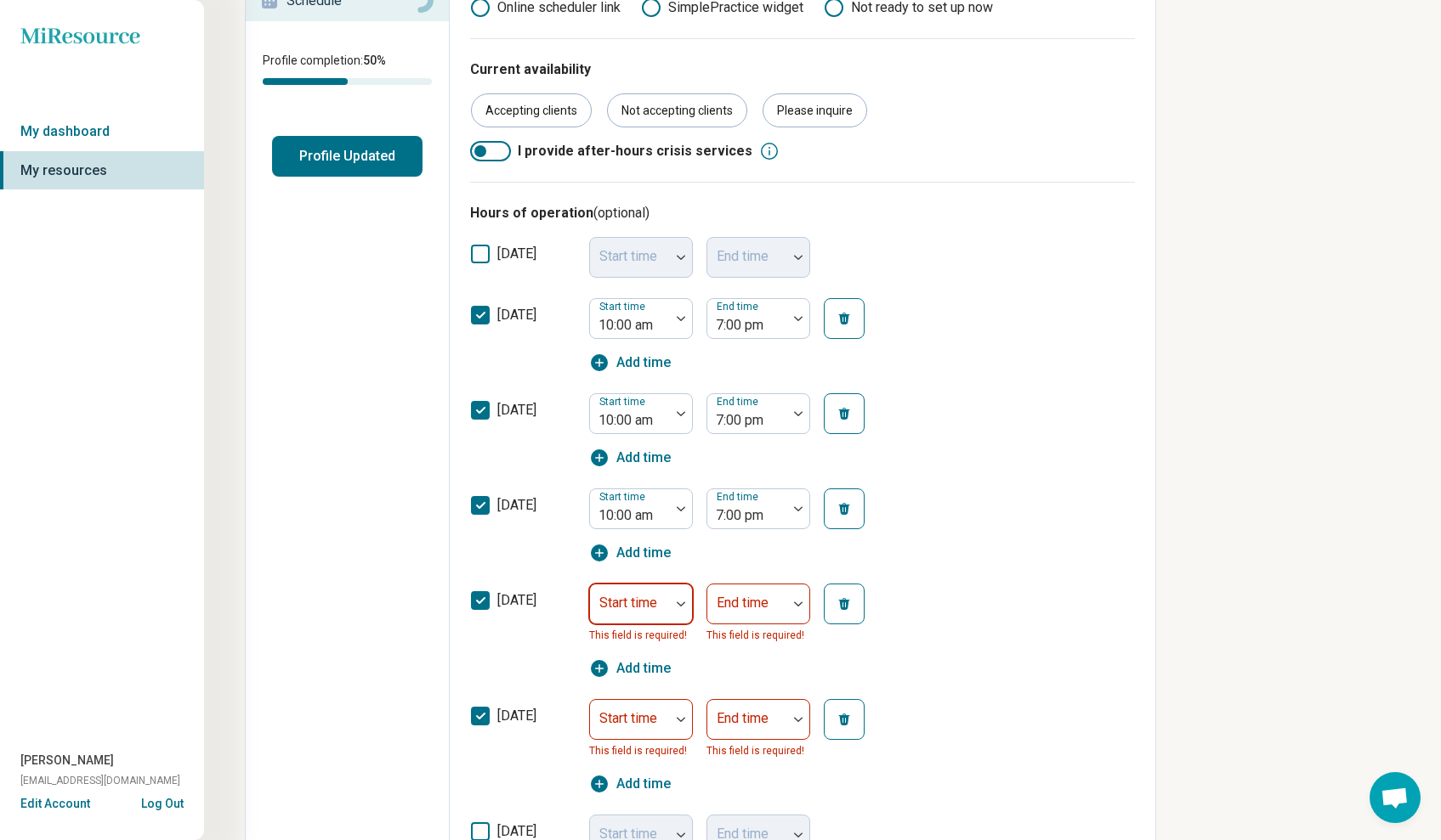
click at [631, 616] on div at bounding box center [630, 610] width 67 height 24
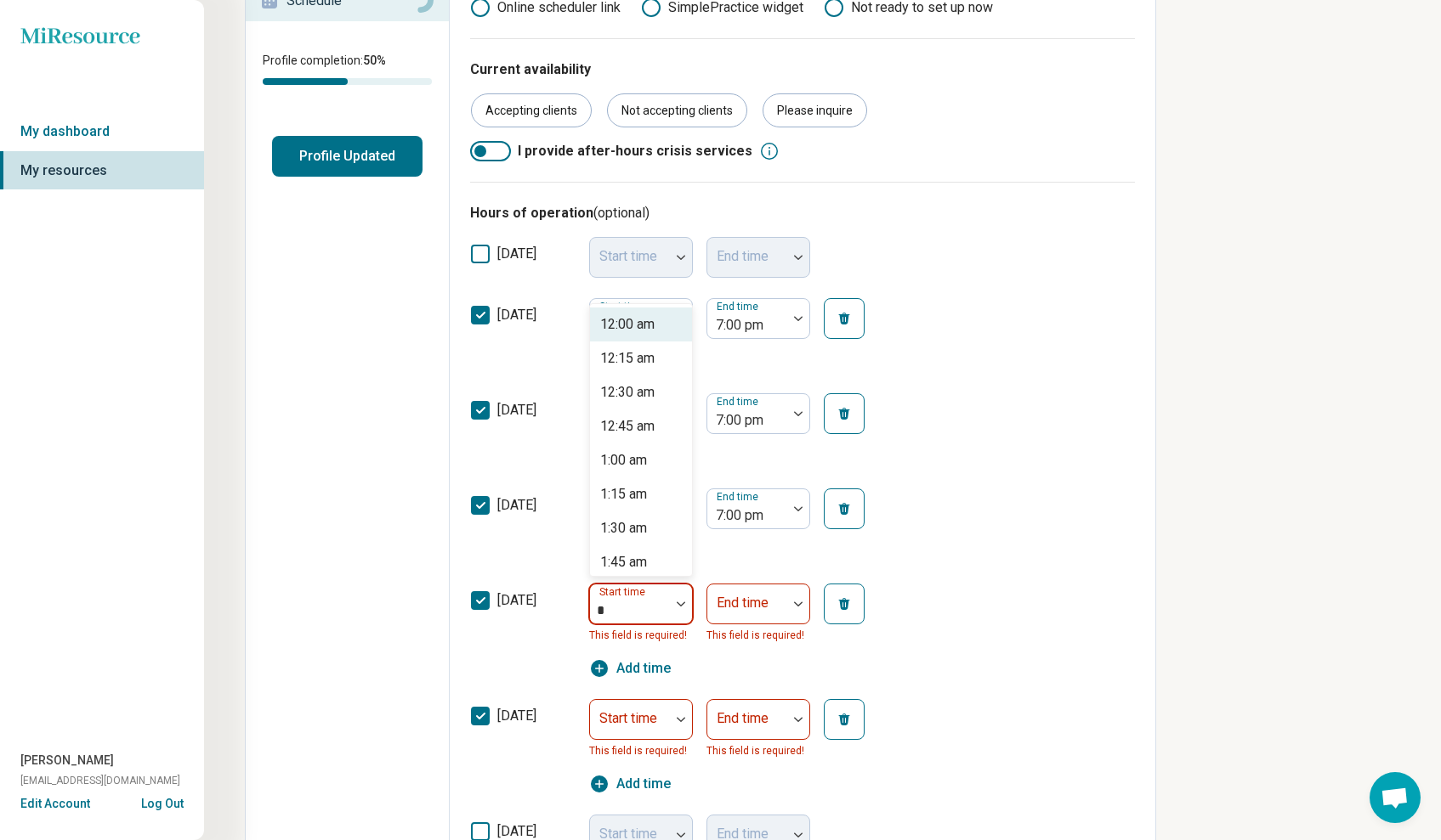
type input "**"
click at [647, 323] on div "10:00 am" at bounding box center [627, 324] width 54 height 20
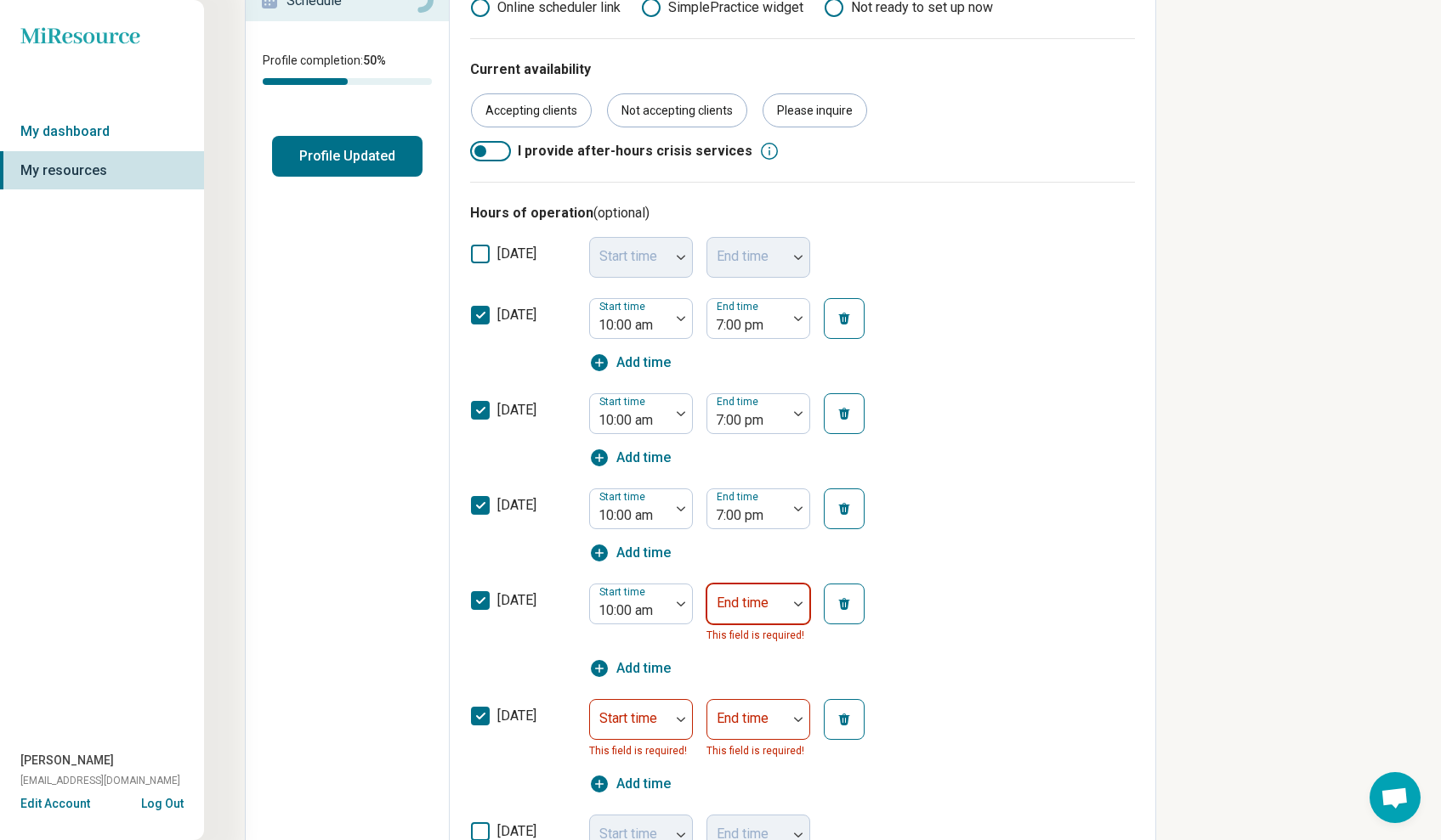
click at [735, 597] on div "End time This field is required!" at bounding box center [758, 614] width 104 height 61
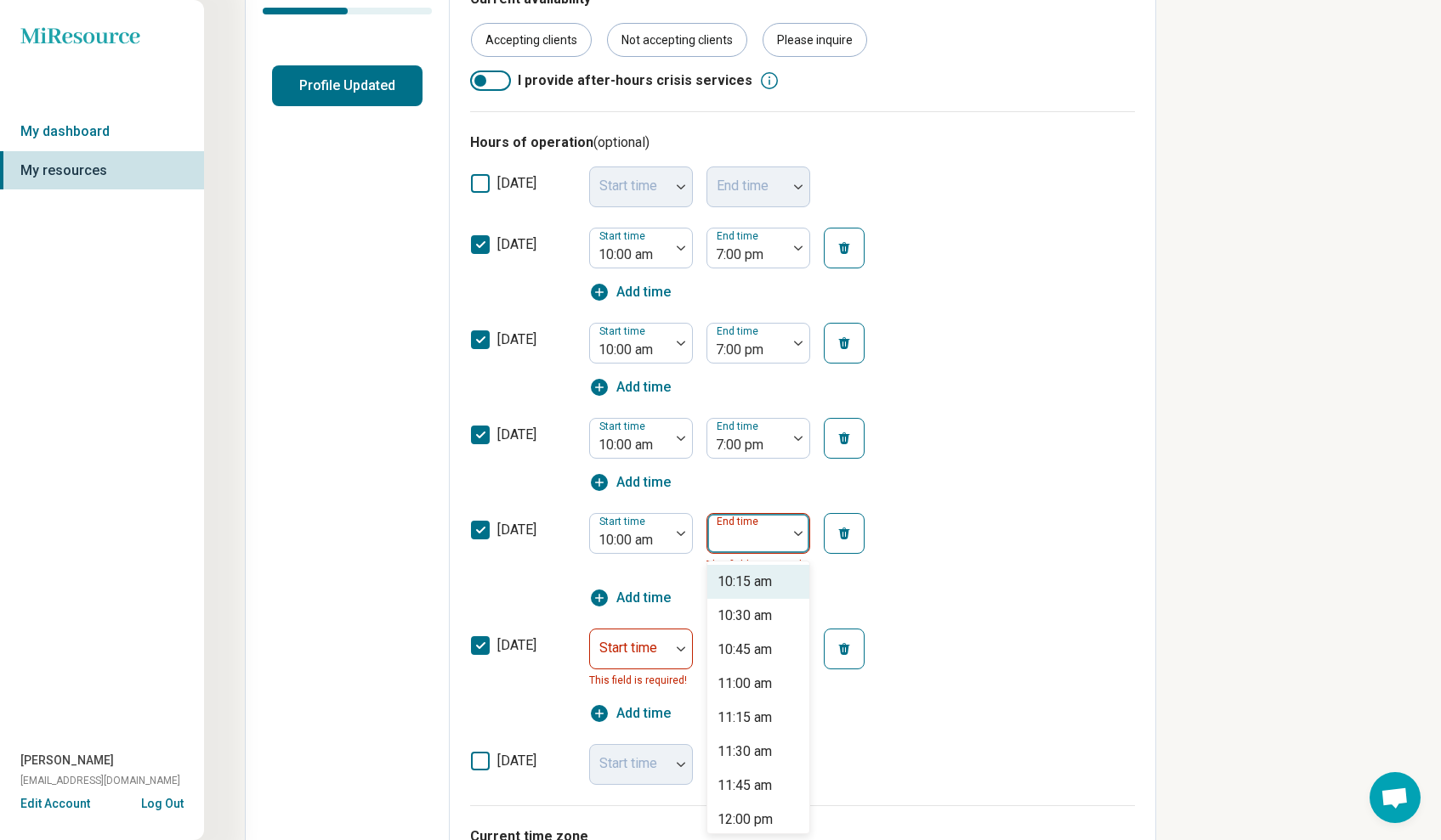
scroll to position [398, 0]
type input "*"
click at [746, 724] on div "7:00 pm" at bounding box center [741, 717] width 48 height 20
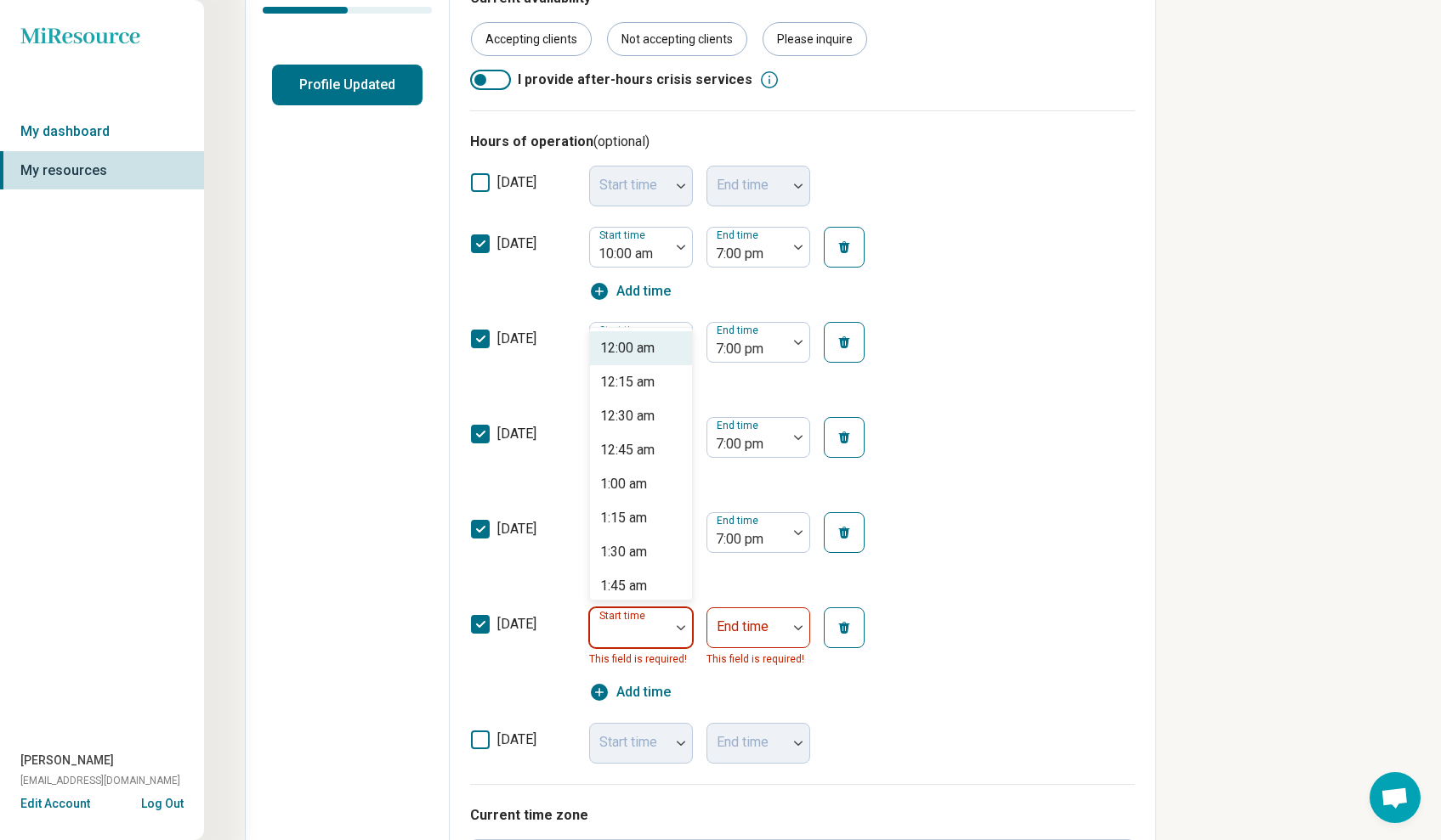
click at [646, 637] on div at bounding box center [630, 634] width 67 height 24
type input "**"
click at [641, 354] on div "10:00 am" at bounding box center [627, 348] width 54 height 20
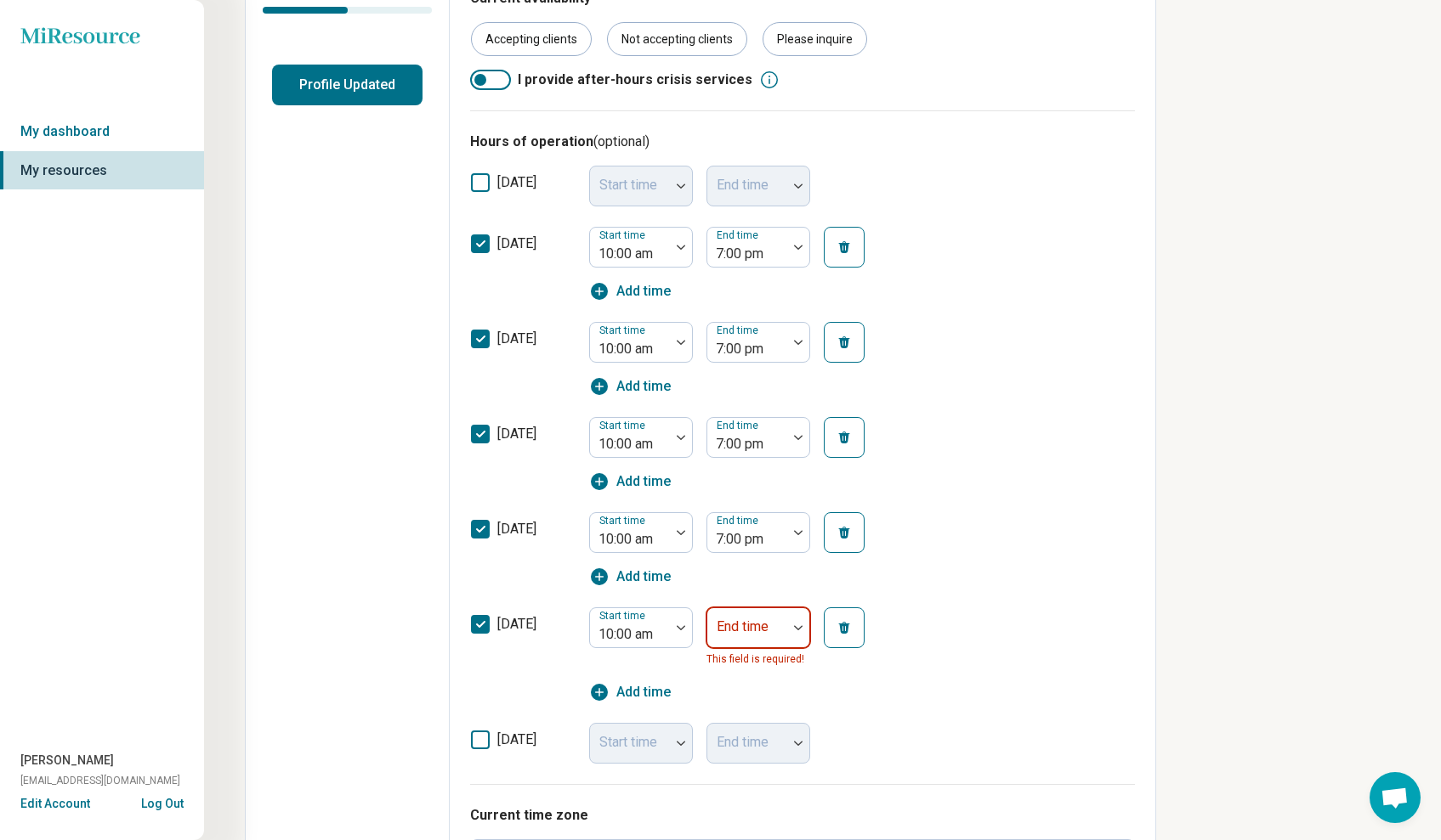
click at [762, 635] on div "Start time 10:00 am End time This field is required! Add time" at bounding box center [742, 655] width 306 height 95
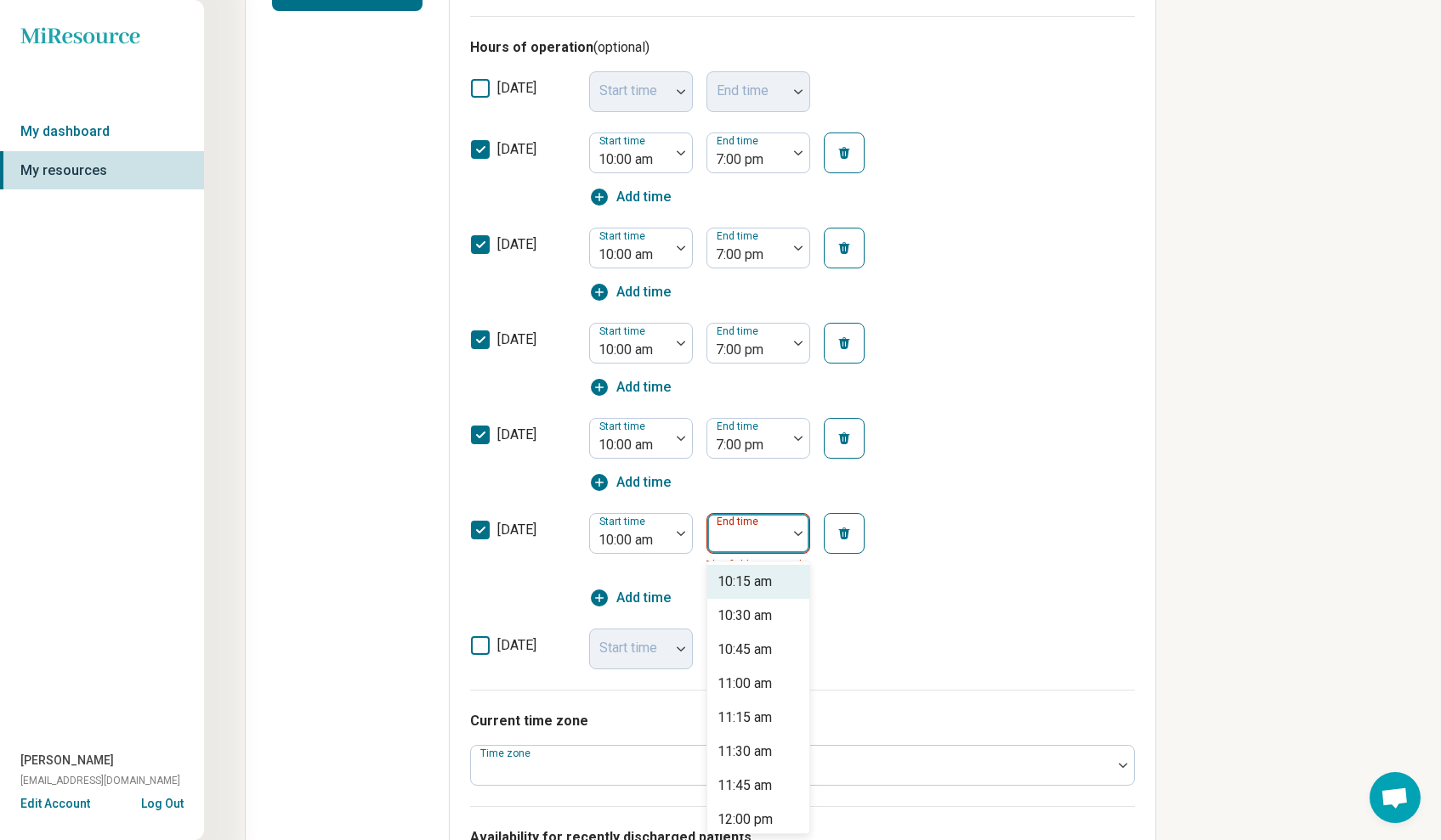
scroll to position [493, 0]
type input "*"
click at [757, 714] on div "7:00 pm" at bounding box center [741, 717] width 48 height 20
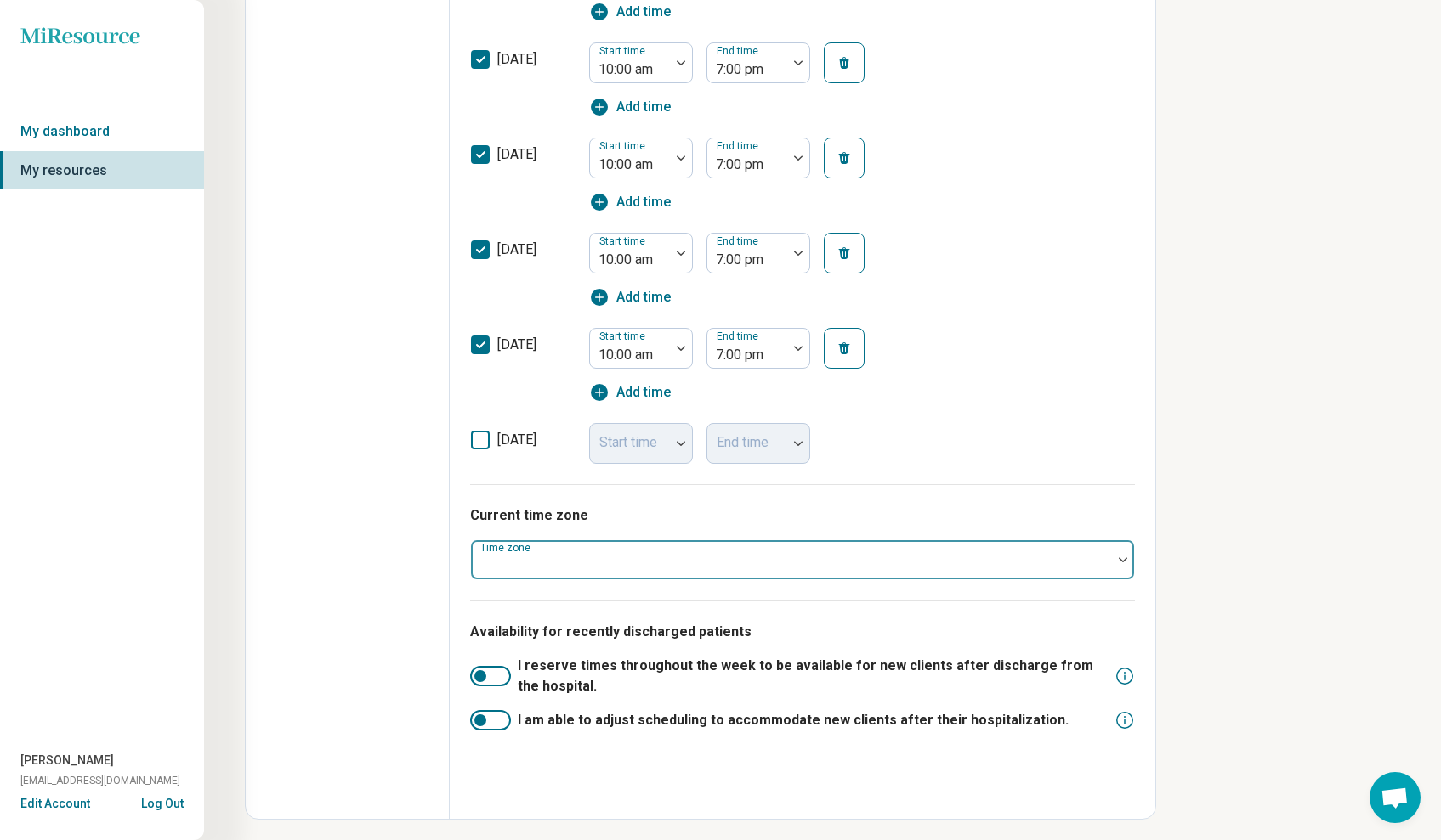
scroll to position [684, 0]
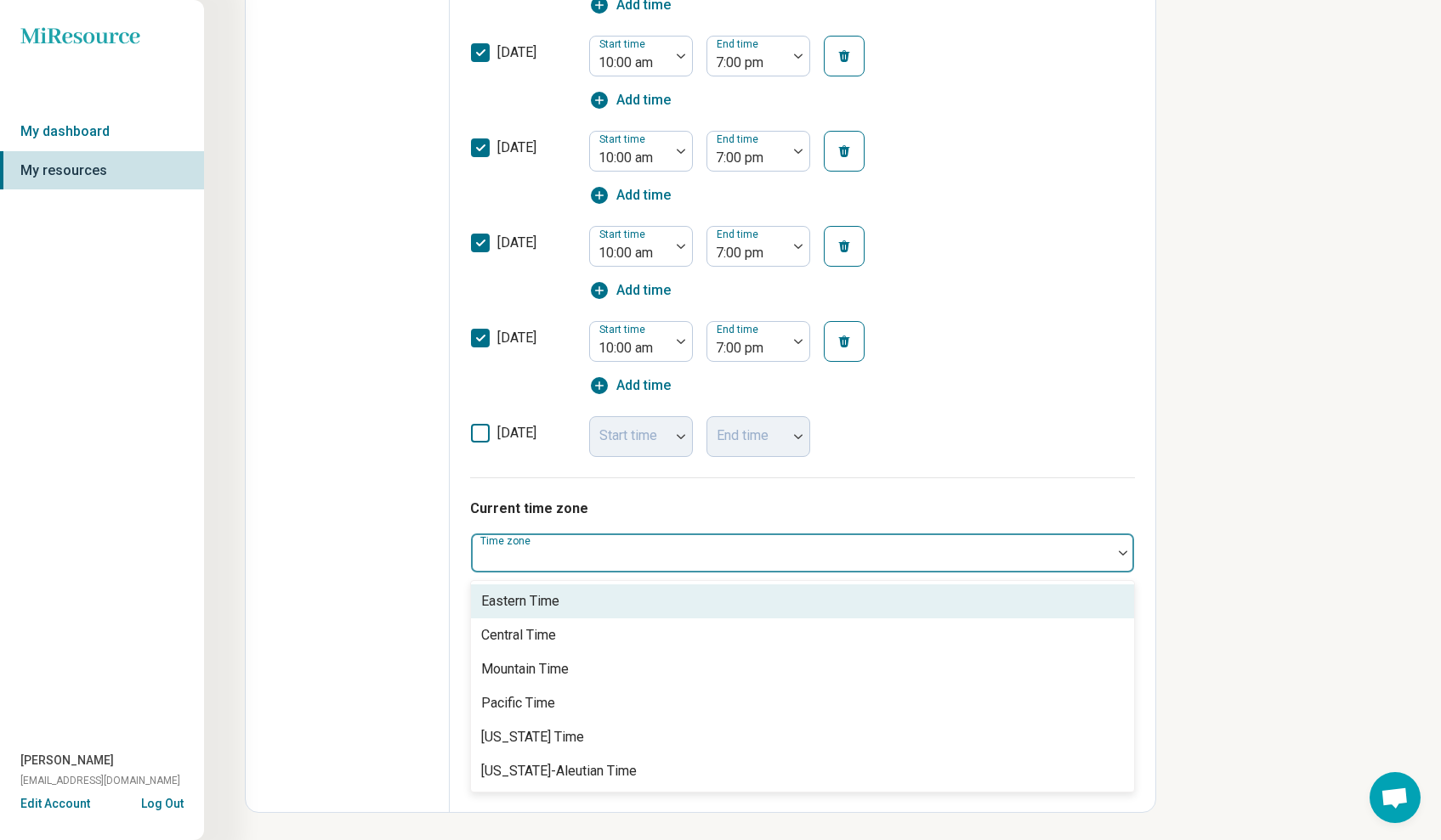
click at [994, 564] on div at bounding box center [792, 560] width 628 height 24
click at [1093, 475] on div "Hours of operation (optional) [DATE] Start time End time [DATE] Start time 10:0…" at bounding box center [802, 151] width 665 height 653
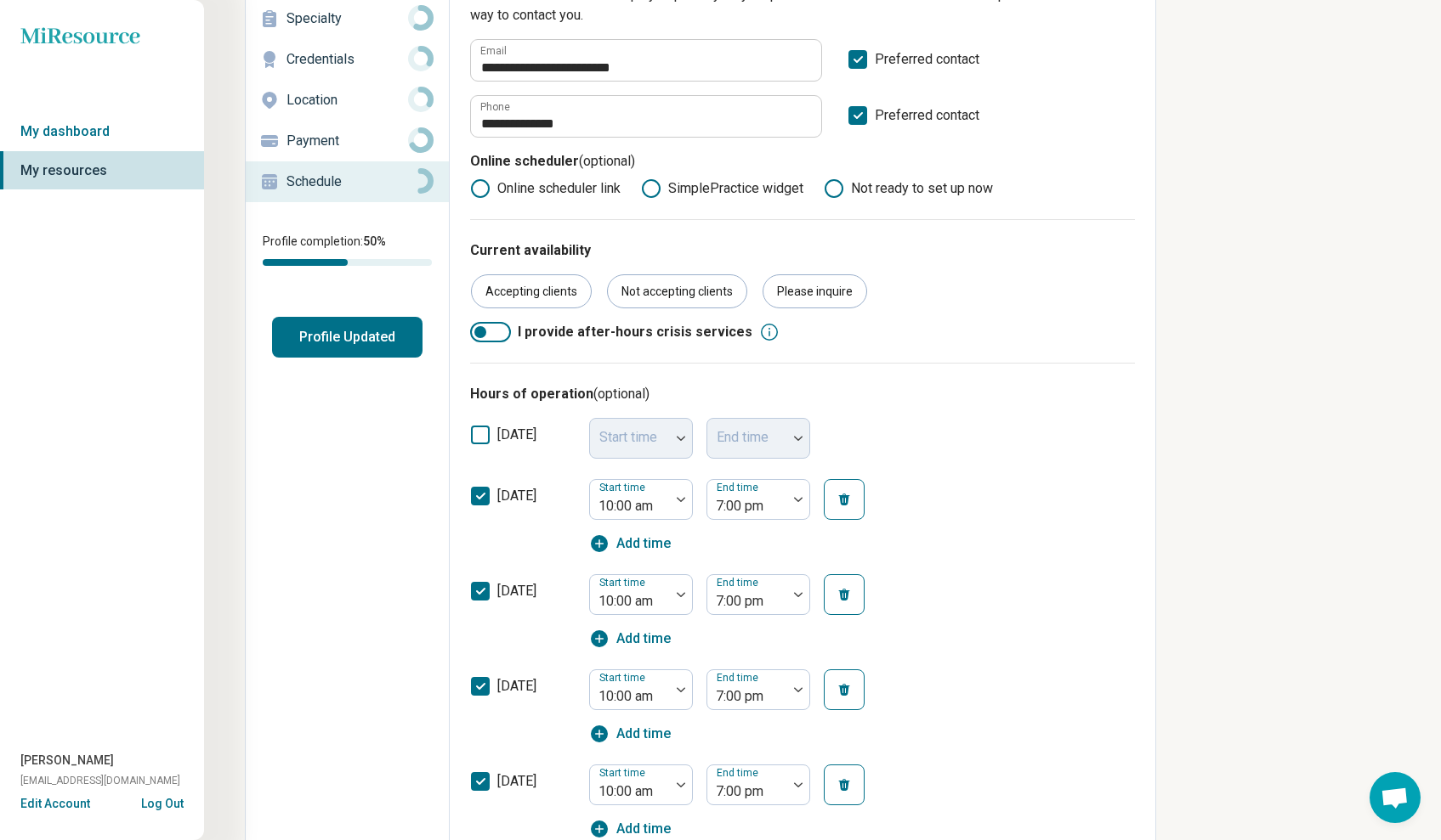
scroll to position [0, 0]
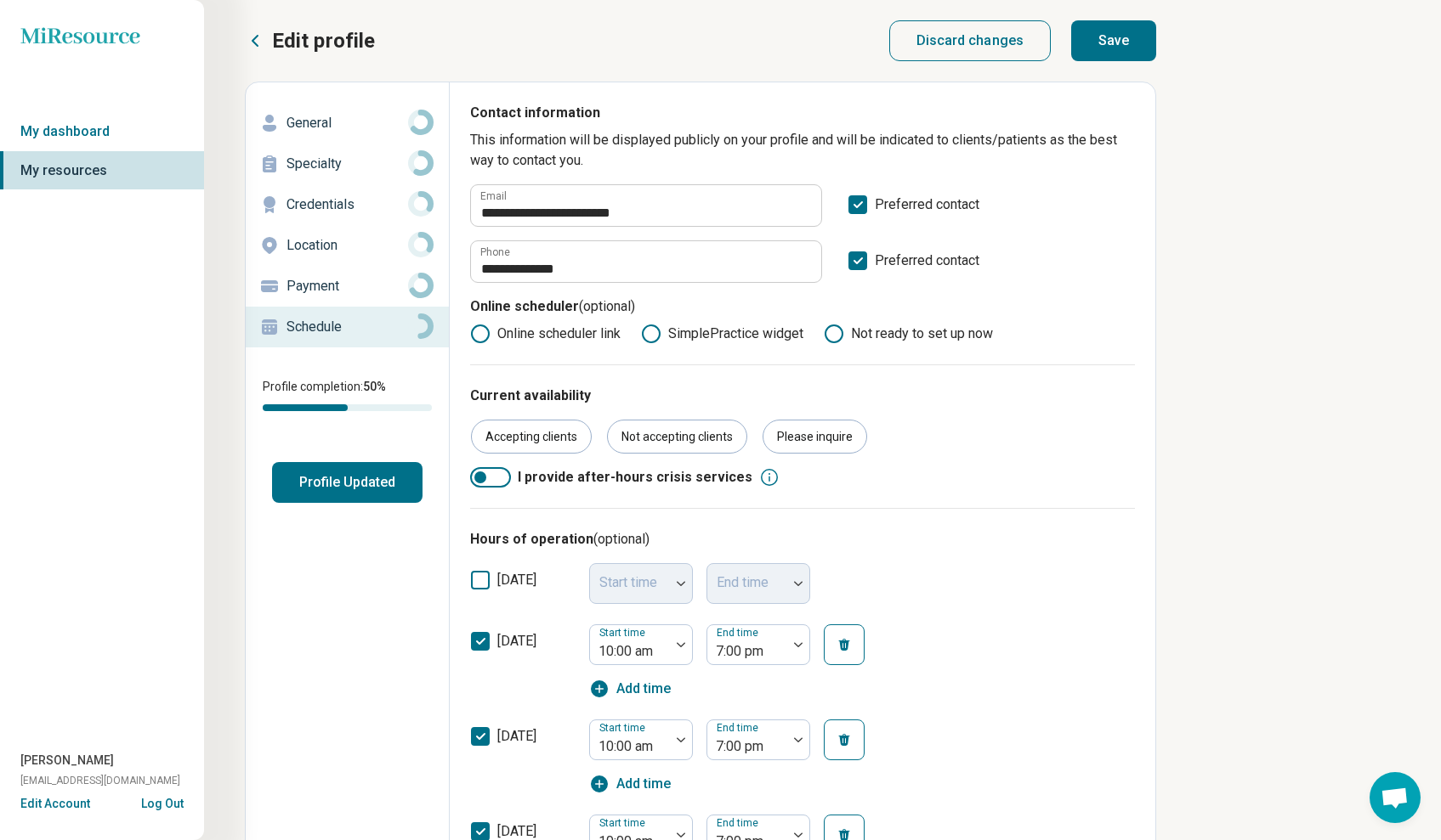
click at [1121, 40] on button "Save" at bounding box center [1113, 40] width 85 height 41
click at [323, 486] on button "Profile Updated" at bounding box center [347, 482] width 151 height 41
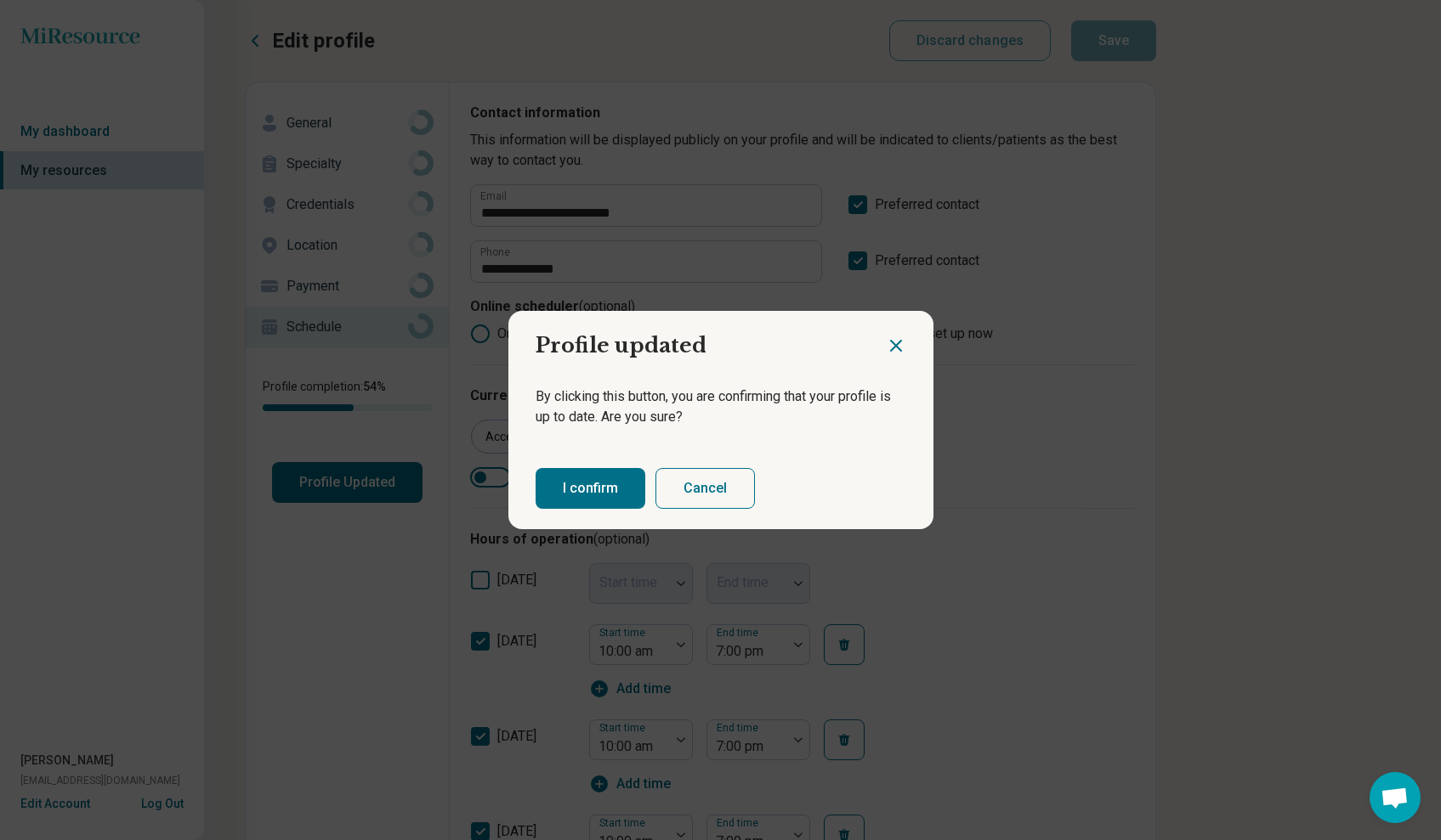
click at [580, 487] on button "I confirm" at bounding box center [589, 488] width 110 height 41
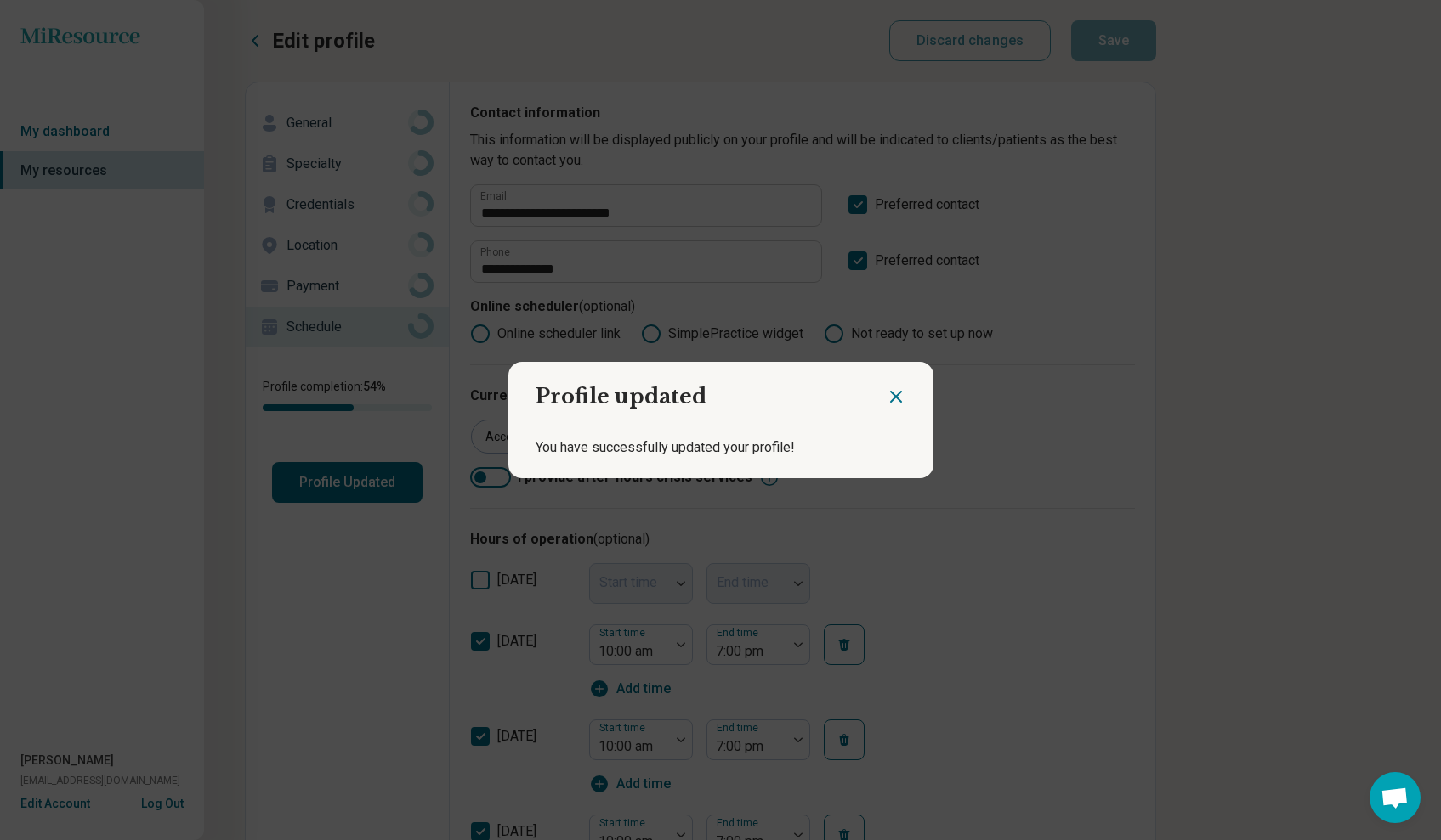
click at [893, 399] on icon "Close dialog" at bounding box center [895, 397] width 10 height 10
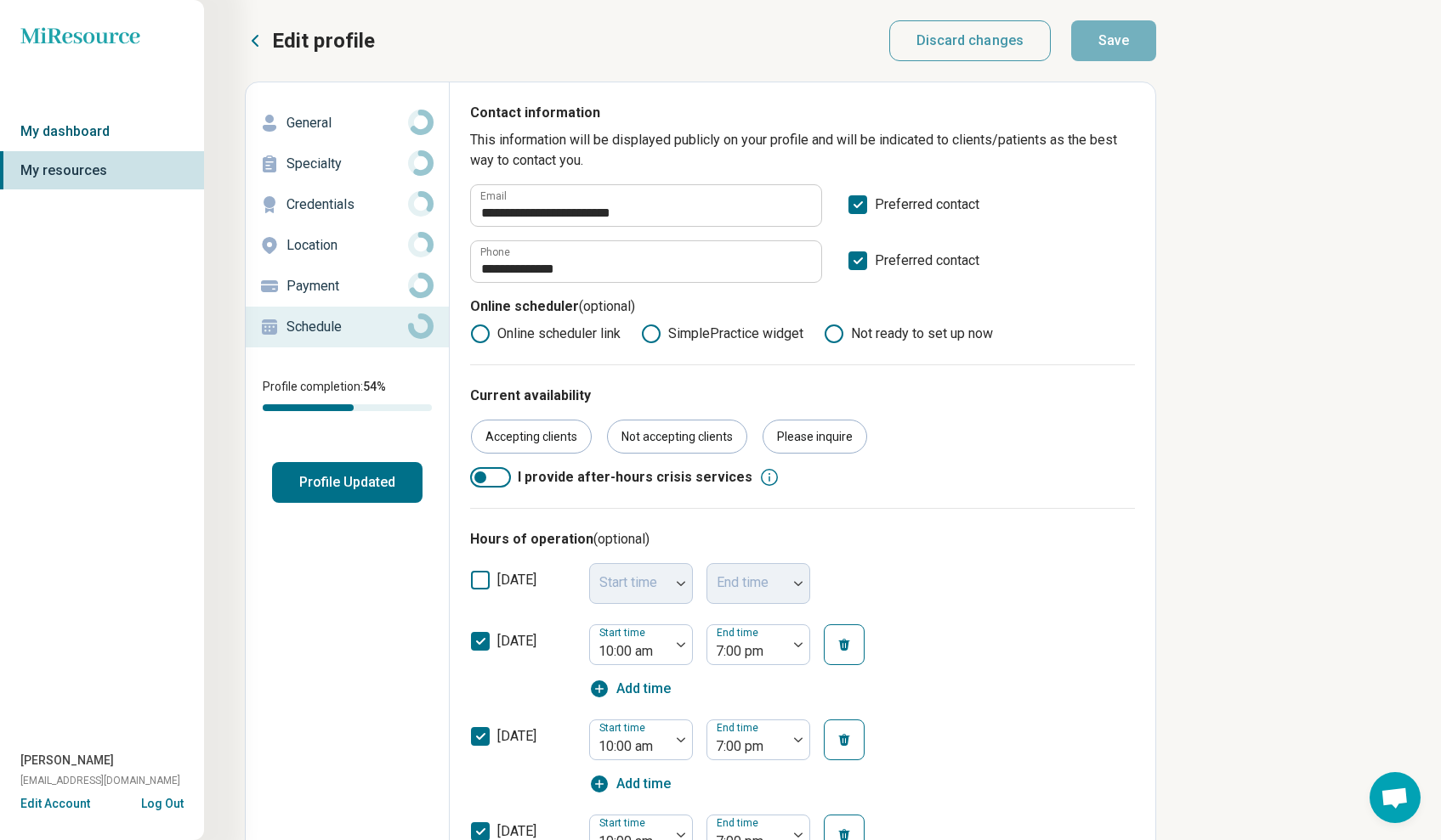
click at [126, 133] on link "My dashboard" at bounding box center [102, 132] width 204 height 39
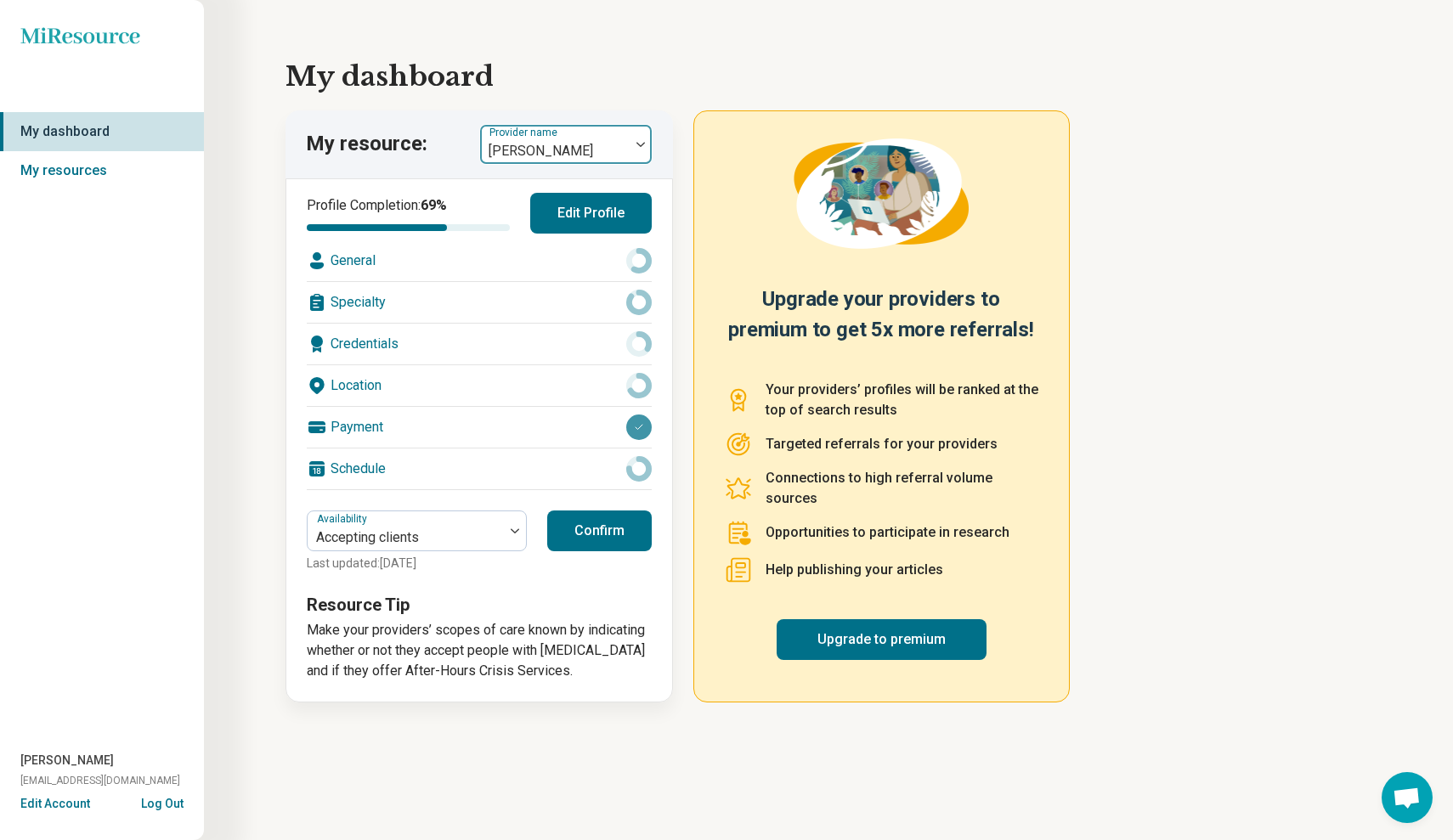
click at [618, 140] on div at bounding box center [555, 151] width 136 height 24
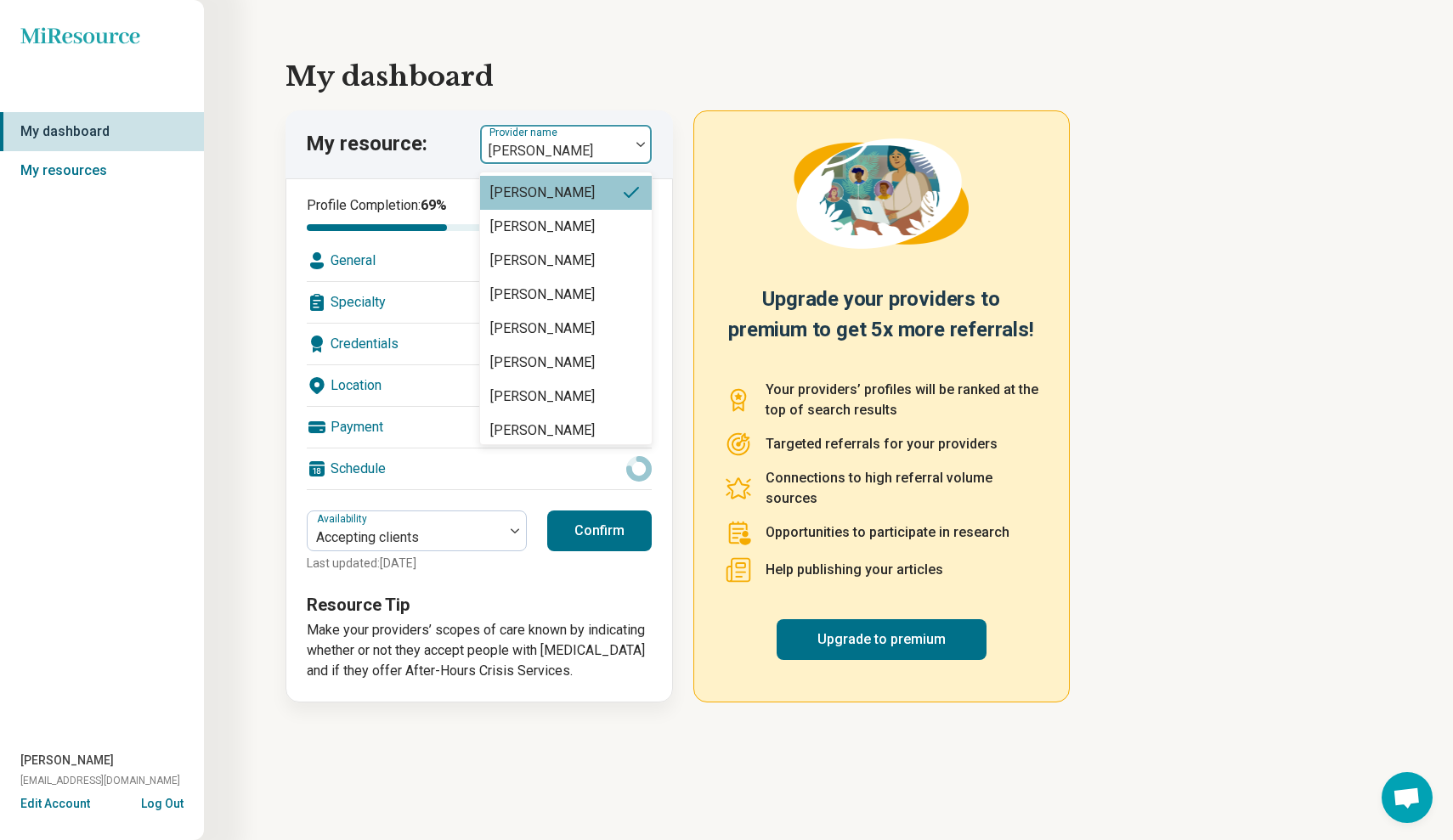
click at [536, 184] on div "[PERSON_NAME]" at bounding box center [542, 193] width 105 height 20
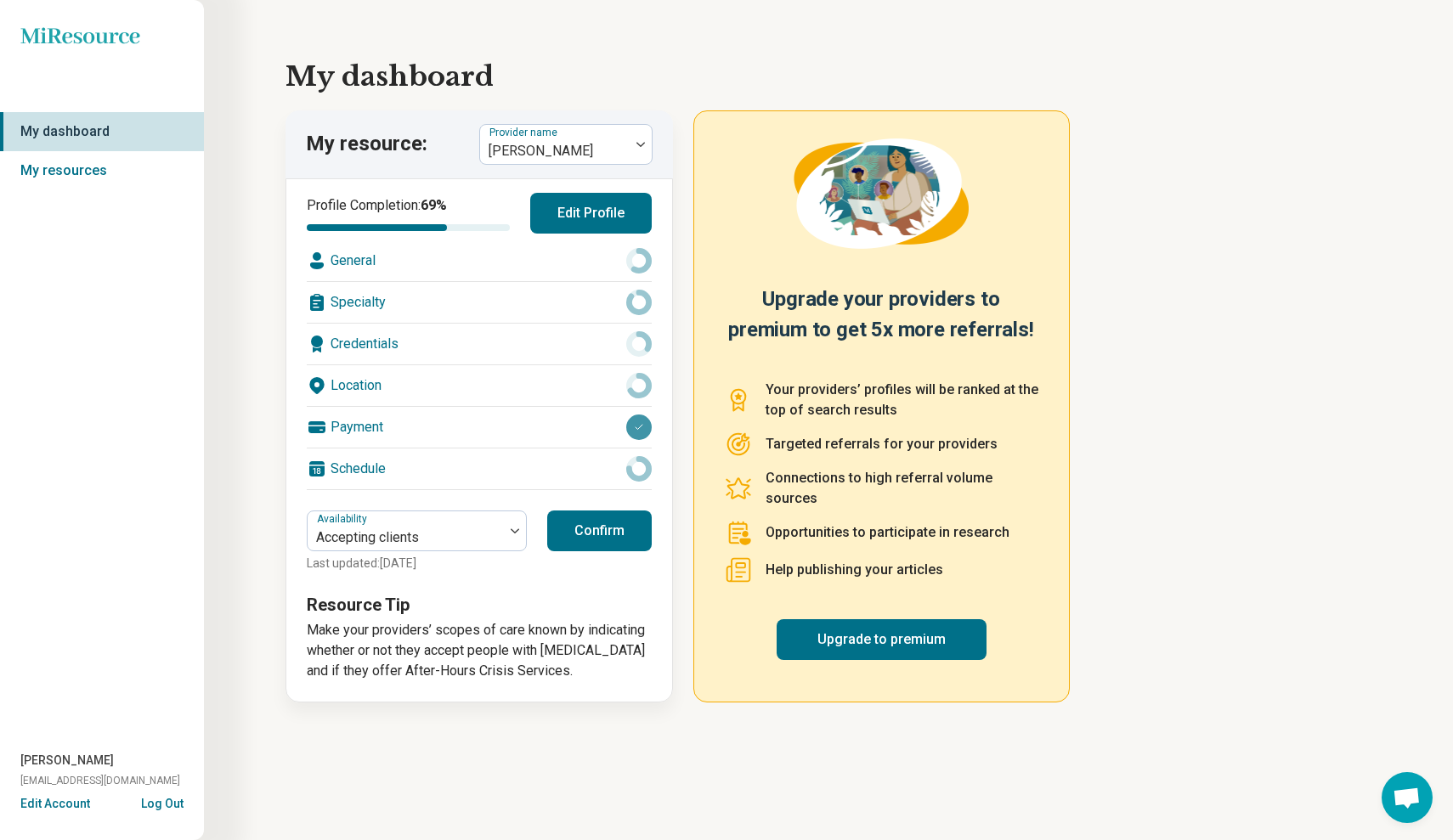
click at [558, 211] on button "Edit Profile" at bounding box center [590, 213] width 121 height 41
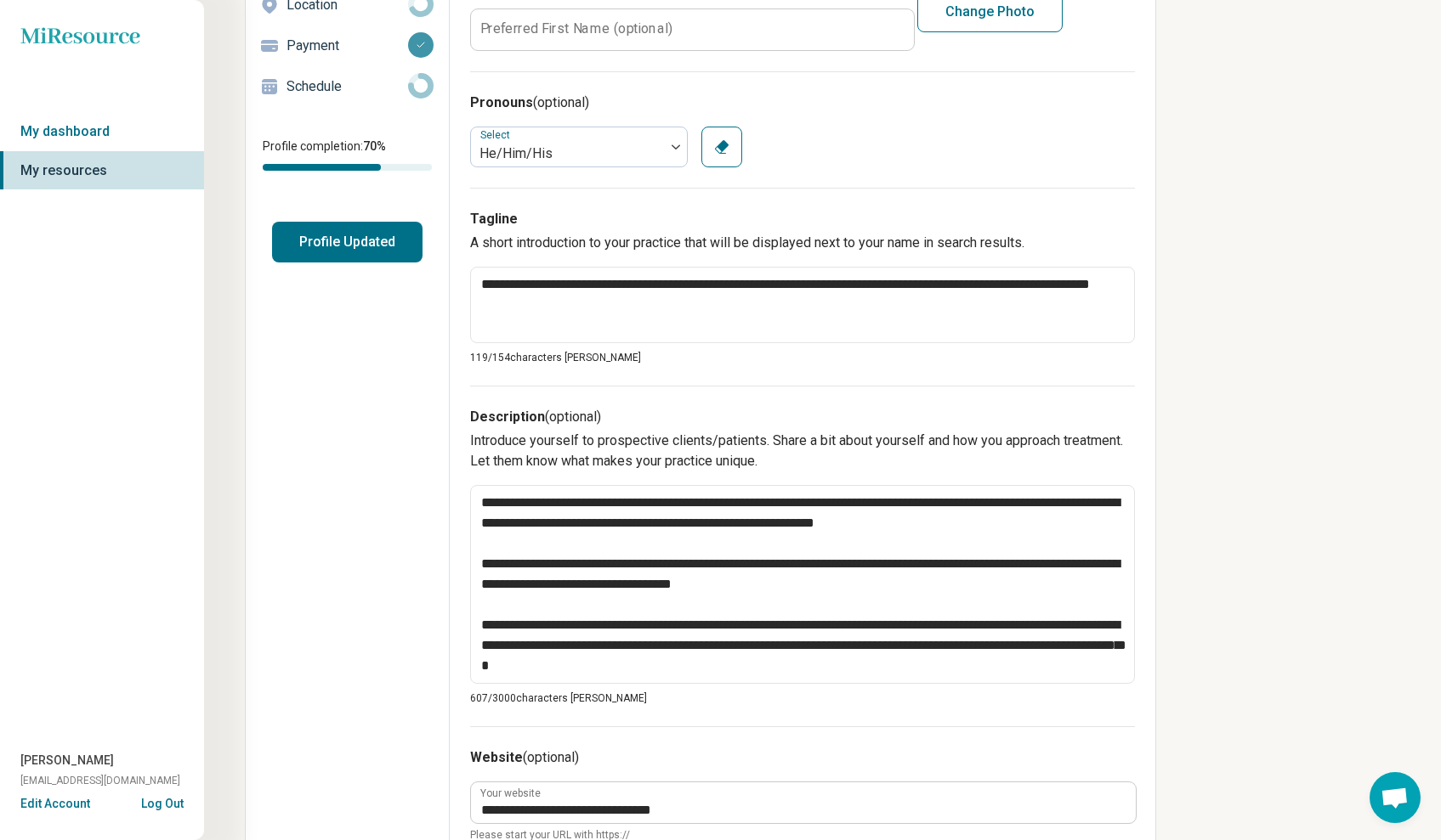
scroll to position [213, 0]
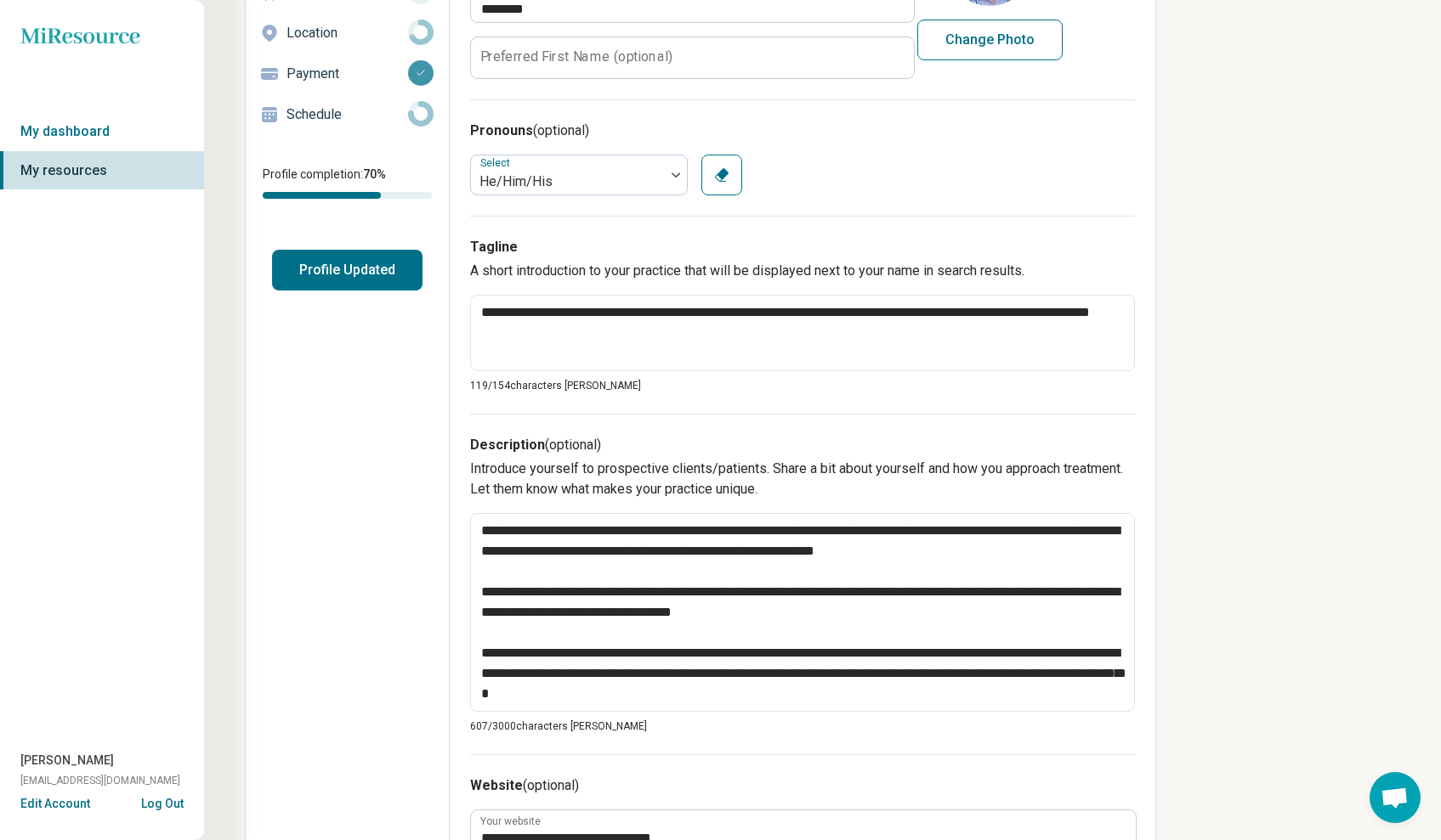
click at [325, 36] on p "Location" at bounding box center [346, 32] width 121 height 20
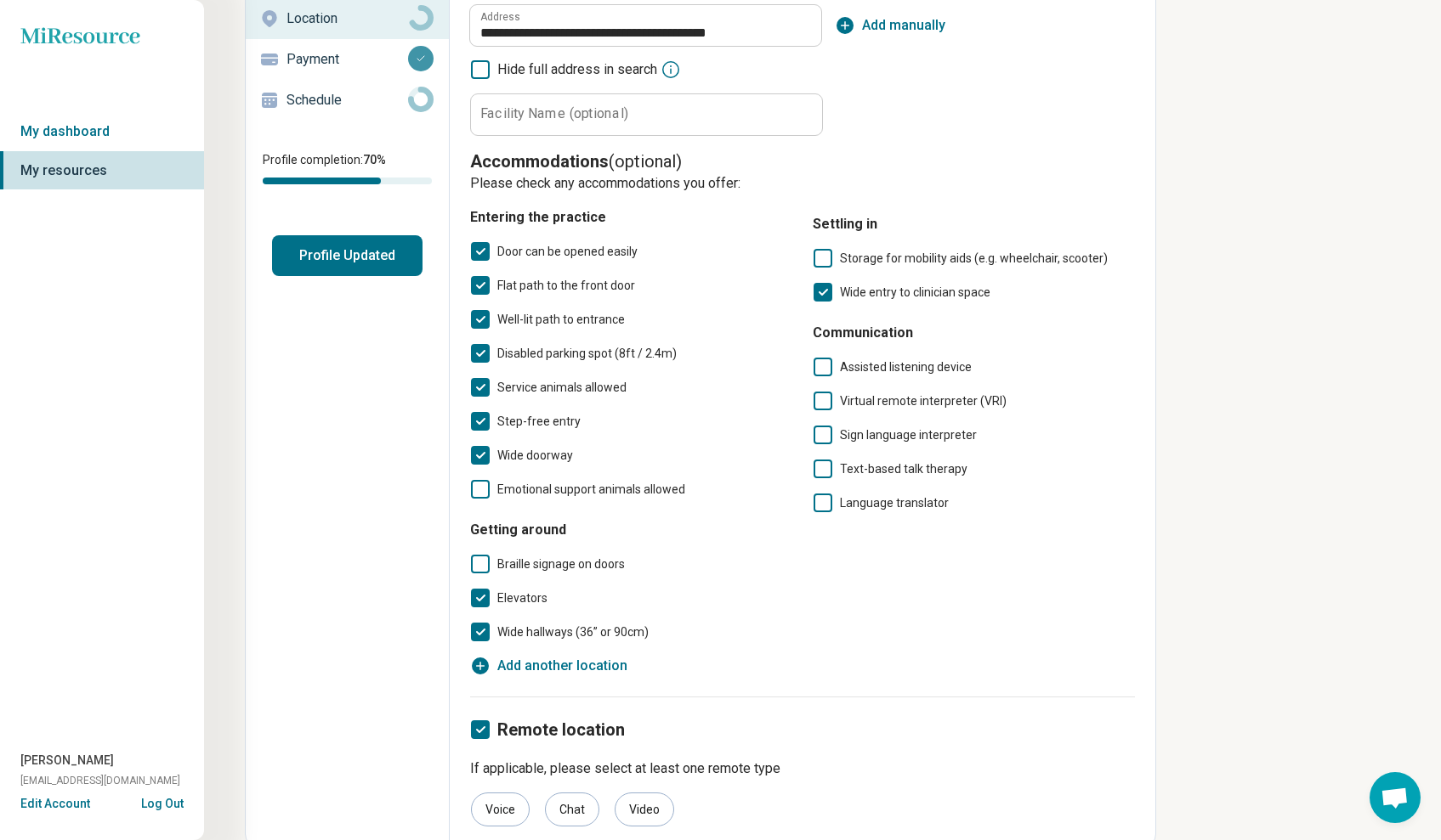
scroll to position [231, 0]
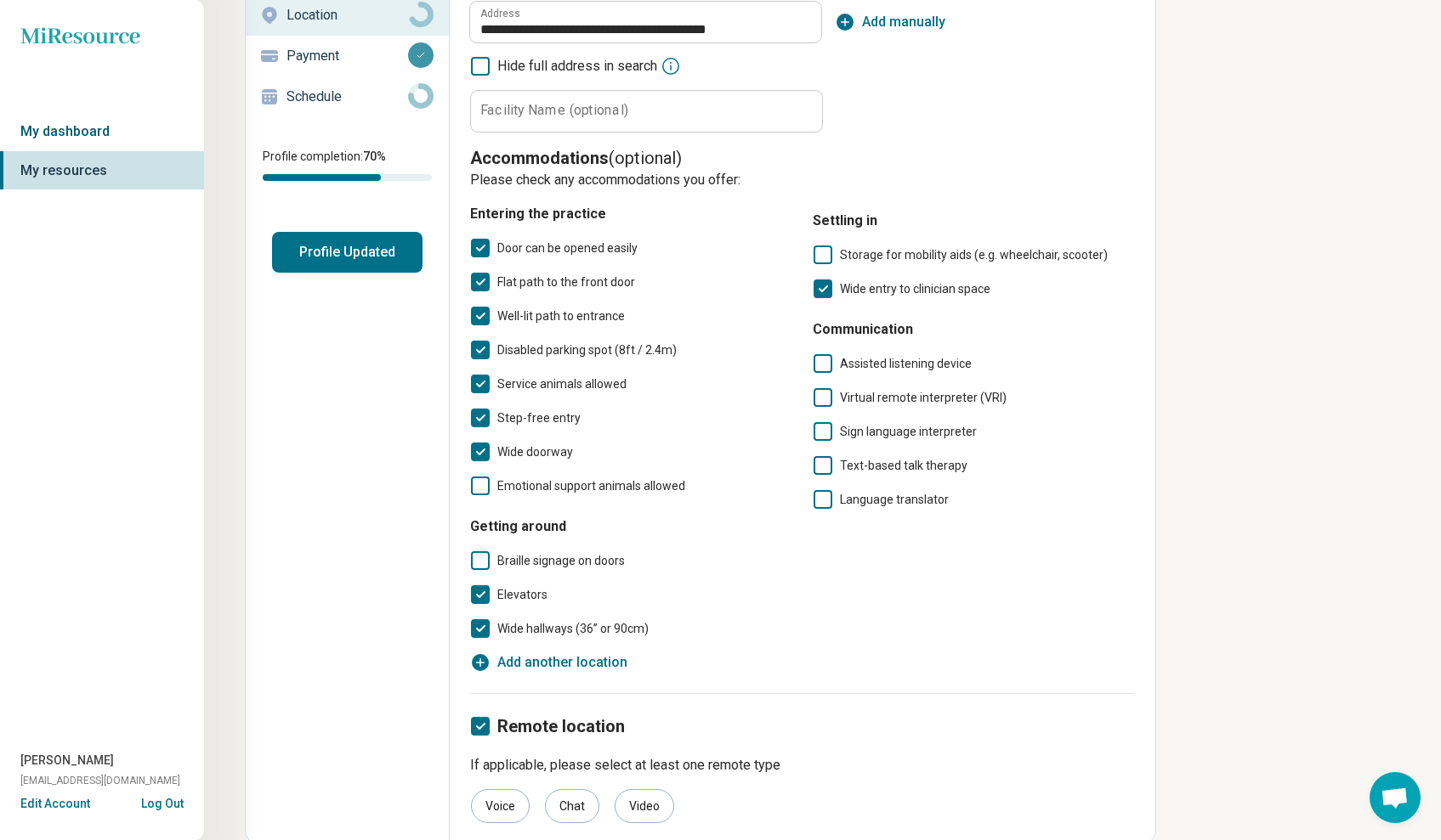
click at [163, 133] on link "My dashboard" at bounding box center [102, 132] width 204 height 39
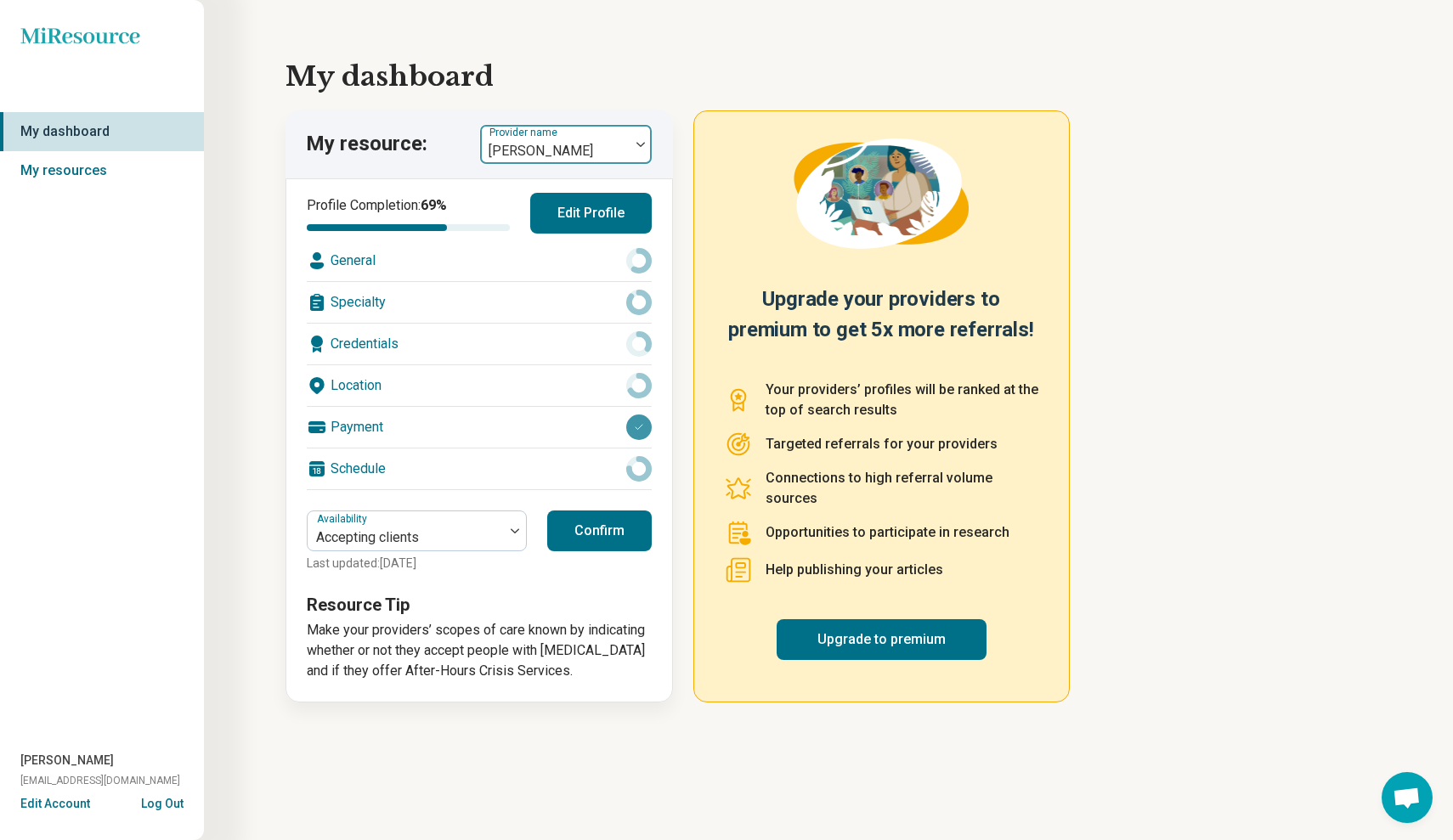
click at [604, 152] on div at bounding box center [555, 151] width 136 height 24
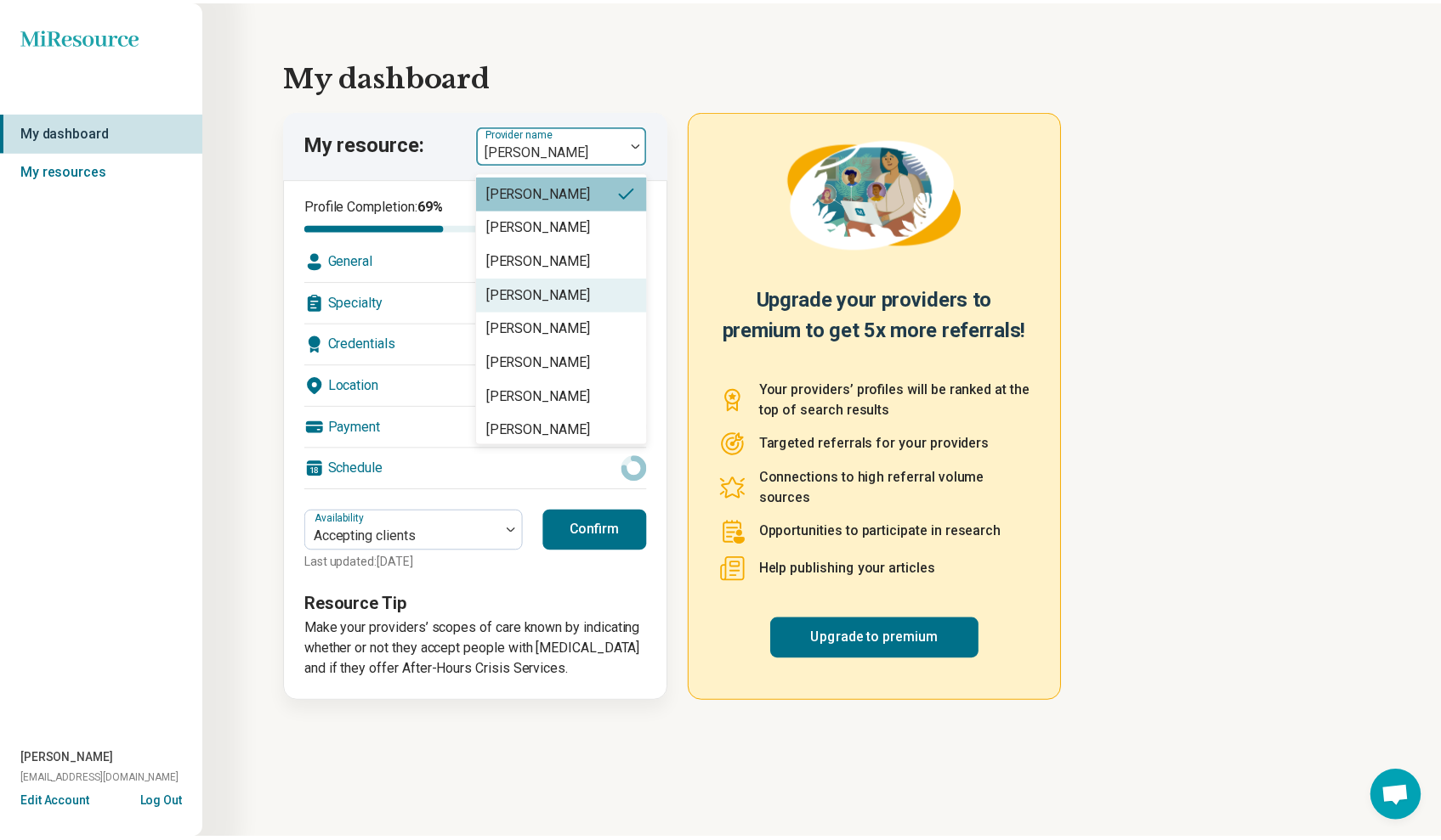
scroll to position [74, 0]
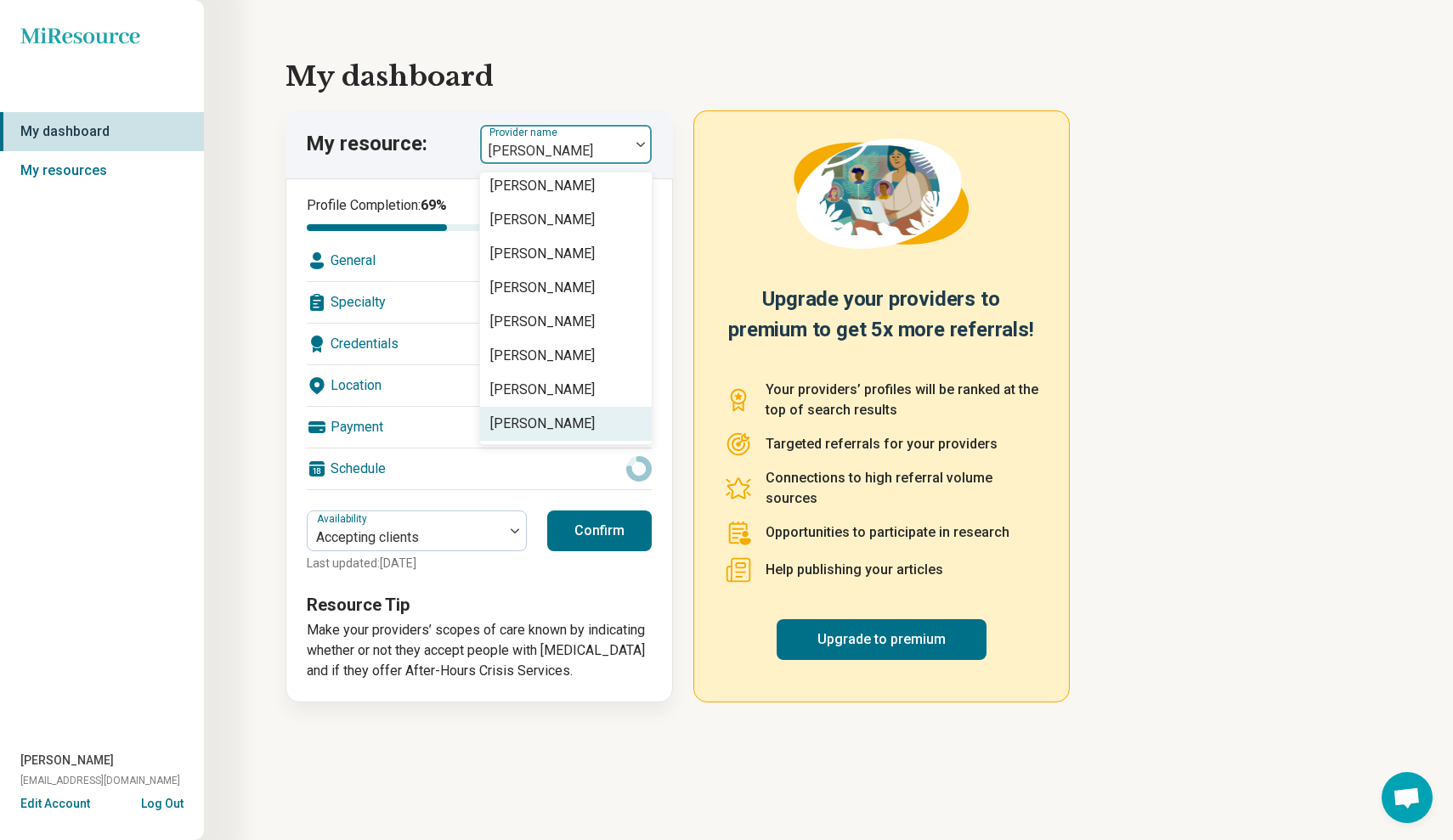
click at [545, 420] on div "[PERSON_NAME]" at bounding box center [542, 423] width 105 height 20
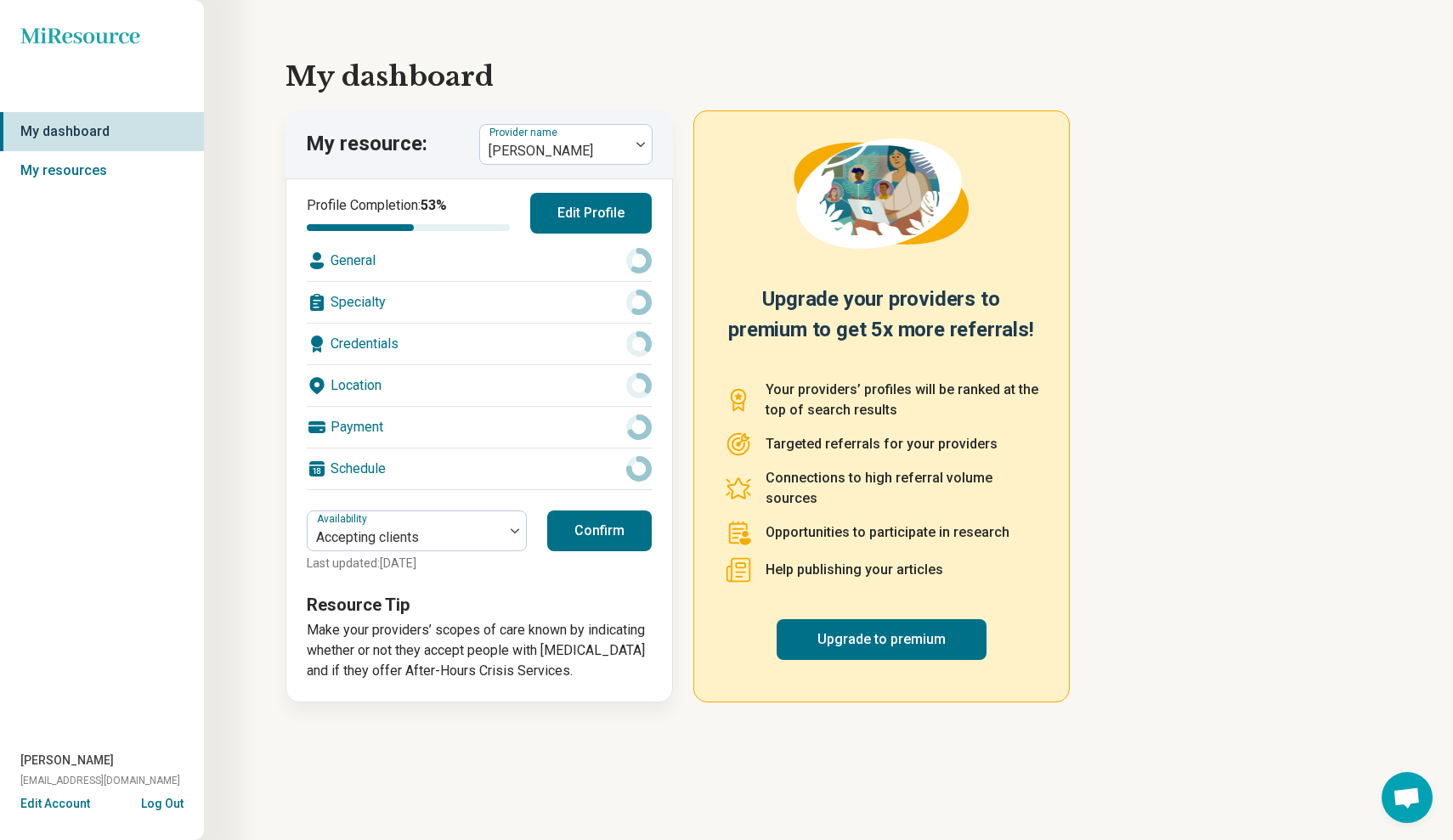
click at [561, 206] on button "Edit Profile" at bounding box center [590, 213] width 121 height 41
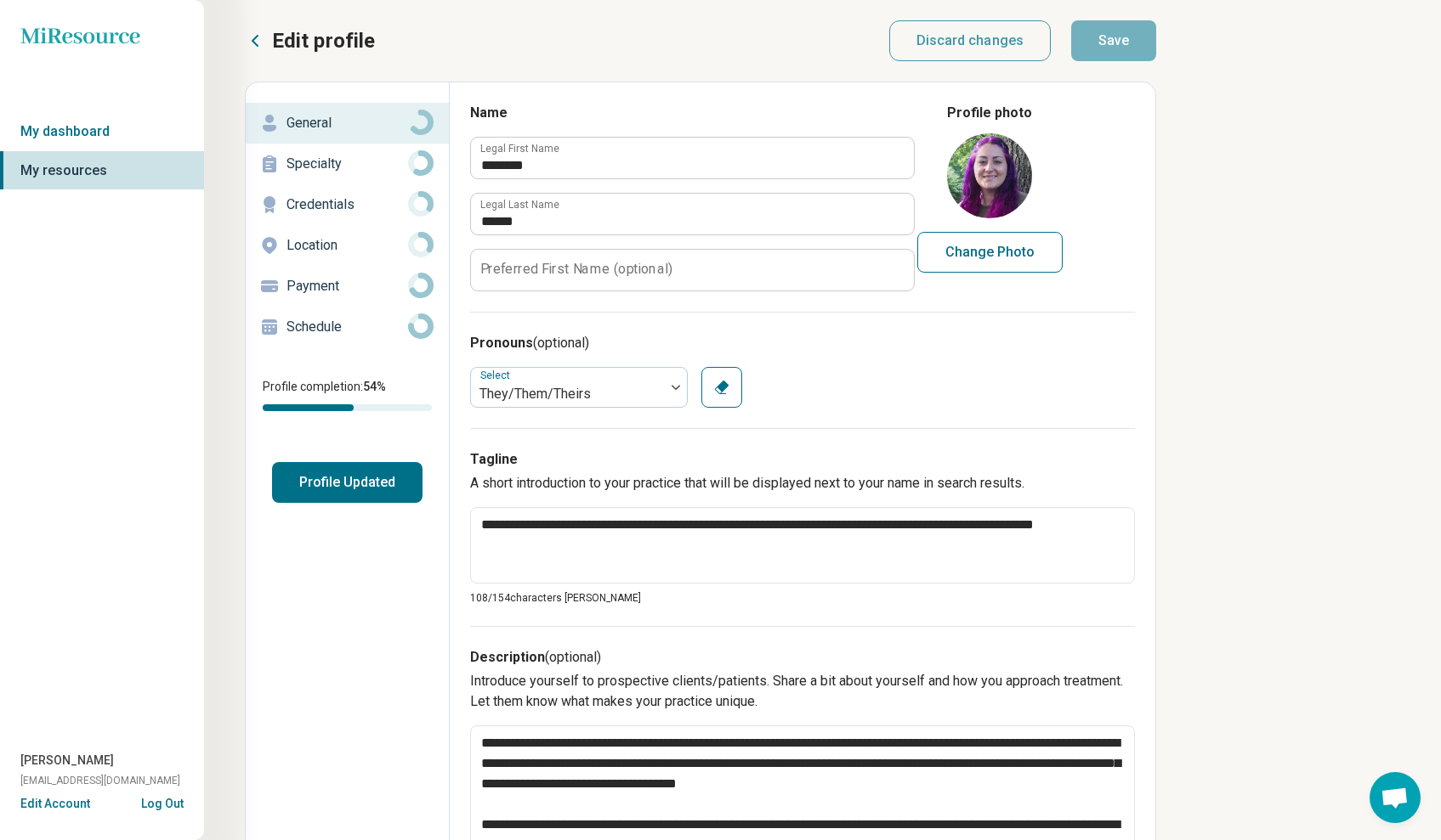
click at [340, 239] on p "Location" at bounding box center [346, 245] width 121 height 20
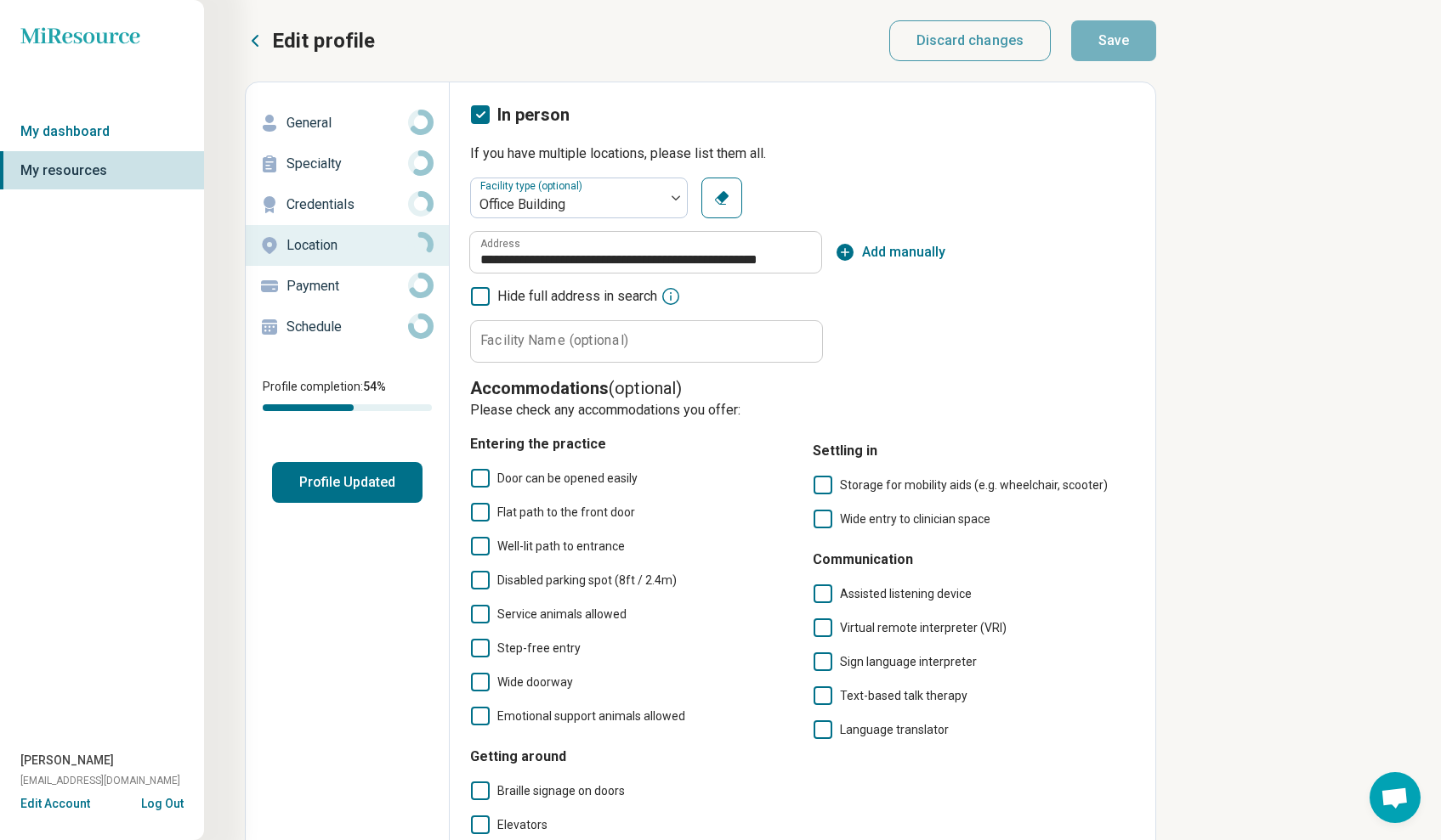
drag, startPoint x: 486, startPoint y: 485, endPoint x: 484, endPoint y: 503, distance: 18.1
click at [485, 485] on icon at bounding box center [481, 479] width 19 height 19
click at [483, 530] on div "Door can be opened easily Flat path to the front door Well-lit path to entrance…" at bounding box center [631, 597] width 322 height 258
click at [484, 512] on icon at bounding box center [481, 513] width 19 height 19
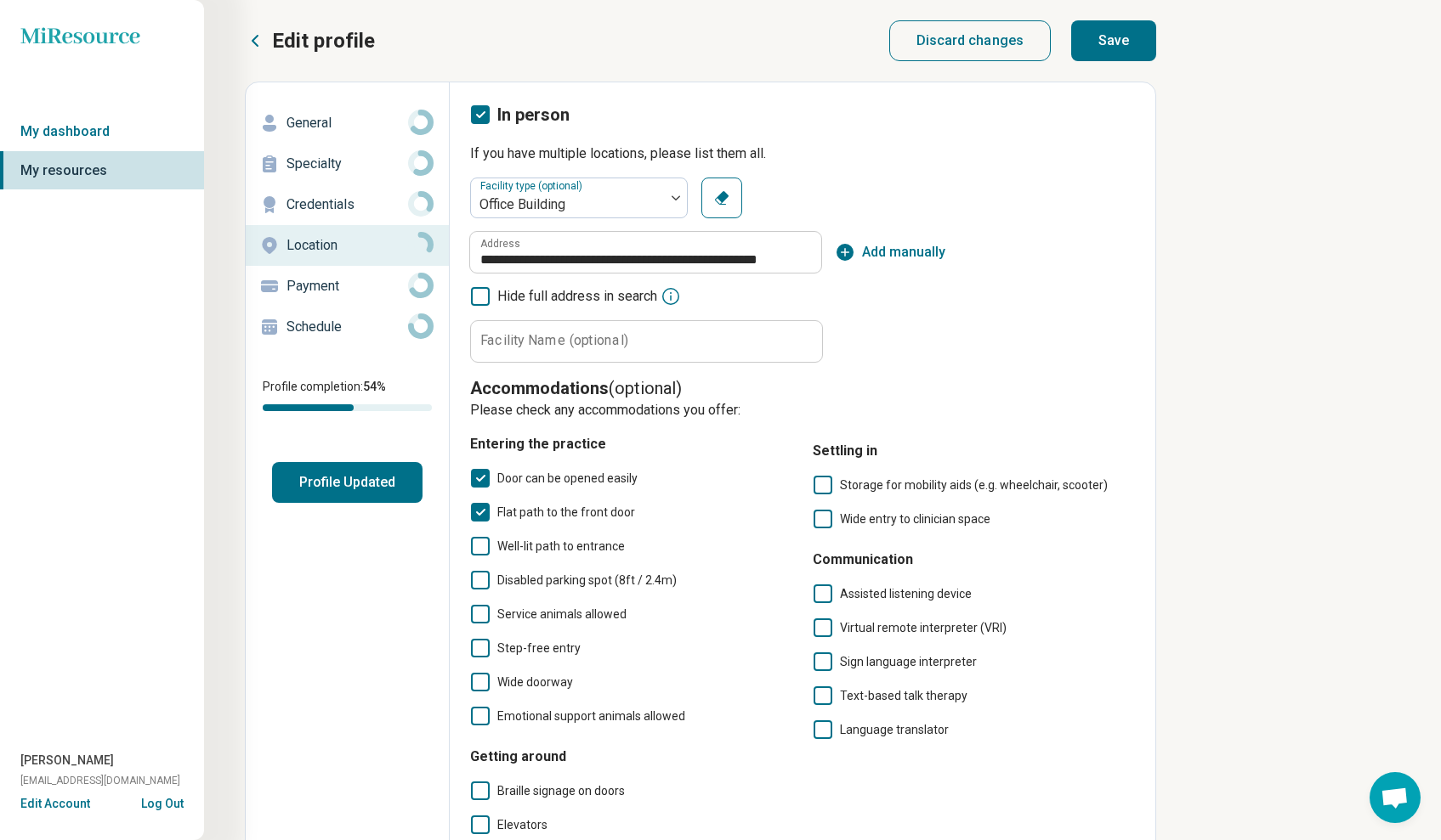
click at [480, 544] on icon at bounding box center [481, 546] width 19 height 19
click at [480, 575] on icon at bounding box center [481, 581] width 19 height 19
click at [481, 617] on icon at bounding box center [481, 615] width 19 height 19
click at [481, 649] on icon at bounding box center [481, 648] width 19 height 19
click at [483, 689] on icon at bounding box center [481, 683] width 19 height 19
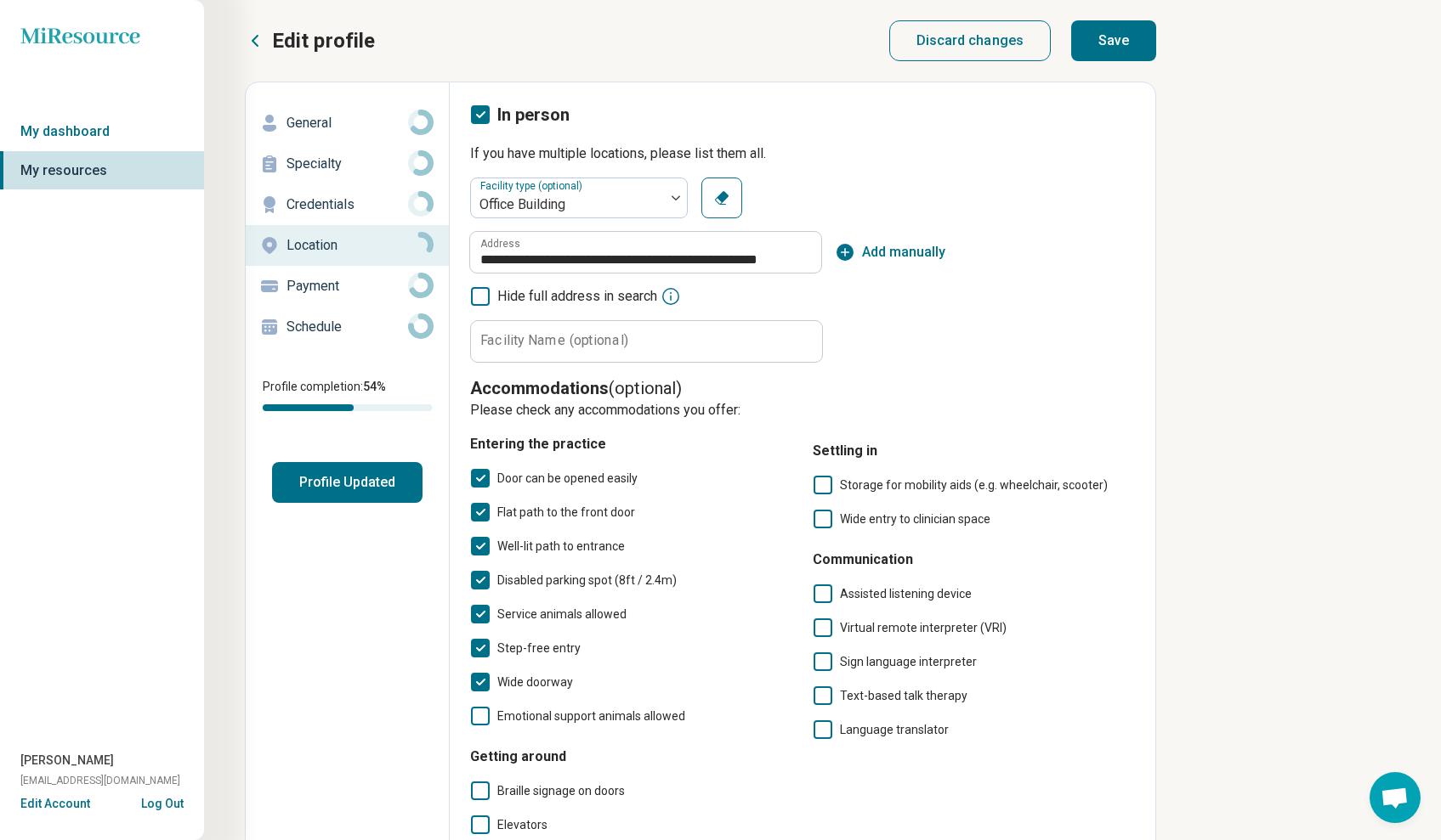
click at [816, 515] on icon at bounding box center [823, 520] width 19 height 19
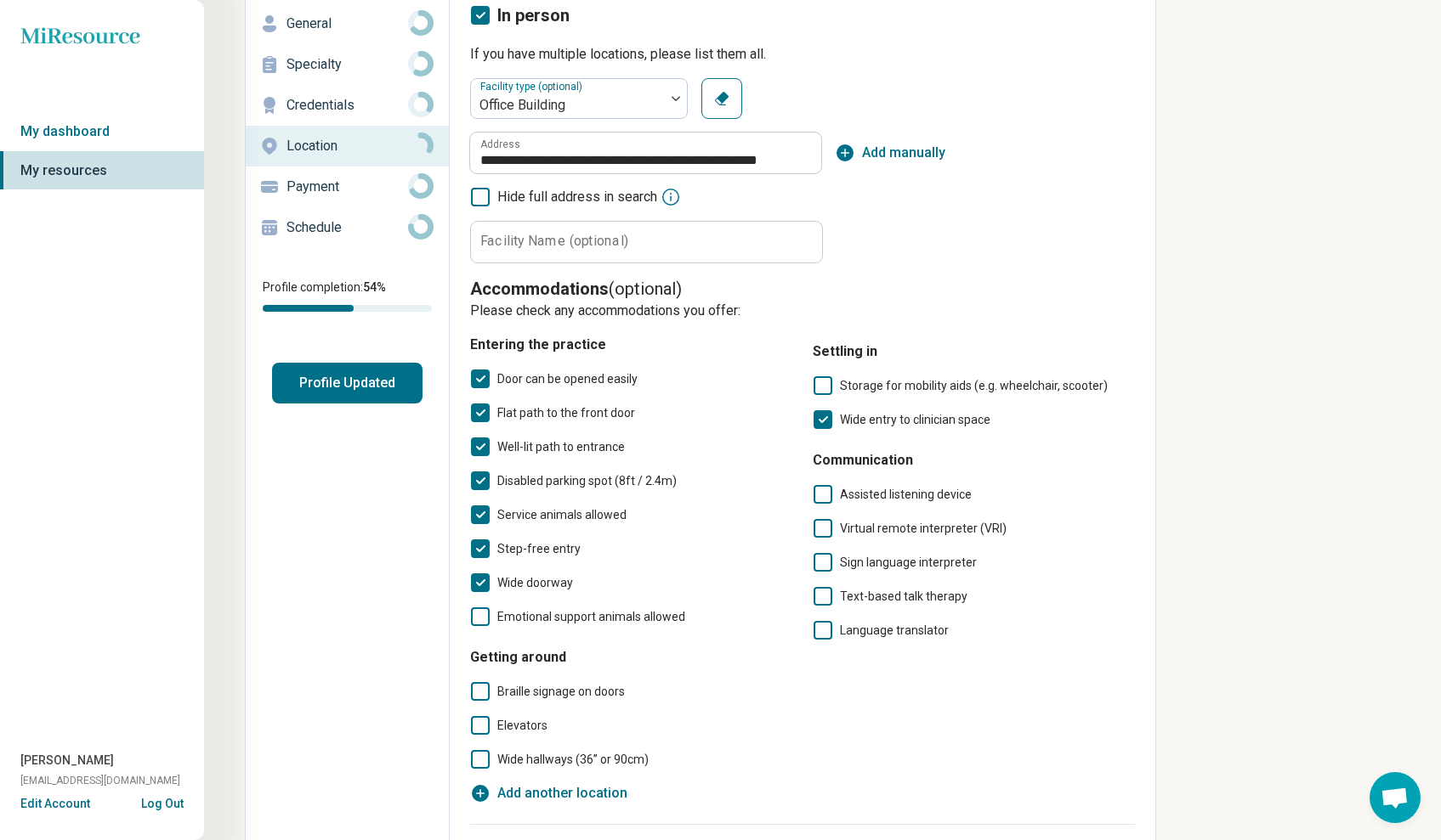
scroll to position [261, 0]
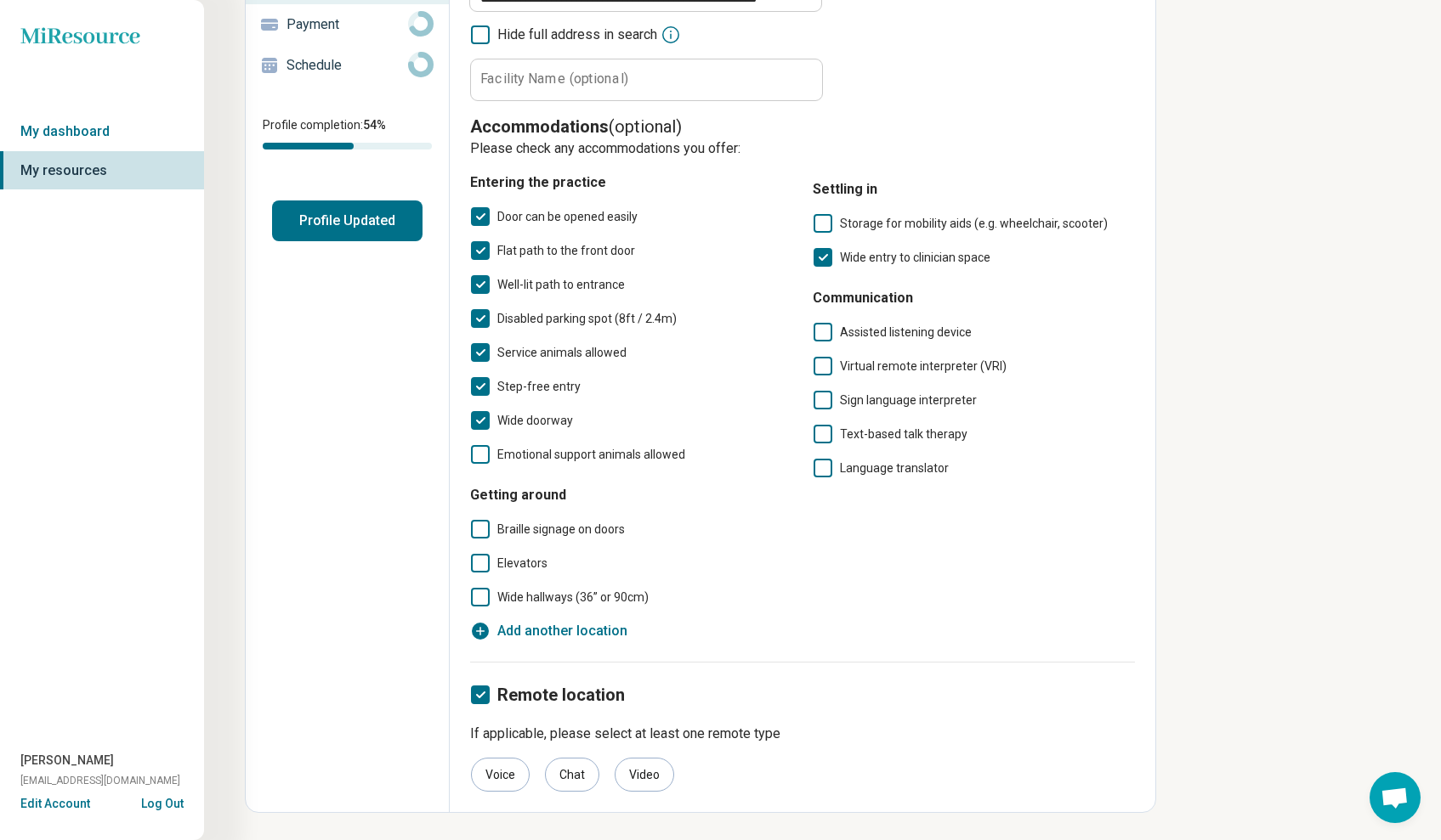
click at [473, 559] on icon at bounding box center [481, 563] width 19 height 19
click at [472, 596] on icon at bounding box center [481, 598] width 19 height 19
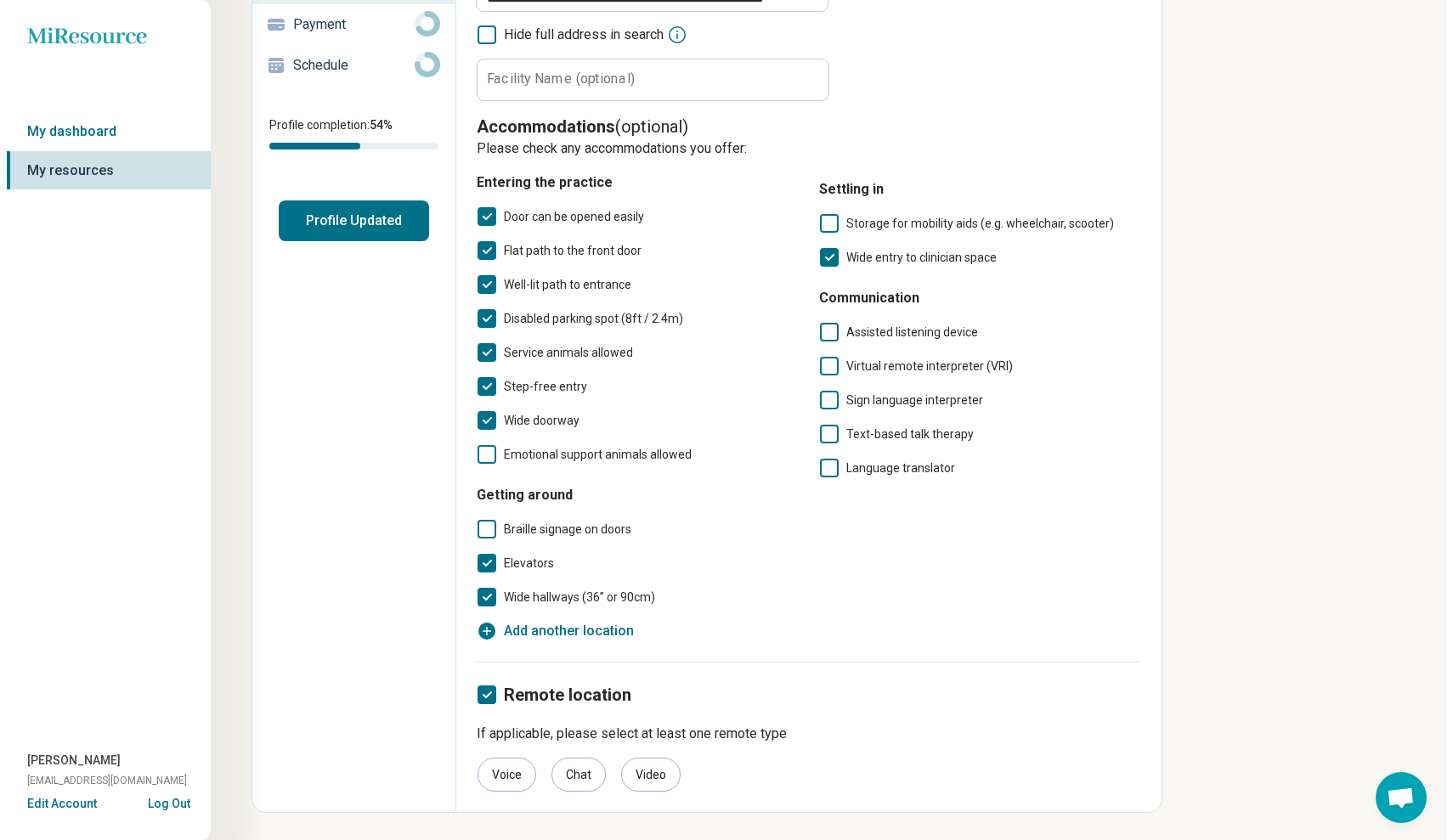
scroll to position [0, 0]
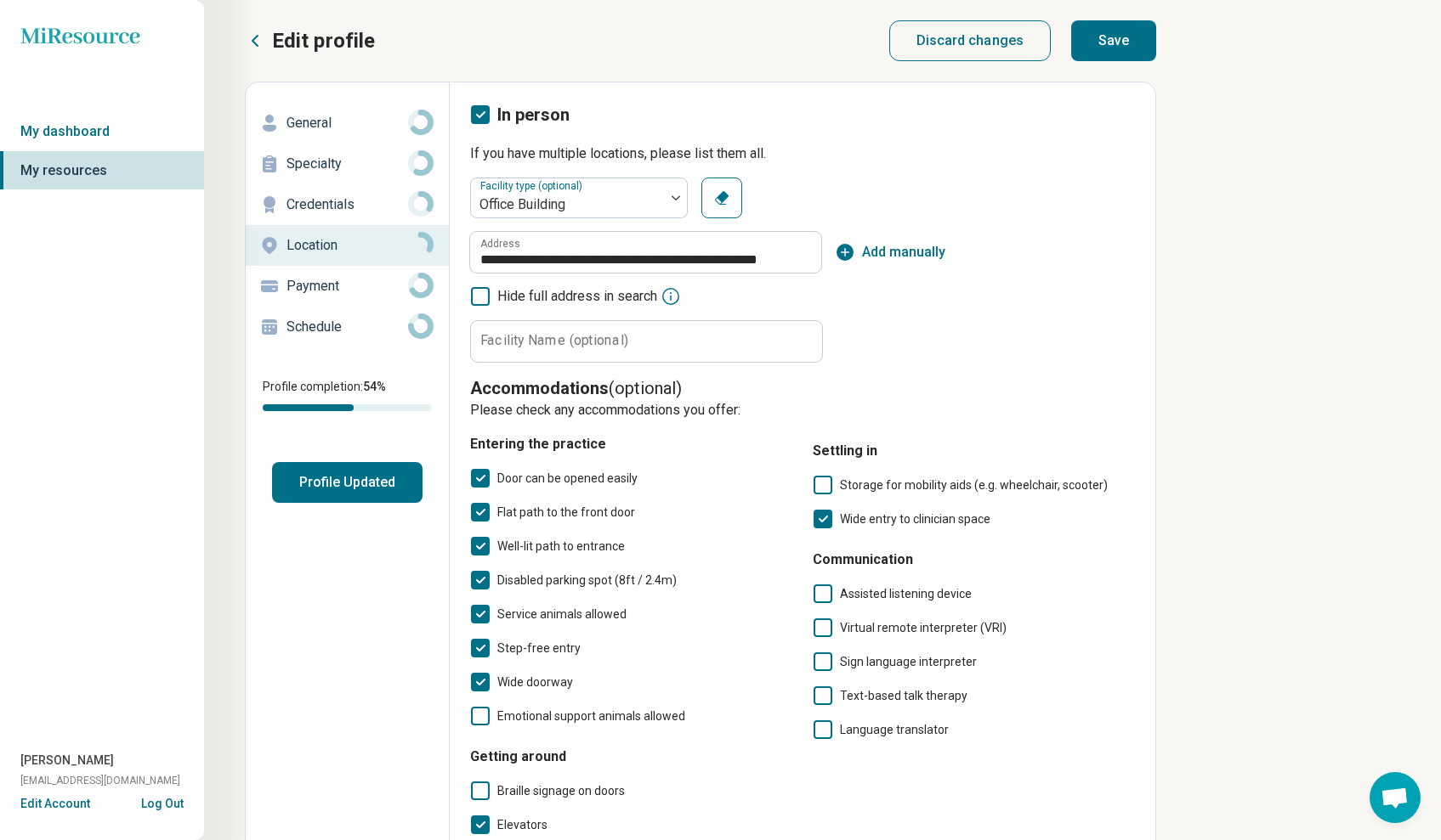
click at [1126, 37] on button "Save" at bounding box center [1113, 40] width 85 height 41
click at [100, 134] on link "My dashboard" at bounding box center [102, 132] width 204 height 39
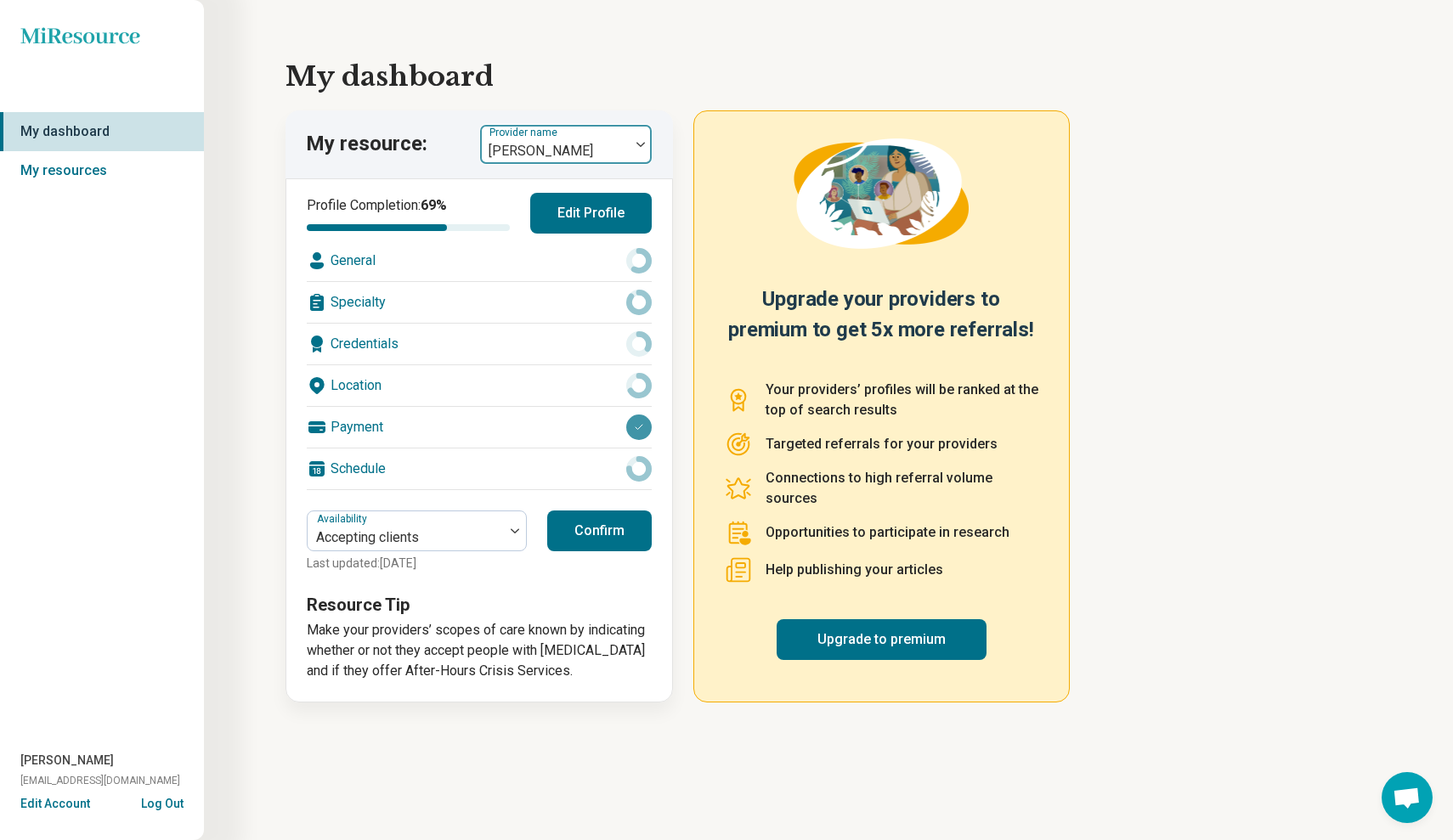
click at [634, 135] on div at bounding box center [640, 144] width 22 height 39
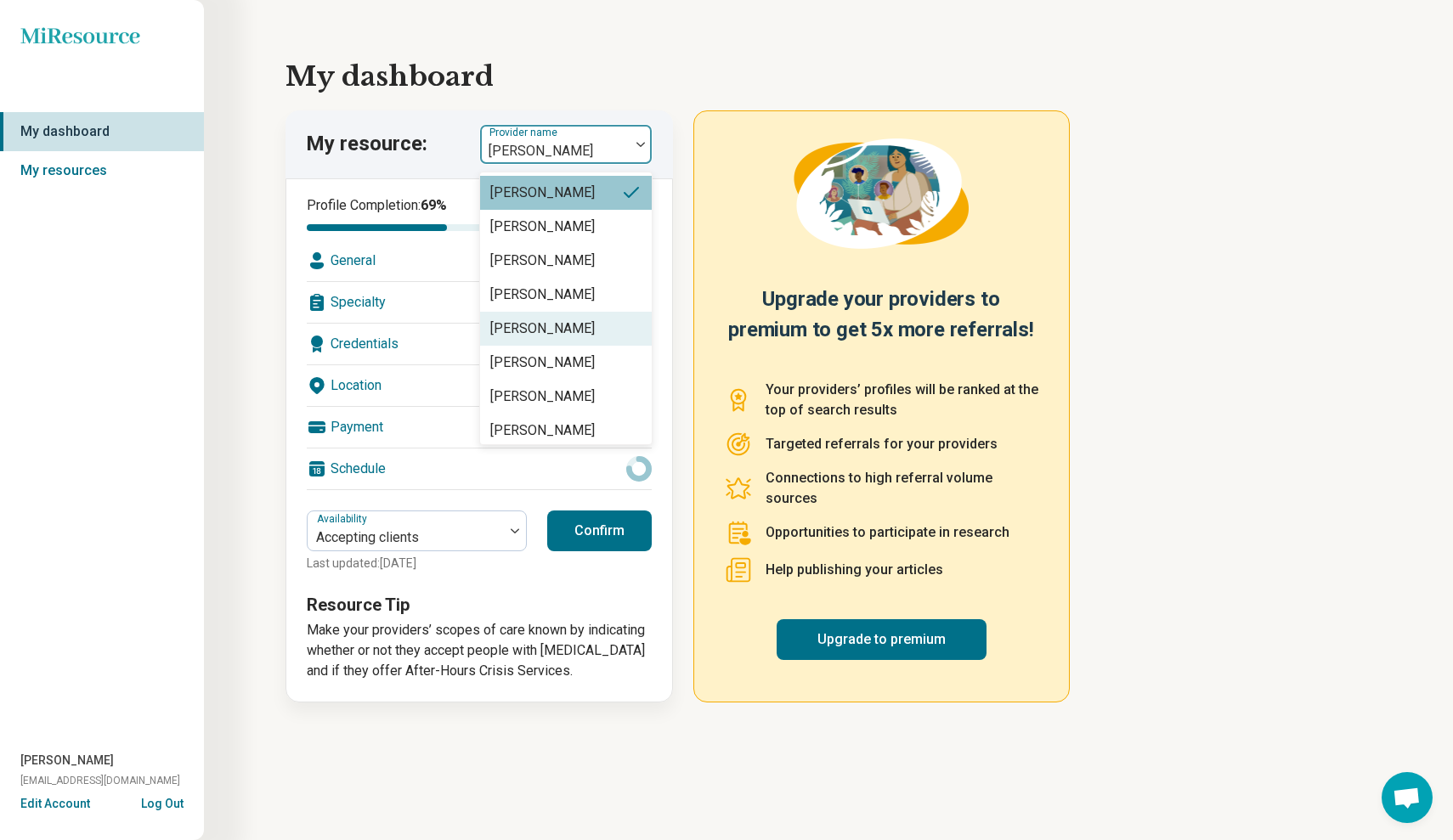
click at [549, 330] on div "[PERSON_NAME]" at bounding box center [542, 328] width 105 height 20
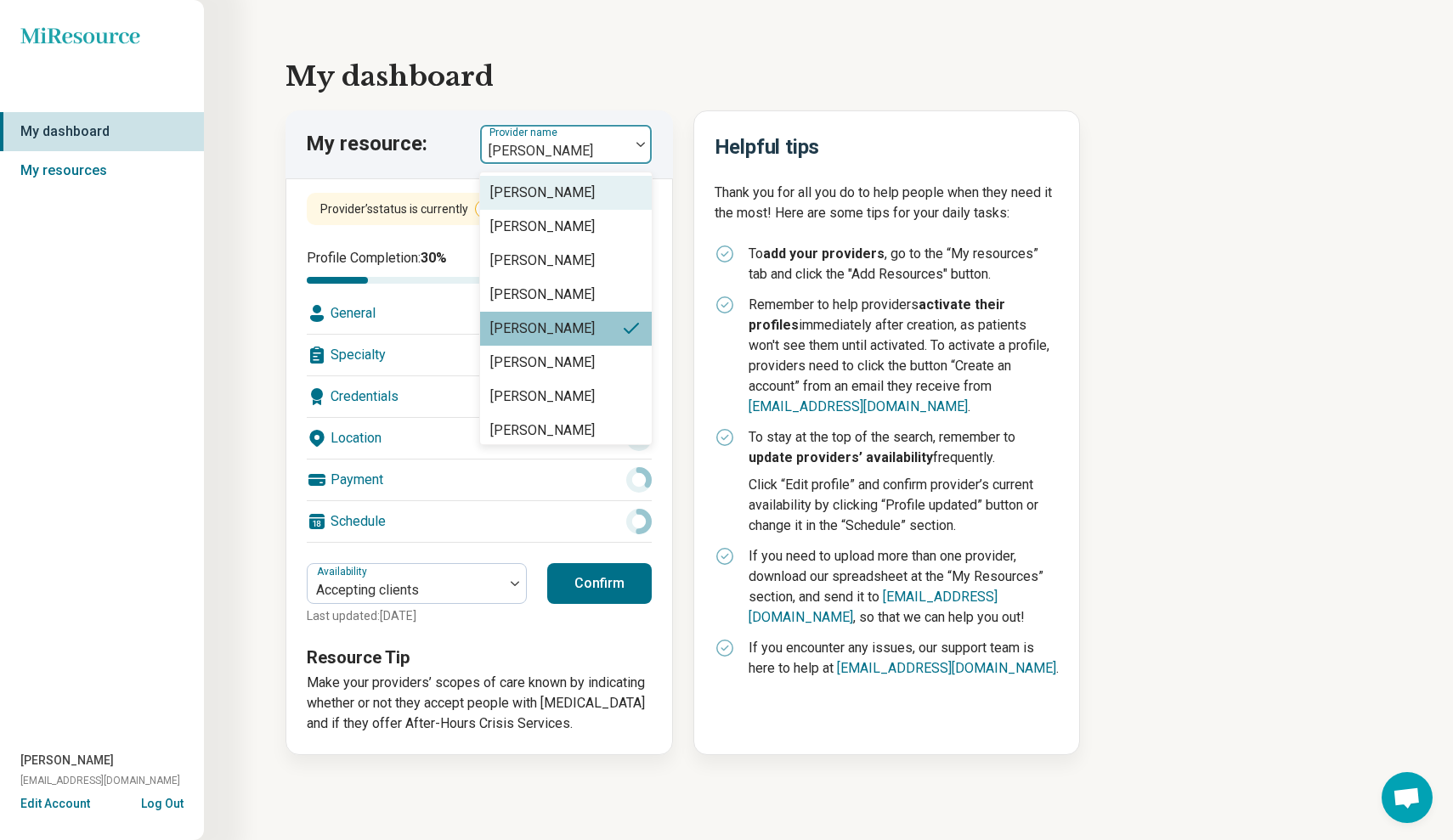
click at [631, 149] on div at bounding box center [640, 144] width 22 height 39
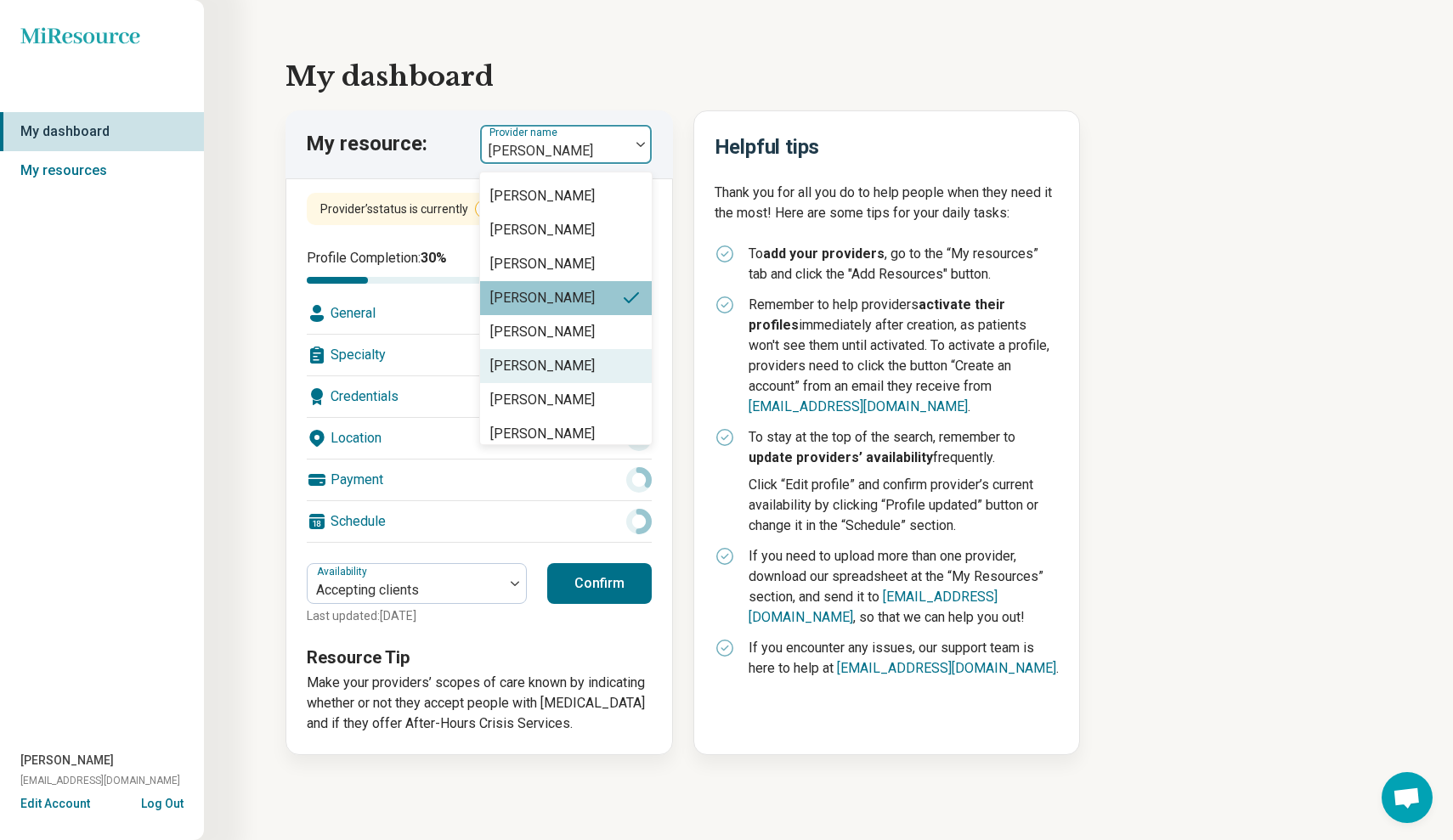
scroll to position [74, 0]
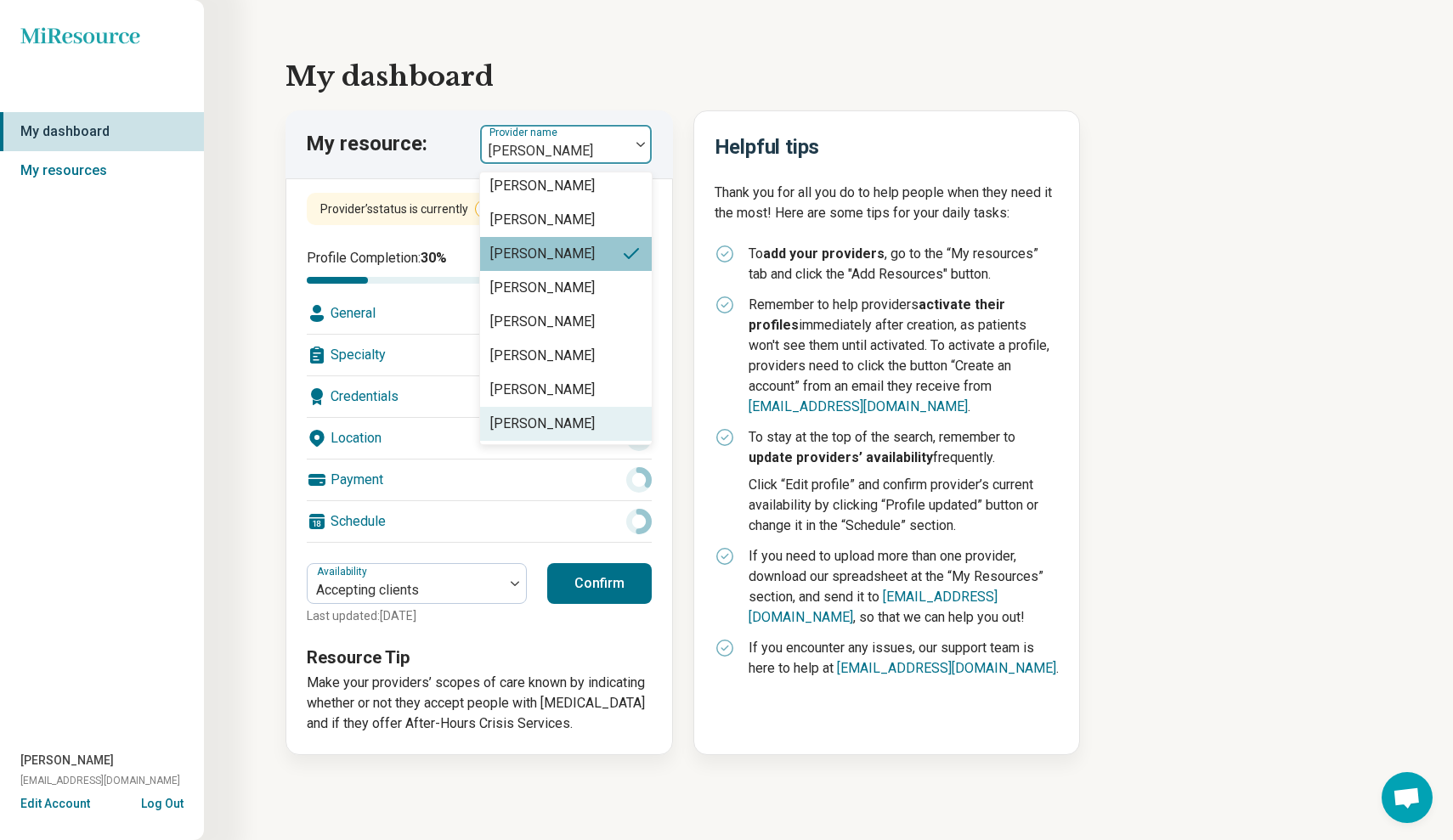
click at [586, 418] on div "[PERSON_NAME]" at bounding box center [542, 423] width 105 height 20
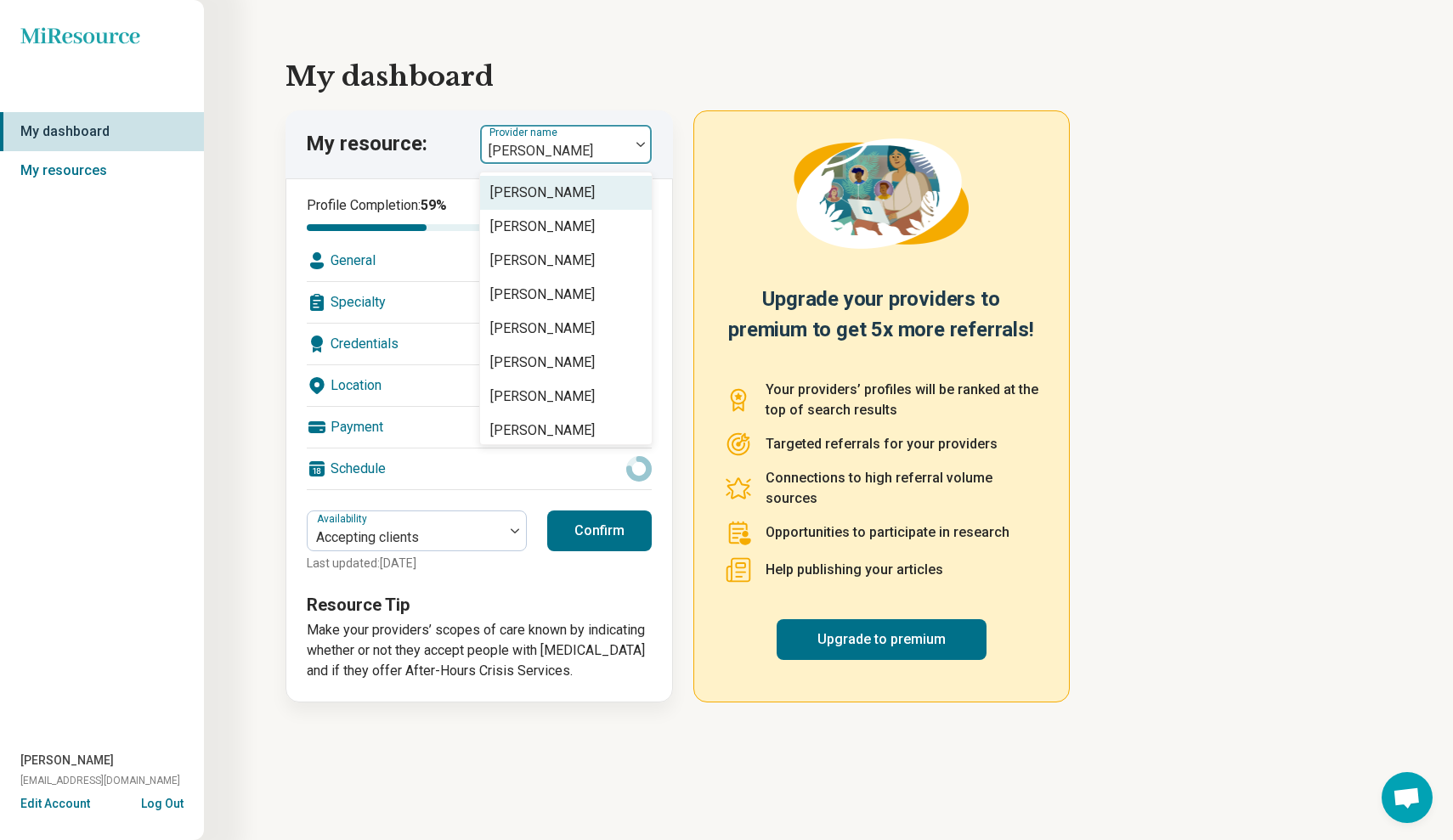
click at [620, 138] on div "[PERSON_NAME]" at bounding box center [555, 144] width 150 height 37
click at [572, 322] on div "[PERSON_NAME]" at bounding box center [566, 329] width 172 height 34
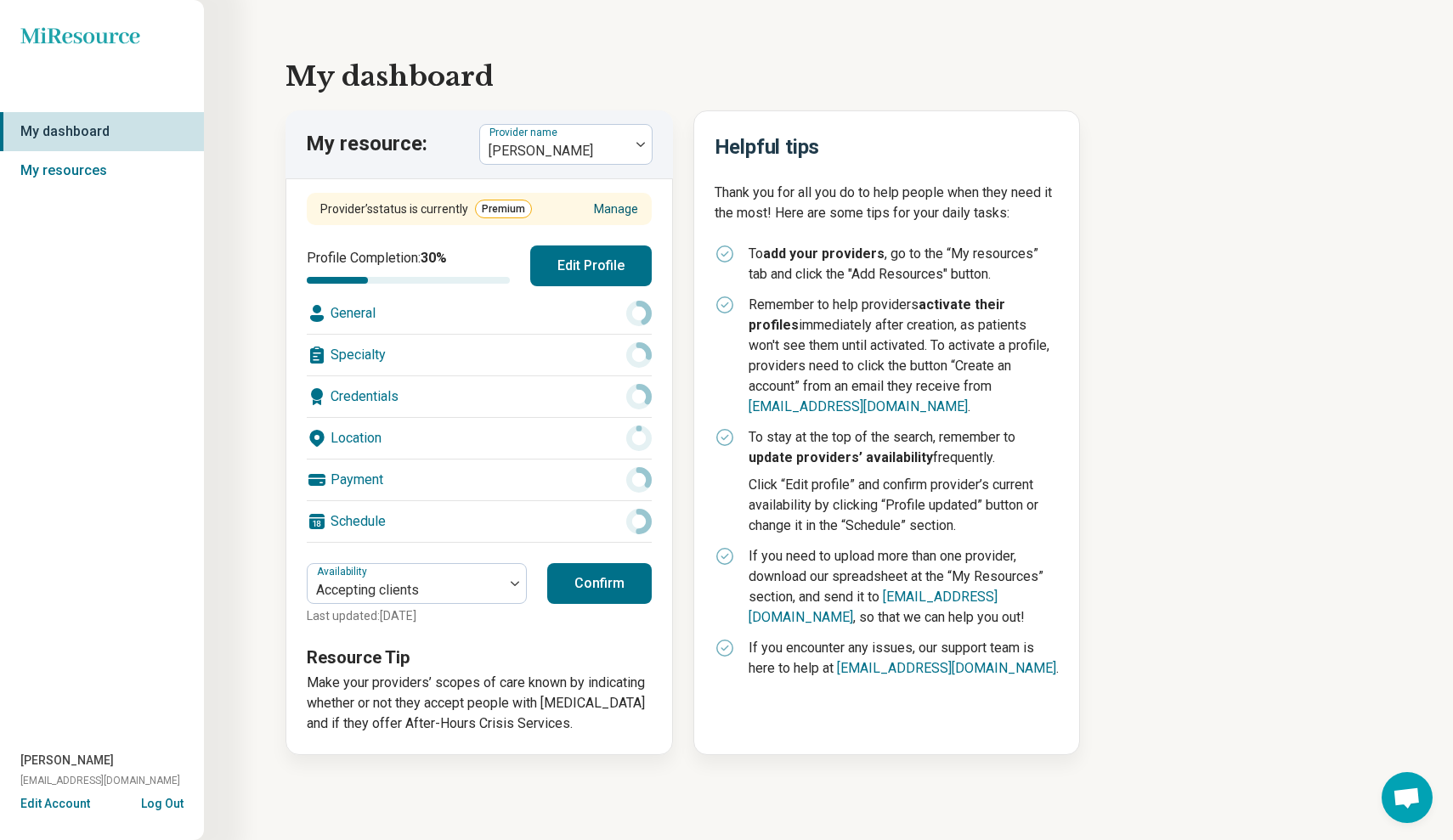
click at [607, 206] on link "Manage" at bounding box center [616, 209] width 44 height 18
click at [639, 151] on div at bounding box center [640, 144] width 22 height 39
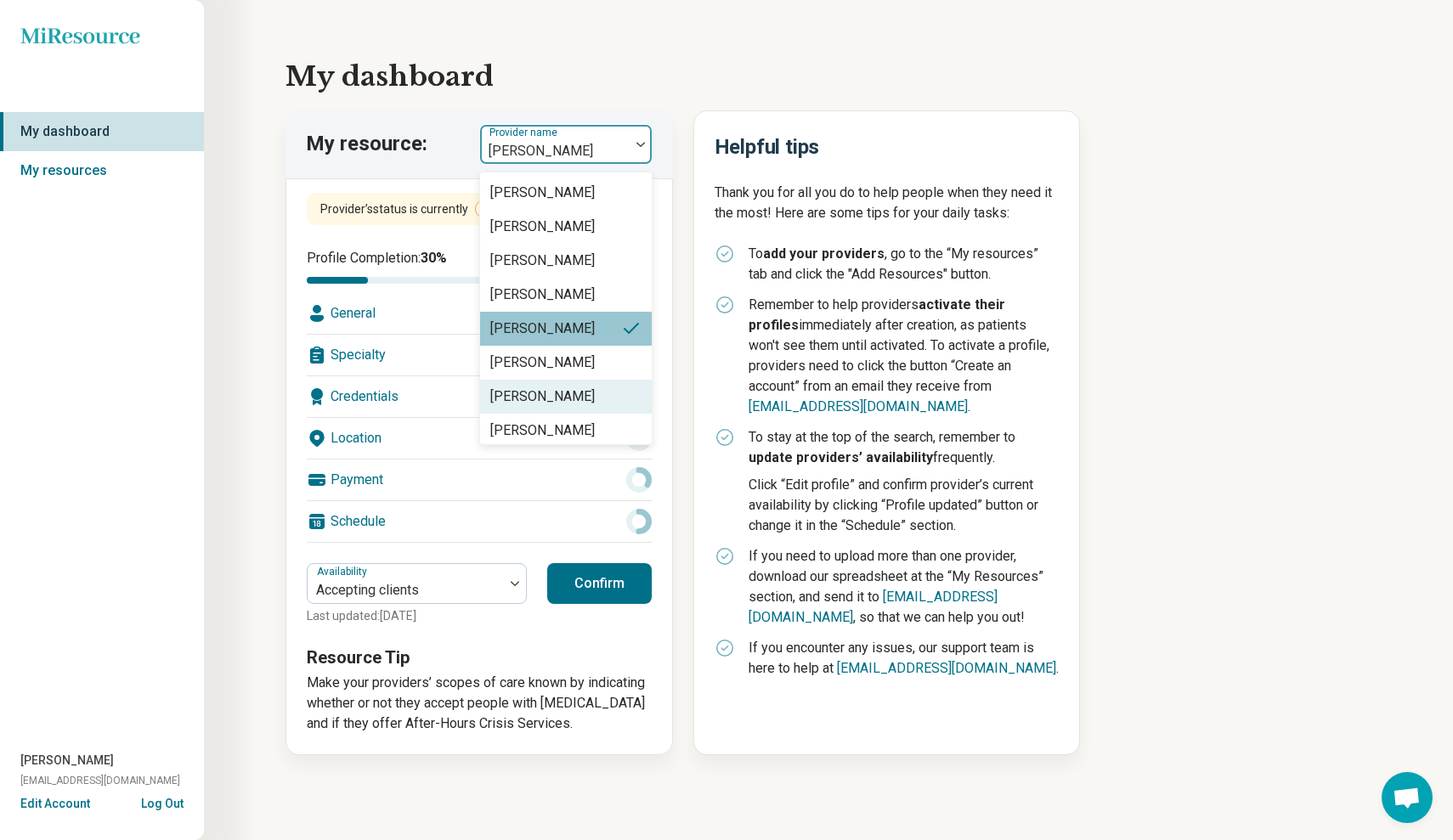
click at [595, 390] on div "[PERSON_NAME]" at bounding box center [566, 397] width 172 height 34
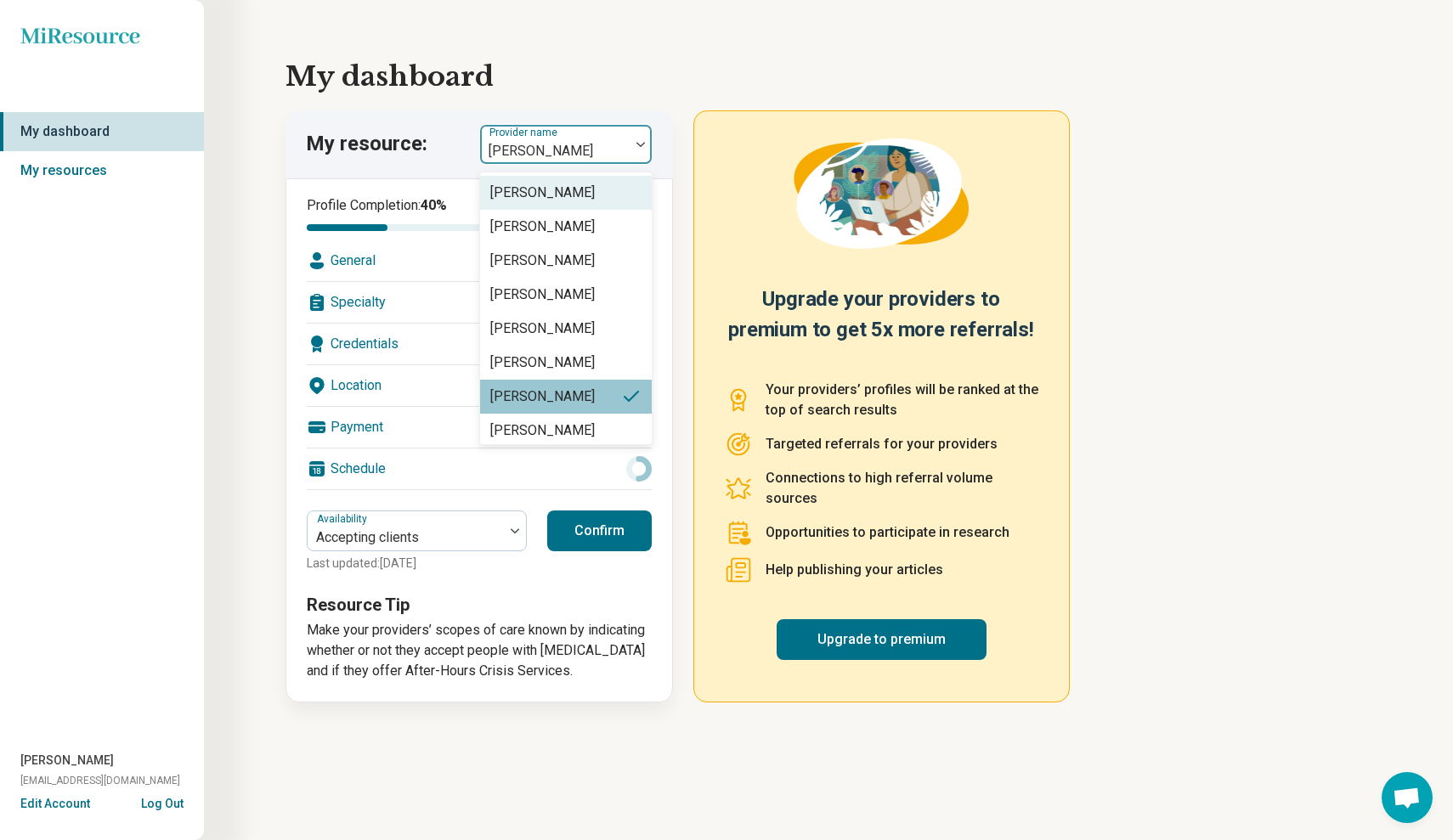
click at [633, 145] on div at bounding box center [640, 144] width 22 height 5
click at [611, 195] on div "[PERSON_NAME]" at bounding box center [566, 193] width 172 height 34
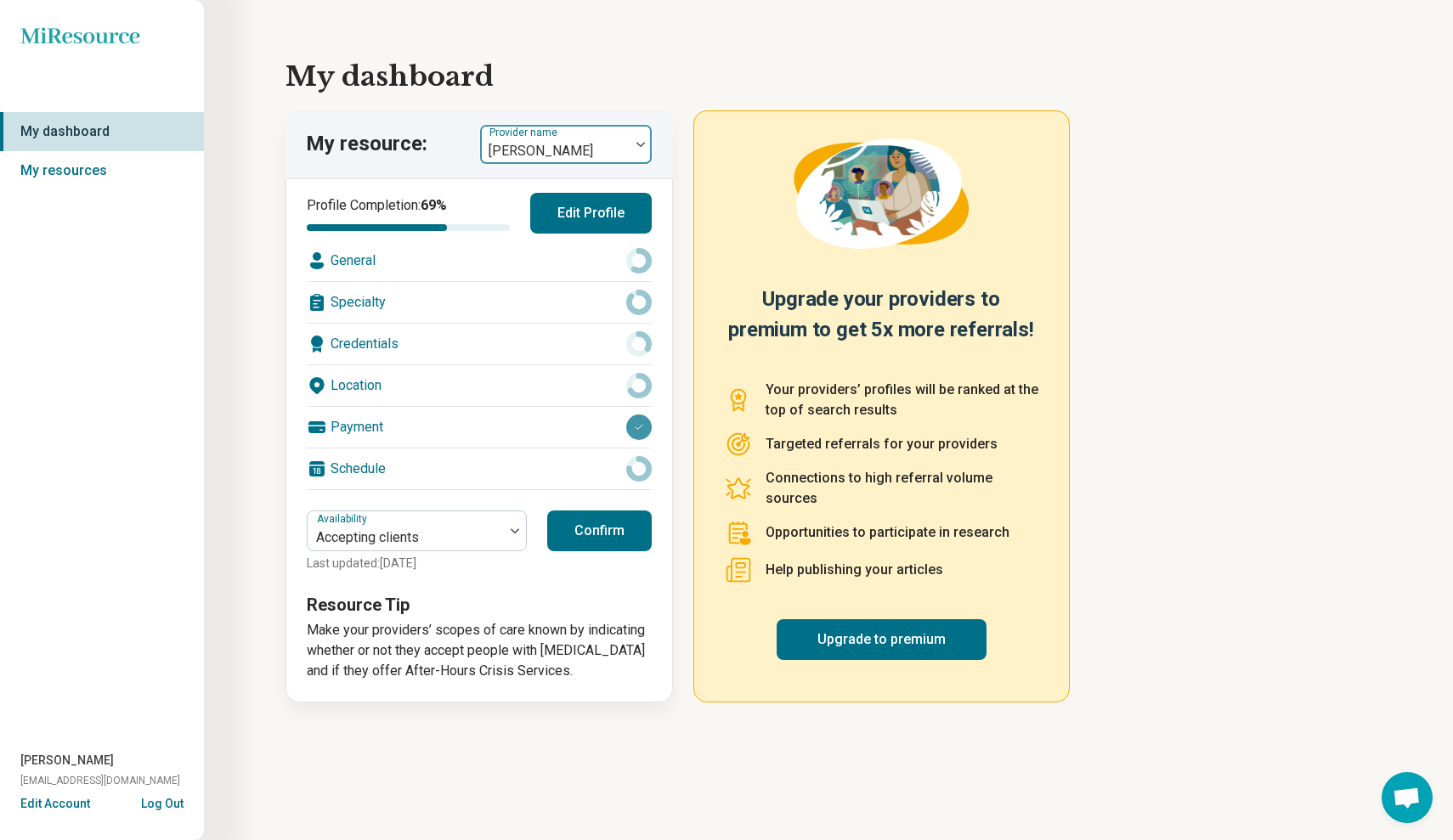
click at [637, 138] on div at bounding box center [640, 144] width 22 height 39
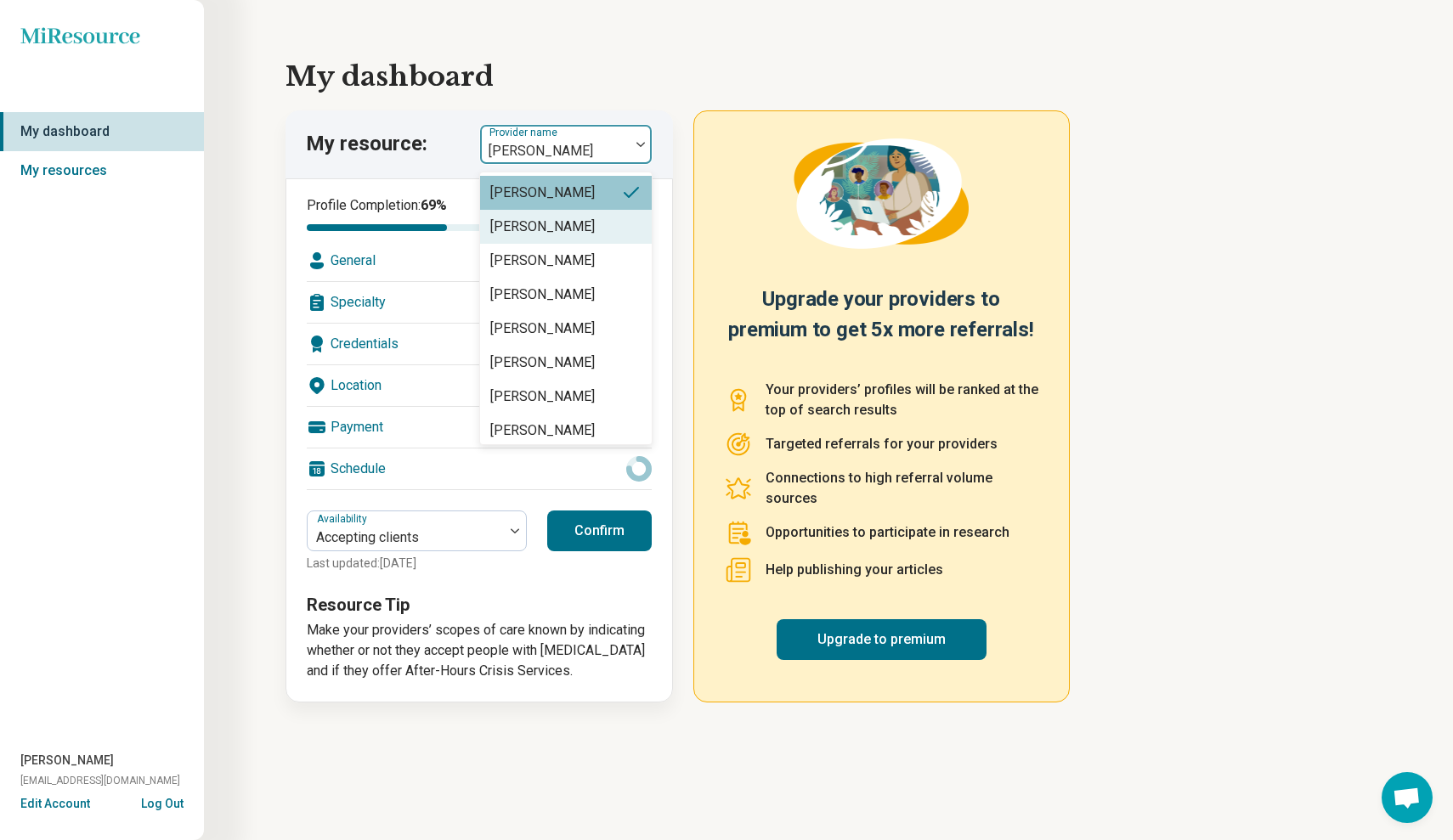
click at [611, 230] on div "[PERSON_NAME]" at bounding box center [566, 227] width 172 height 34
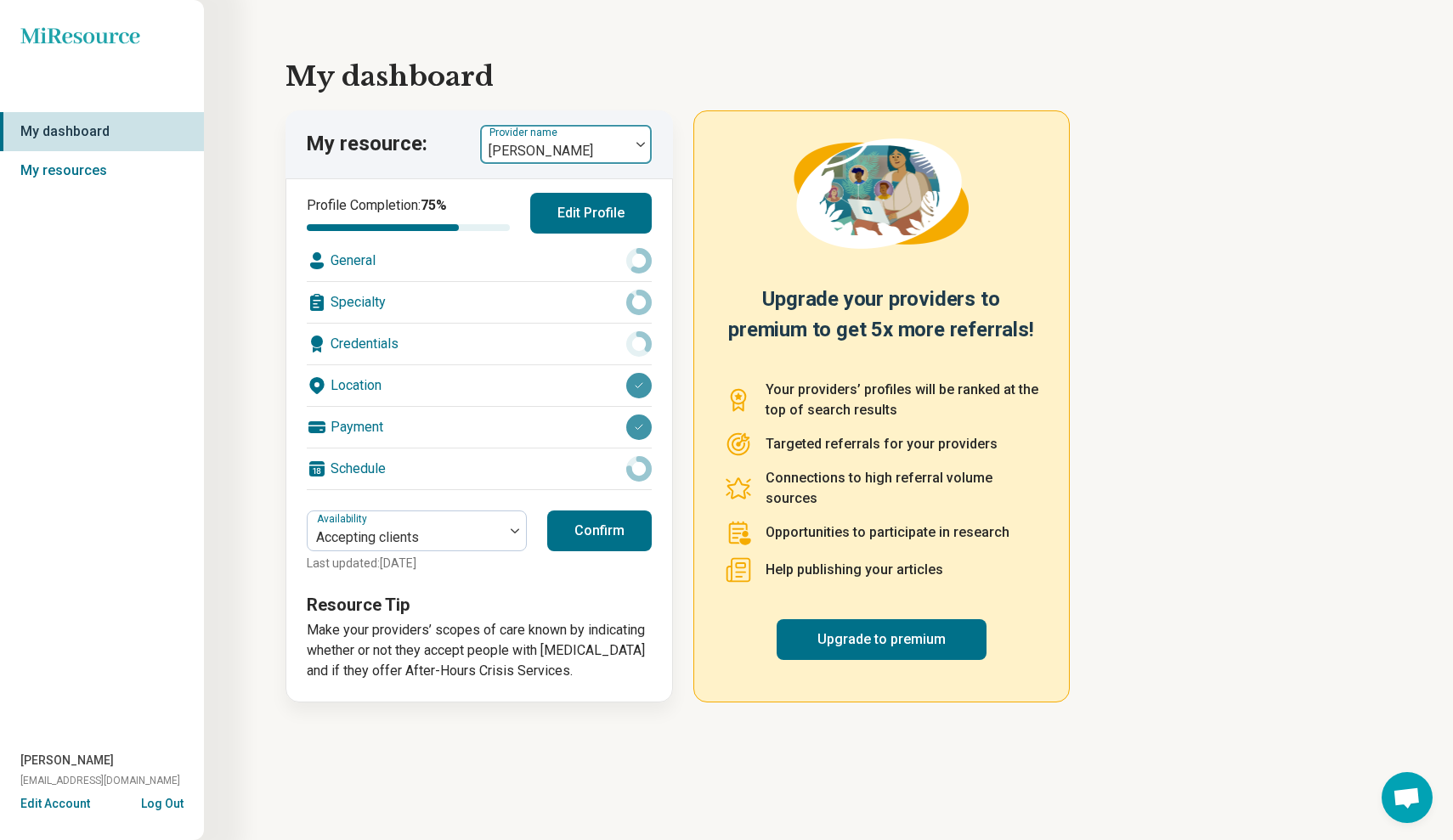
click at [631, 143] on div at bounding box center [640, 144] width 22 height 5
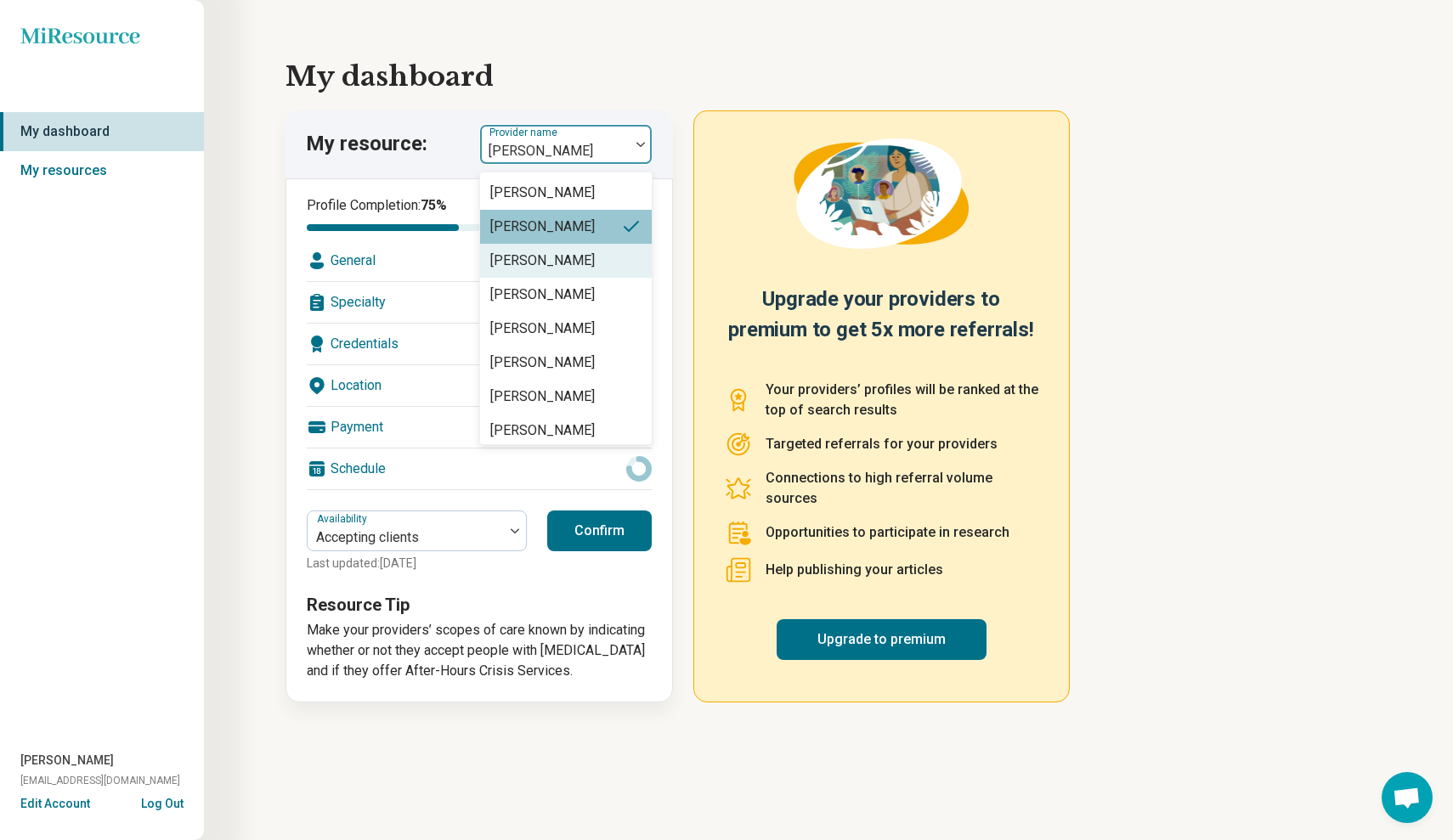
click at [613, 256] on div "[PERSON_NAME]" at bounding box center [566, 261] width 172 height 34
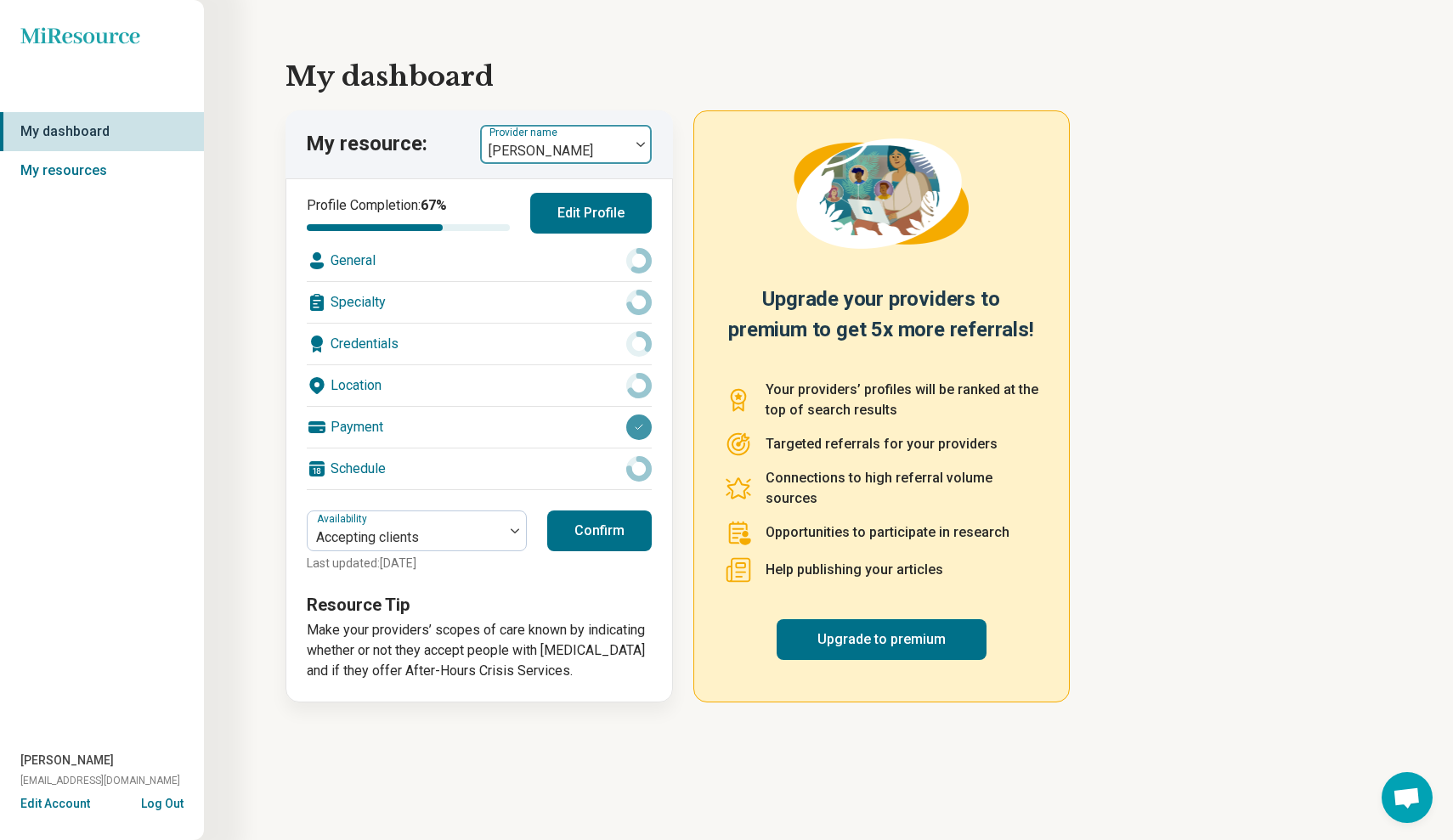
click at [648, 145] on div at bounding box center [640, 144] width 22 height 5
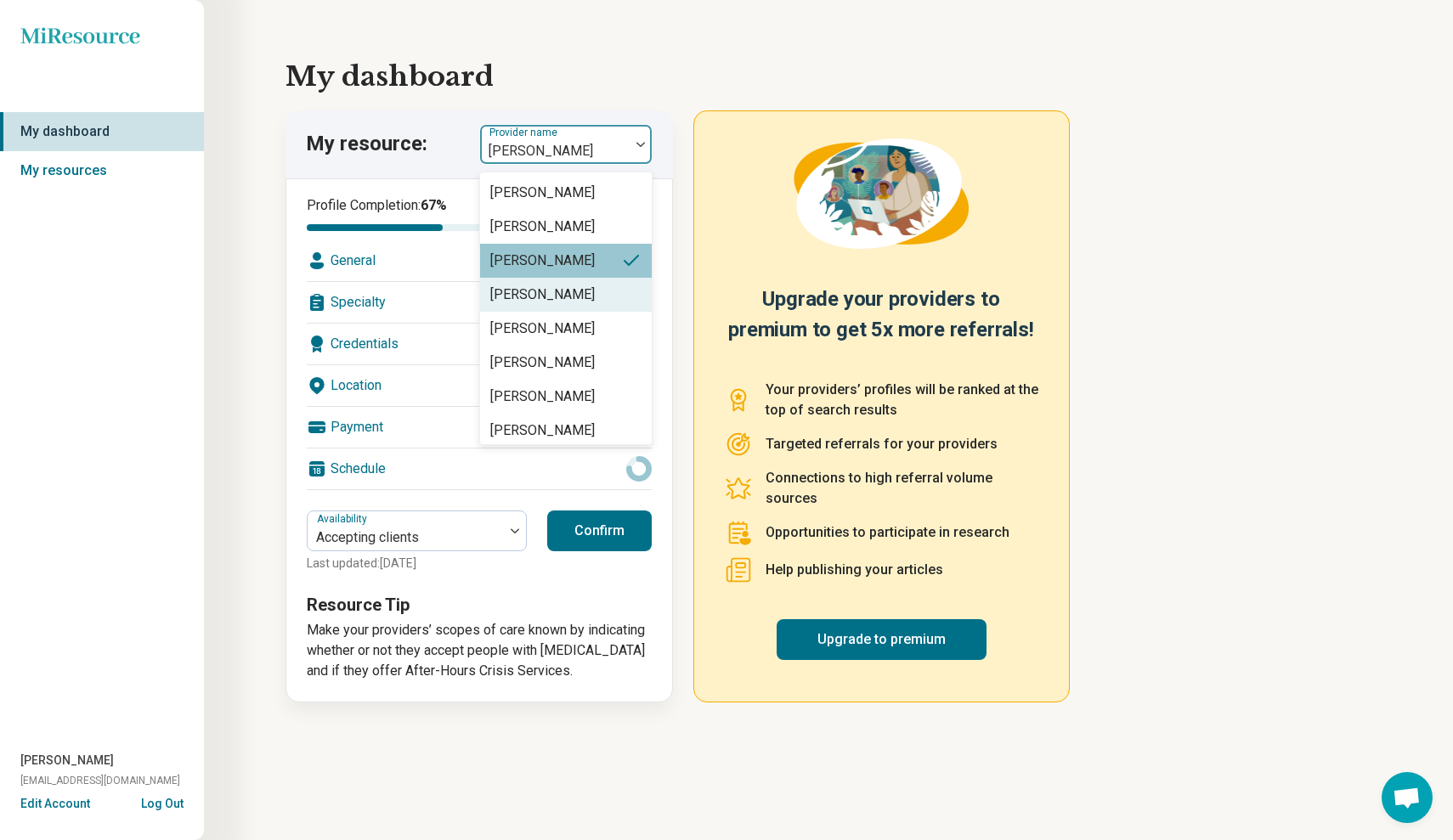
click at [622, 296] on div "[PERSON_NAME]" at bounding box center [566, 295] width 172 height 34
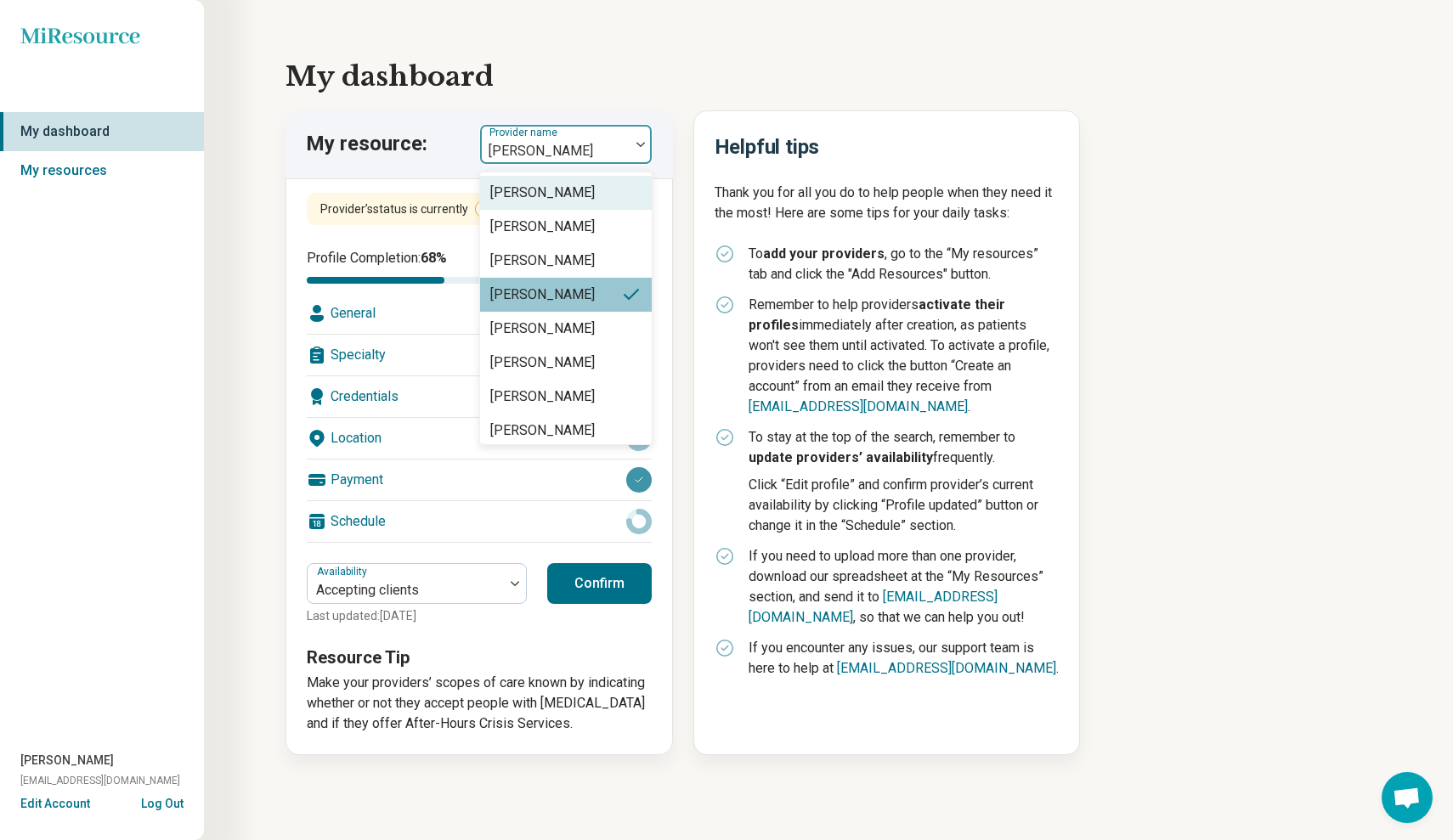
click at [640, 144] on img at bounding box center [641, 144] width 9 height 5
click at [581, 328] on div "[PERSON_NAME]" at bounding box center [566, 329] width 172 height 34
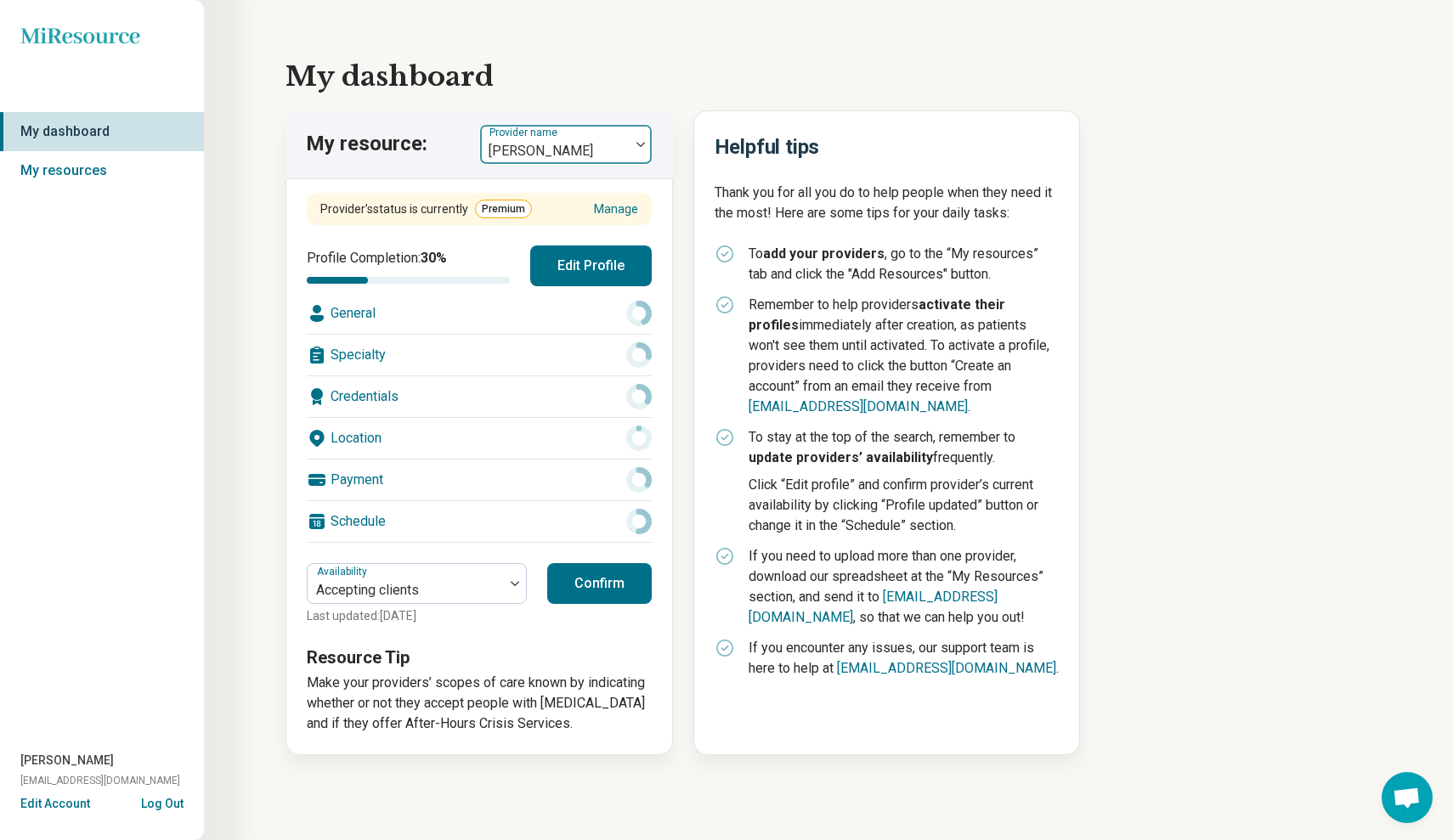
click at [624, 146] on div "[PERSON_NAME]" at bounding box center [555, 144] width 150 height 37
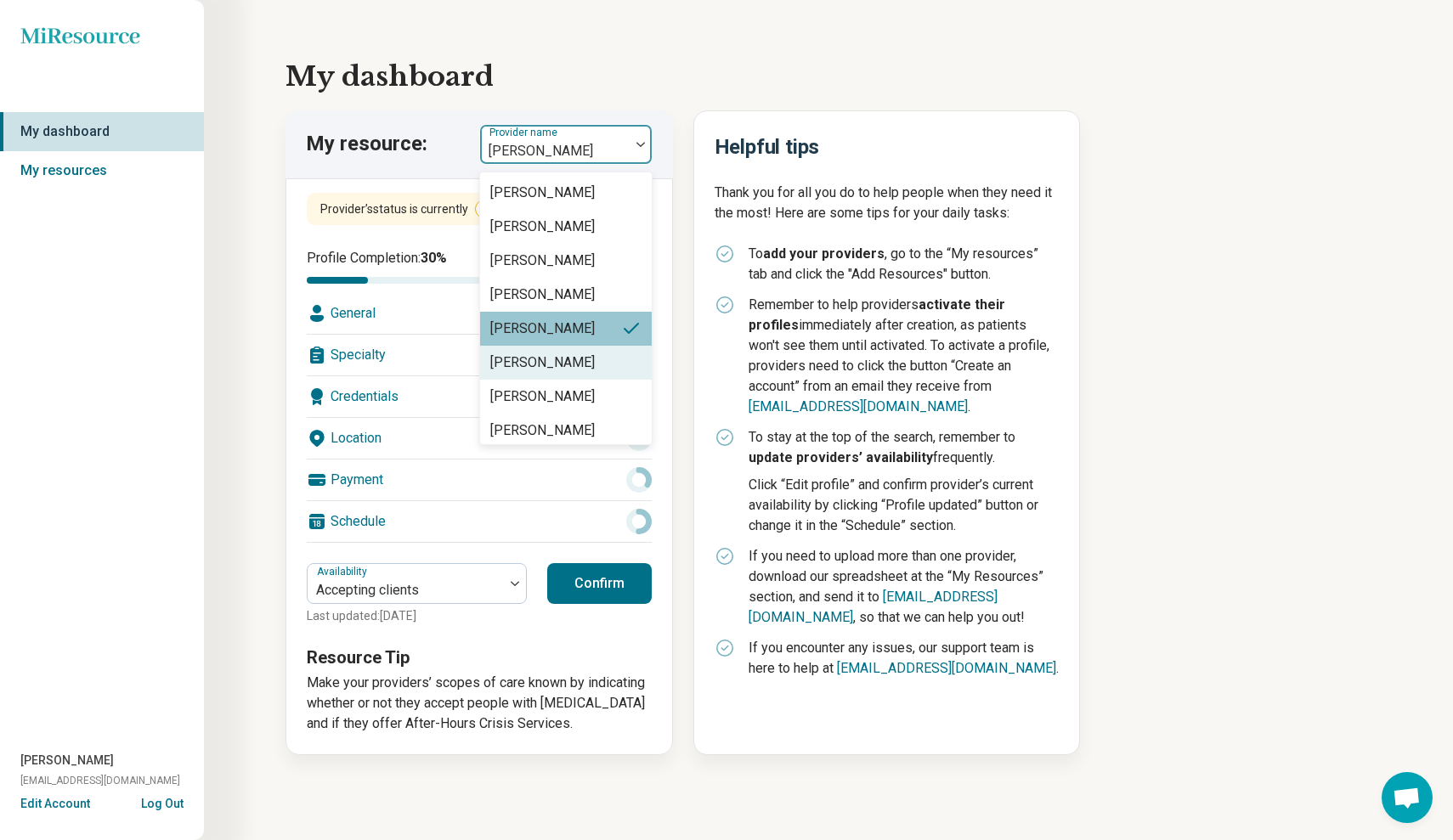
click at [598, 366] on div "[PERSON_NAME]" at bounding box center [566, 363] width 172 height 34
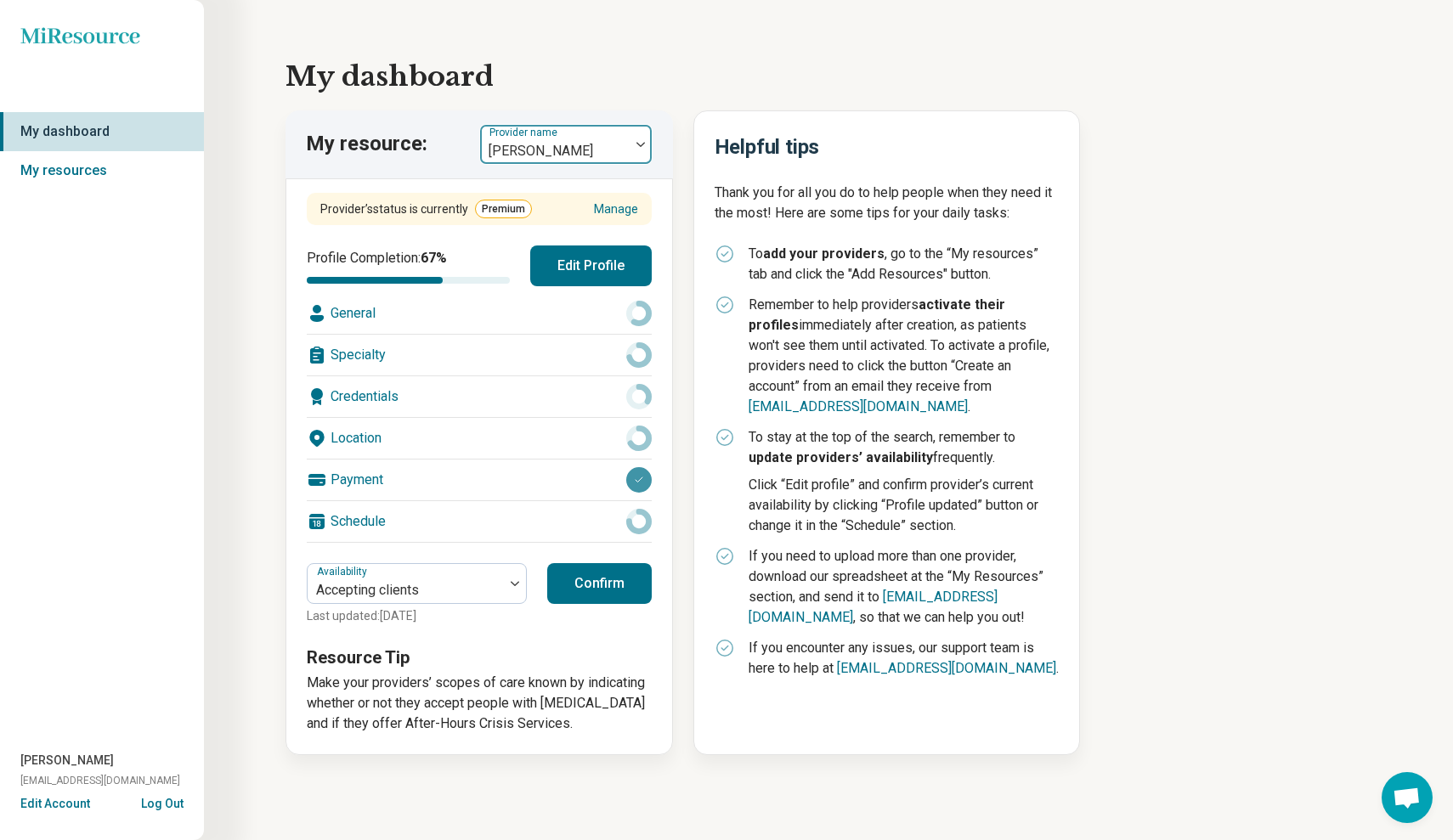
click at [630, 139] on div at bounding box center [640, 144] width 22 height 39
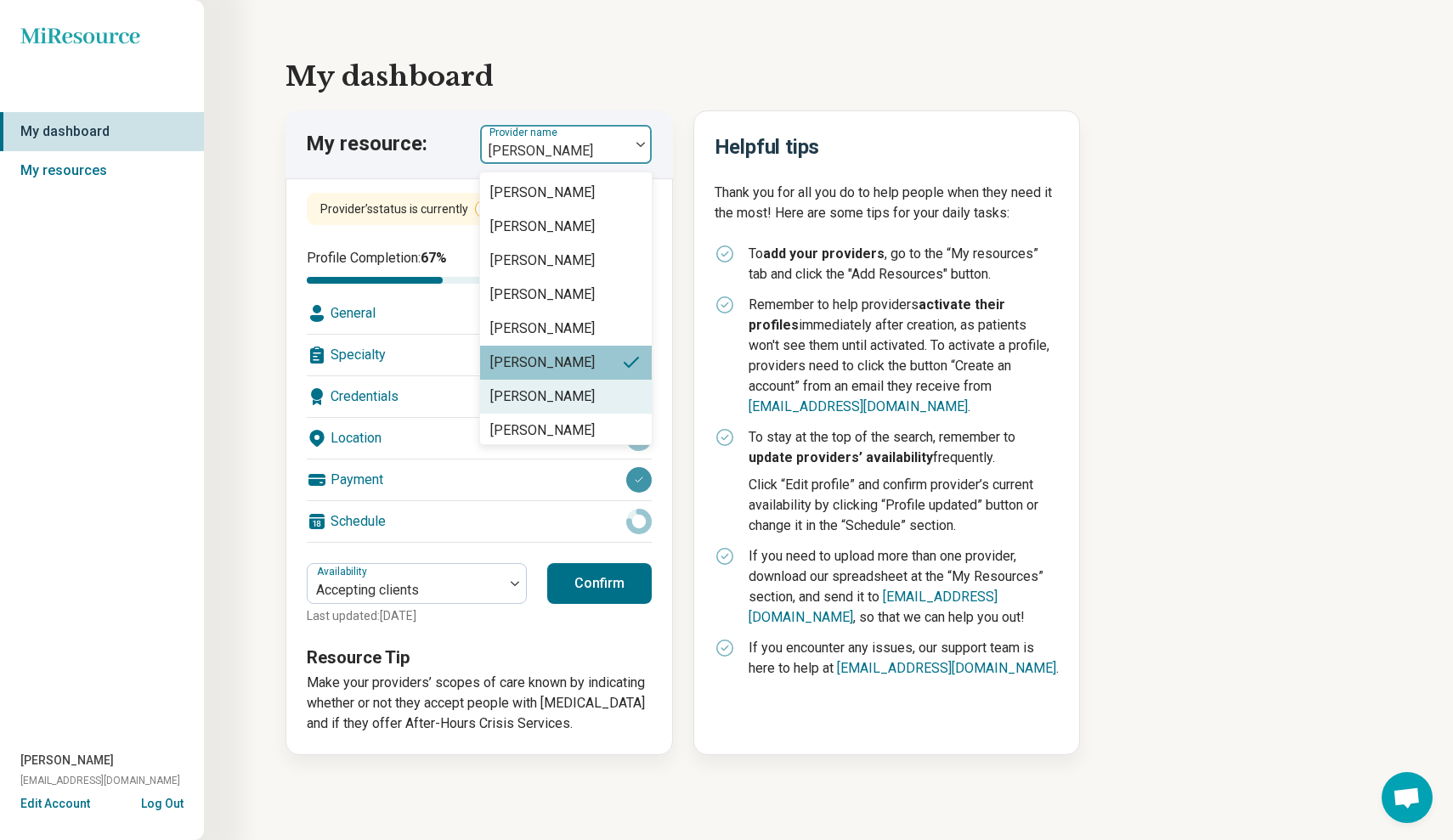
click at [598, 403] on div "[PERSON_NAME]" at bounding box center [566, 397] width 172 height 34
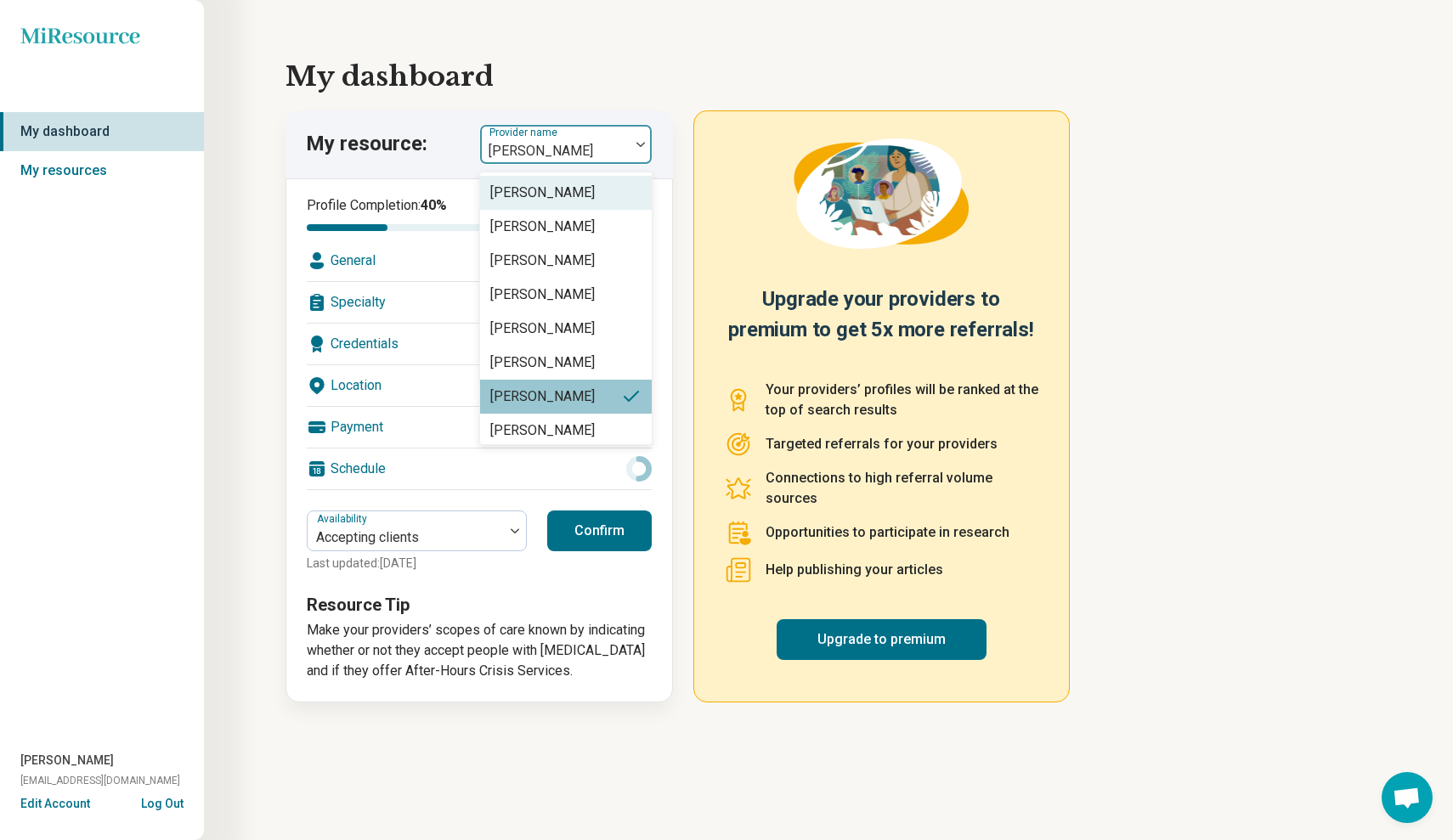
click at [621, 151] on div at bounding box center [555, 151] width 136 height 24
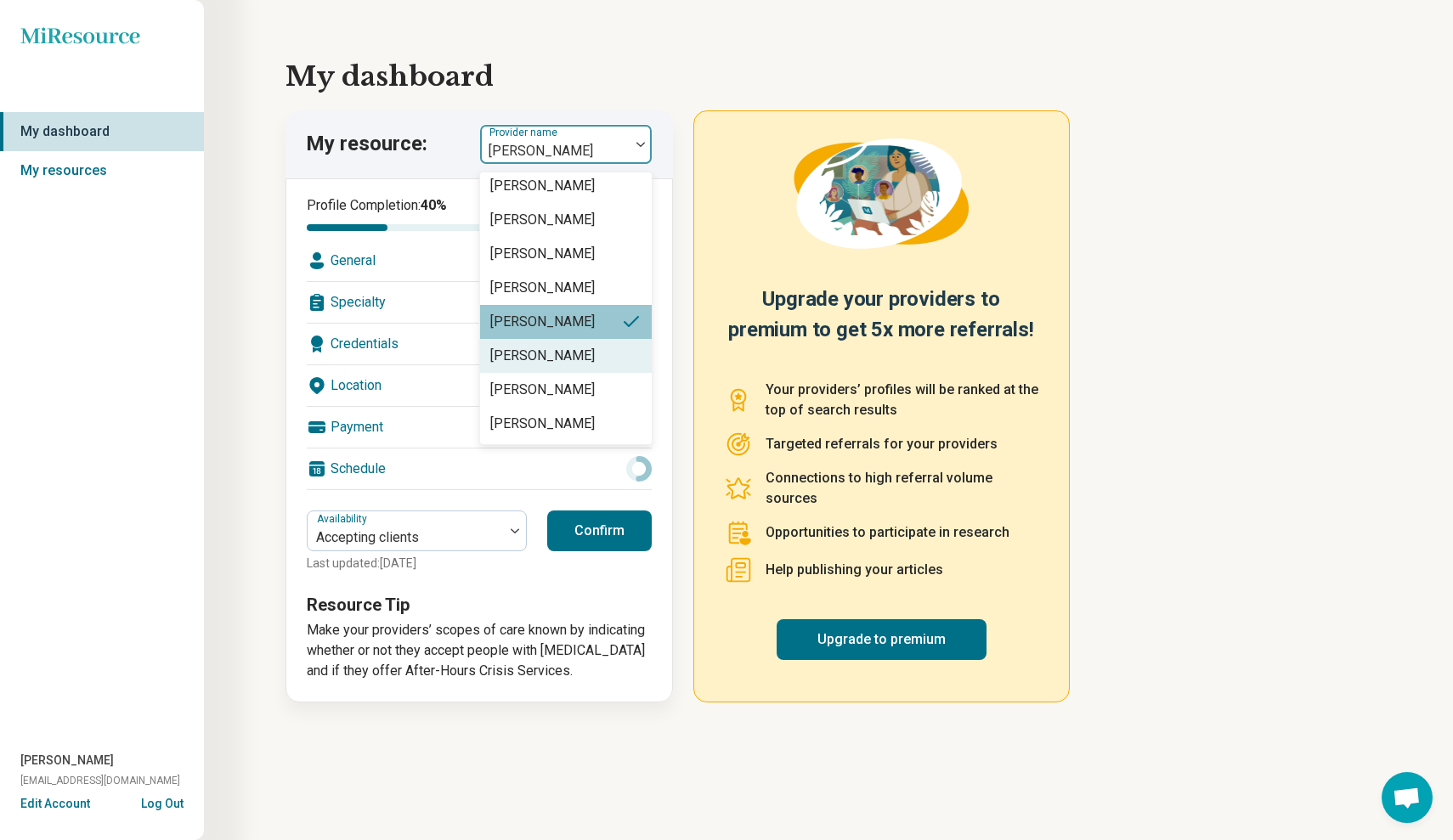
click at [626, 352] on div "[PERSON_NAME]" at bounding box center [566, 357] width 172 height 34
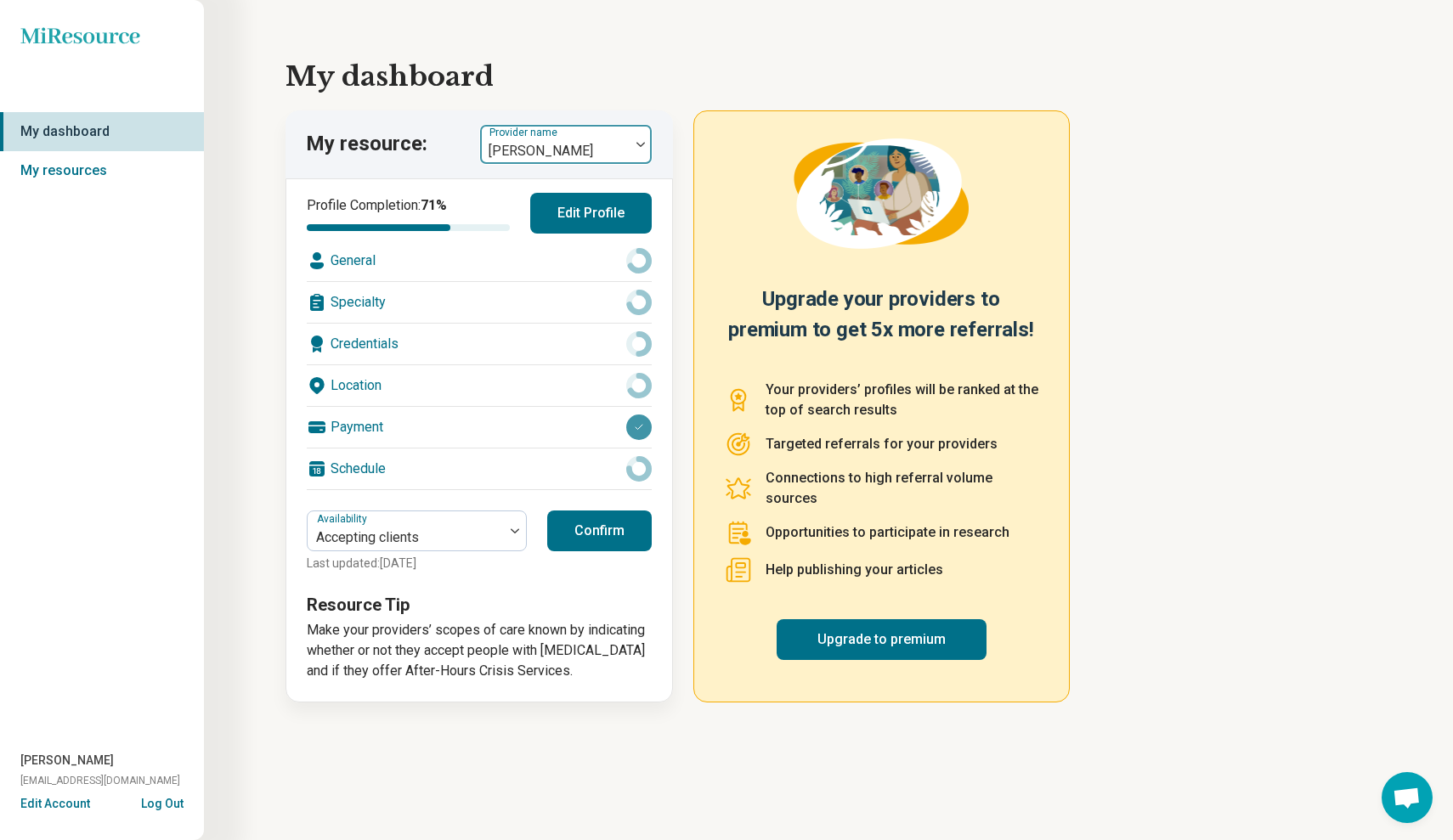
click at [634, 154] on div at bounding box center [640, 144] width 22 height 39
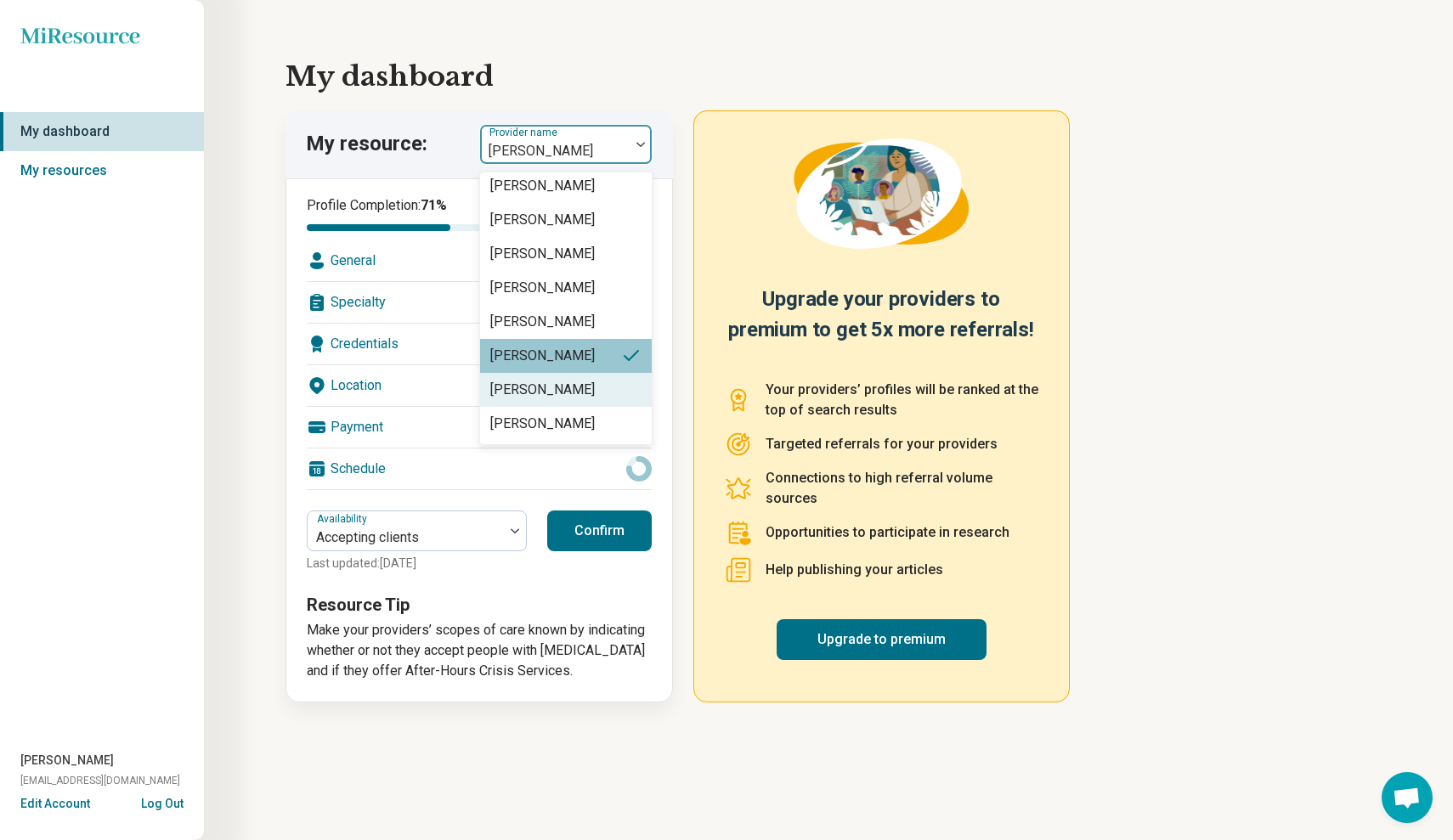
click at [577, 384] on div "[PERSON_NAME]" at bounding box center [542, 389] width 105 height 20
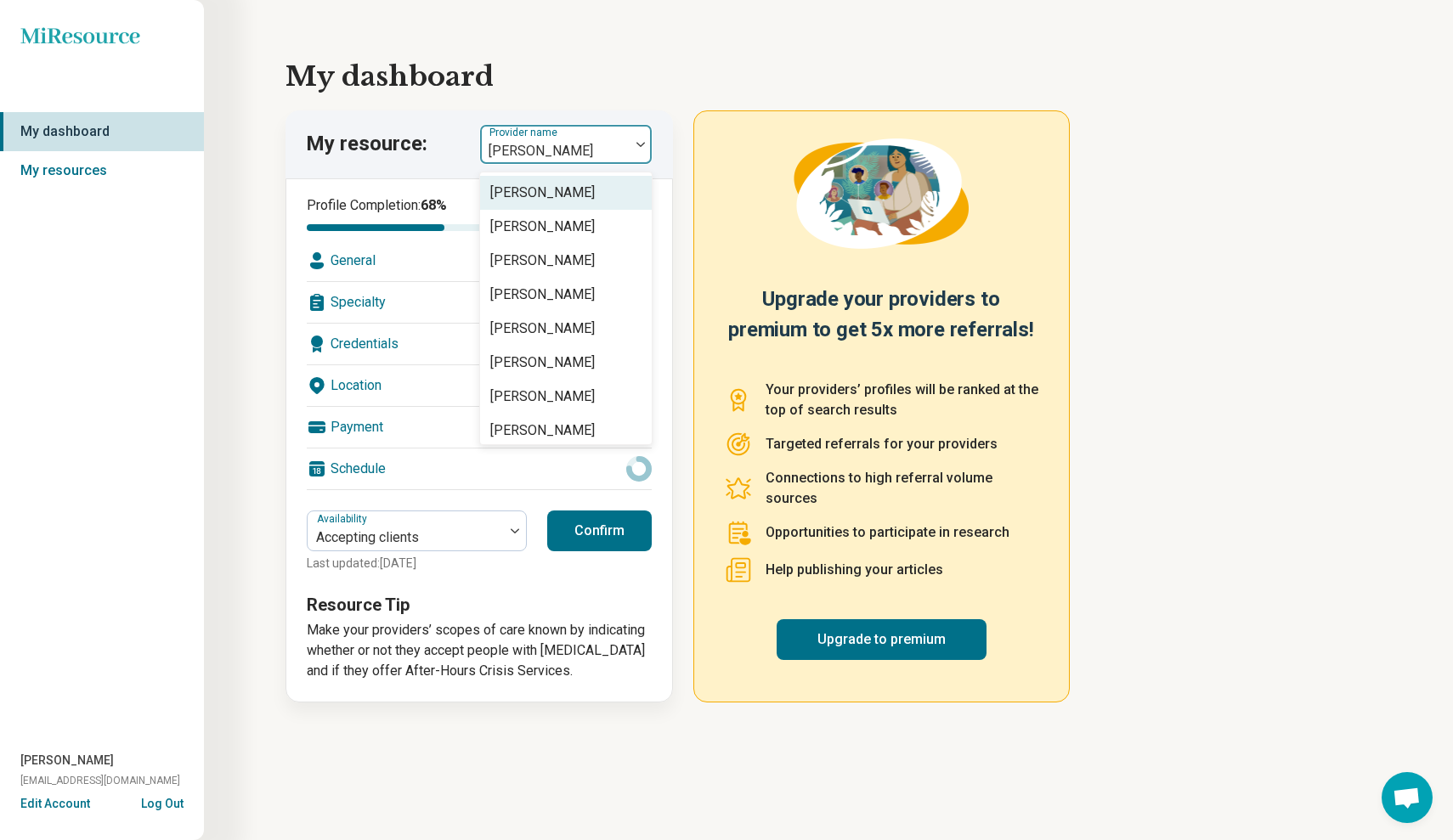
click at [608, 141] on div at bounding box center [555, 151] width 136 height 24
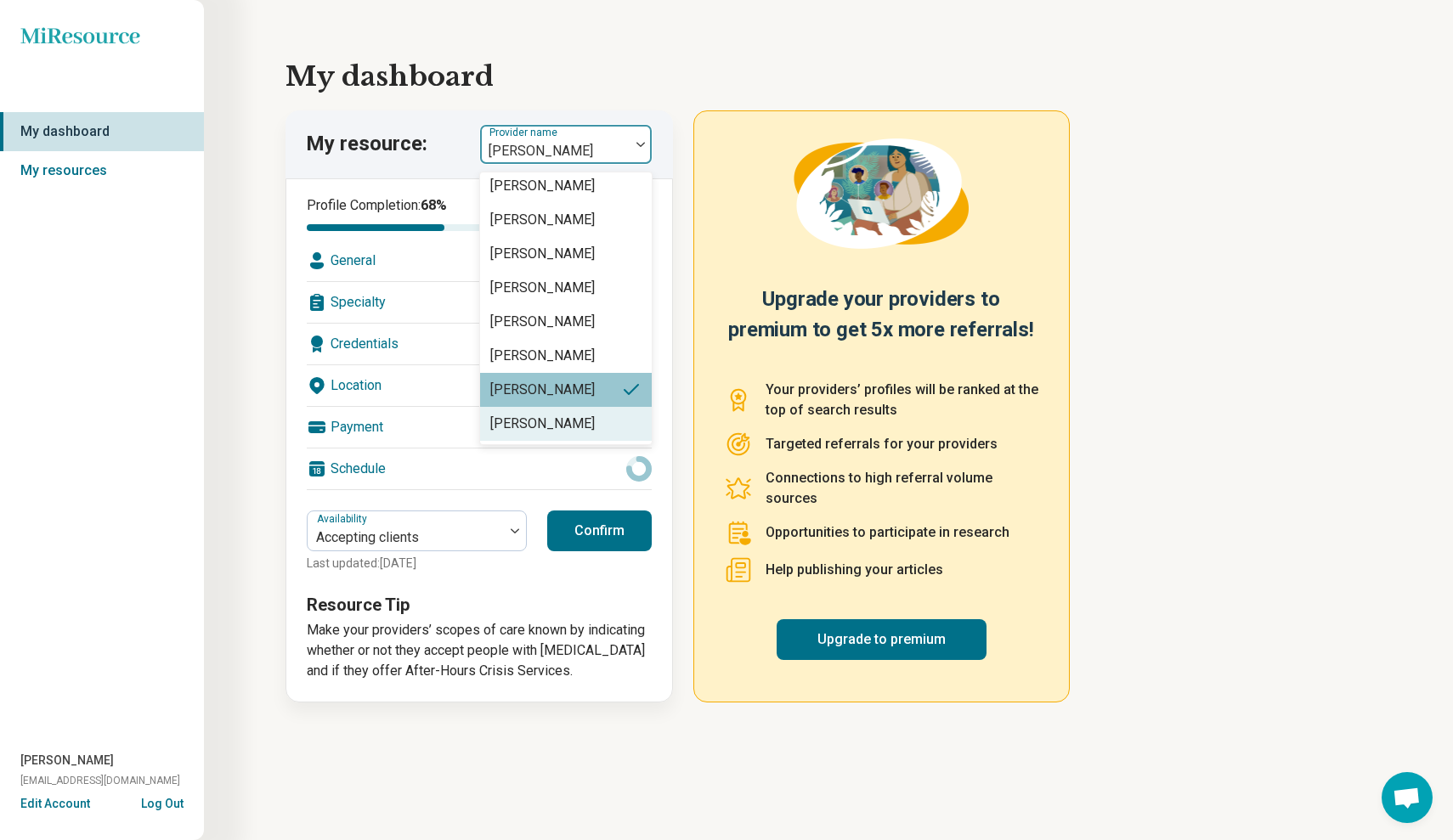
click at [628, 430] on div "[PERSON_NAME]" at bounding box center [566, 424] width 172 height 34
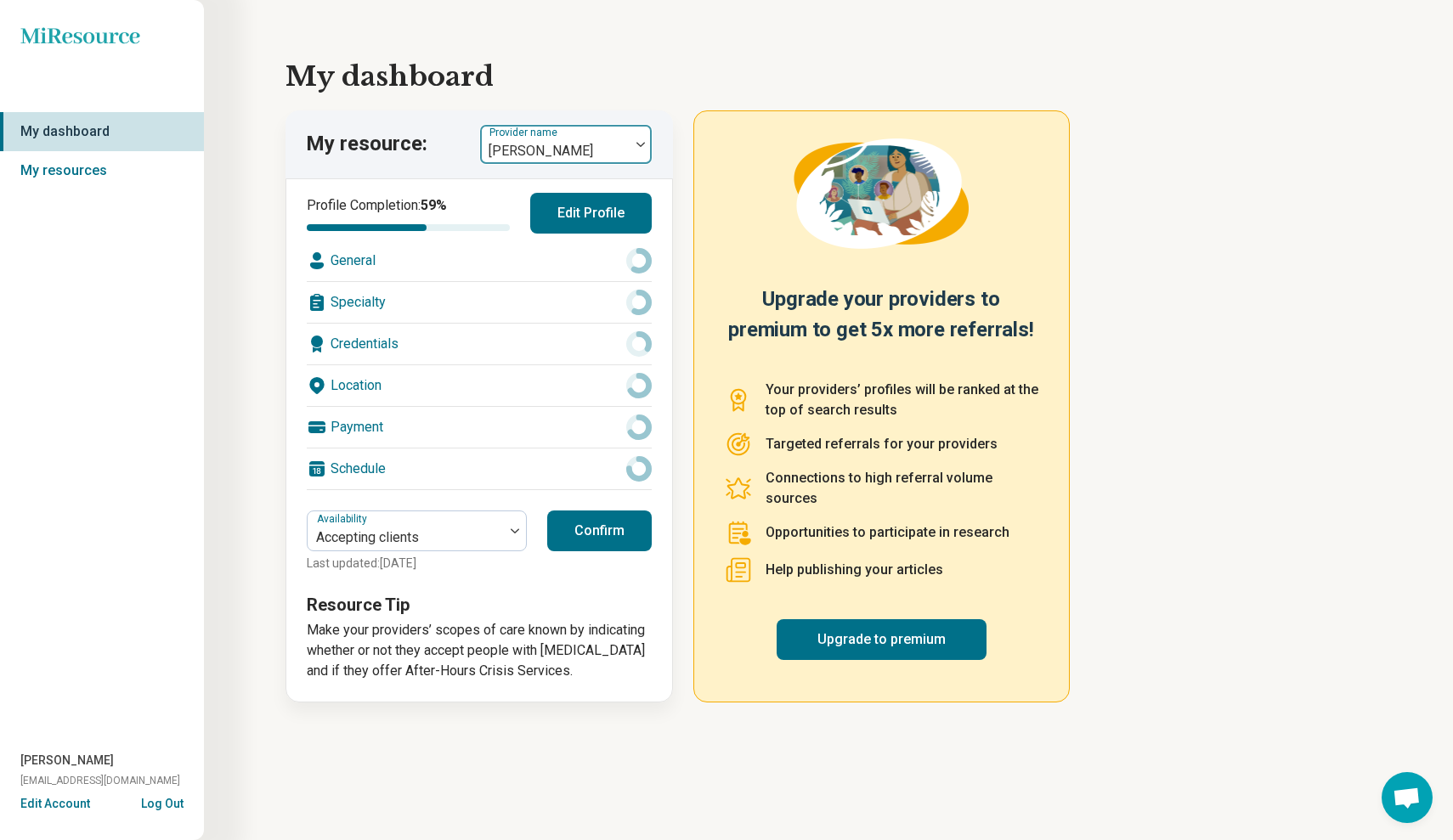
click at [612, 153] on div at bounding box center [555, 151] width 136 height 24
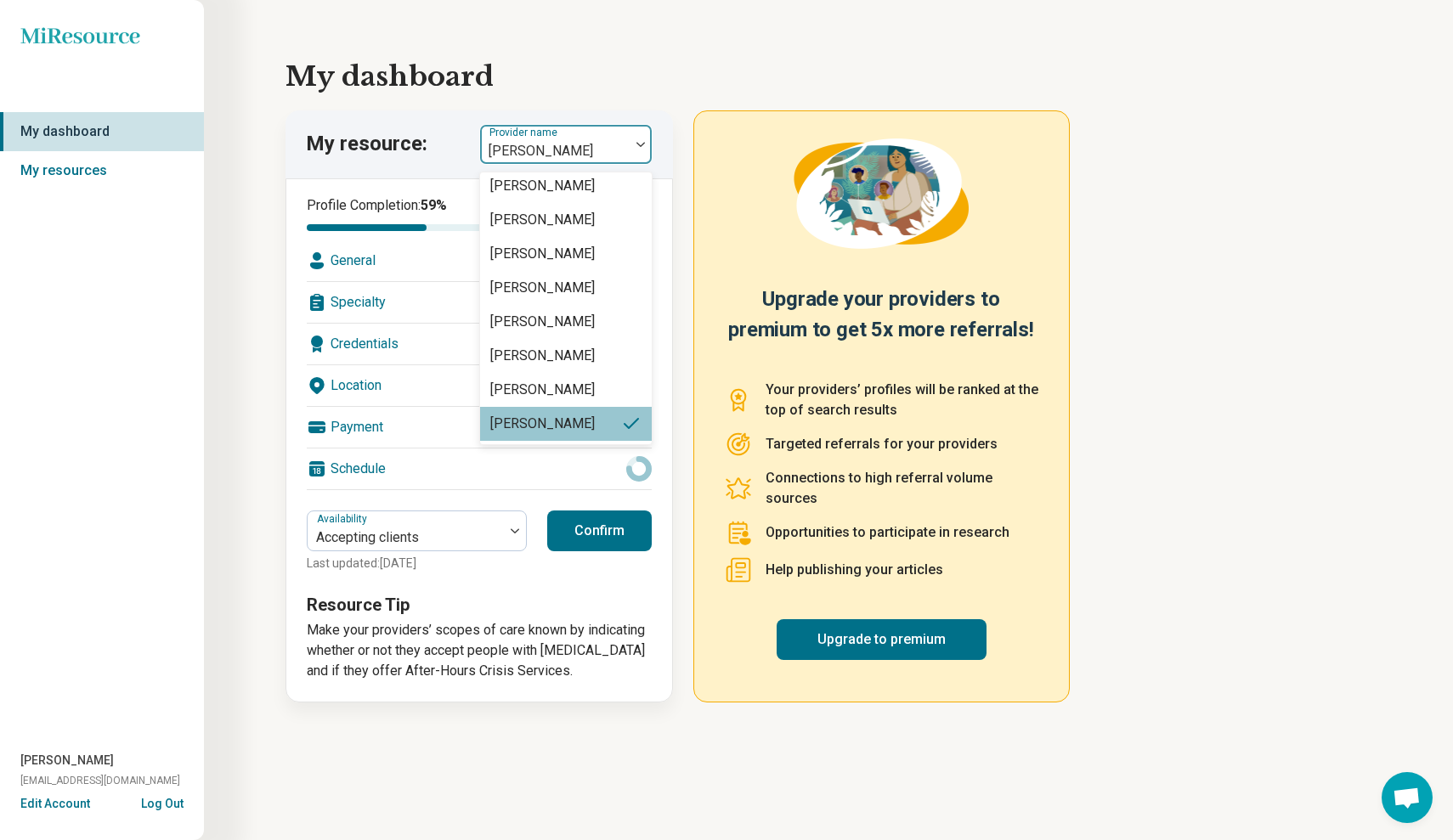
click at [583, 426] on div "[PERSON_NAME]" at bounding box center [542, 423] width 105 height 20
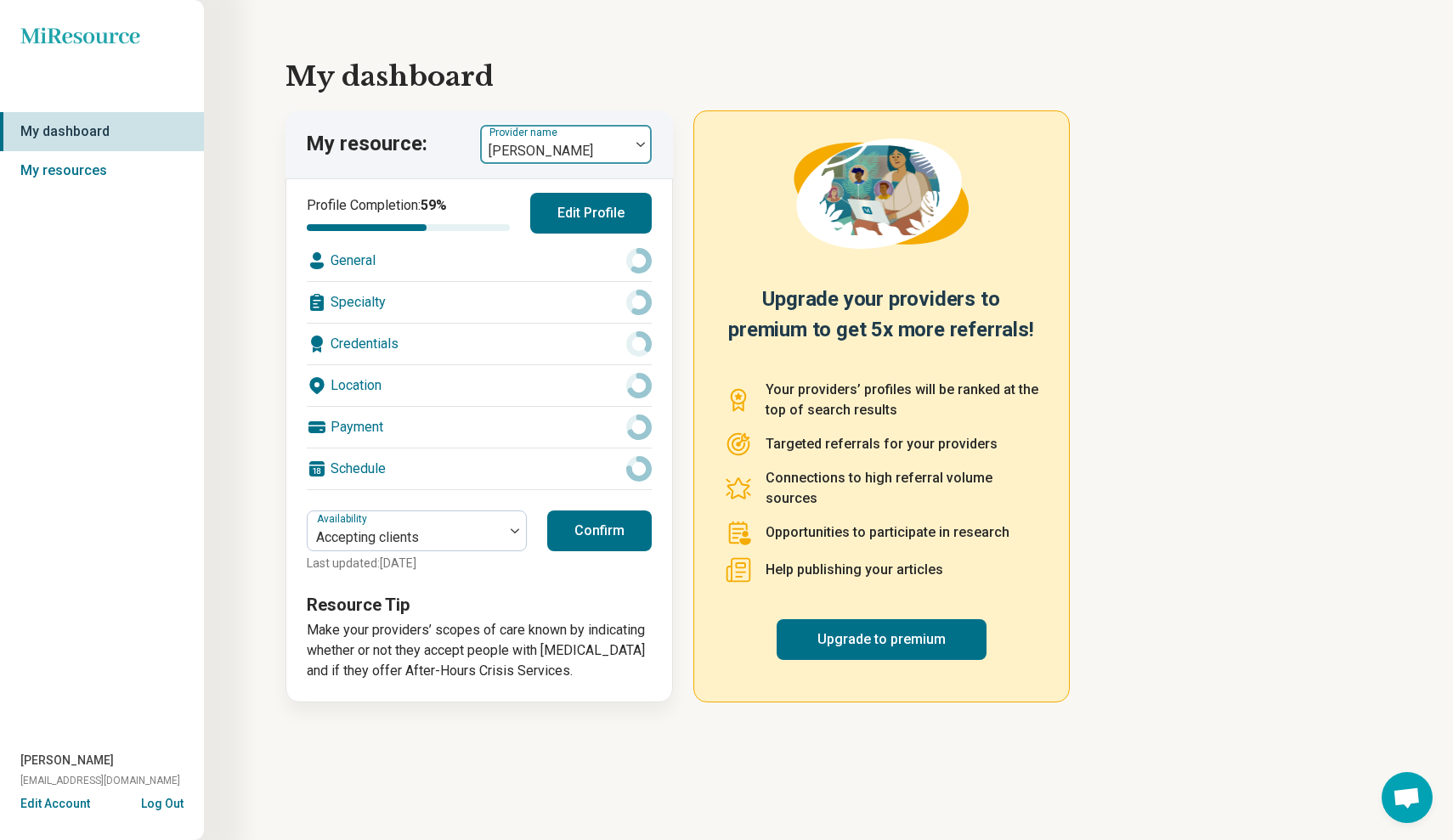
click at [607, 140] on div at bounding box center [555, 151] width 136 height 24
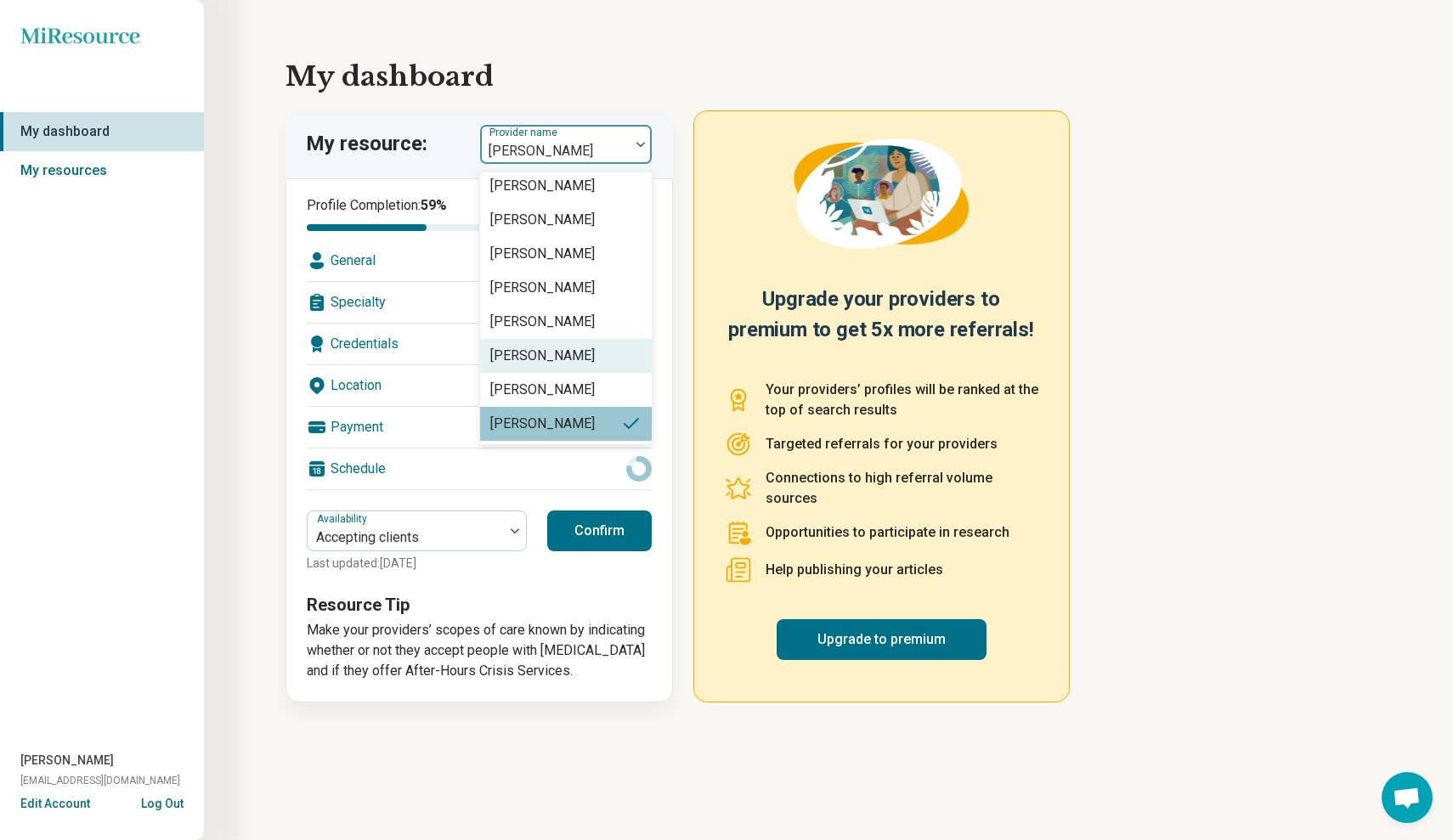
scroll to position [0, 0]
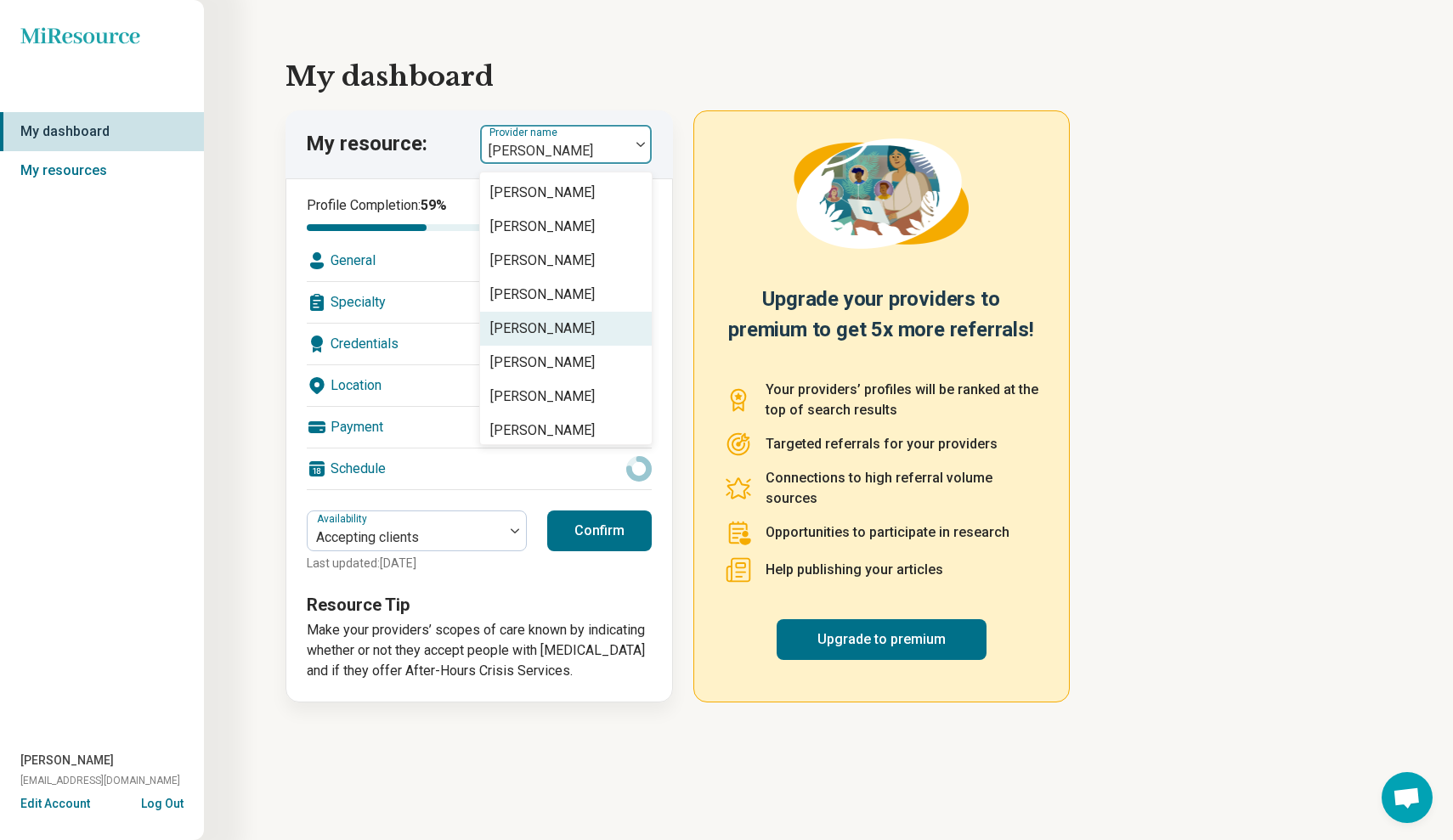
click at [539, 331] on div "[PERSON_NAME]" at bounding box center [542, 328] width 105 height 20
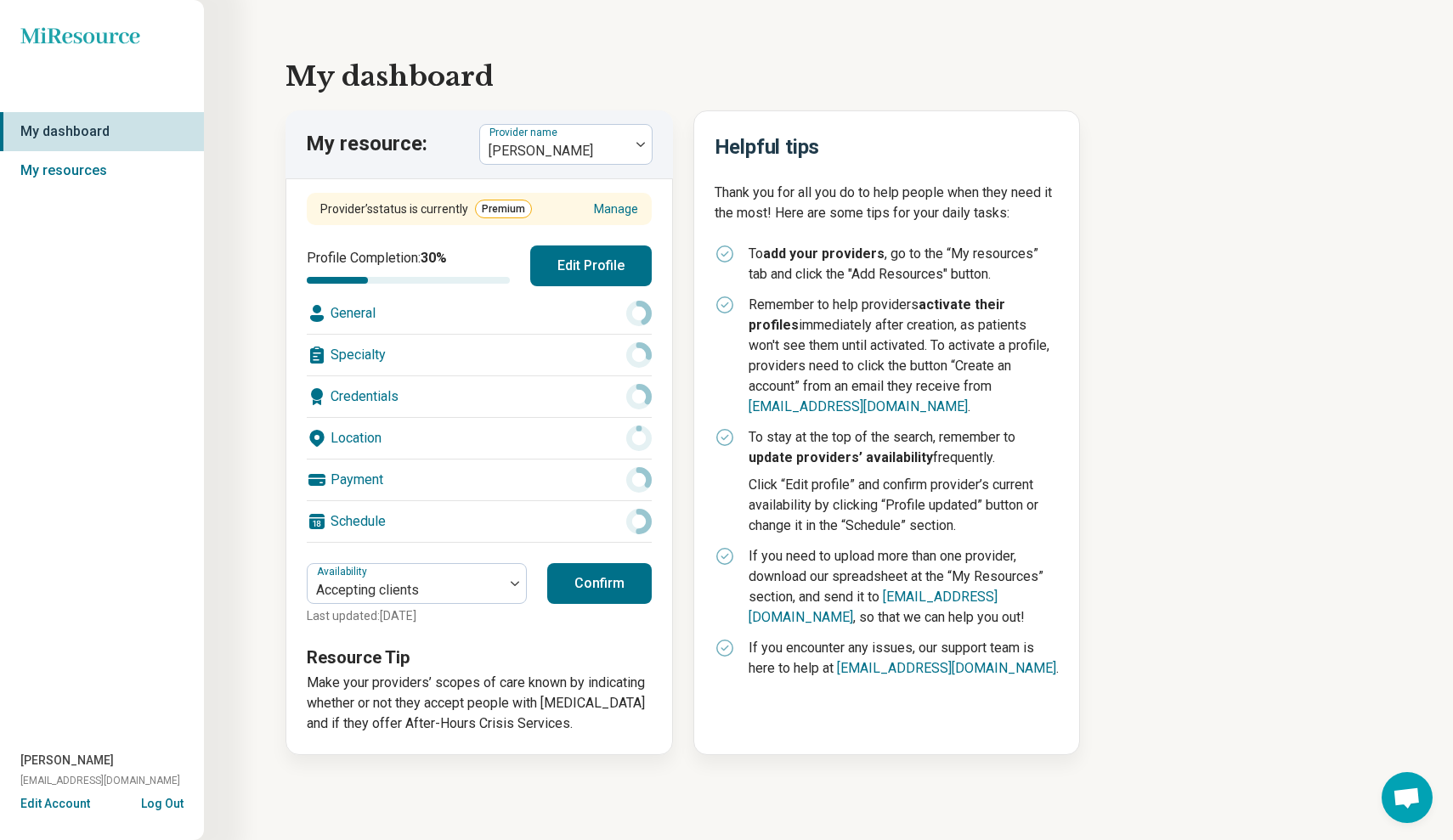
click at [600, 277] on button "Edit Profile" at bounding box center [590, 266] width 121 height 41
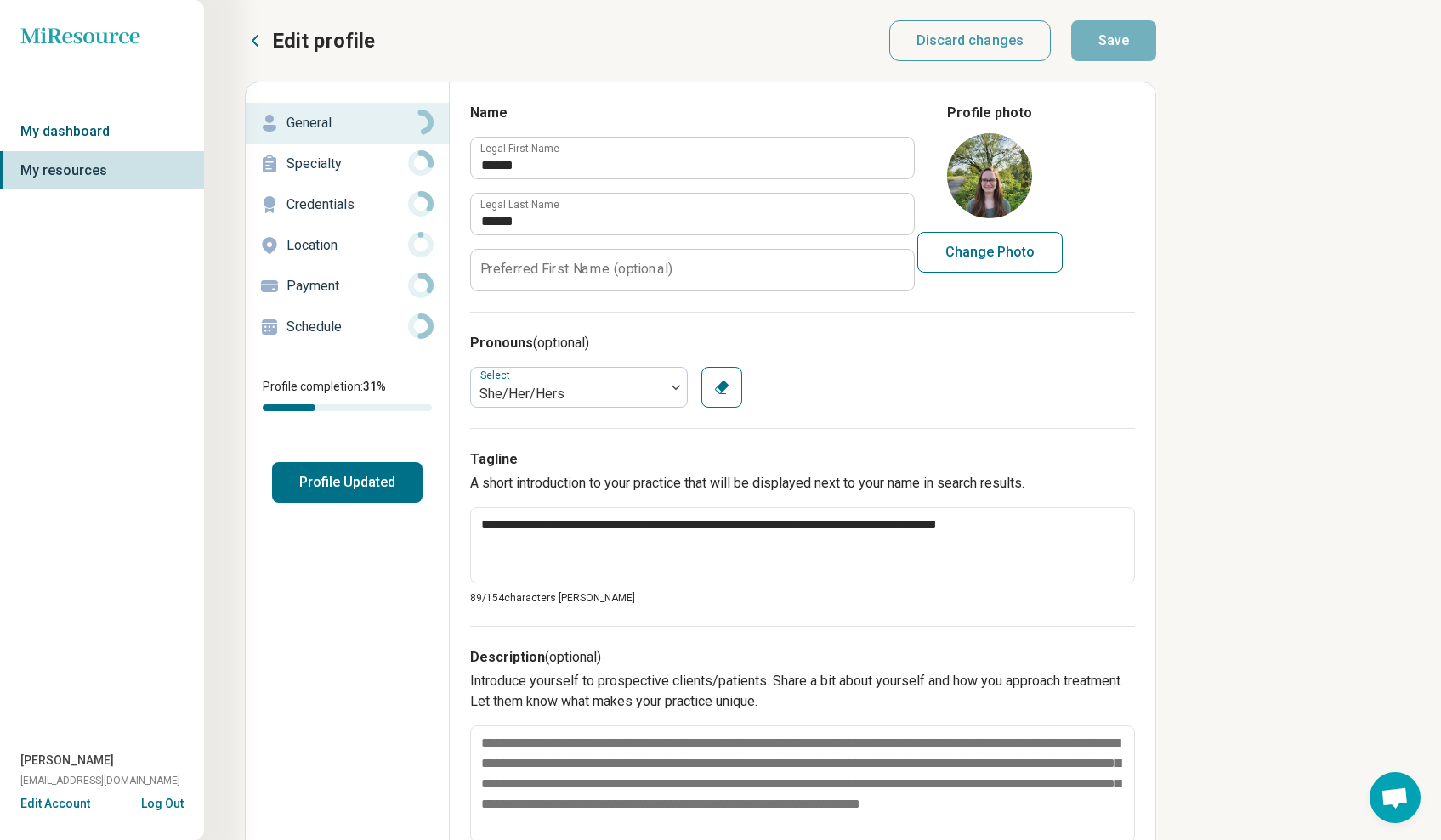
click at [64, 126] on link "My dashboard" at bounding box center [102, 132] width 204 height 39
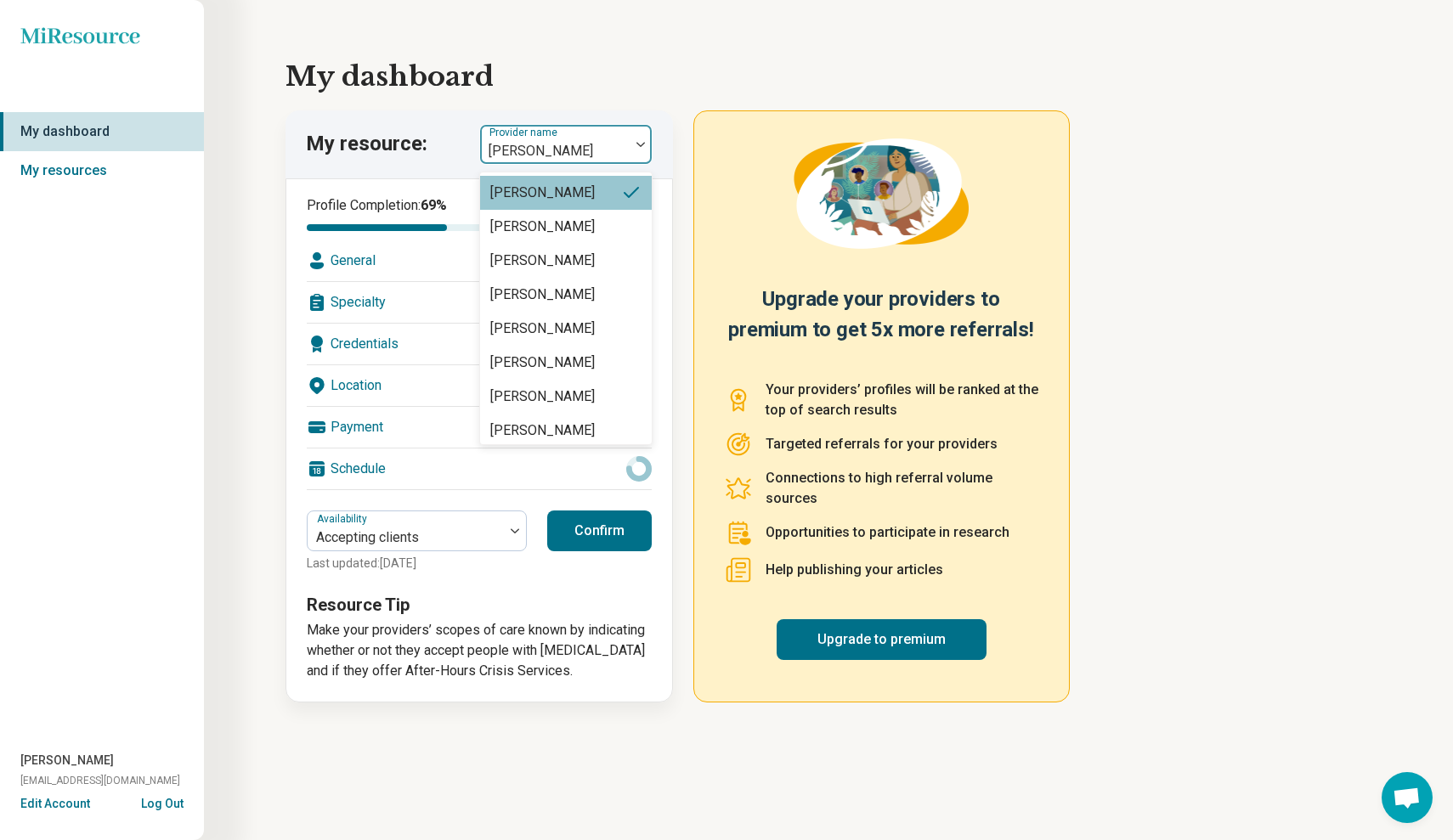
click at [625, 146] on div "[PERSON_NAME]" at bounding box center [555, 144] width 150 height 37
click at [564, 291] on div "[PERSON_NAME]" at bounding box center [542, 295] width 105 height 20
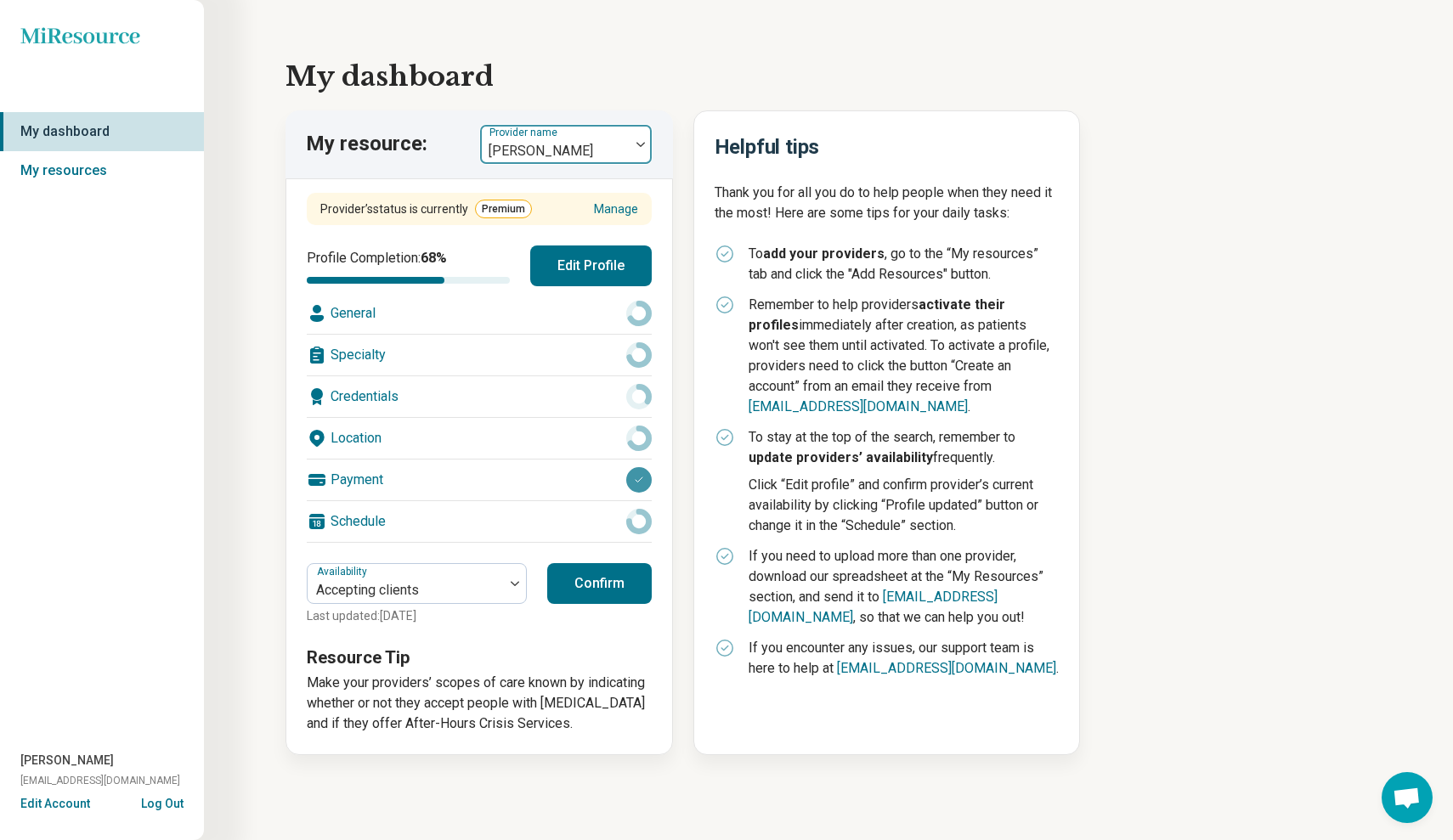
click at [607, 146] on div at bounding box center [555, 151] width 136 height 24
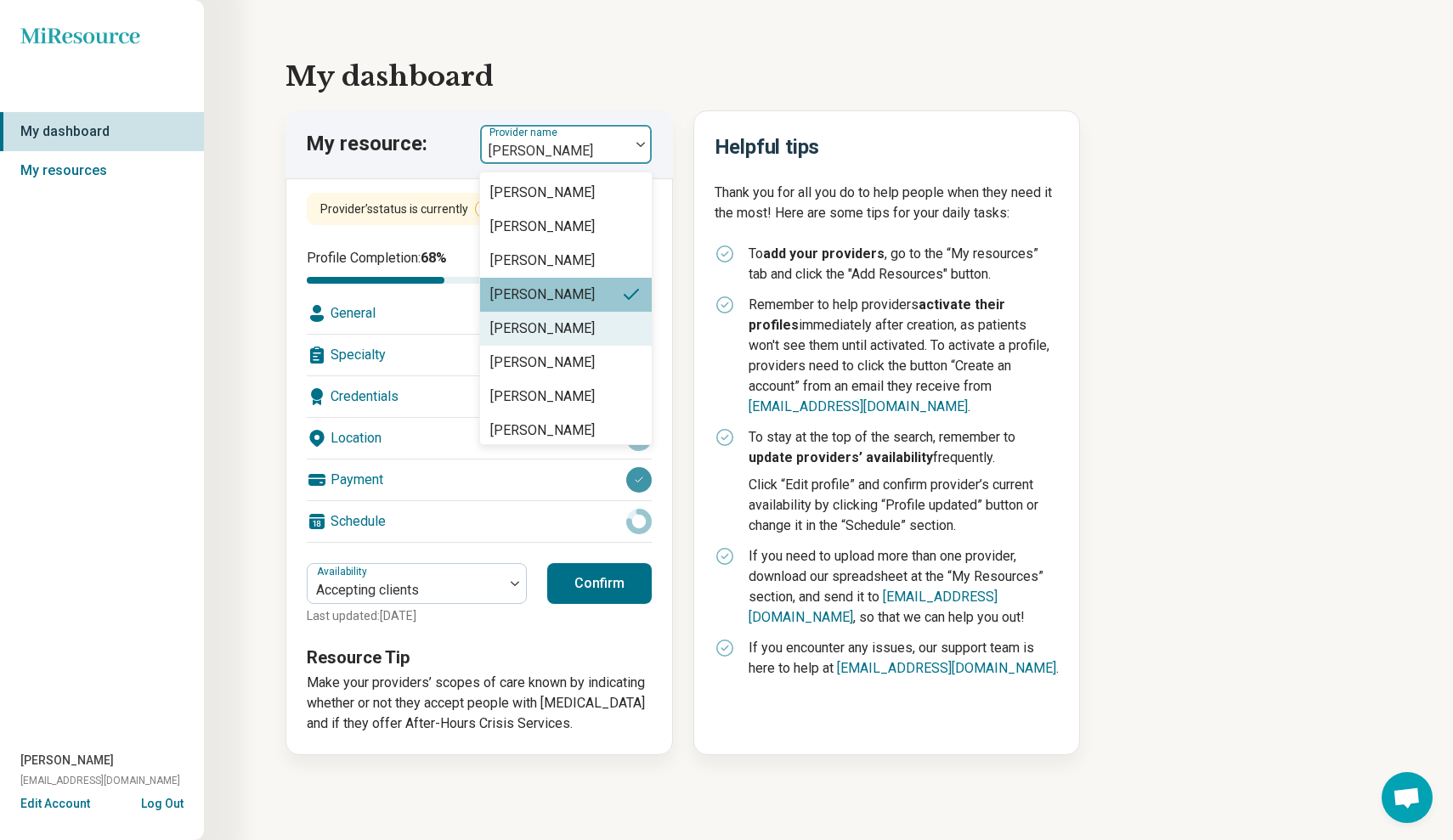
click at [531, 332] on div "[PERSON_NAME]" at bounding box center [542, 328] width 105 height 20
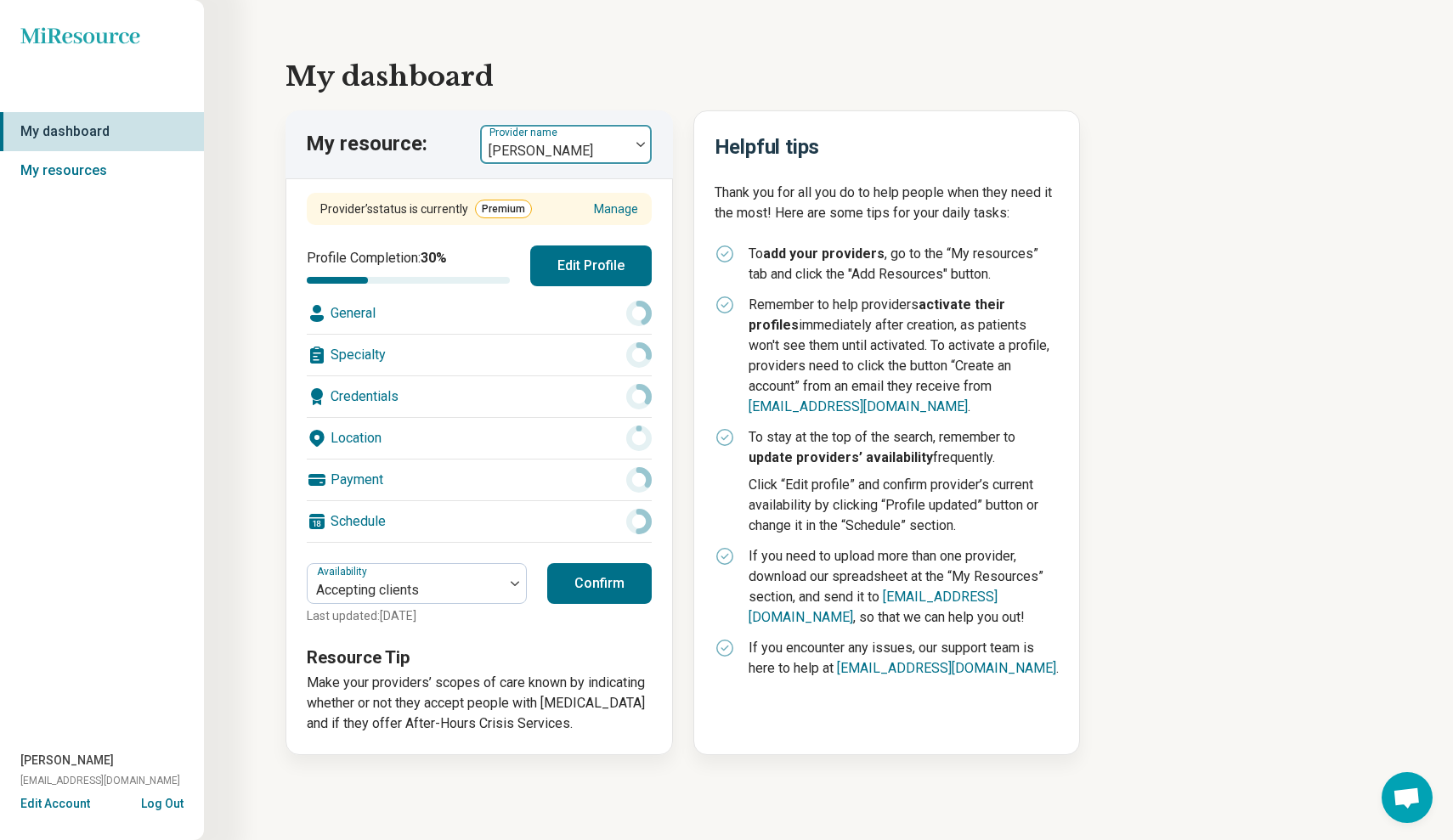
click at [618, 145] on div at bounding box center [555, 151] width 136 height 24
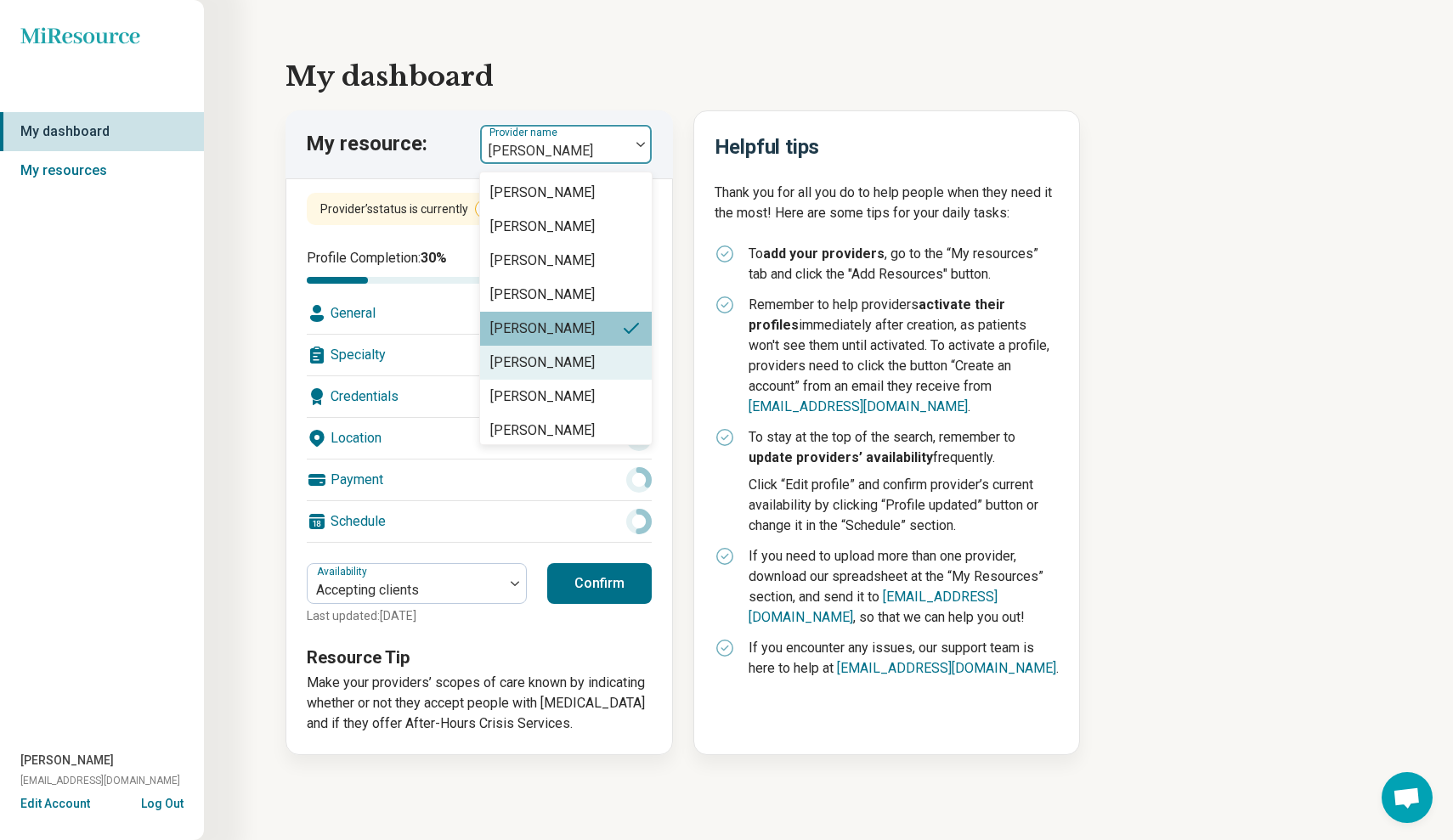
click at [546, 367] on div "[PERSON_NAME]" at bounding box center [542, 362] width 105 height 20
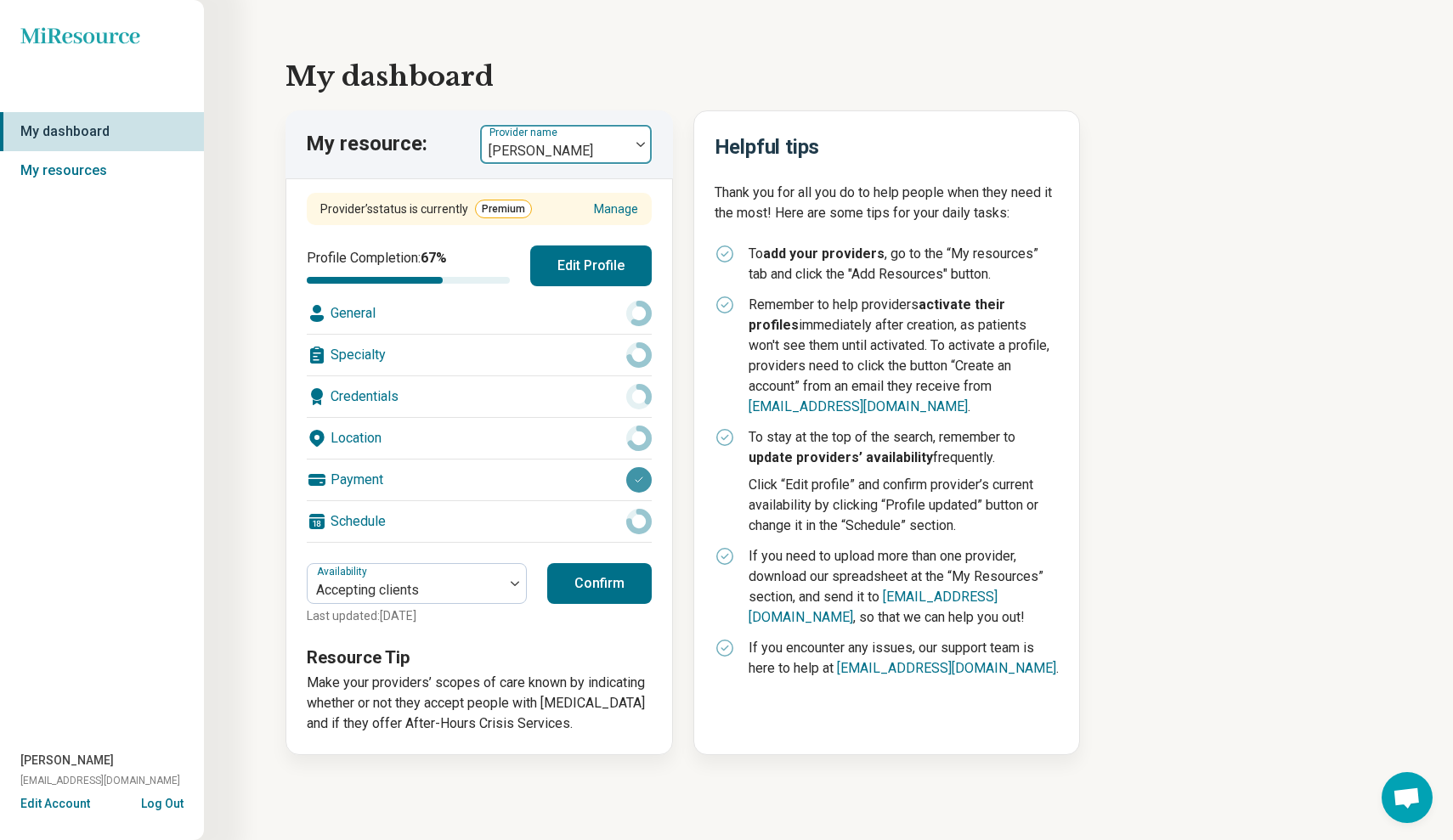
click at [614, 142] on div at bounding box center [555, 151] width 136 height 24
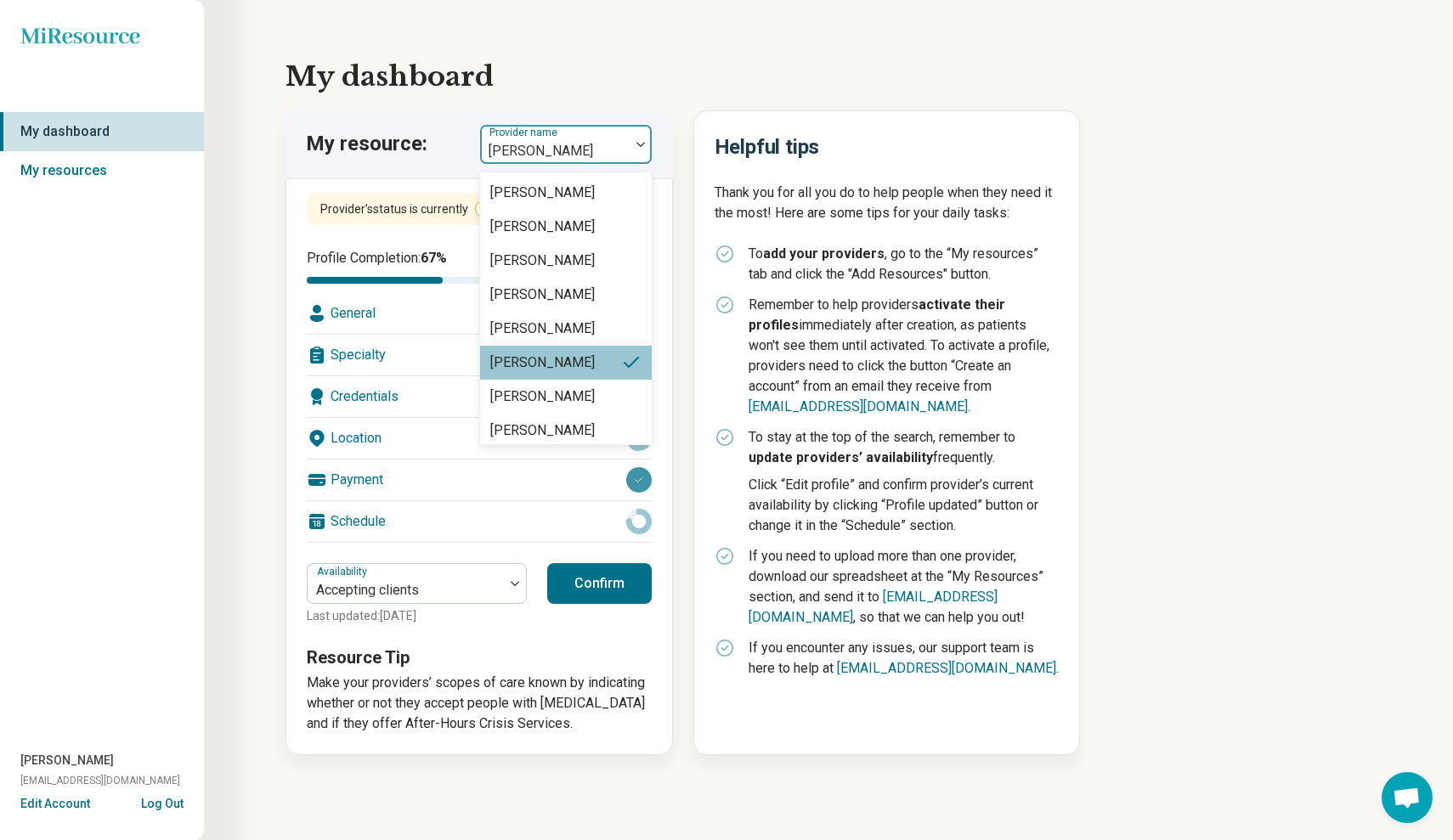
scroll to position [74, 0]
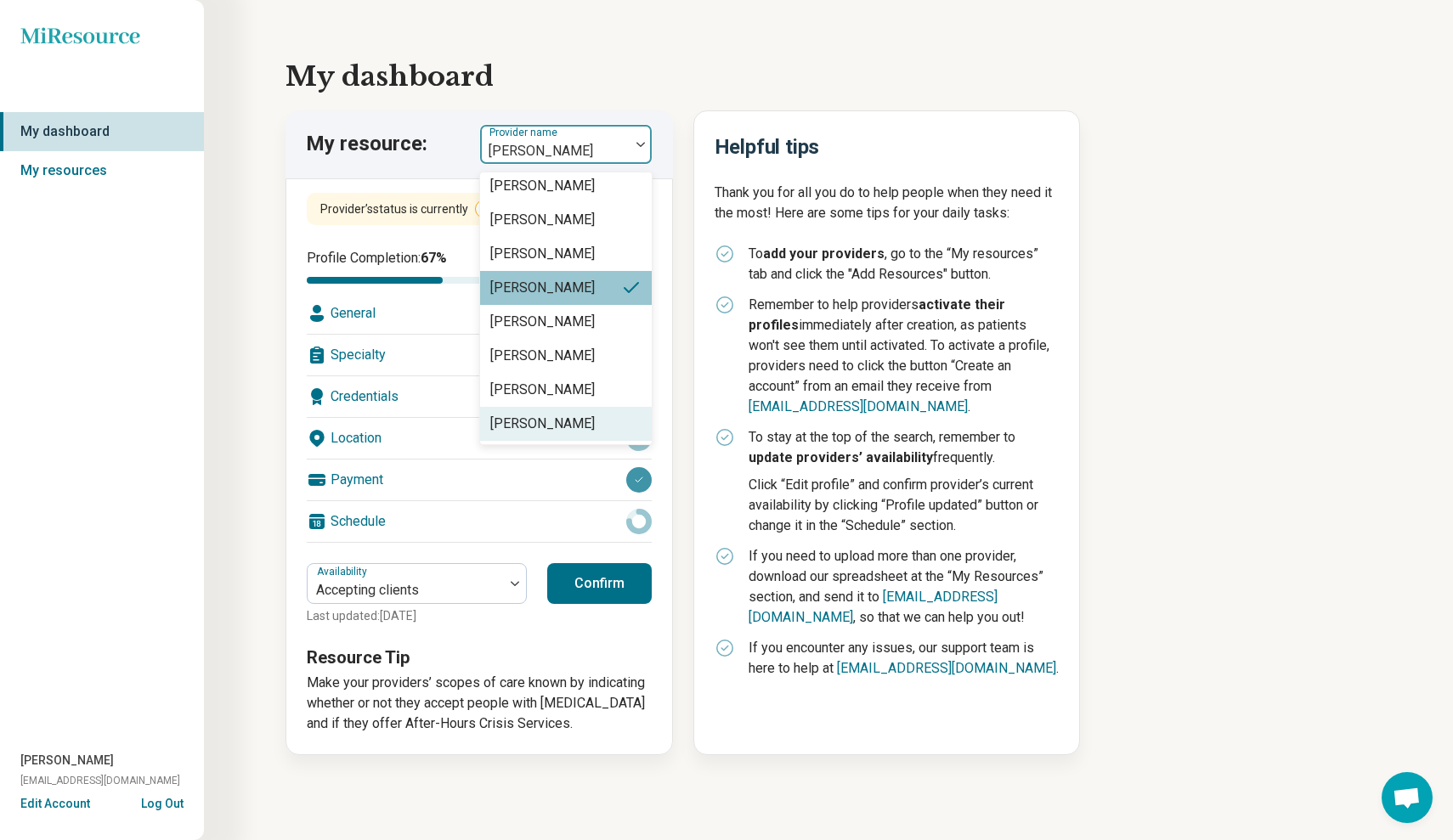
click at [555, 416] on div "[PERSON_NAME]" at bounding box center [542, 423] width 105 height 20
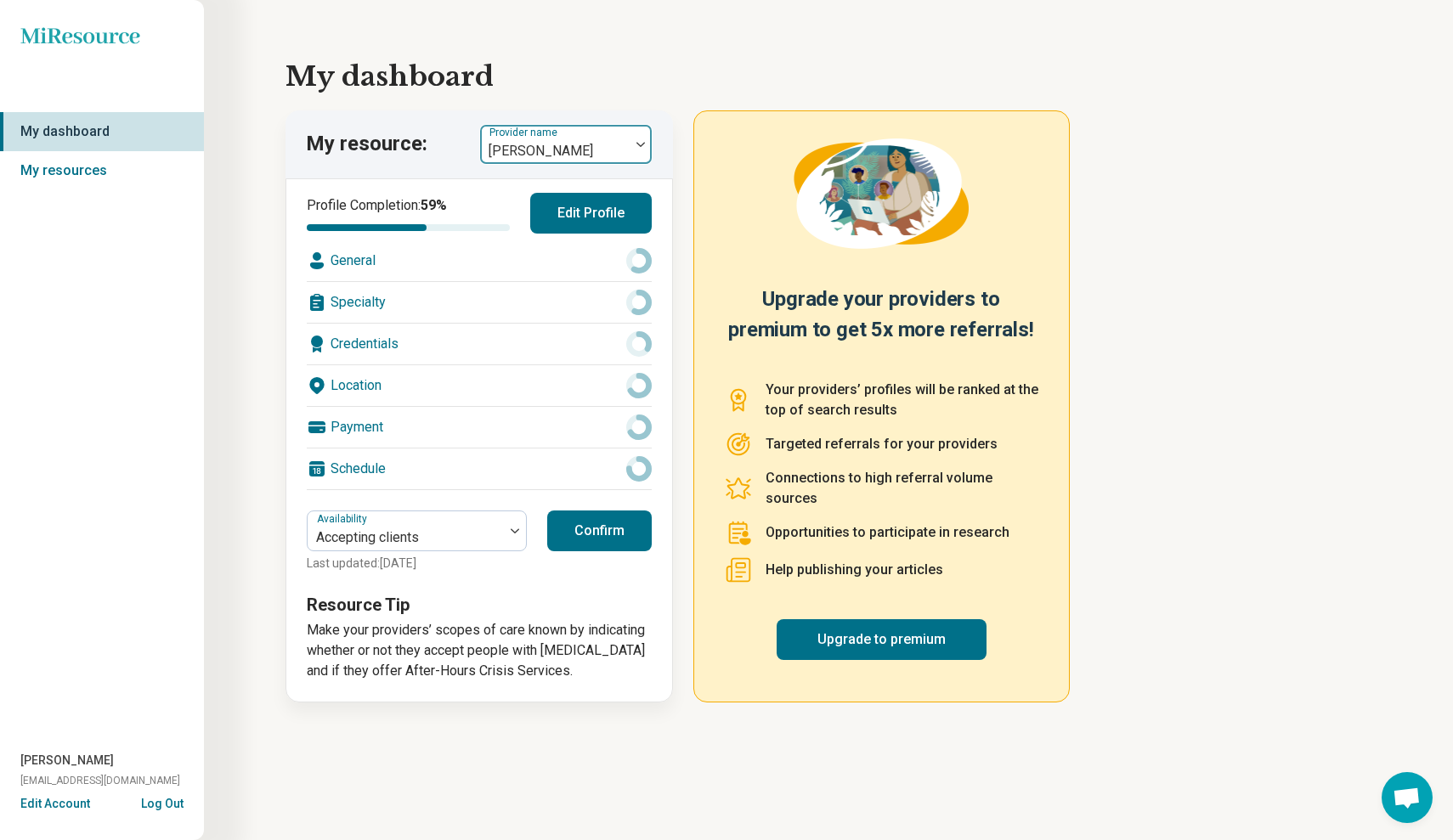
click at [629, 140] on div at bounding box center [640, 144] width 22 height 39
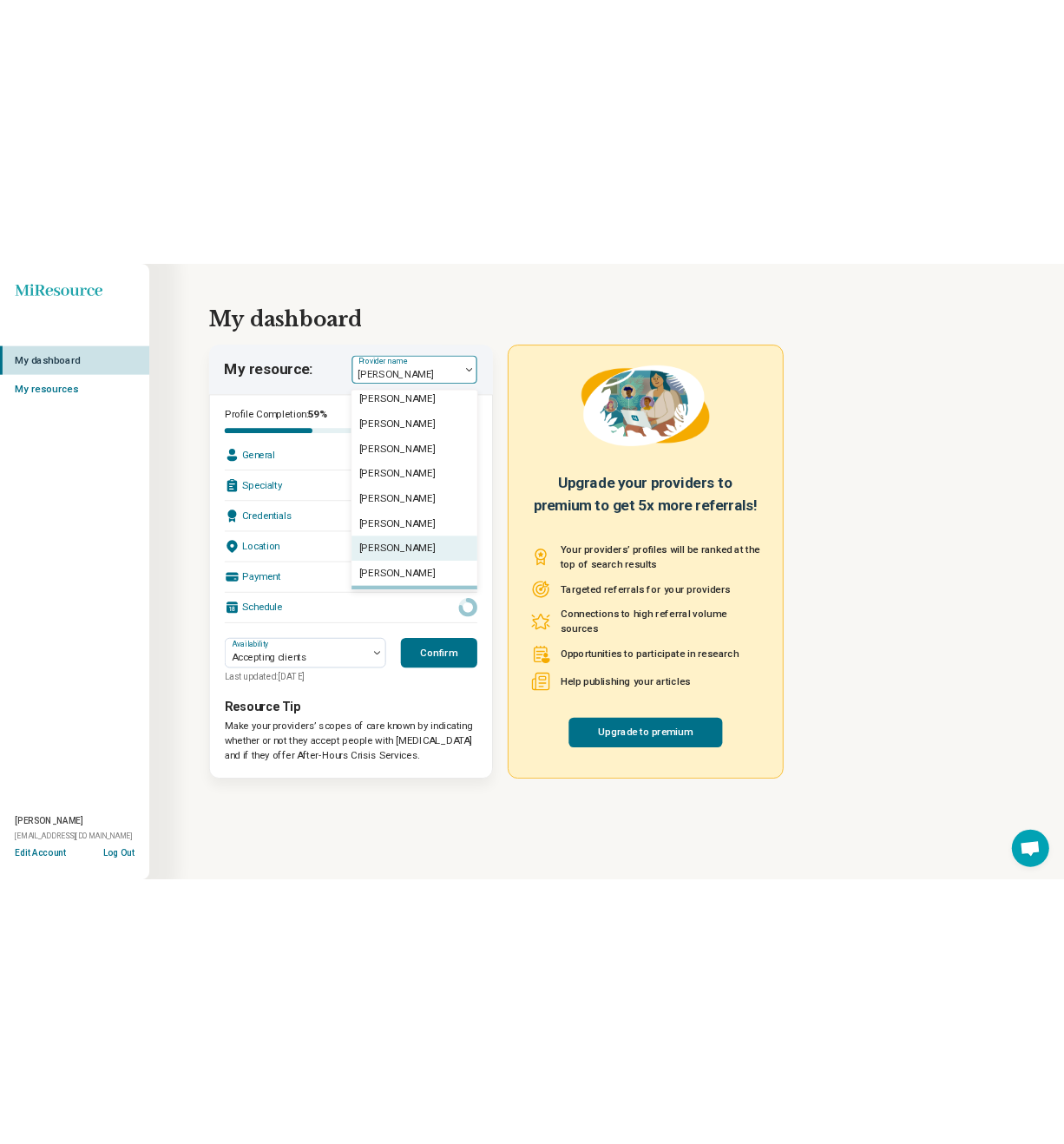
scroll to position [12, 0]
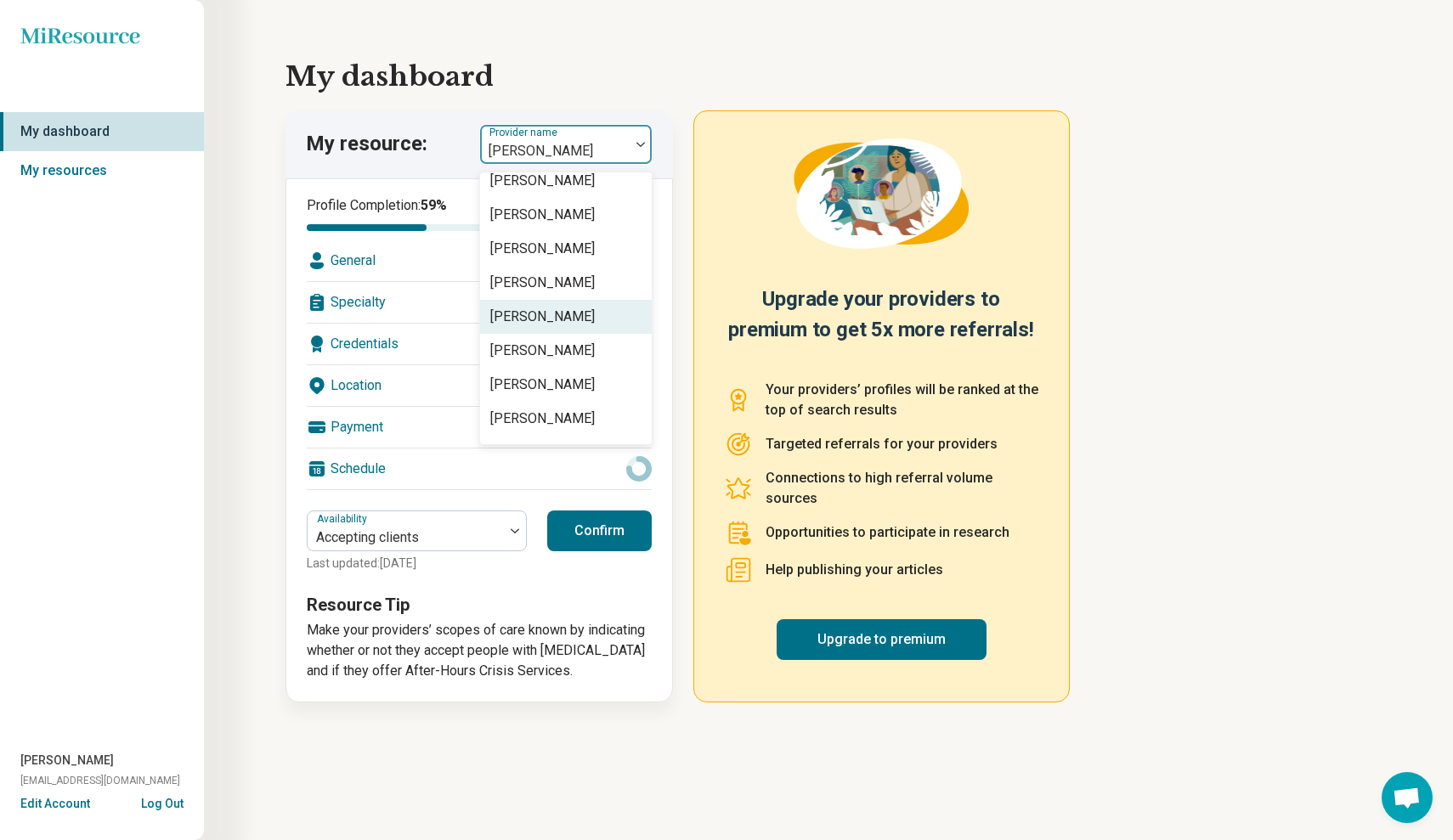
click at [562, 319] on div "[PERSON_NAME]" at bounding box center [542, 317] width 105 height 20
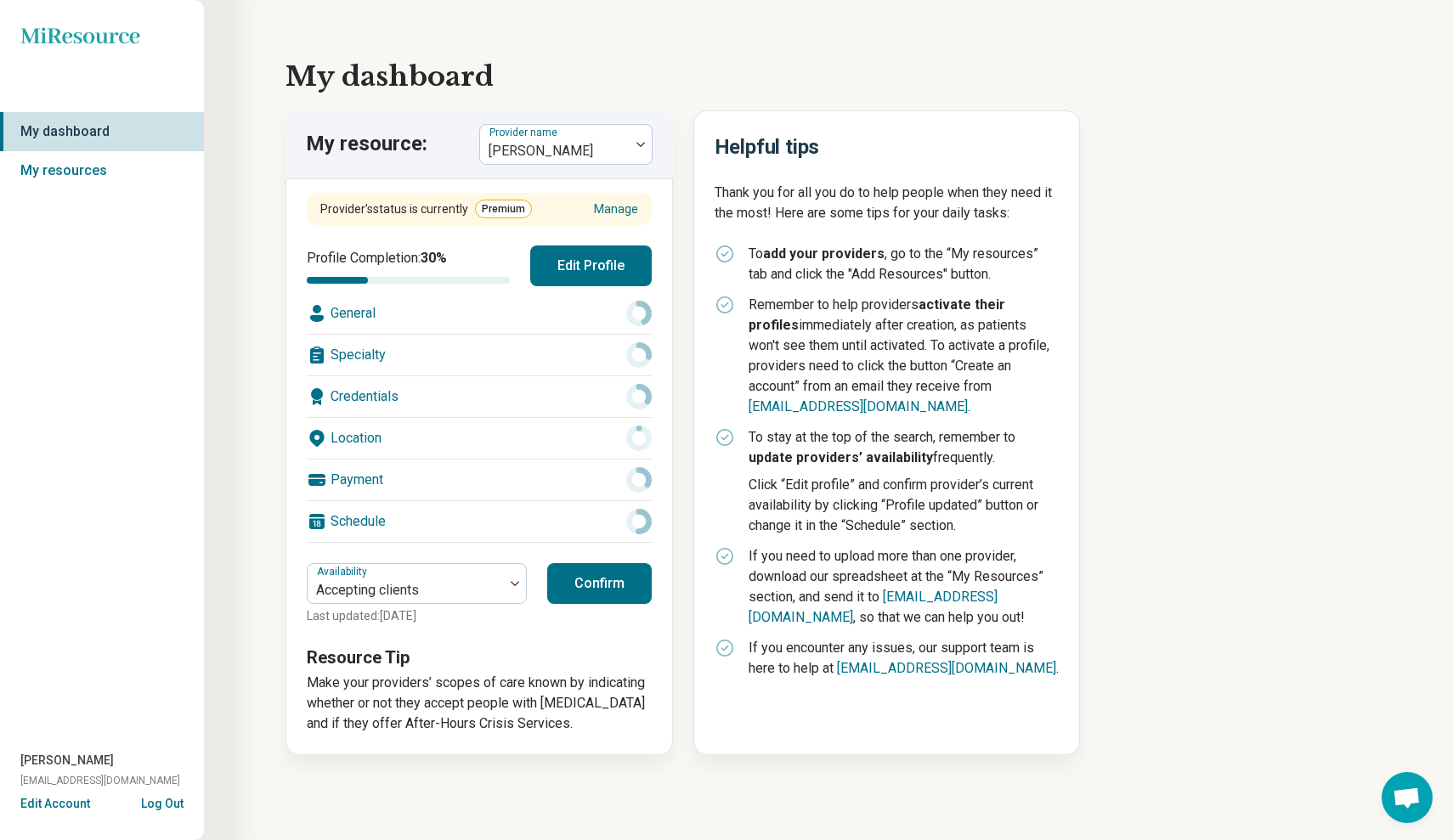
click at [574, 269] on button "Edit Profile" at bounding box center [590, 266] width 121 height 41
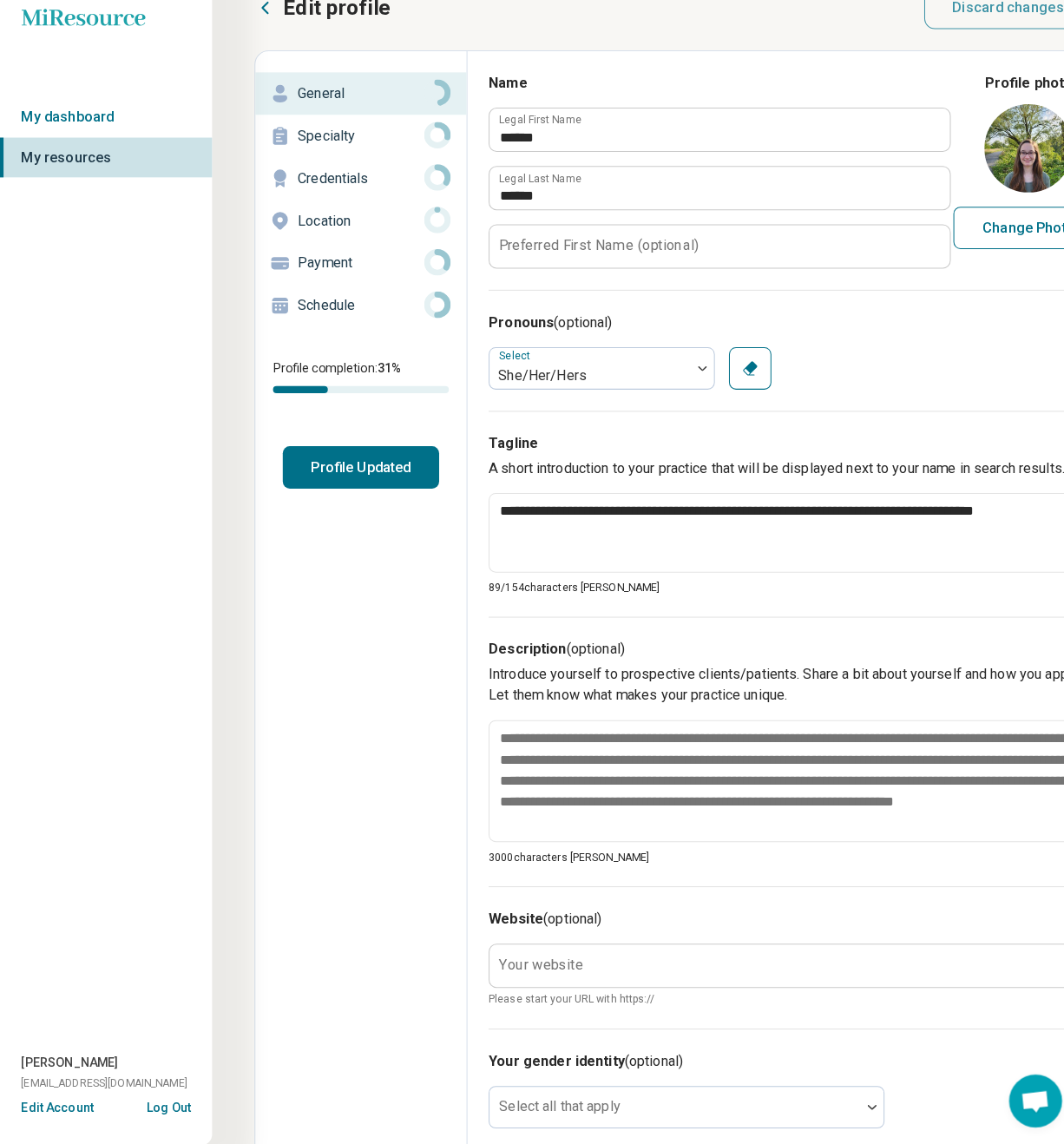
scroll to position [49, 0]
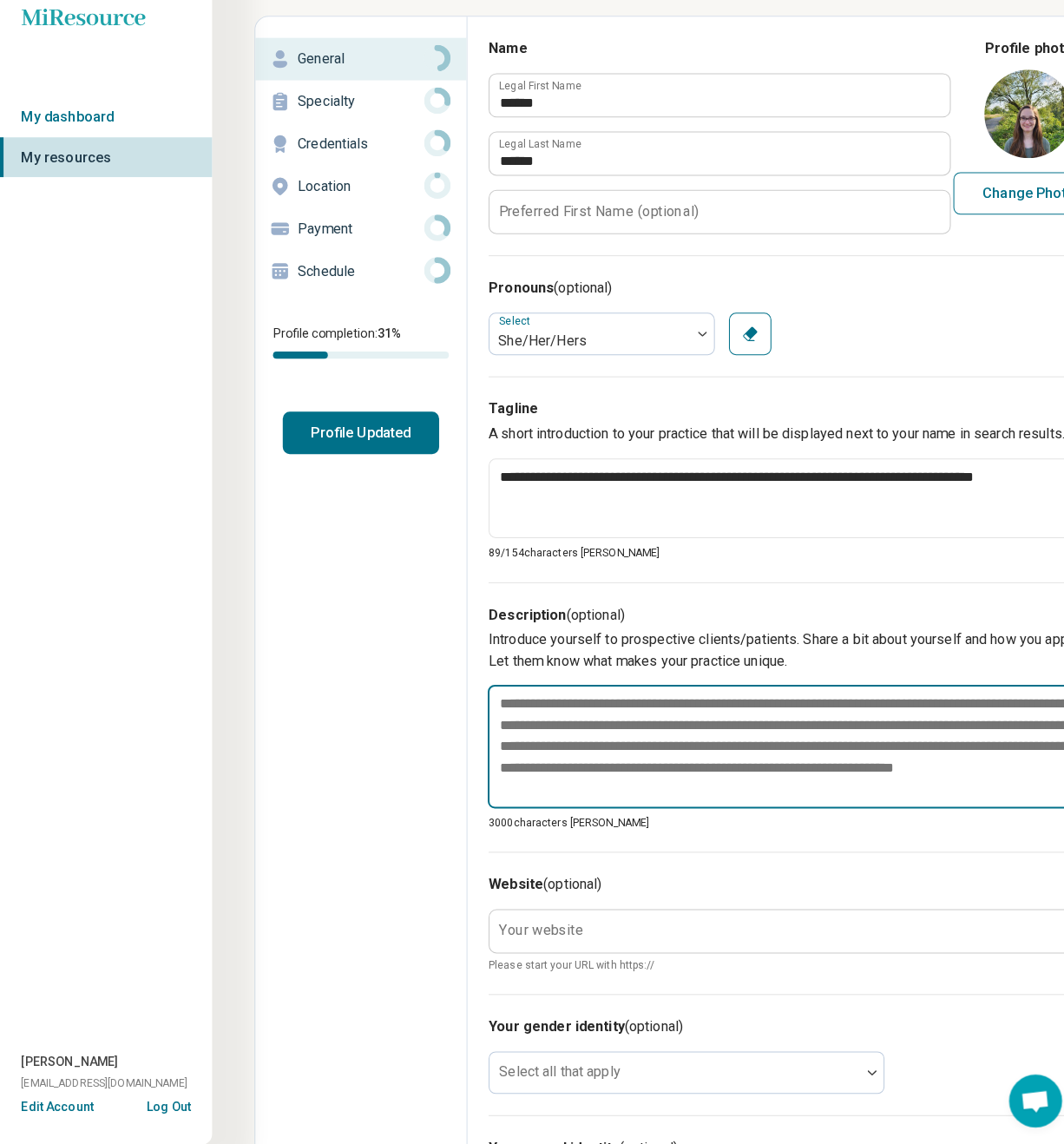
click at [553, 693] on textarea at bounding box center [819, 752] width 680 height 122
paste textarea "**********"
type textarea "*"
type textarea "**********"
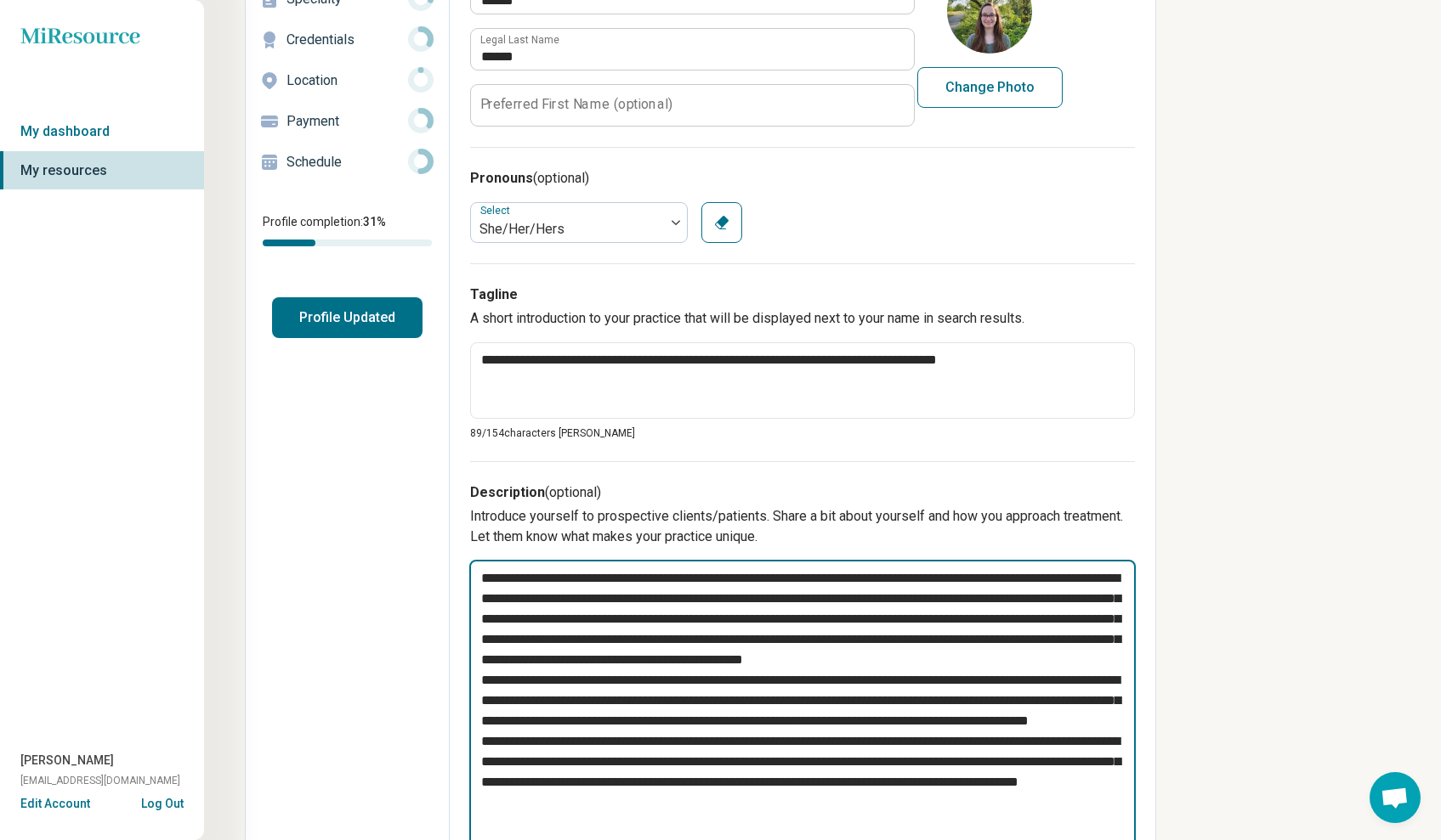
scroll to position [314, 0]
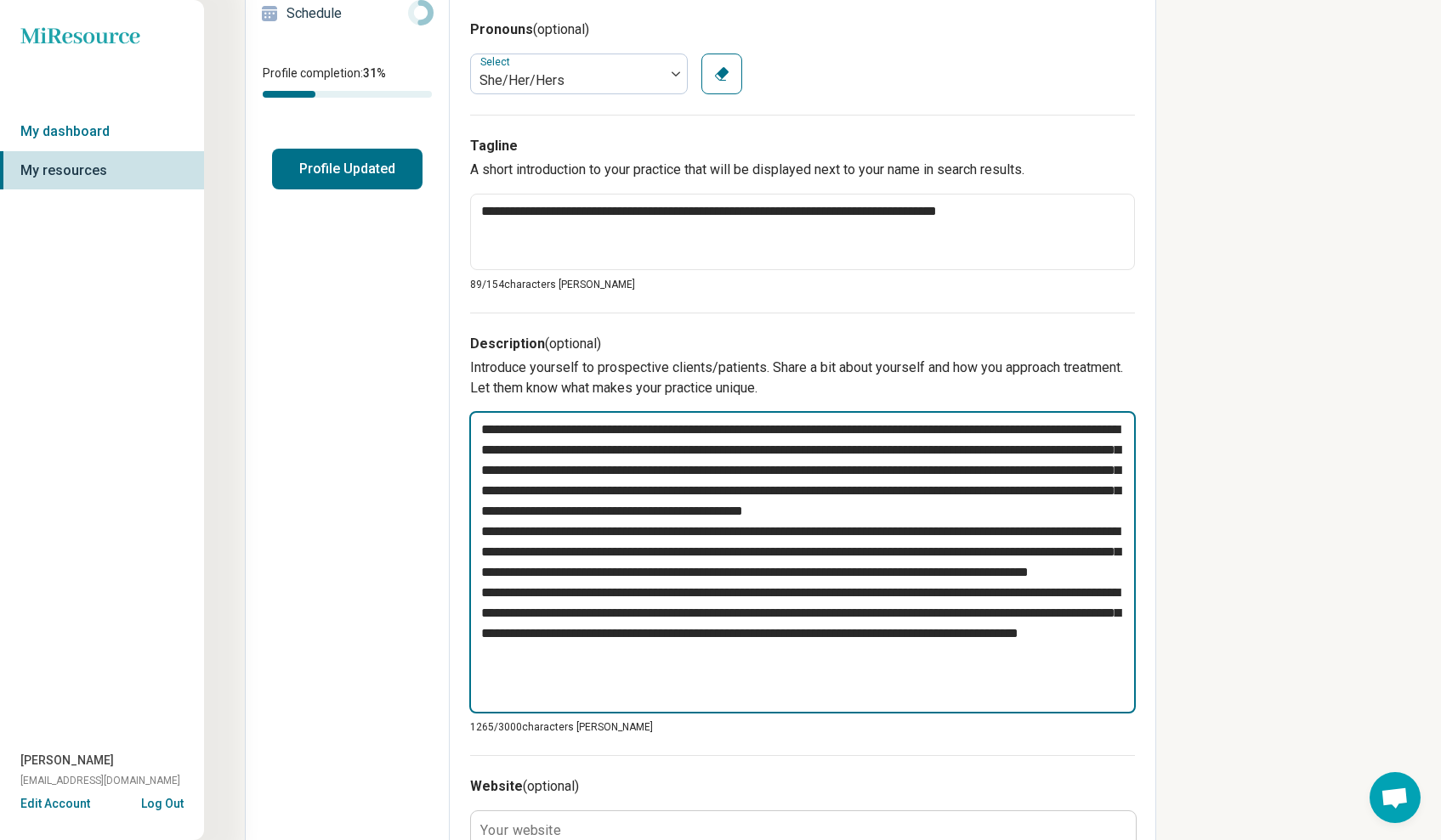
click at [940, 524] on textarea at bounding box center [802, 562] width 667 height 302
type textarea "*"
type textarea "**********"
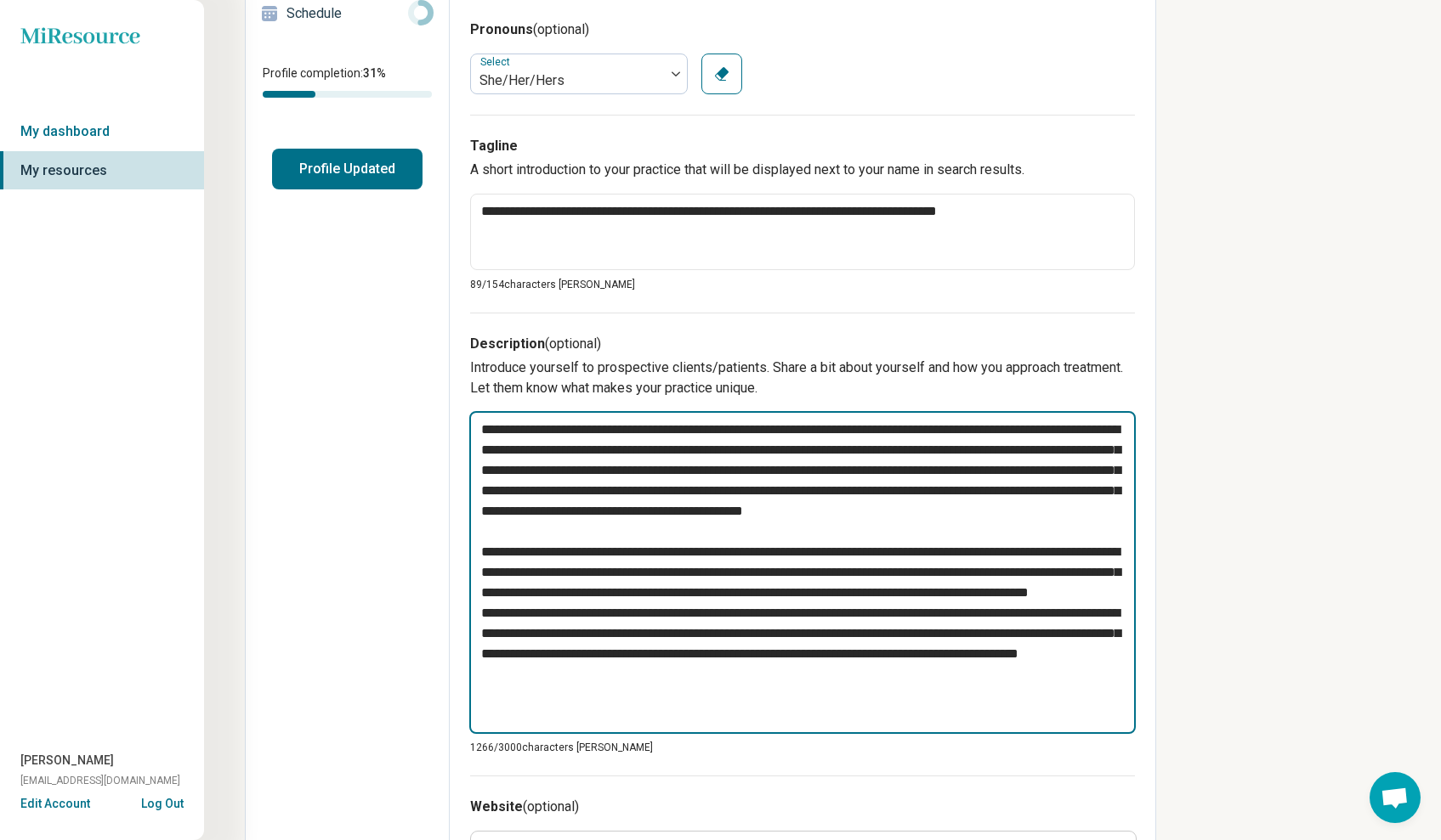
click at [883, 632] on textarea at bounding box center [802, 572] width 667 height 323
type textarea "*"
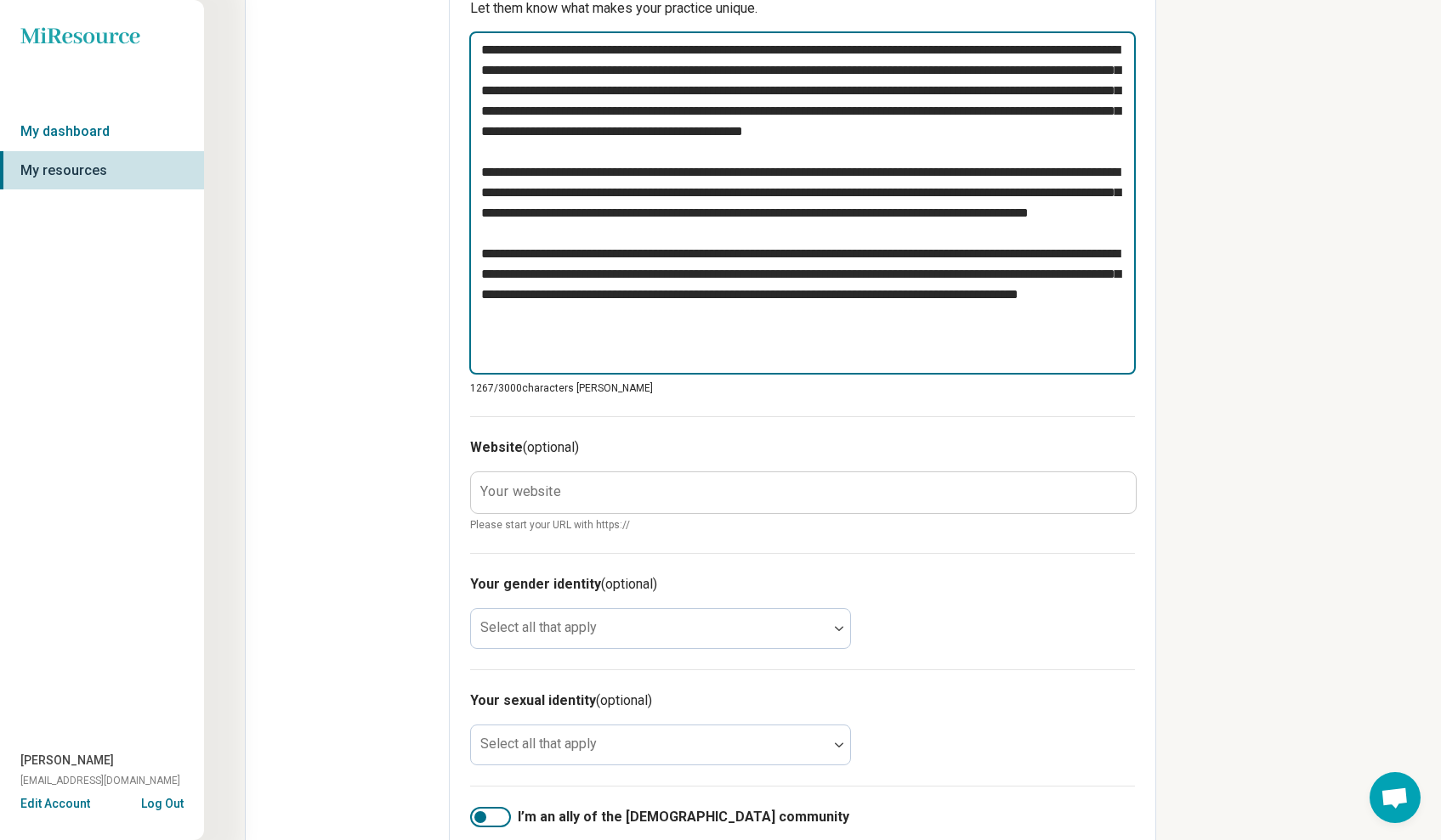
scroll to position [771, 0]
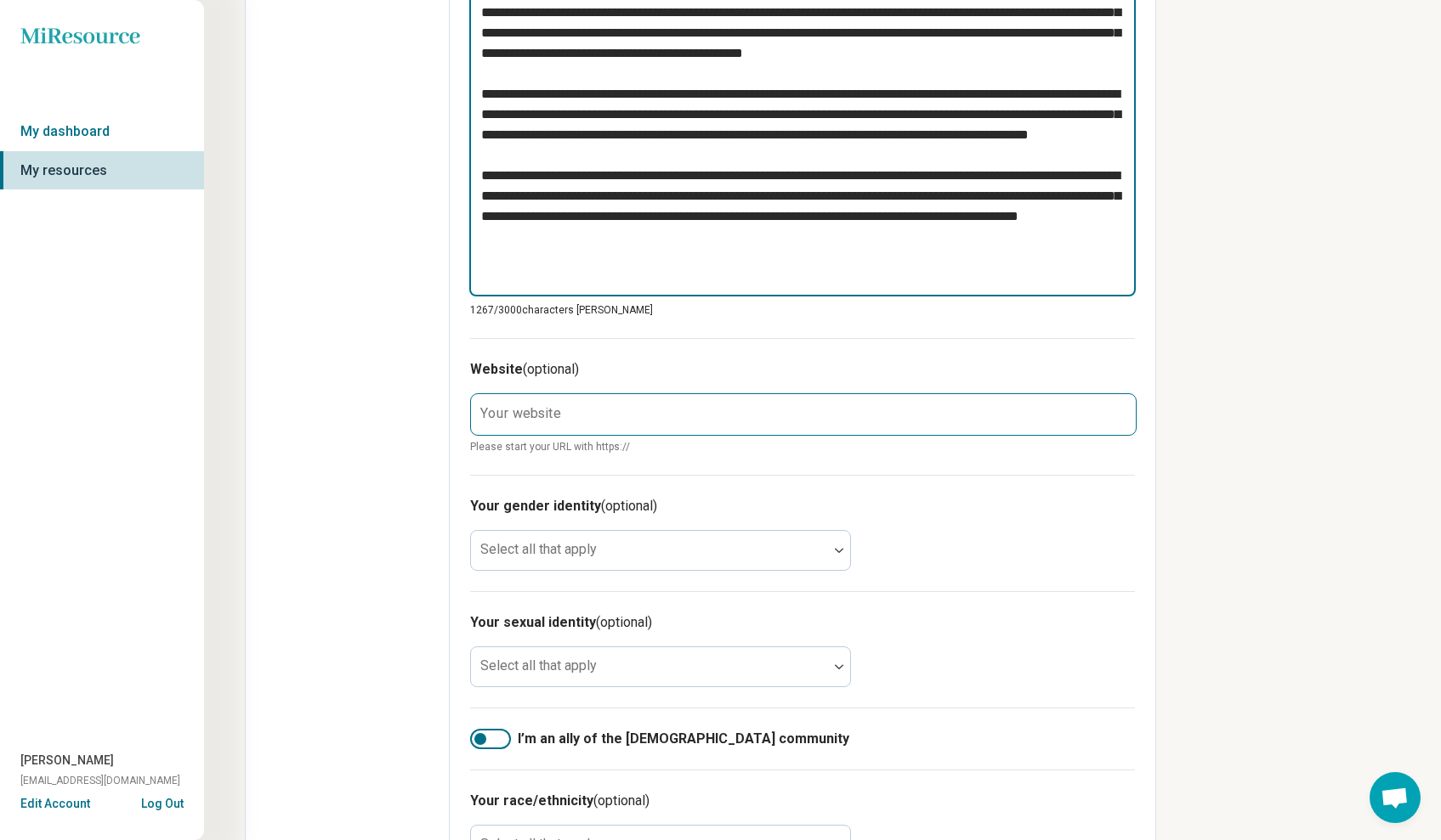
type textarea "**********"
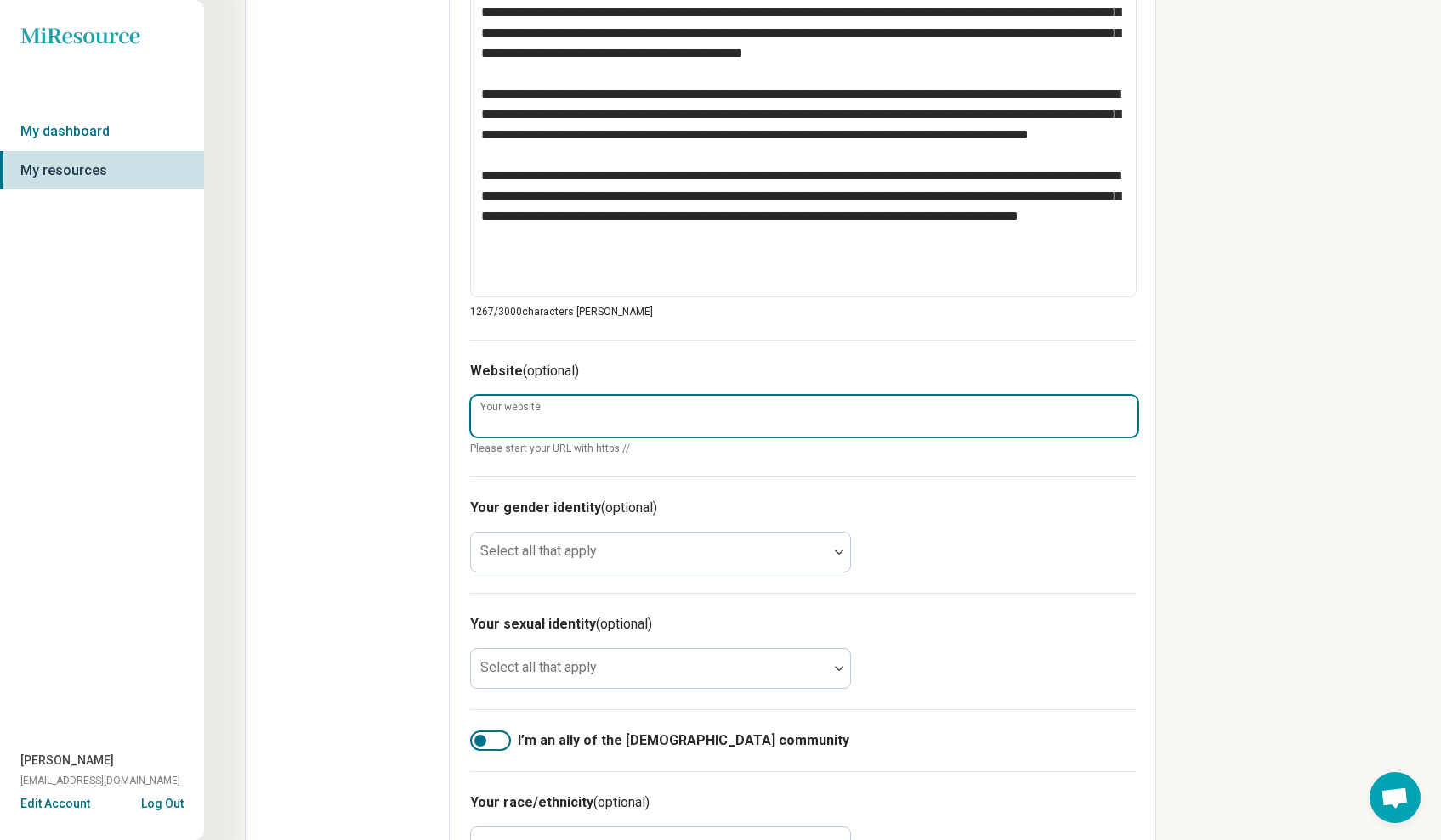
click at [813, 407] on input "Your website" at bounding box center [804, 416] width 667 height 41
paste input "**********"
type textarea "*"
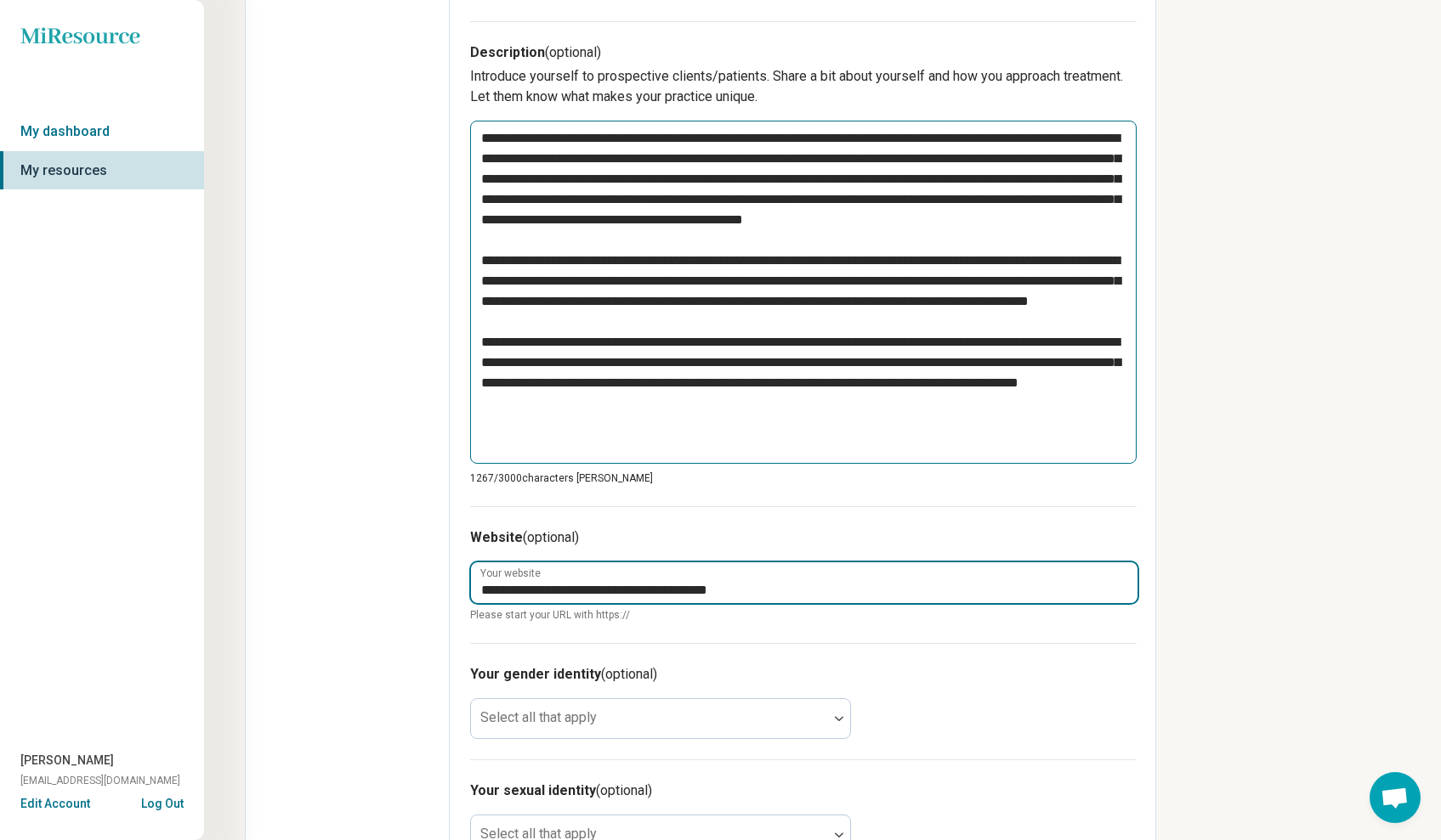
scroll to position [0, 0]
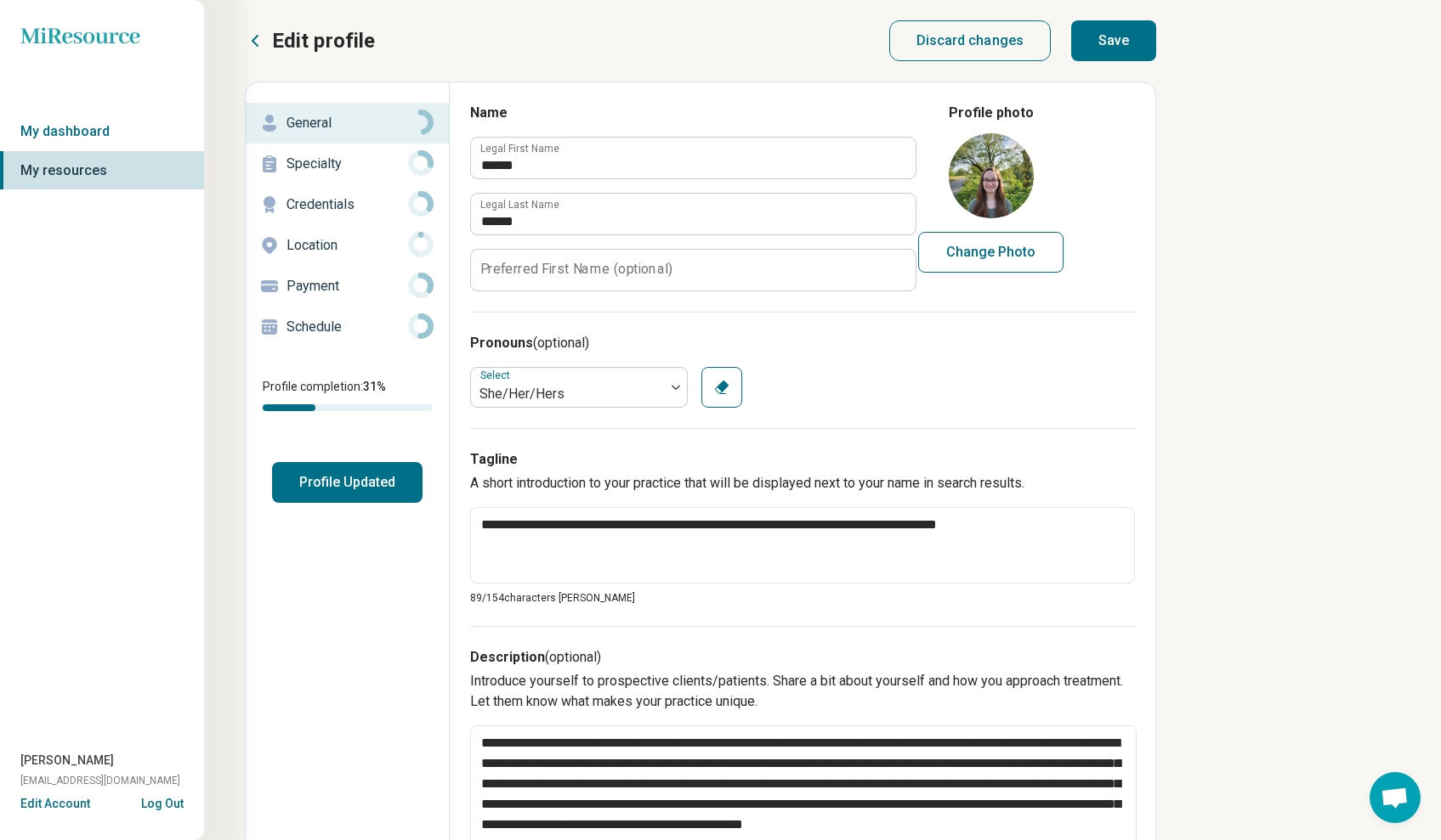
type input "**********"
click at [1136, 35] on button "Save" at bounding box center [1113, 40] width 85 height 41
type textarea "*"
